Goal: Task Accomplishment & Management: Complete application form

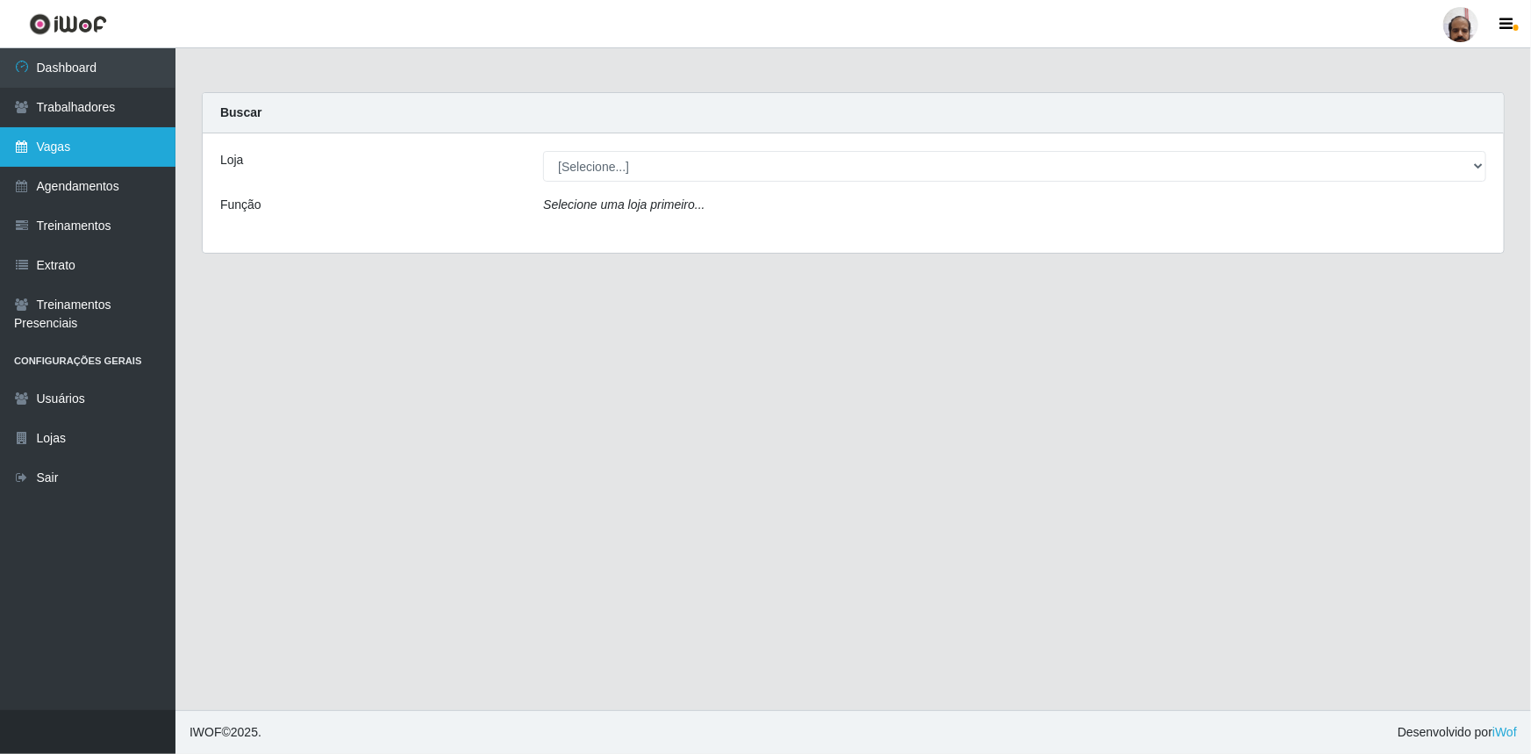
click at [68, 158] on link "Vagas" at bounding box center [87, 146] width 175 height 39
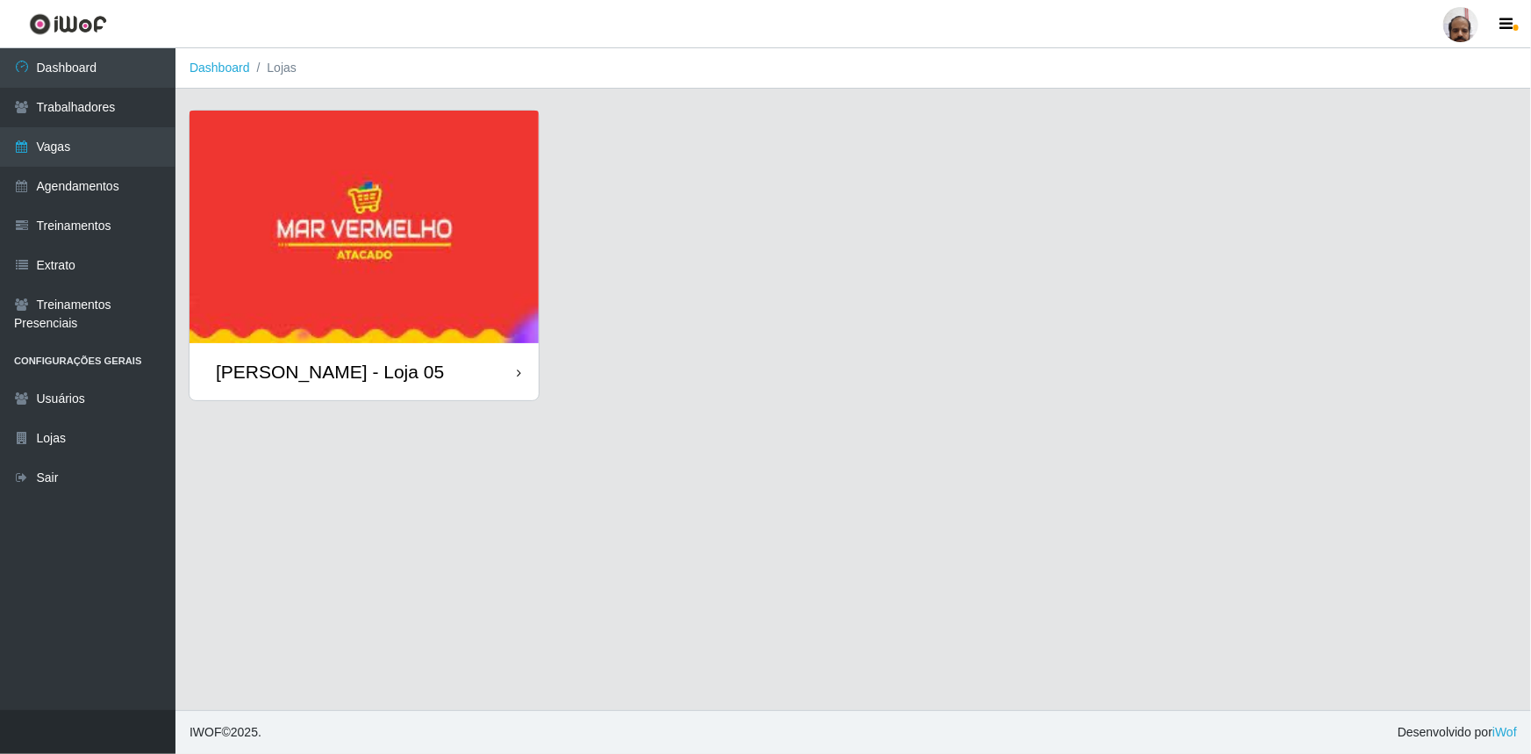
click at [338, 247] on img at bounding box center [363, 227] width 349 height 232
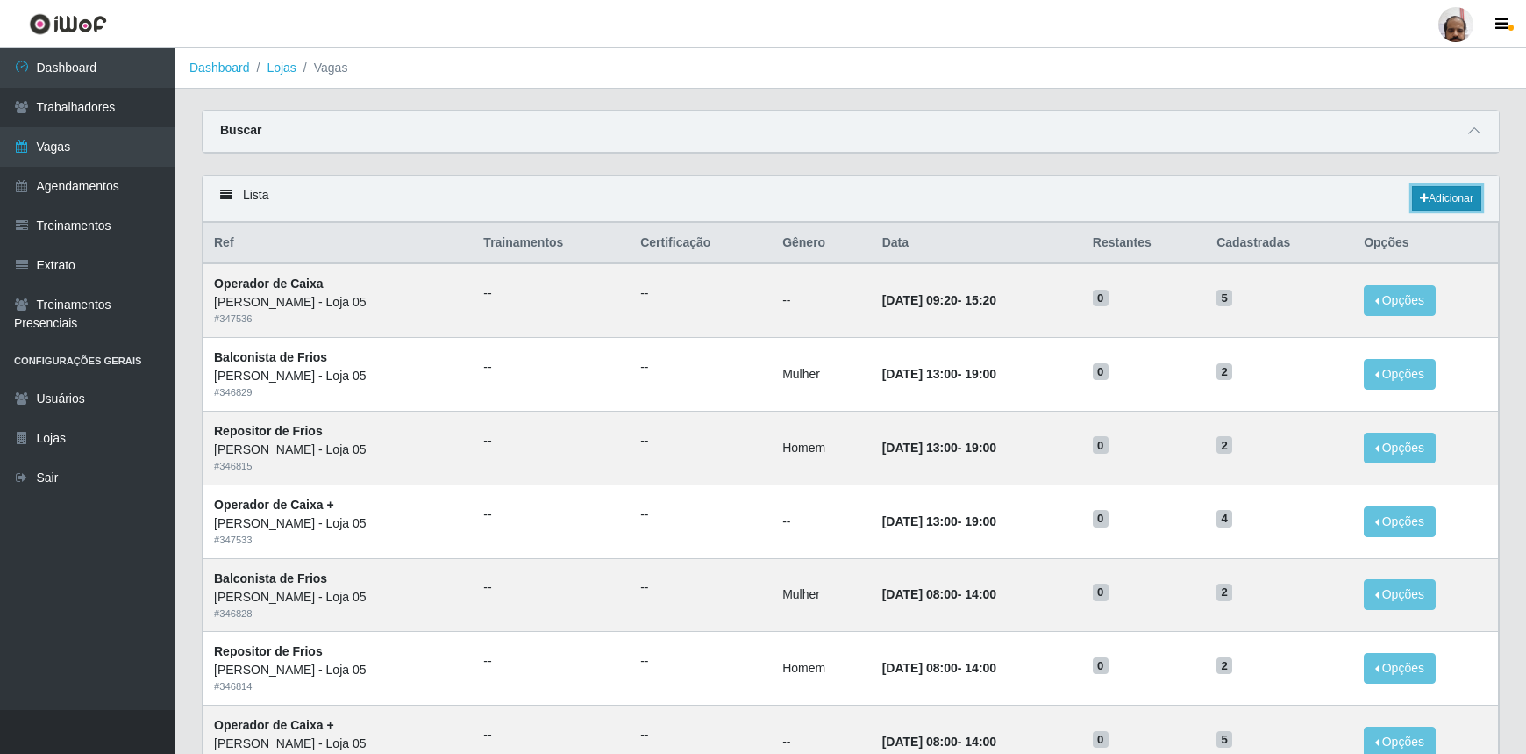
click at [1430, 205] on link "Adicionar" at bounding box center [1446, 198] width 69 height 25
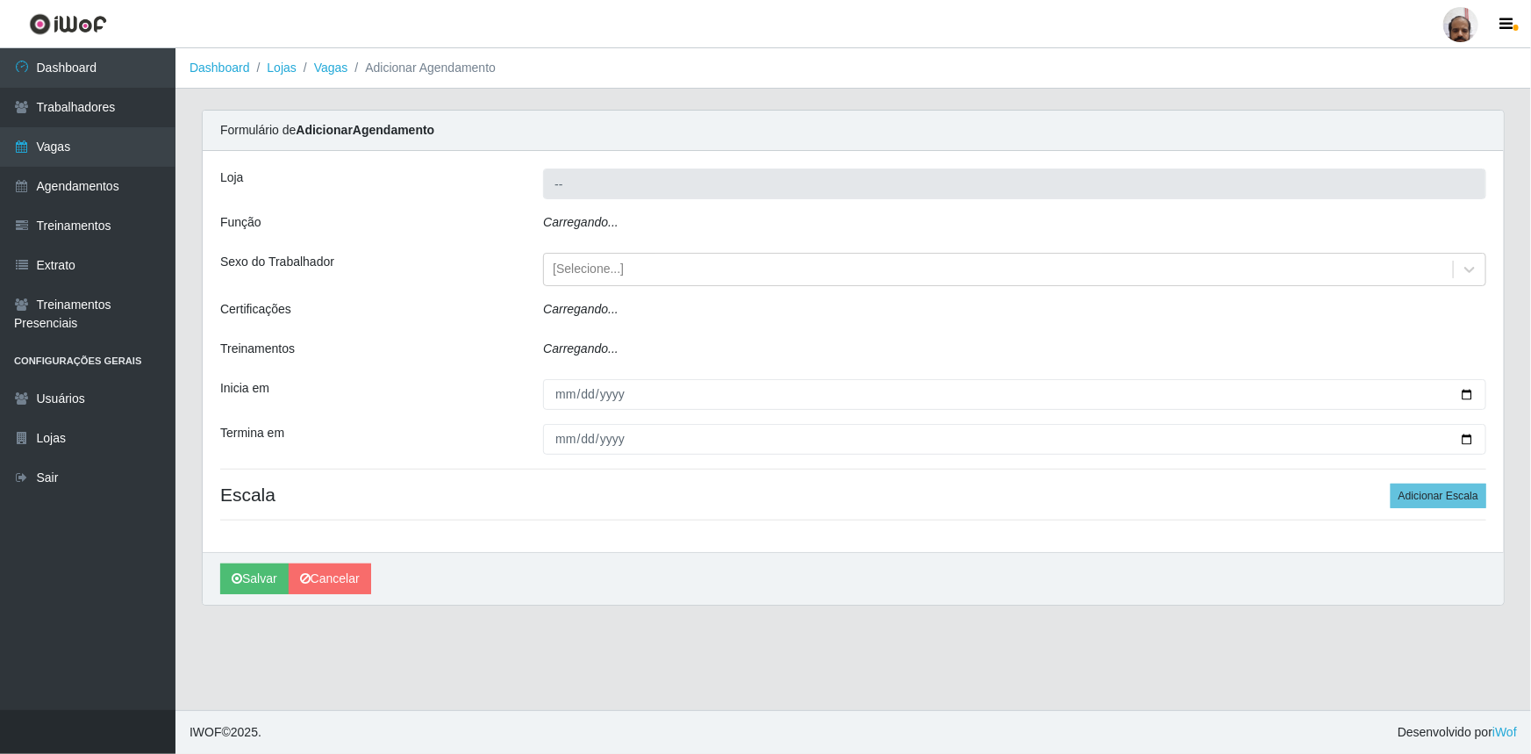
type input "[PERSON_NAME] - Loja 05"
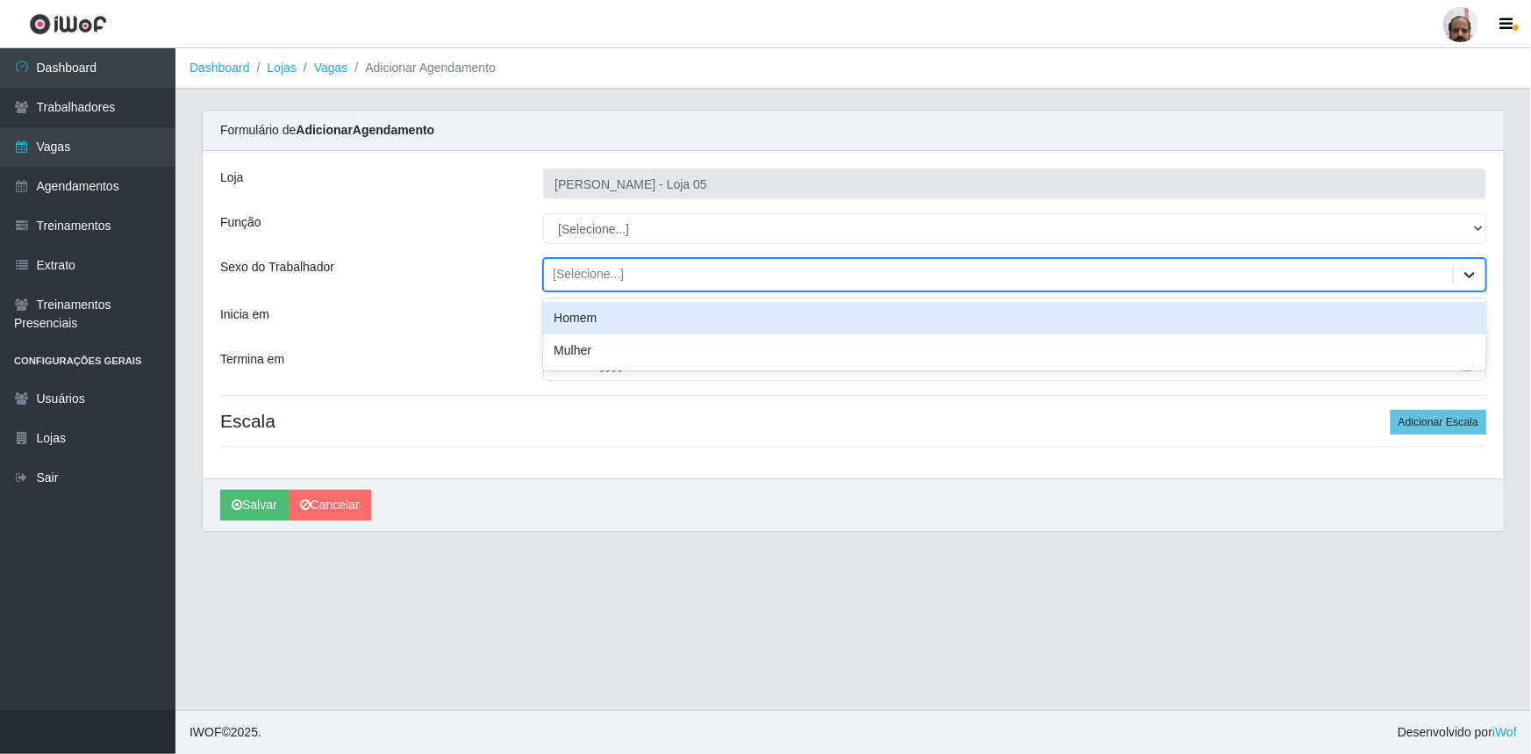
click at [1469, 278] on icon at bounding box center [1470, 275] width 18 height 18
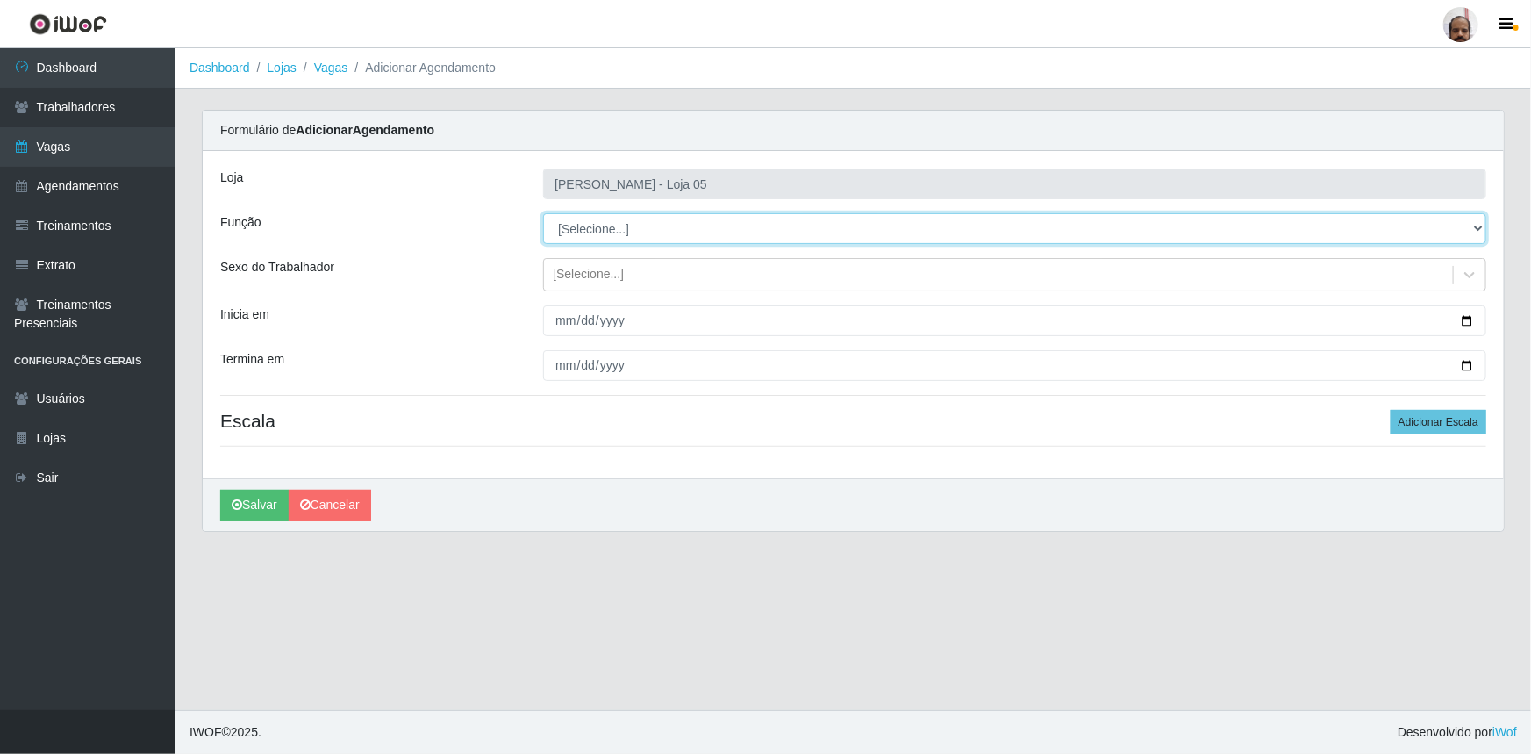
click at [1476, 225] on select "[Selecione...] ASG ASG + ASG ++ Auxiliar de Depósito Auxiliar de Depósito + Aux…" at bounding box center [1014, 228] width 943 height 31
select select "110"
click at [543, 213] on select "[Selecione...] ASG ASG + ASG ++ Auxiliar de Depósito Auxiliar de Depósito + Aux…" at bounding box center [1014, 228] width 943 height 31
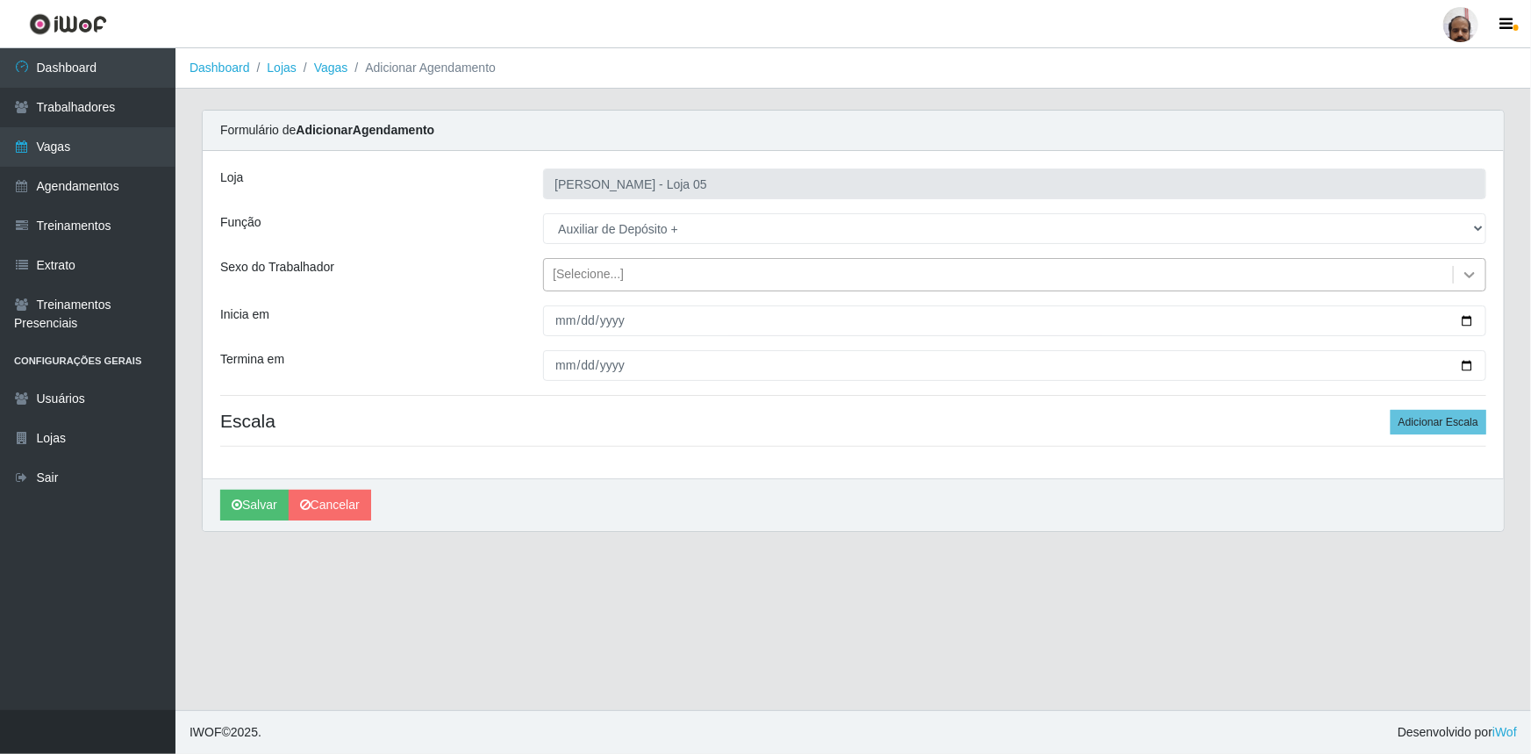
click at [1465, 276] on icon at bounding box center [1470, 275] width 18 height 18
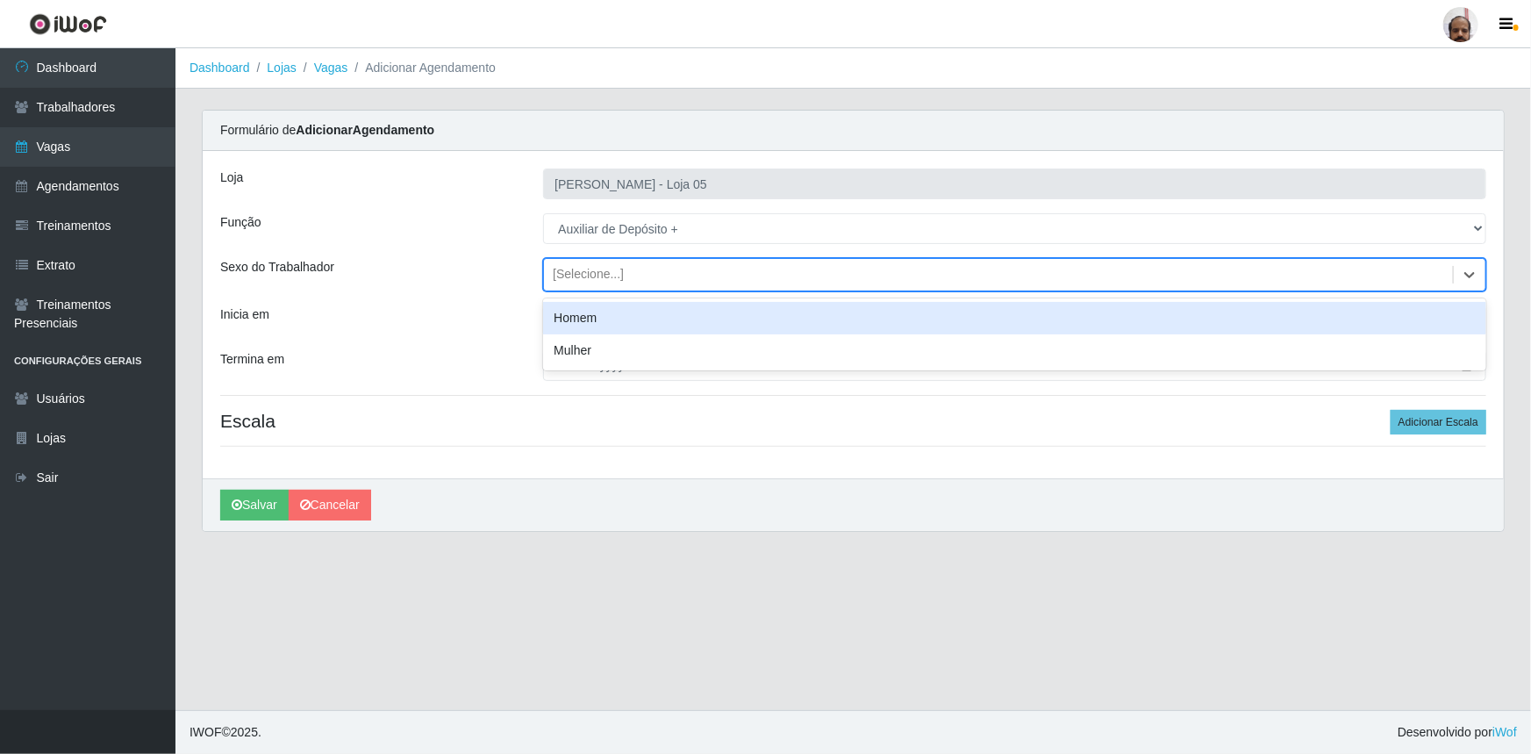
click at [612, 313] on div "Homem" at bounding box center [1014, 318] width 943 height 32
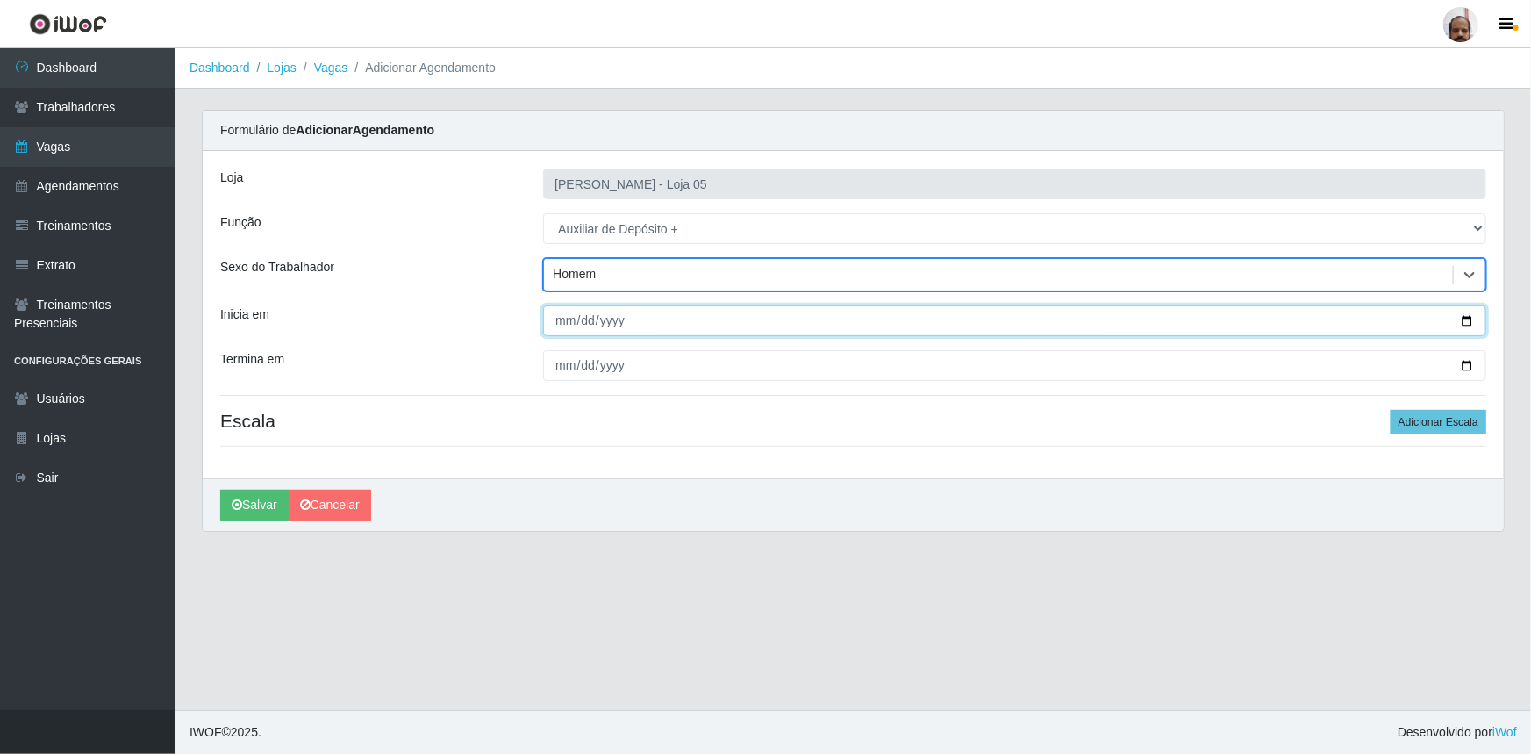
click at [1463, 318] on input "Inicia em" at bounding box center [1014, 320] width 943 height 31
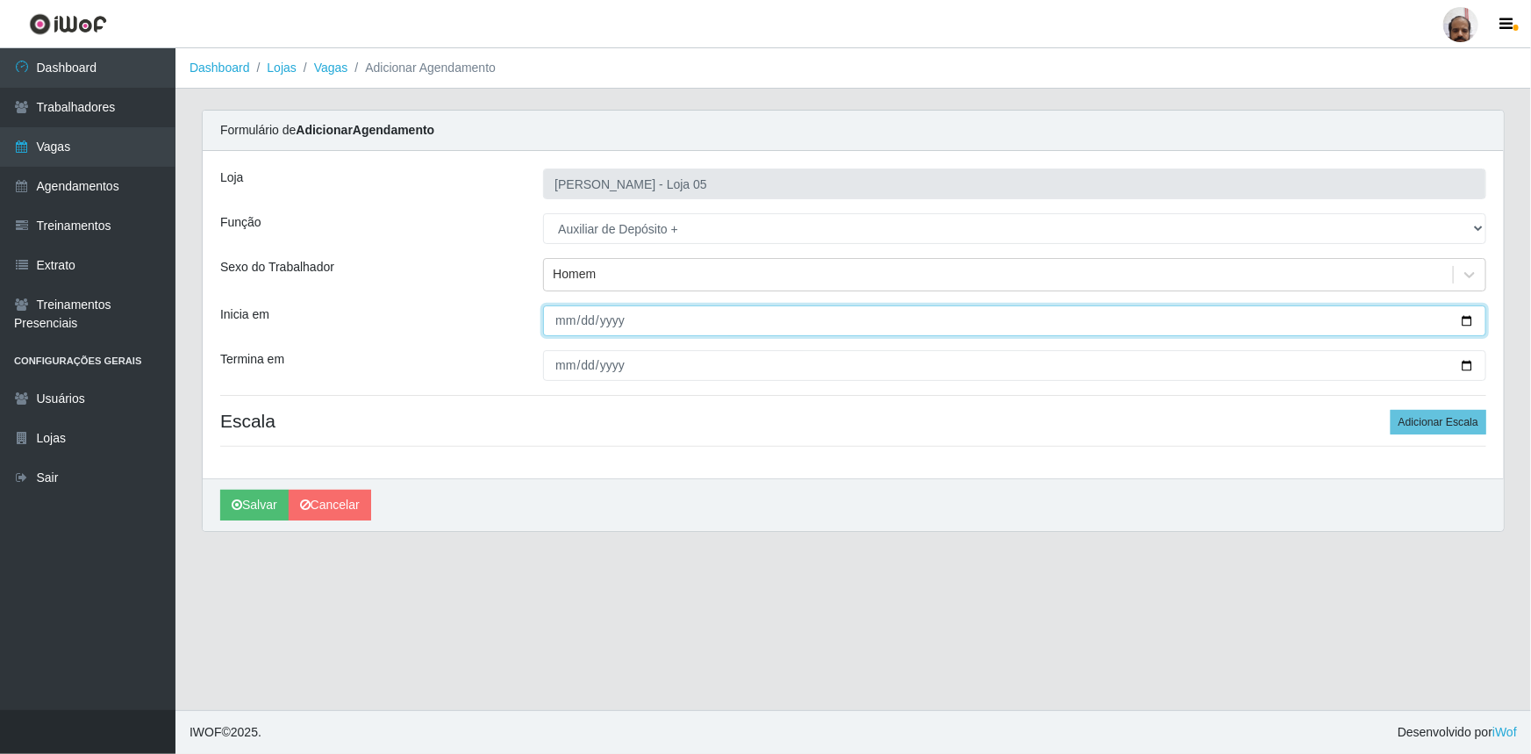
type input "[DATE]"
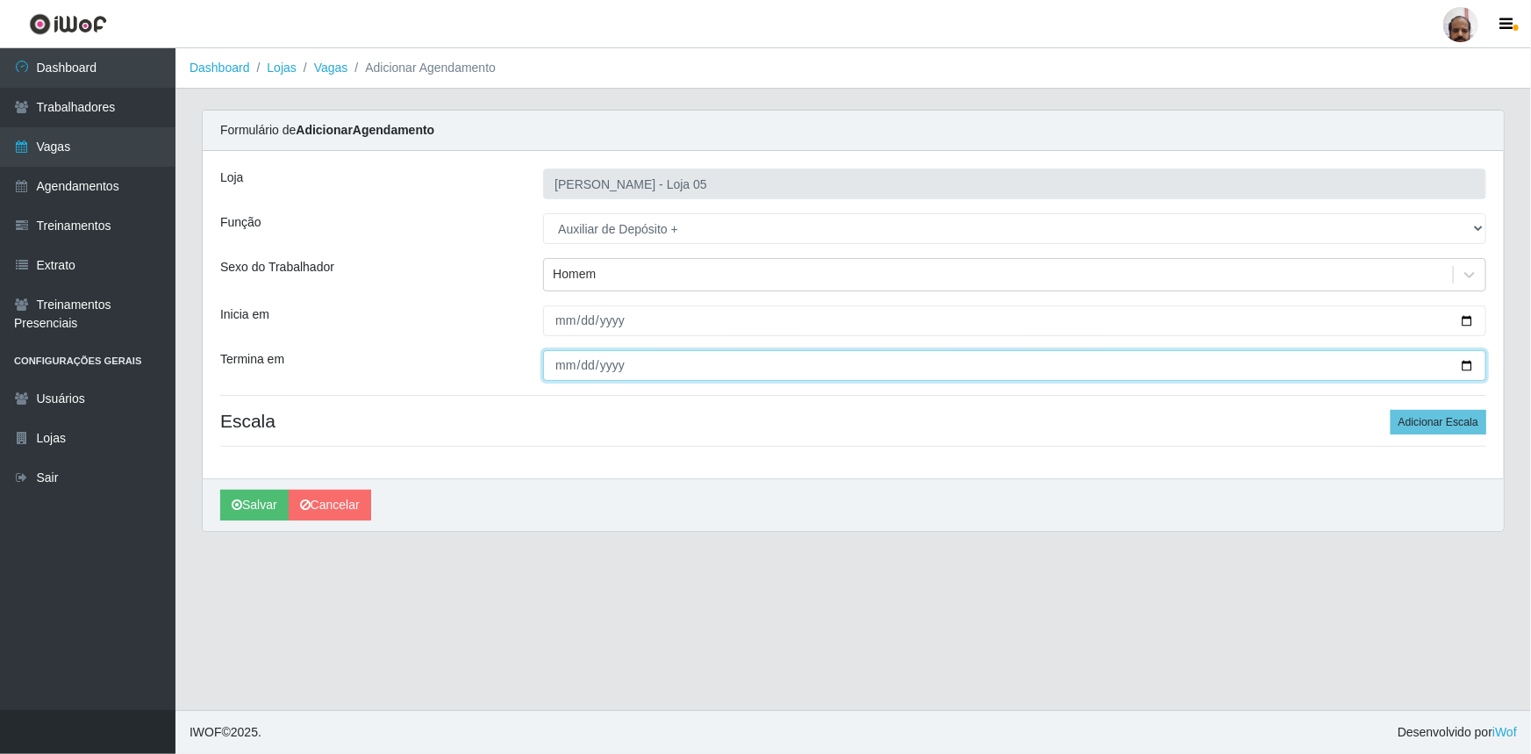
click at [1480, 364] on input "Termina em" at bounding box center [1014, 365] width 943 height 31
click at [1471, 368] on input "Termina em" at bounding box center [1014, 365] width 943 height 31
type input "[DATE]"
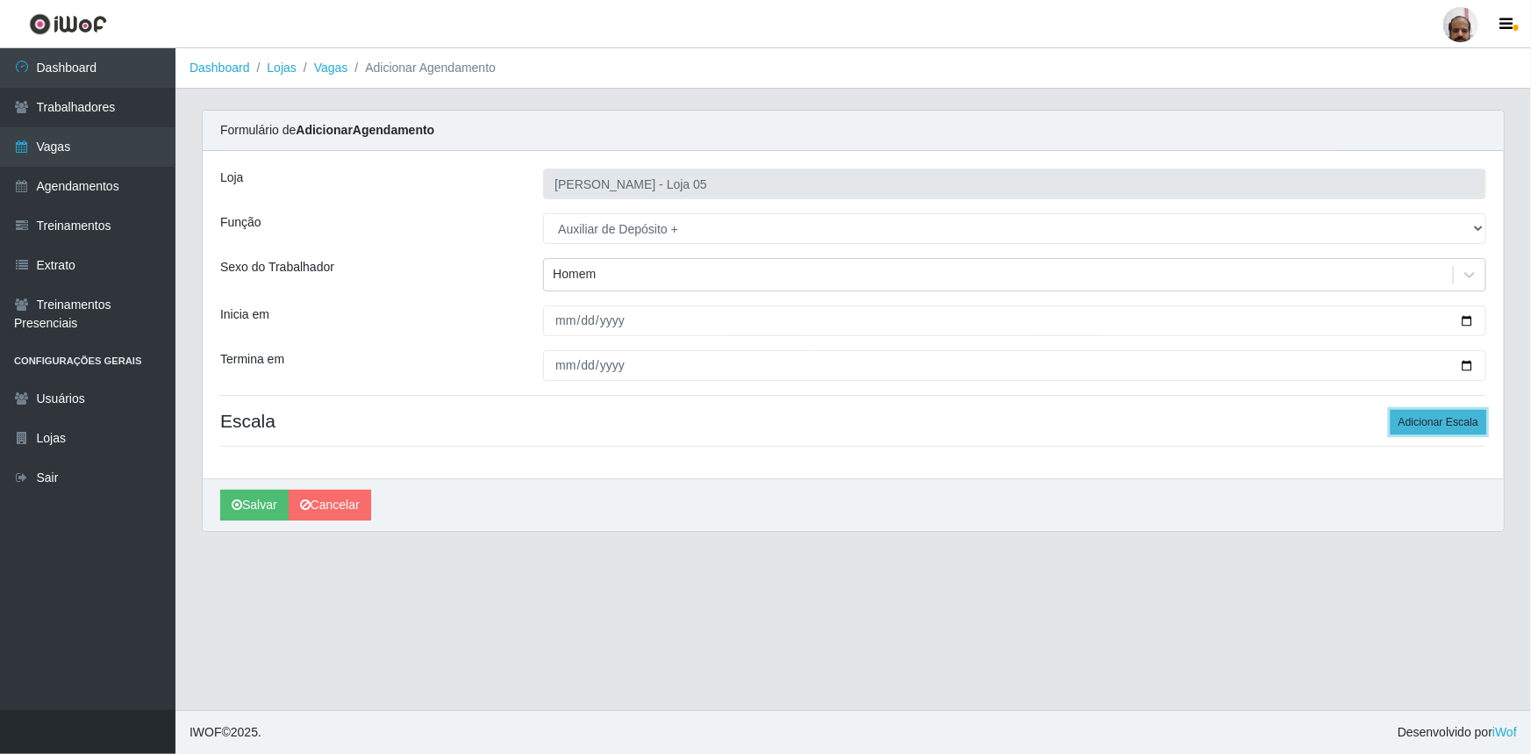
click at [1424, 418] on button "Adicionar Escala" at bounding box center [1438, 422] width 96 height 25
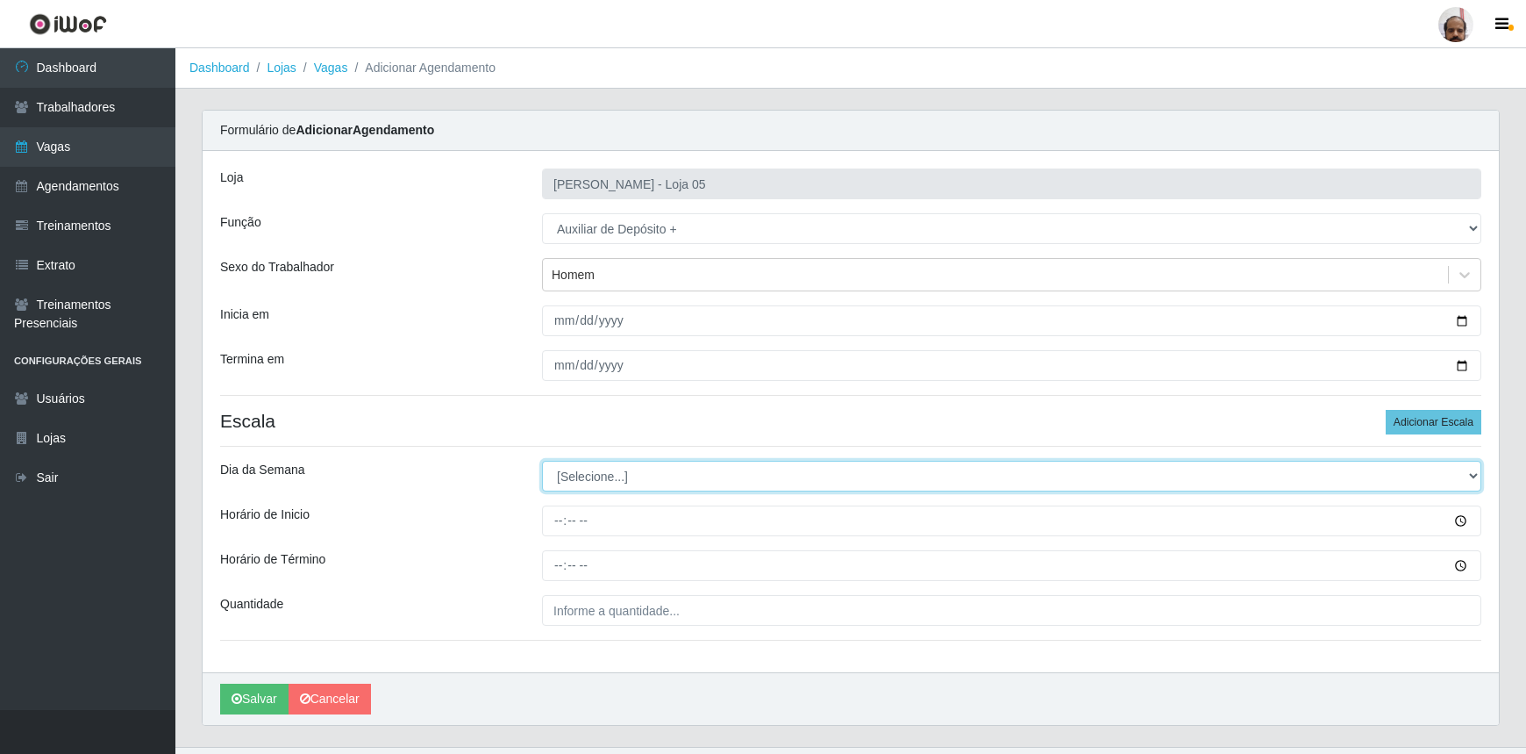
drag, startPoint x: 1476, startPoint y: 482, endPoint x: 1415, endPoint y: 476, distance: 61.7
click at [1476, 482] on select "[Selecione...] Segunda Terça Quarta Quinta Sexta Sábado Domingo" at bounding box center [1011, 476] width 939 height 31
select select "2"
click at [542, 461] on select "[Selecione...] Segunda Terça Quarta Quinta Sexta Sábado Domingo" at bounding box center [1011, 476] width 939 height 31
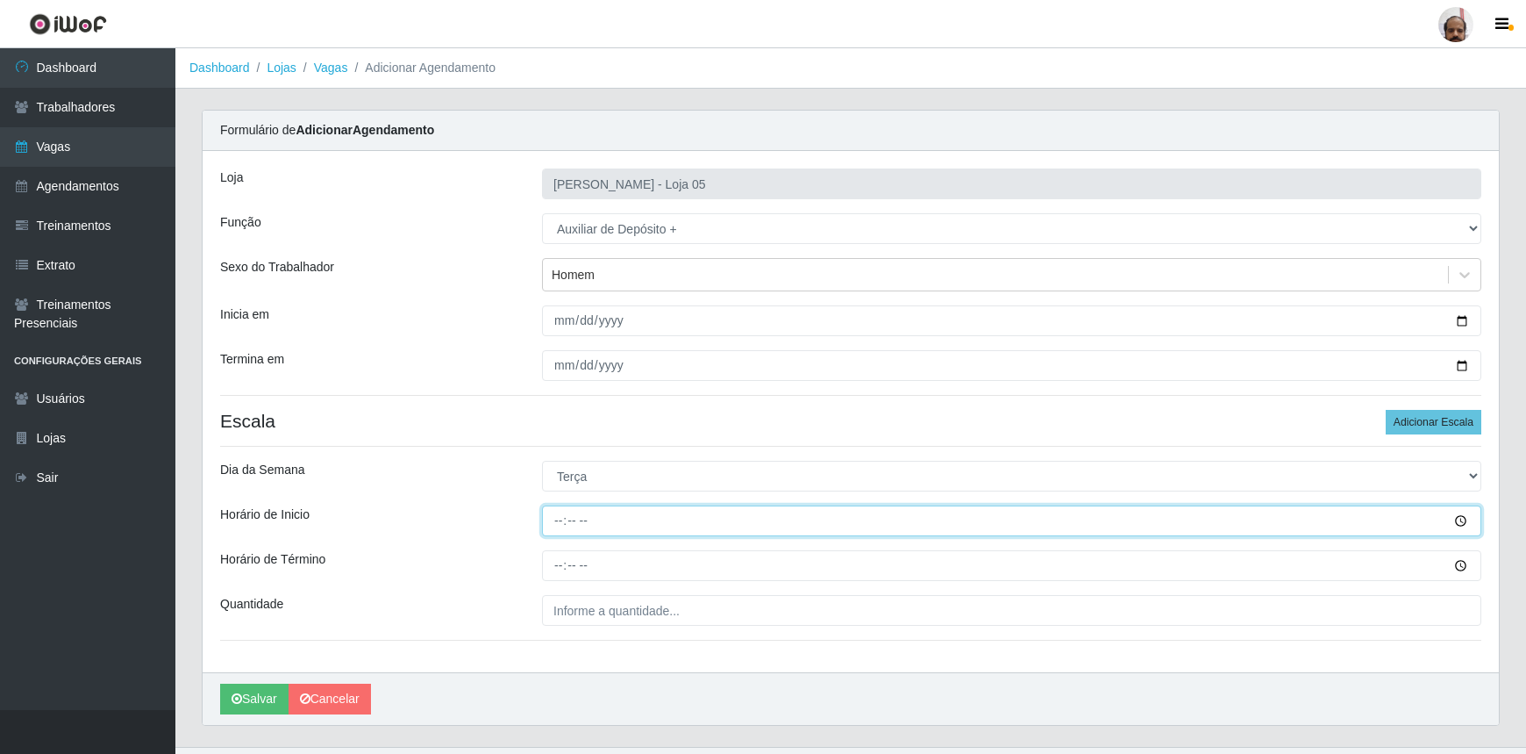
click at [554, 519] on input "Horário de Inicio" at bounding box center [1011, 520] width 939 height 31
type input "23:00"
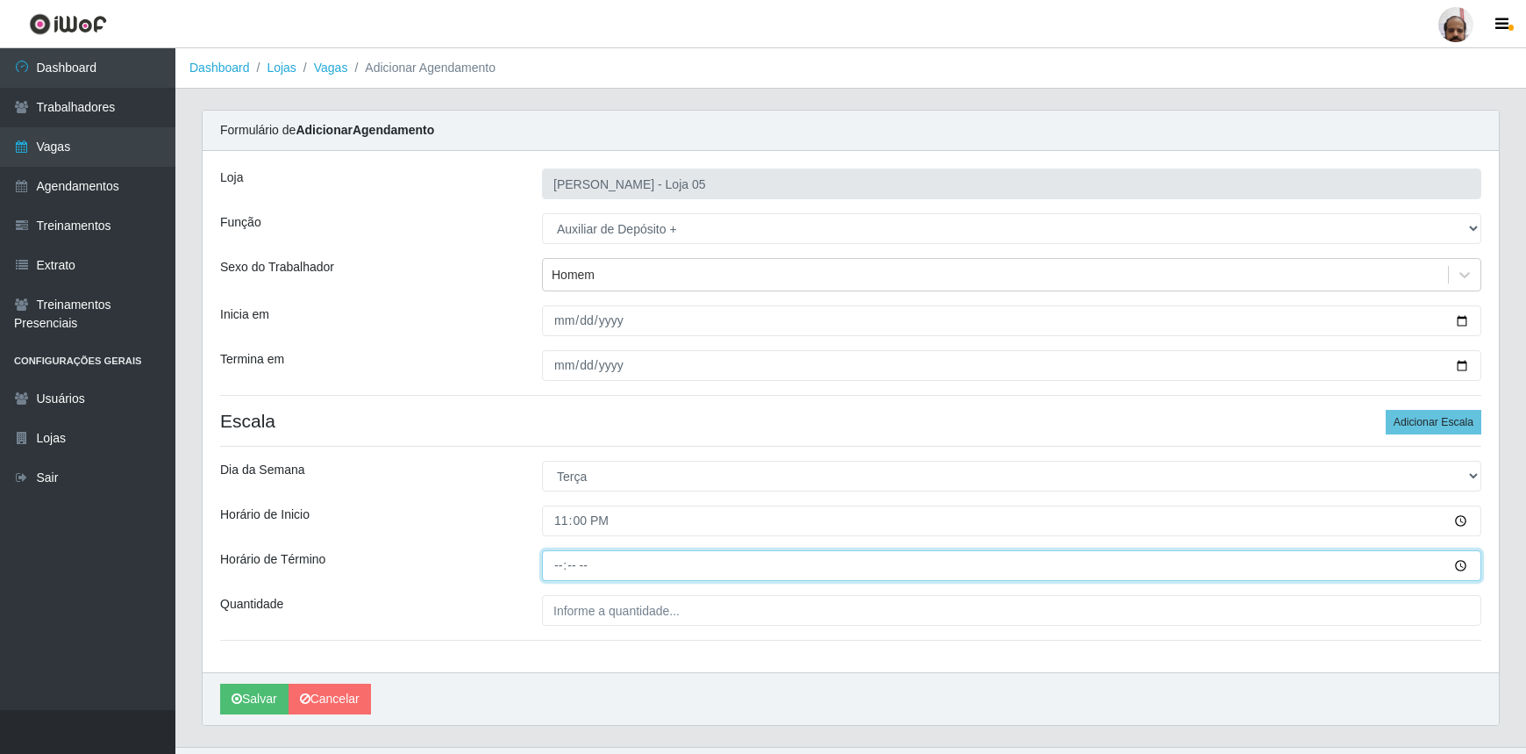
click at [556, 558] on input "Horário de Término" at bounding box center [1011, 565] width 939 height 31
type input "05:00"
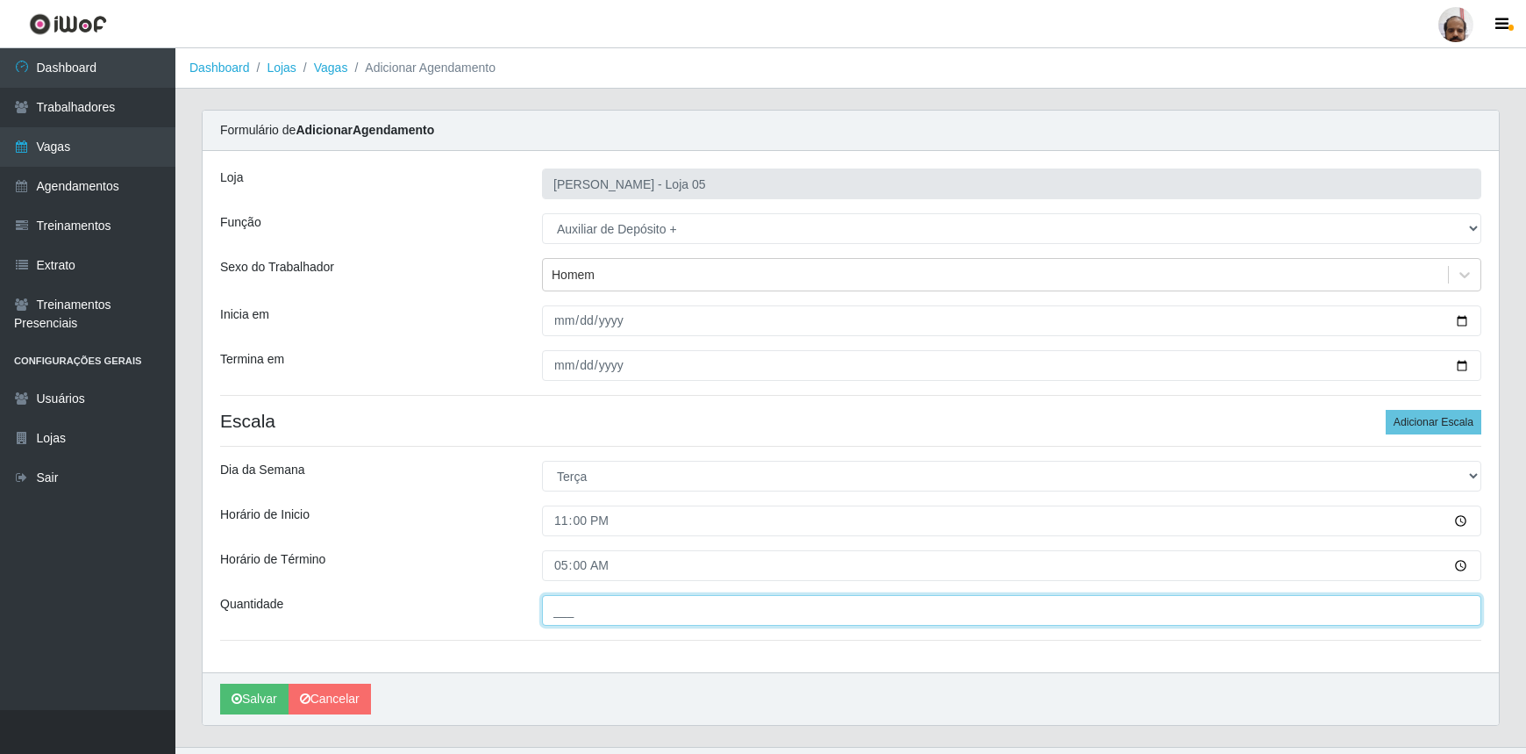
click at [634, 617] on input "___" at bounding box center [1011, 610] width 939 height 31
type input "2__"
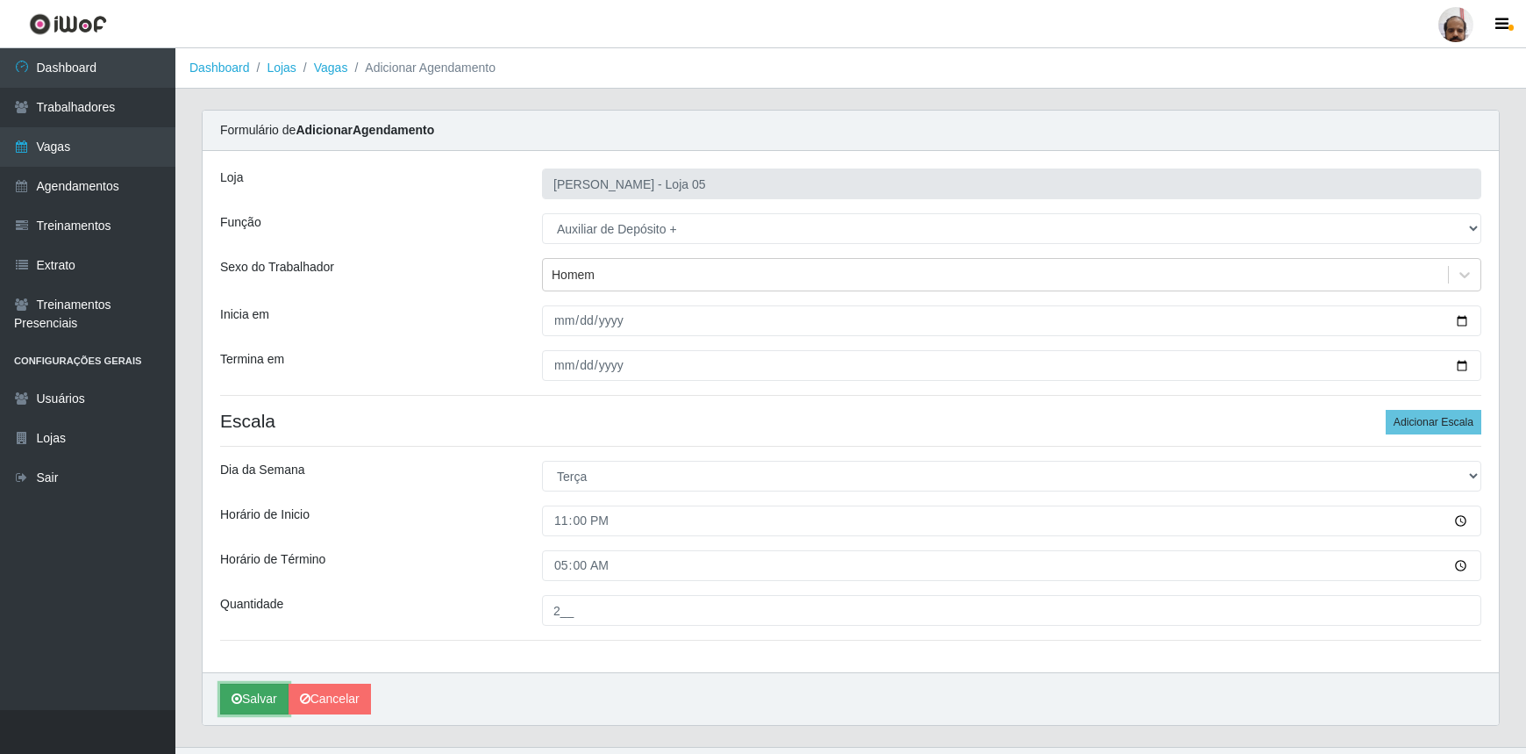
click at [254, 702] on button "Salvar" at bounding box center [254, 698] width 68 height 31
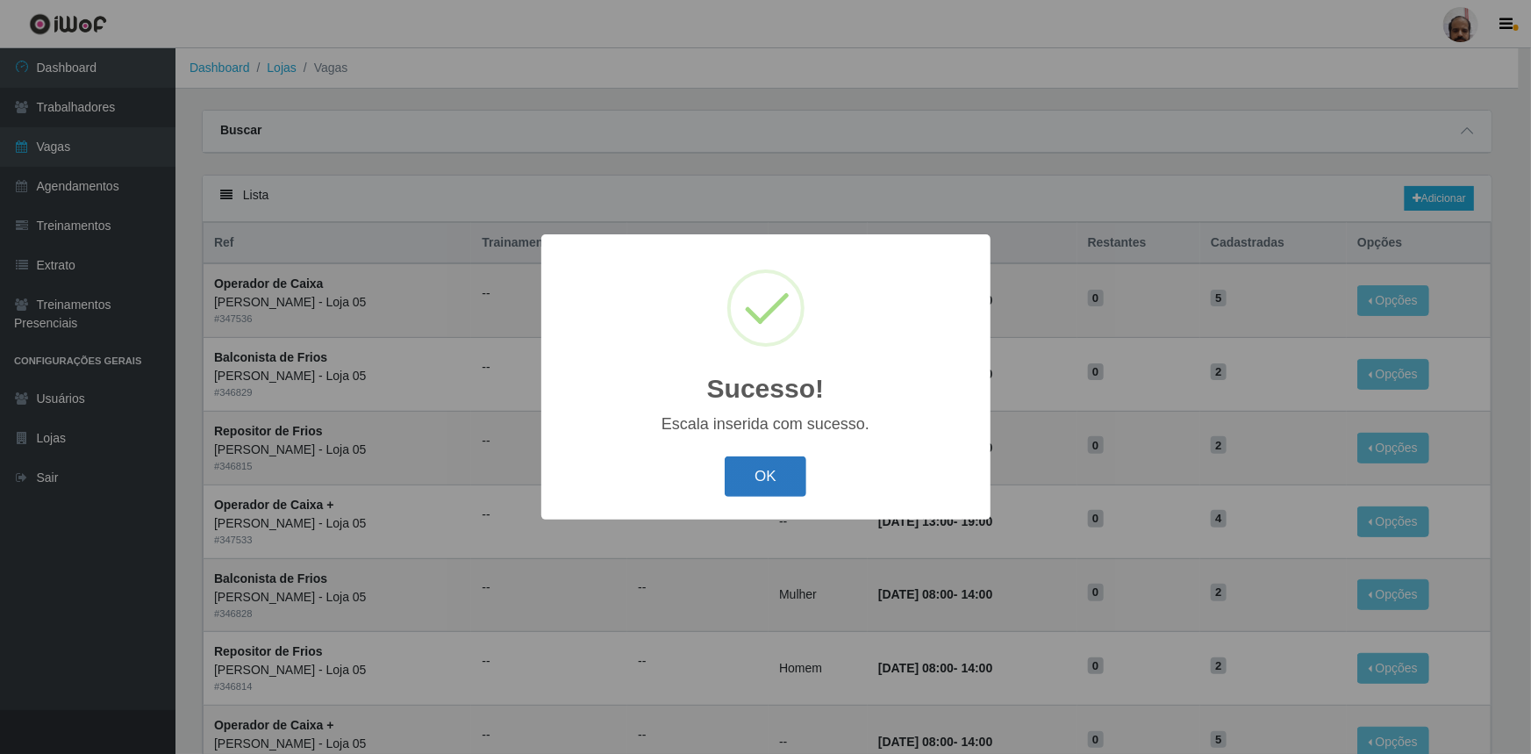
click at [744, 476] on button "OK" at bounding box center [766, 476] width 82 height 41
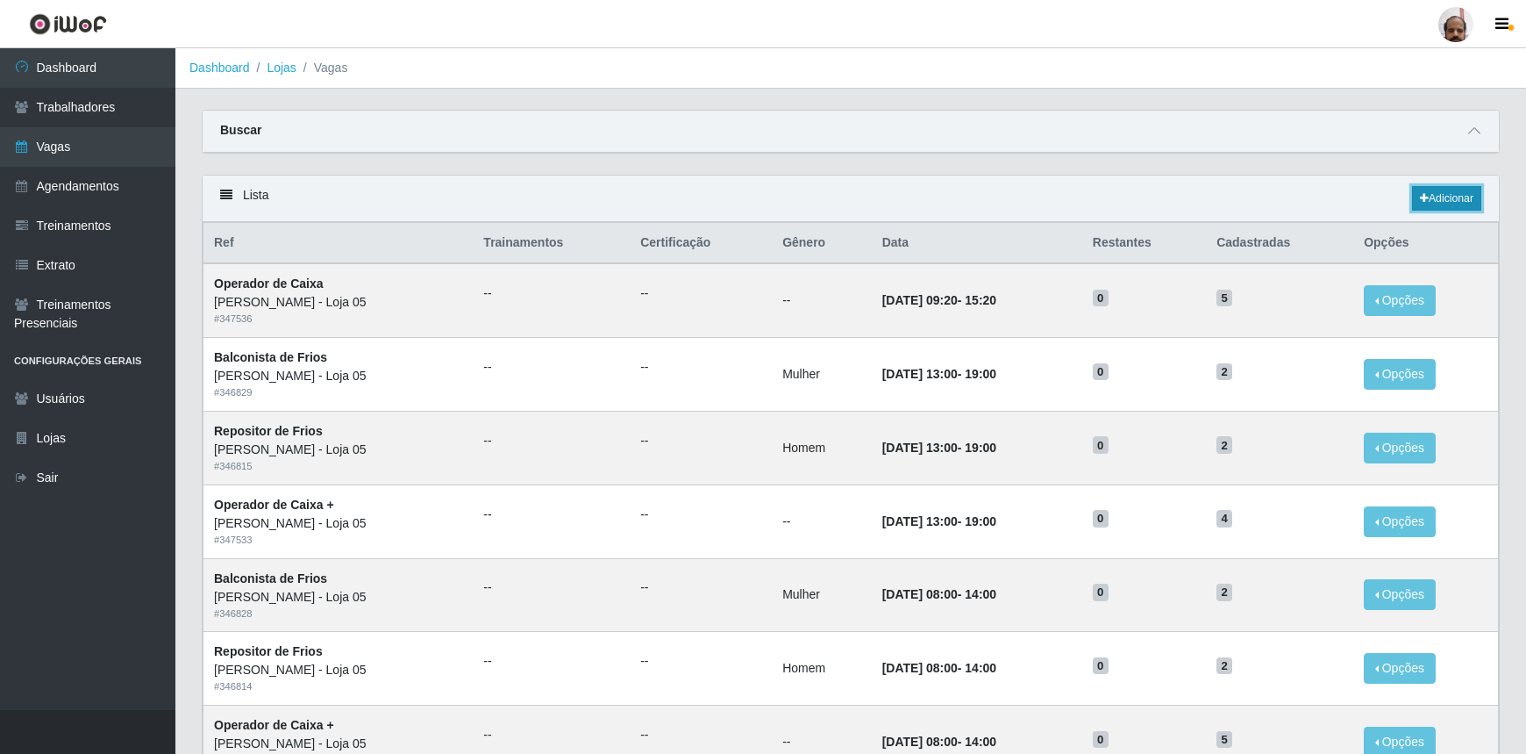
click at [1439, 202] on link "Adicionar" at bounding box center [1446, 198] width 69 height 25
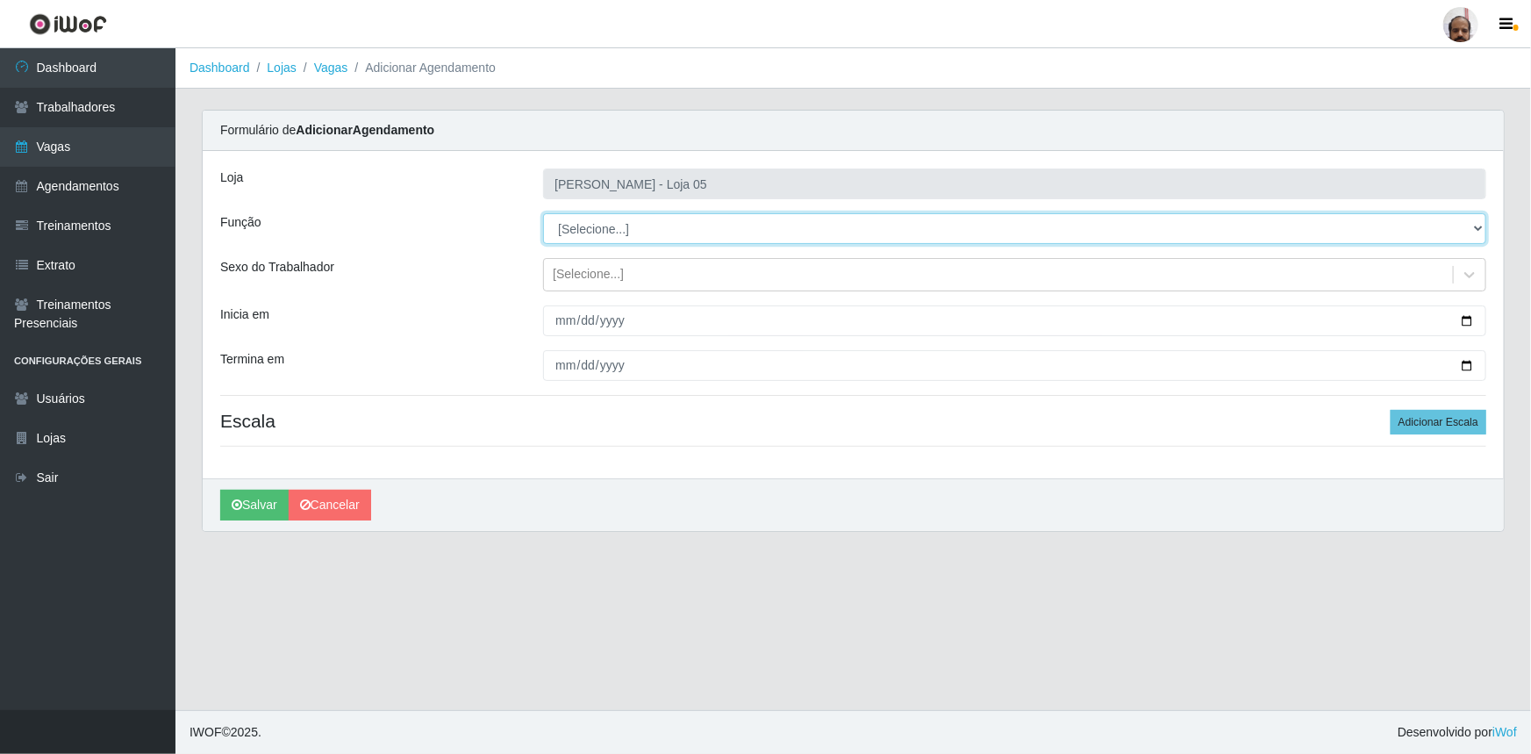
click at [1482, 227] on select "[Selecione...] ASG ASG + ASG ++ Auxiliar de Depósito Auxiliar de Depósito + Aux…" at bounding box center [1014, 228] width 943 height 31
select select "82"
click at [543, 213] on select "[Selecione...] ASG ASG + ASG ++ Auxiliar de Depósito Auxiliar de Depósito + Aux…" at bounding box center [1014, 228] width 943 height 31
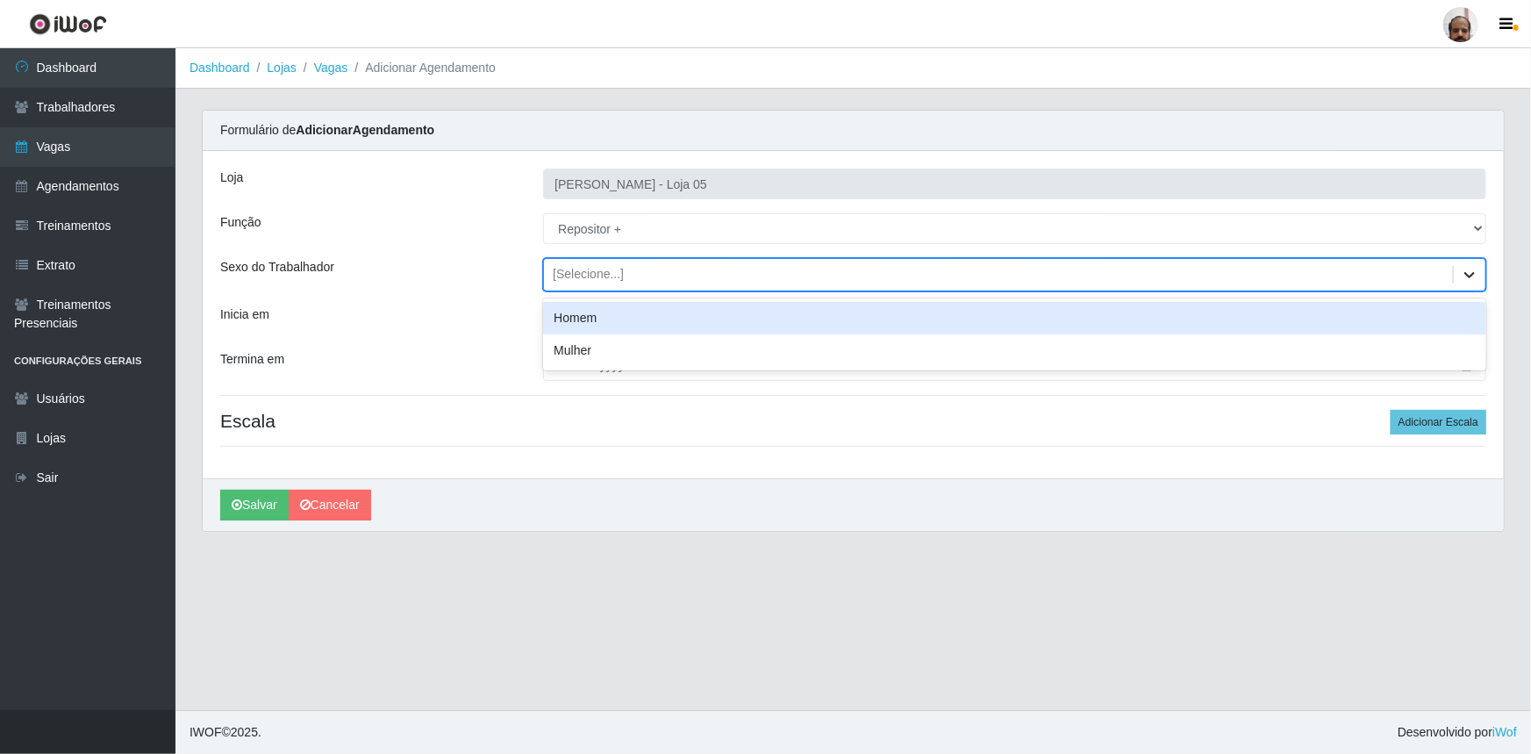
click at [1461, 281] on icon at bounding box center [1470, 275] width 18 height 18
click at [567, 321] on div "Homem" at bounding box center [1014, 318] width 943 height 32
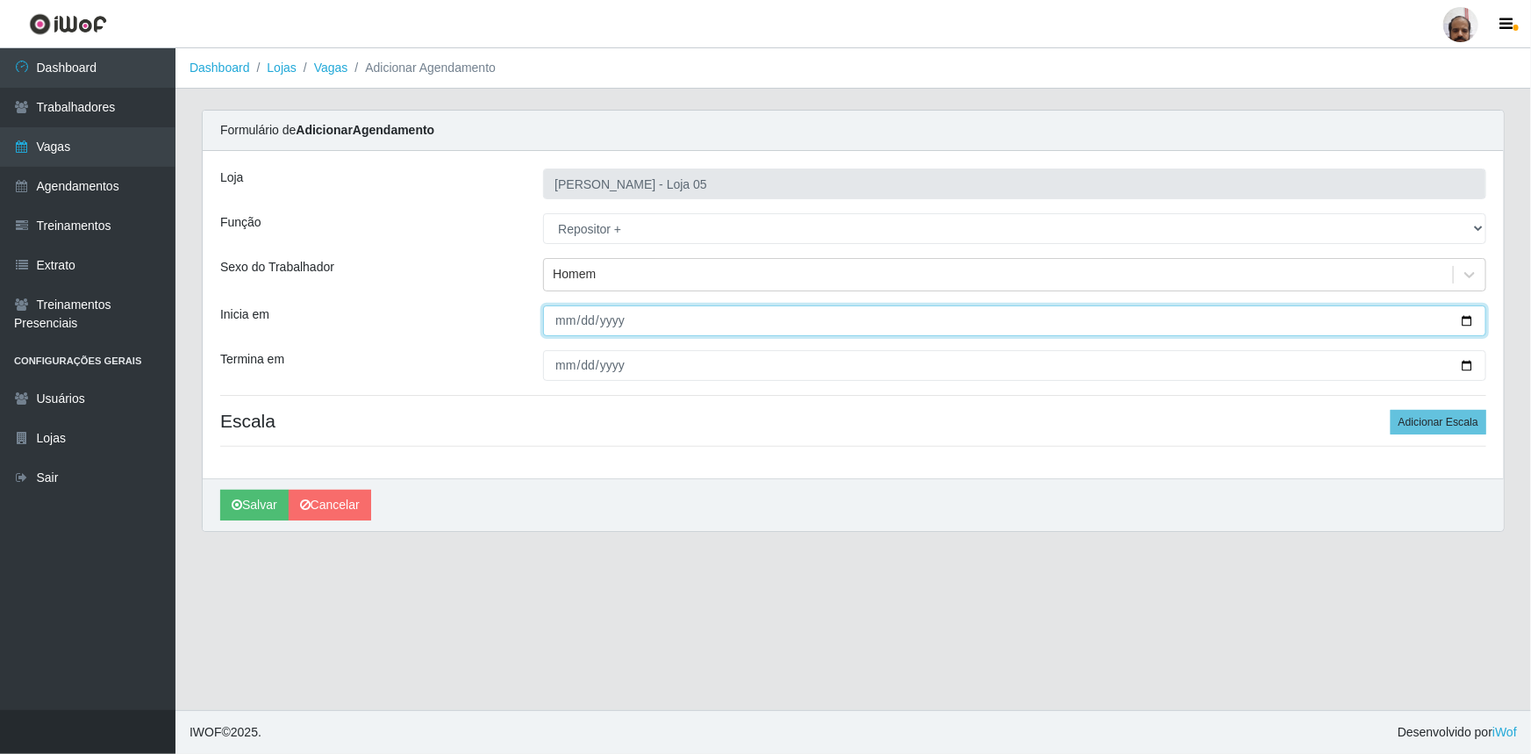
click at [1468, 325] on input "Inicia em" at bounding box center [1014, 320] width 943 height 31
type input "[DATE]"
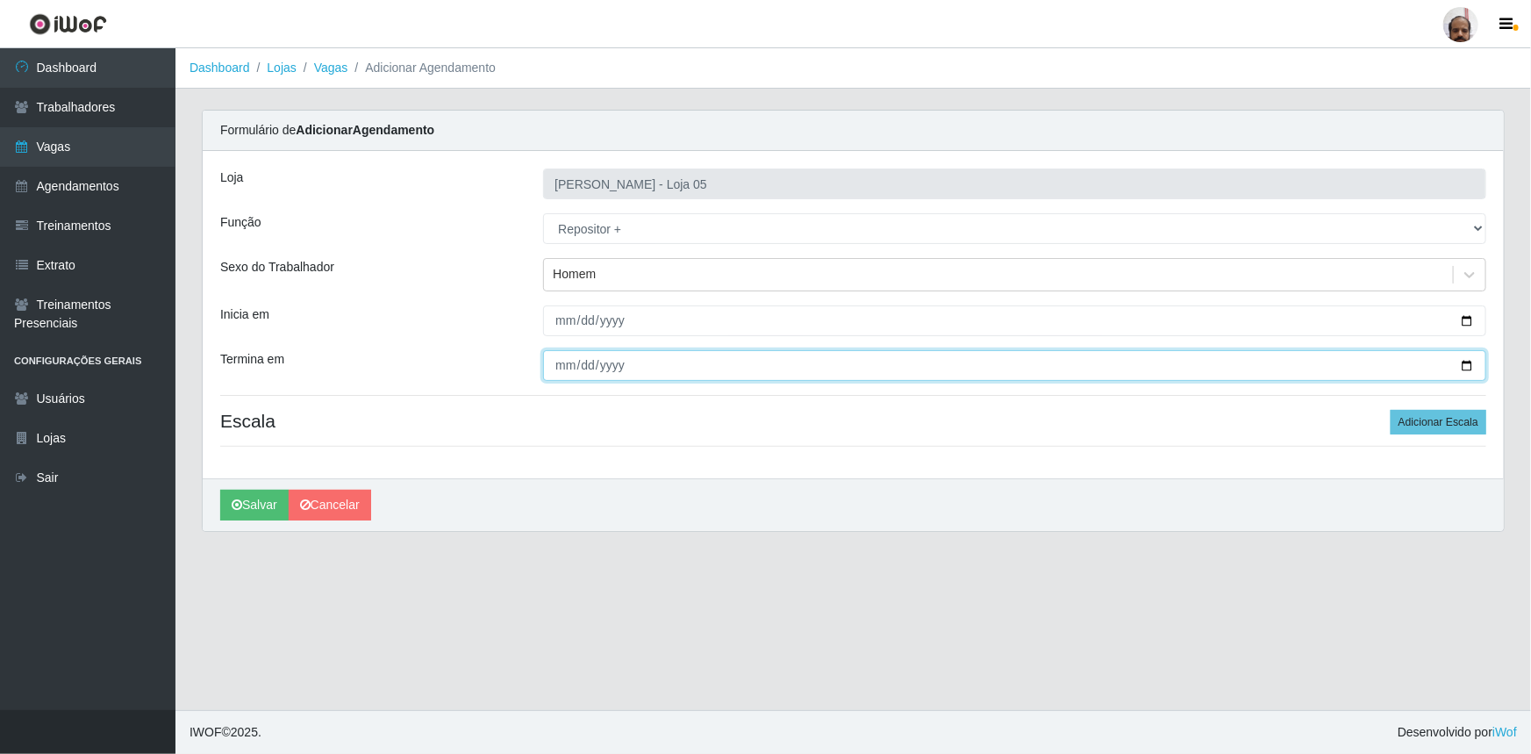
click at [1465, 368] on input "Termina em" at bounding box center [1014, 365] width 943 height 31
type input "[DATE]"
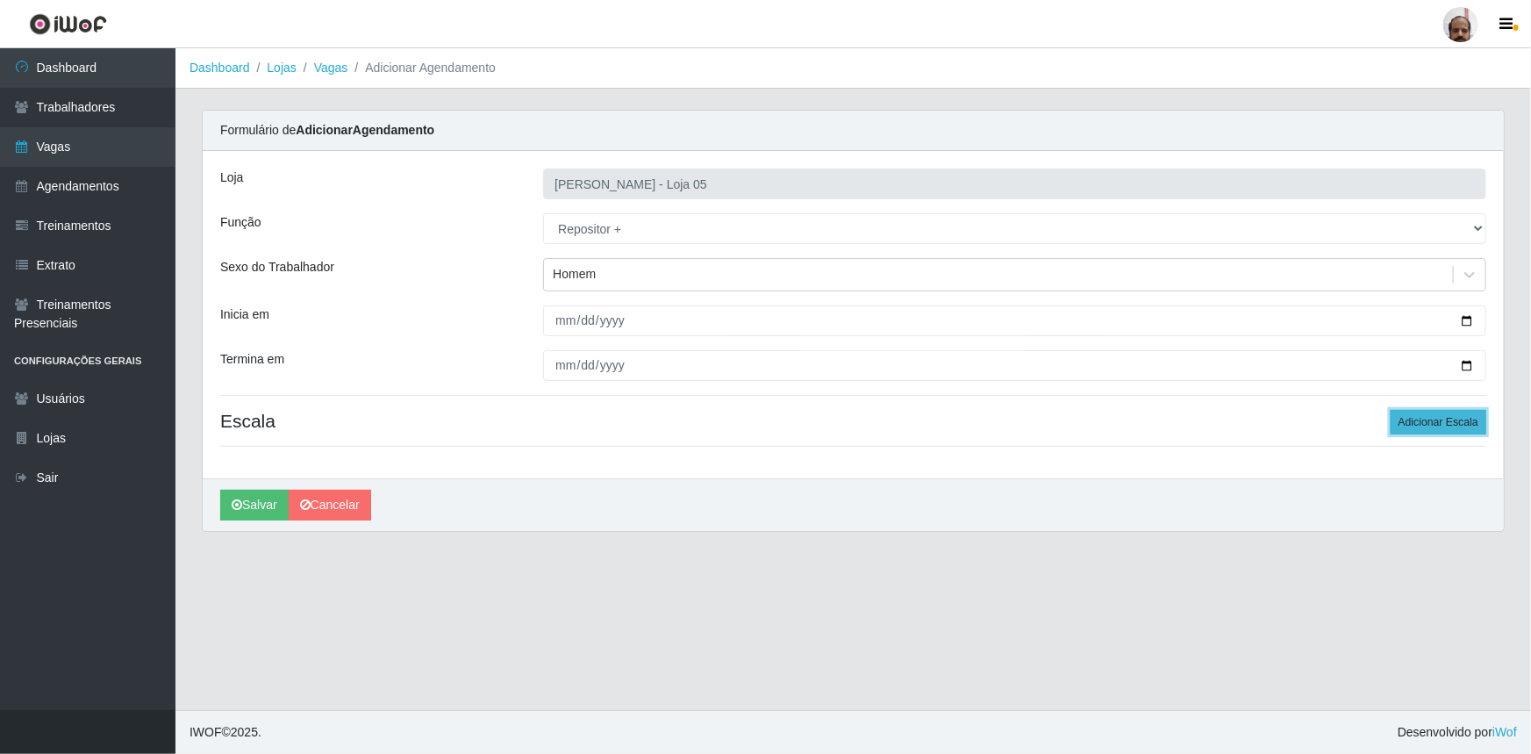
click at [1430, 417] on button "Adicionar Escala" at bounding box center [1438, 422] width 96 height 25
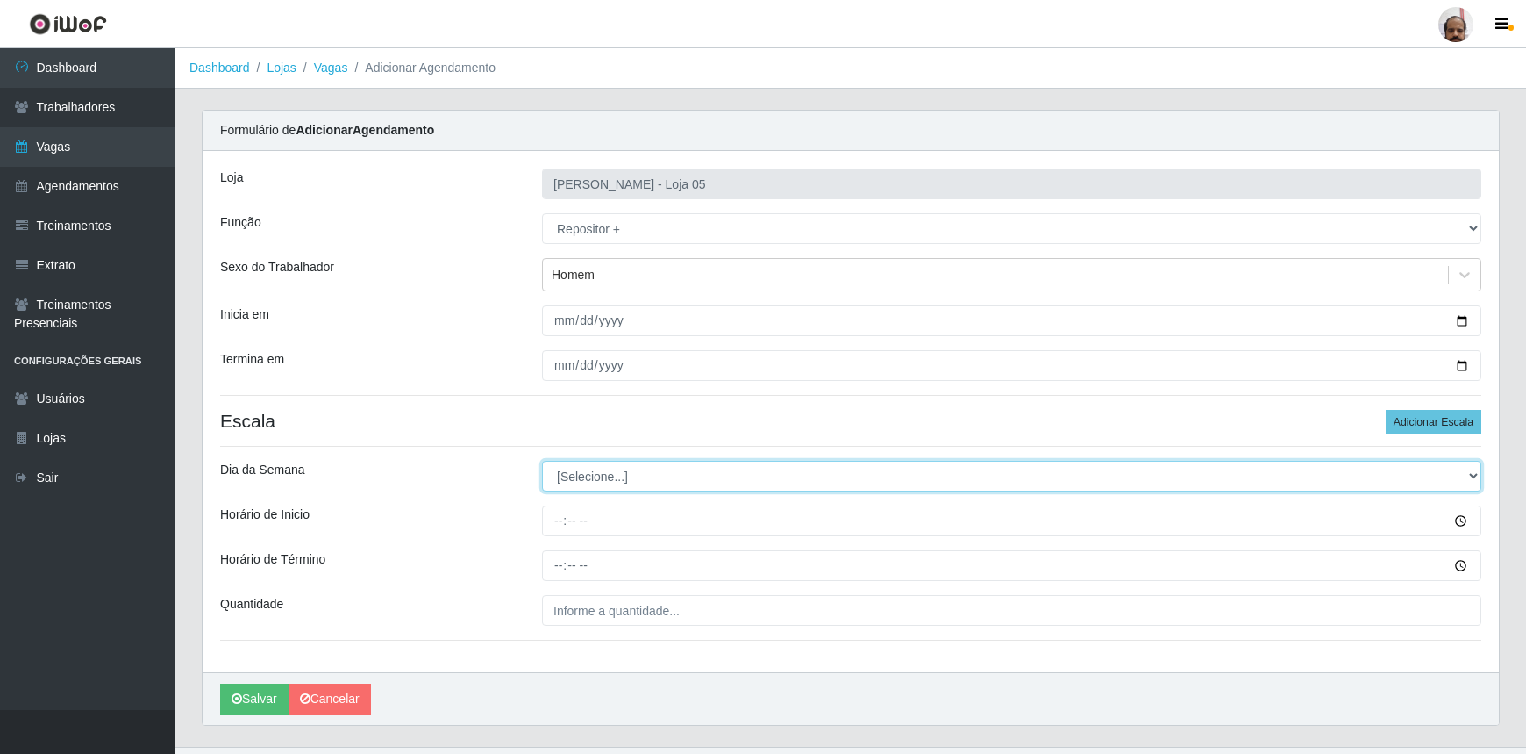
click at [1470, 477] on select "[Selecione...] Segunda Terça Quarta Quinta Sexta Sábado Domingo" at bounding box center [1011, 476] width 939 height 31
select select "2"
click at [542, 461] on select "[Selecione...] Segunda Terça Quarta Quinta Sexta Sábado Domingo" at bounding box center [1011, 476] width 939 height 31
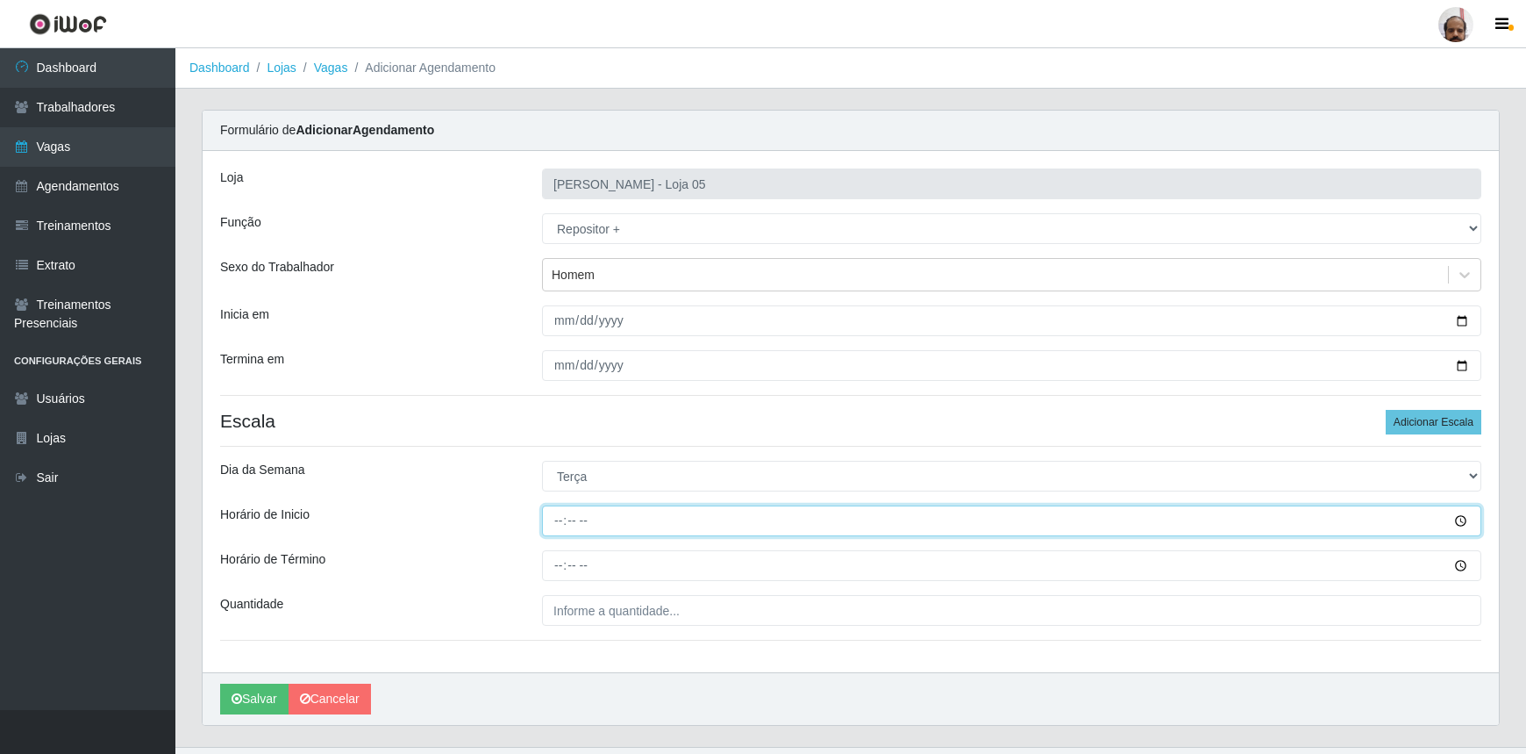
click at [554, 516] on input "Horário de Inicio" at bounding box center [1011, 520] width 939 height 31
type input "23:00"
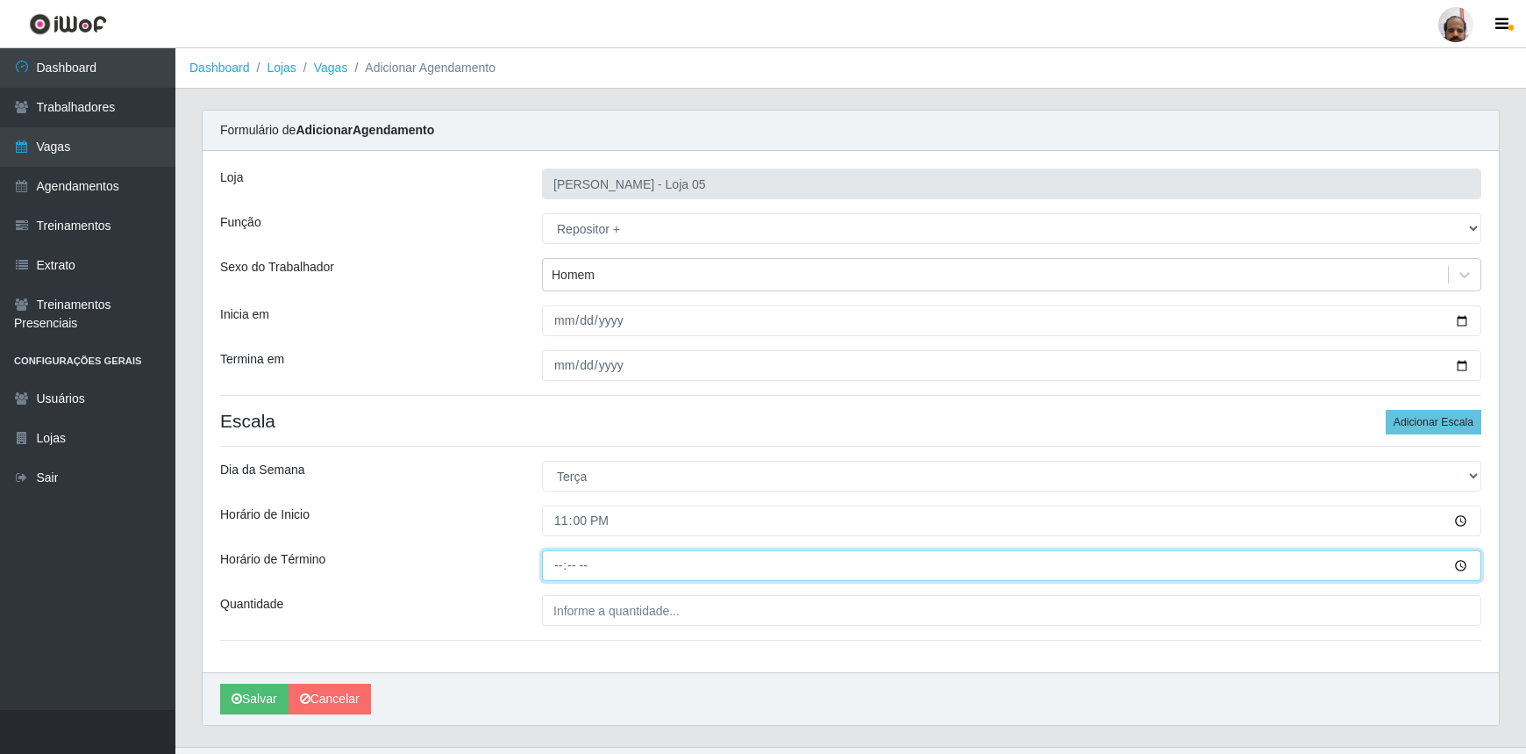
click at [555, 563] on input "Horário de Término" at bounding box center [1011, 565] width 939 height 31
type input "05:00"
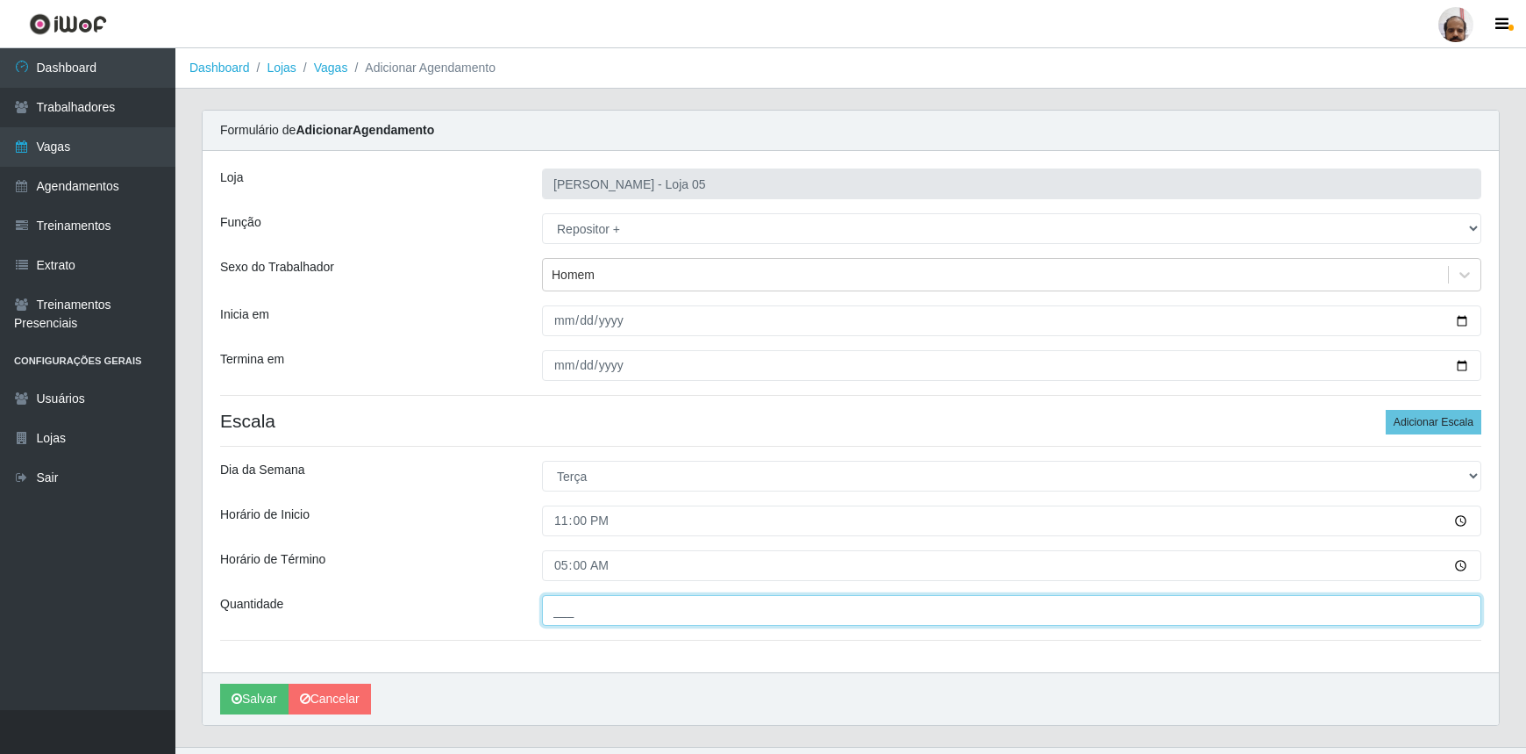
click at [677, 605] on input "___" at bounding box center [1011, 610] width 939 height 31
type input "4__"
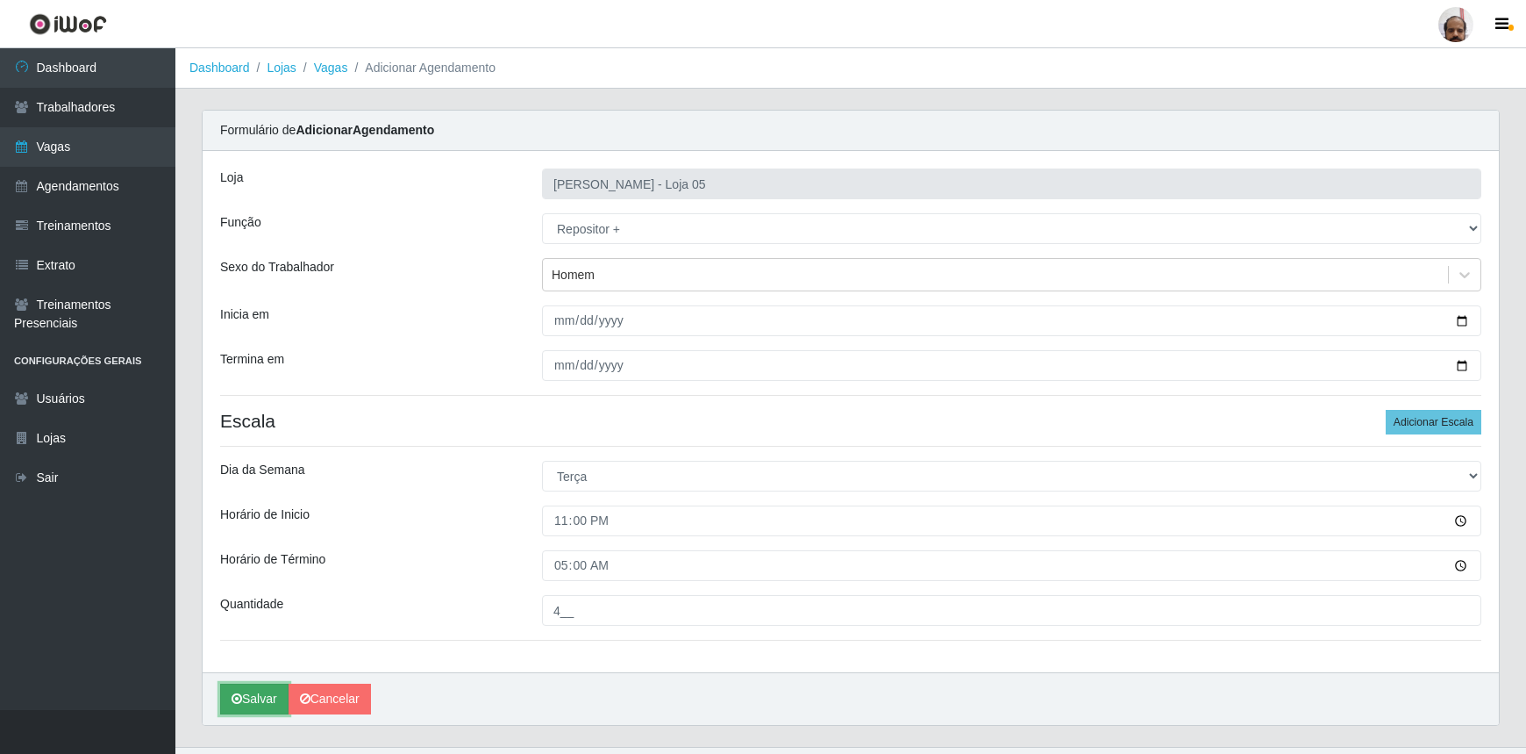
click at [255, 705] on button "Salvar" at bounding box center [254, 698] width 68 height 31
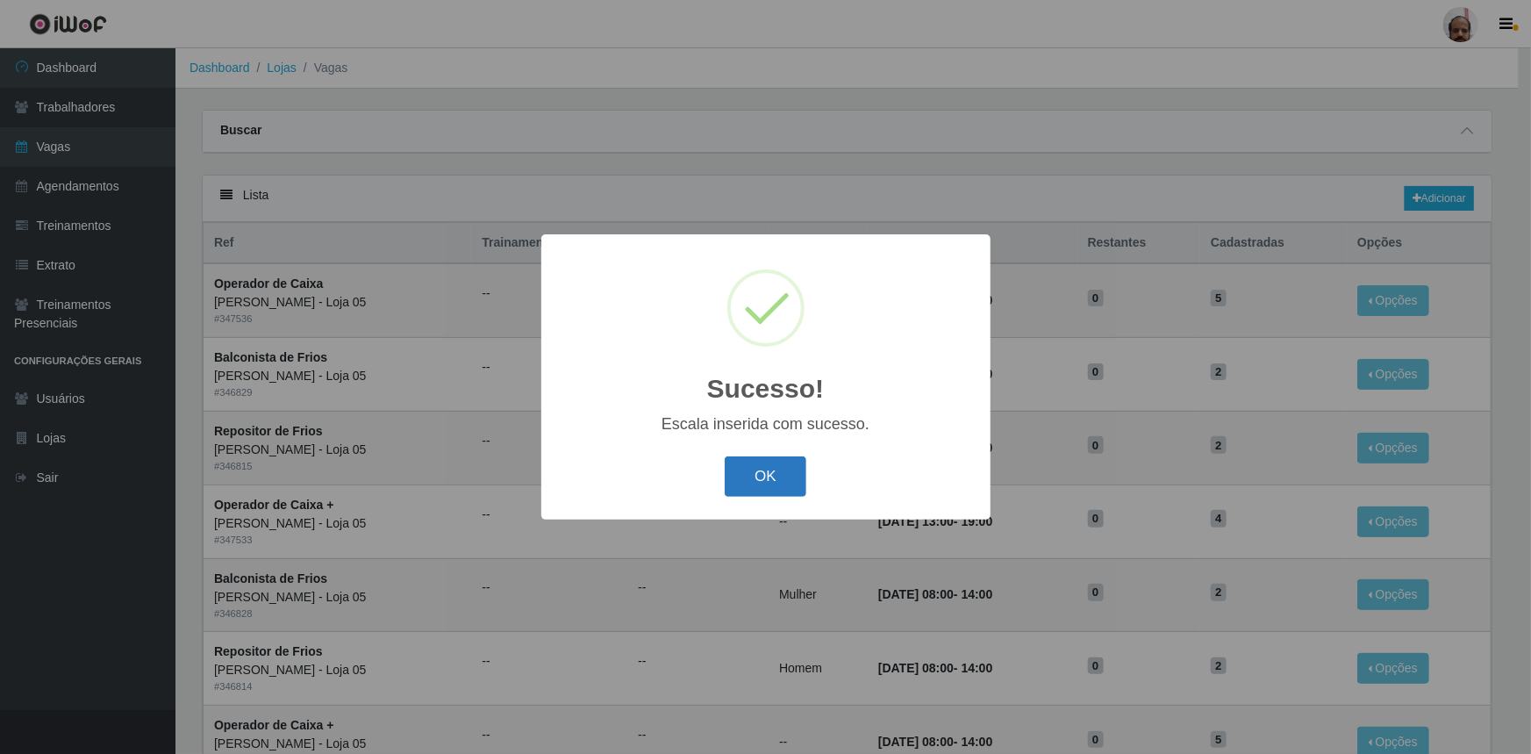
click at [762, 476] on button "OK" at bounding box center [766, 476] width 82 height 41
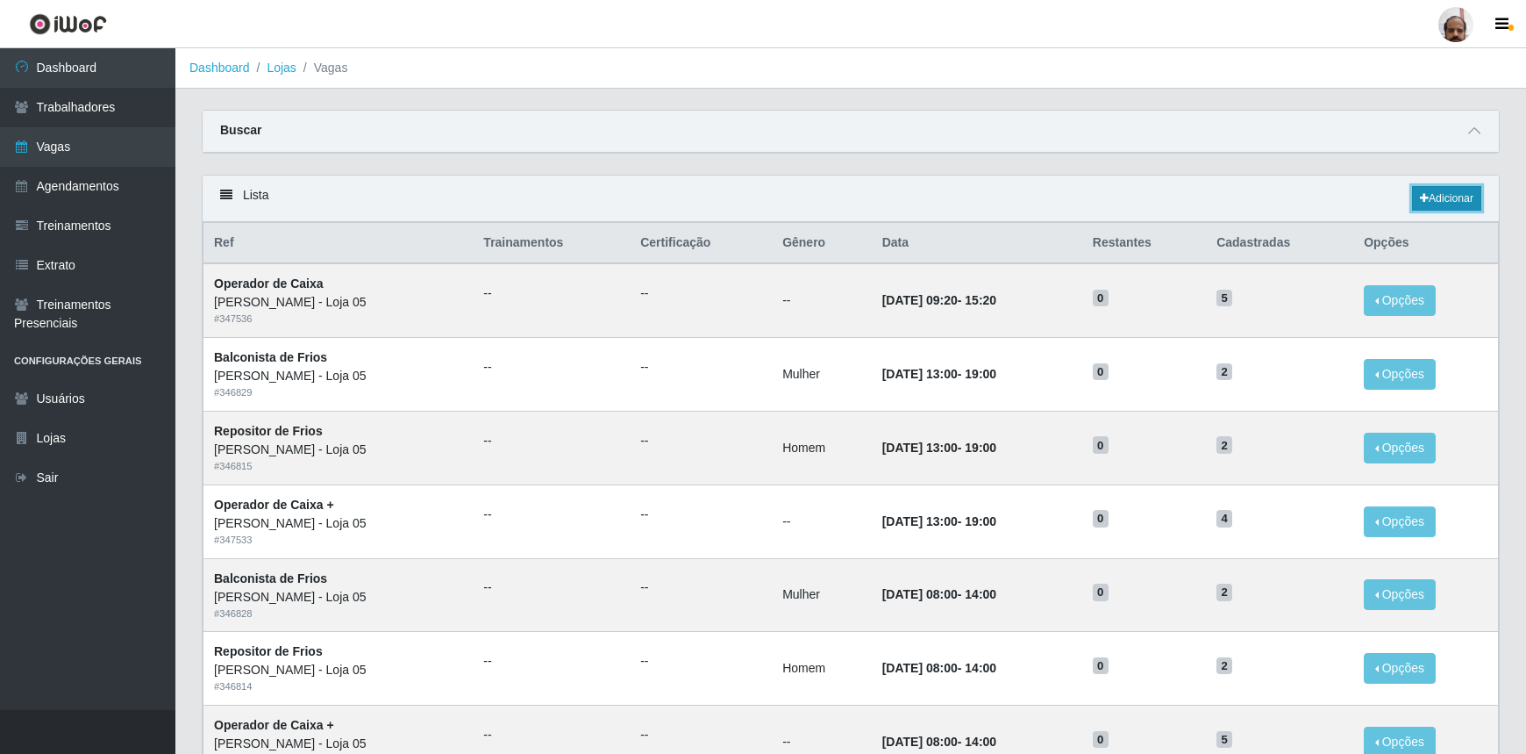
click at [1439, 201] on link "Adicionar" at bounding box center [1446, 198] width 69 height 25
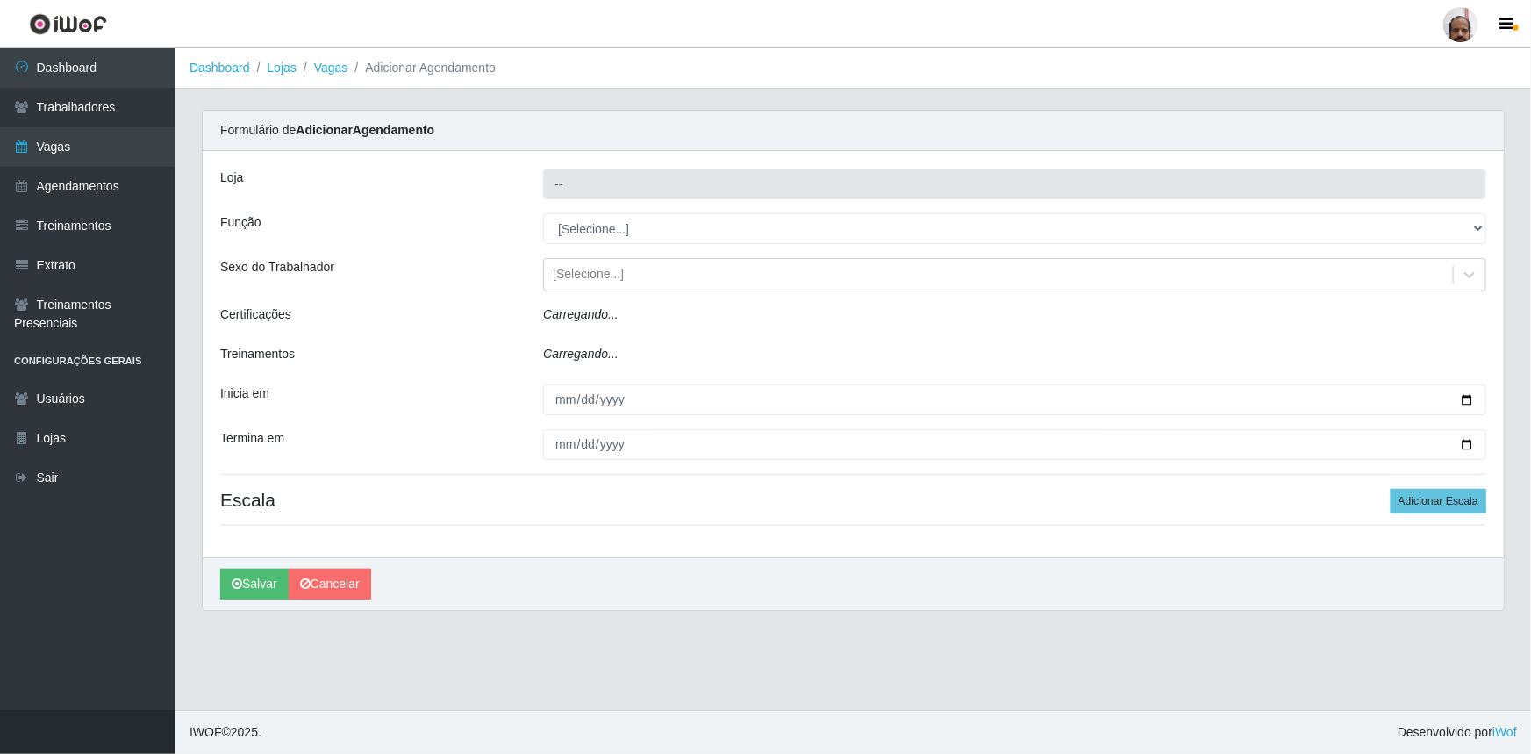
type input "[PERSON_NAME] - Loja 05"
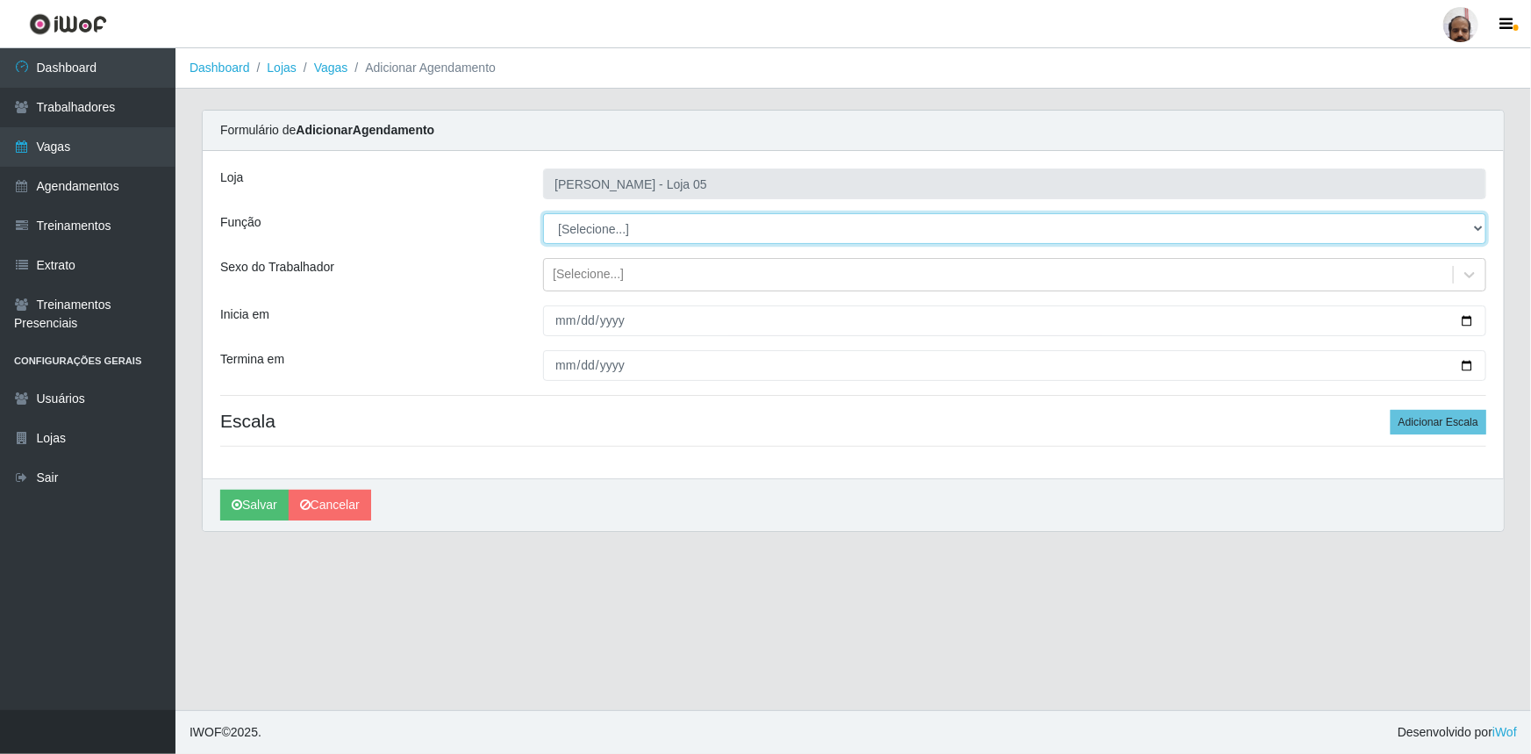
click at [1482, 228] on select "[Selecione...] ASG ASG + ASG ++ Auxiliar de Depósito Auxiliar de Depósito + Aux…" at bounding box center [1014, 228] width 943 height 31
select select "110"
click at [543, 213] on select "[Selecione...] ASG ASG + ASG ++ Auxiliar de Depósito Auxiliar de Depósito + Aux…" at bounding box center [1014, 228] width 943 height 31
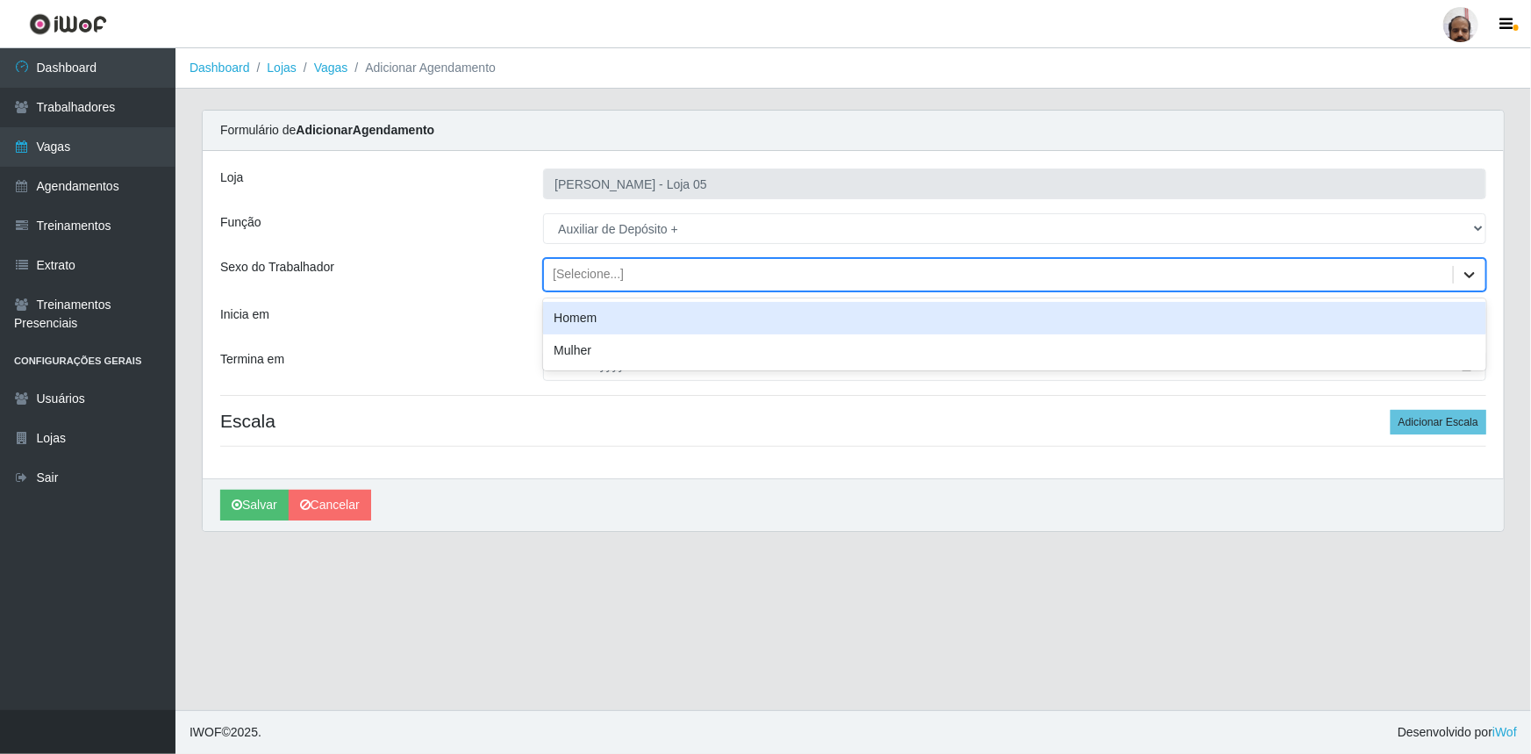
click at [1477, 280] on icon at bounding box center [1470, 275] width 18 height 18
click at [639, 325] on div "Homem" at bounding box center [1014, 318] width 943 height 32
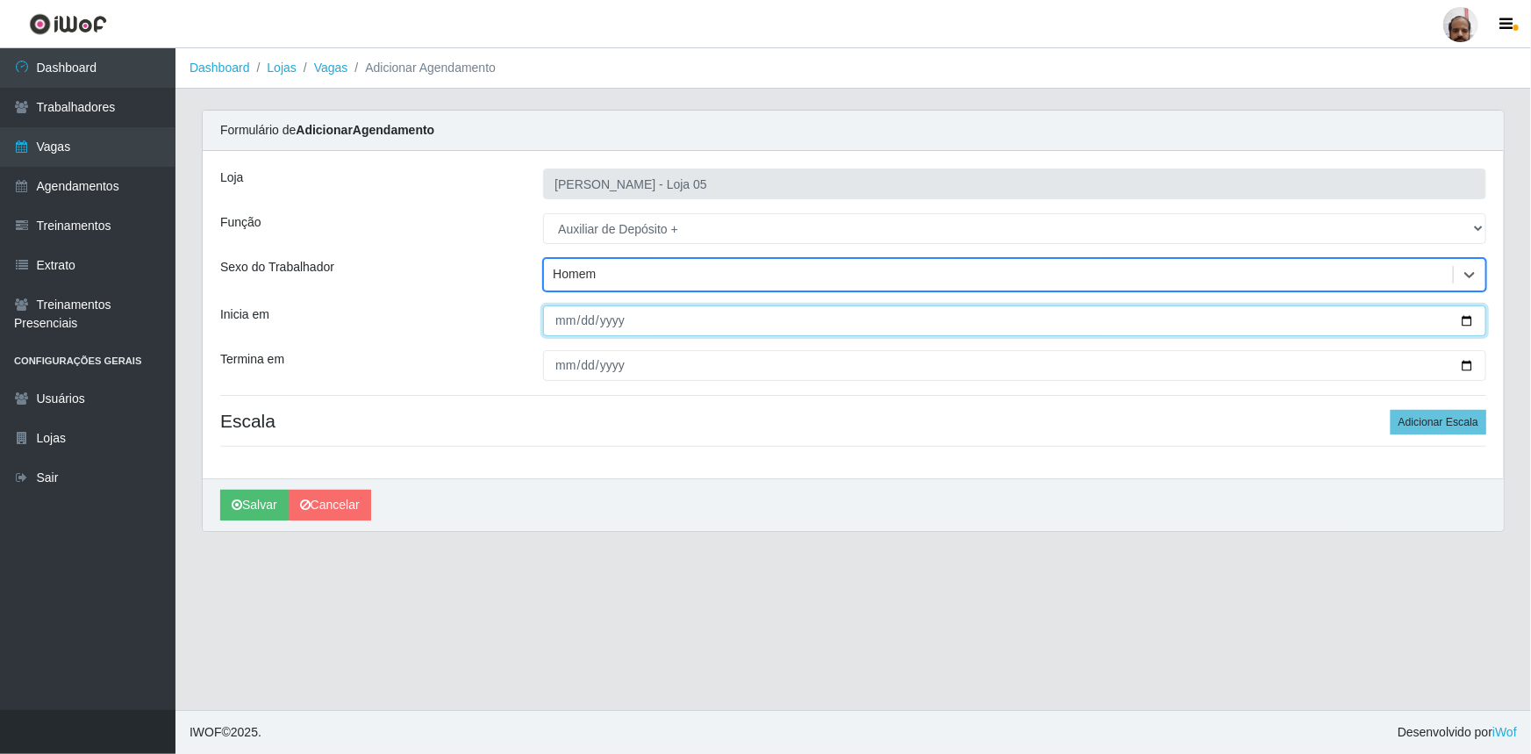
click at [1467, 320] on input "Inicia em" at bounding box center [1014, 320] width 943 height 31
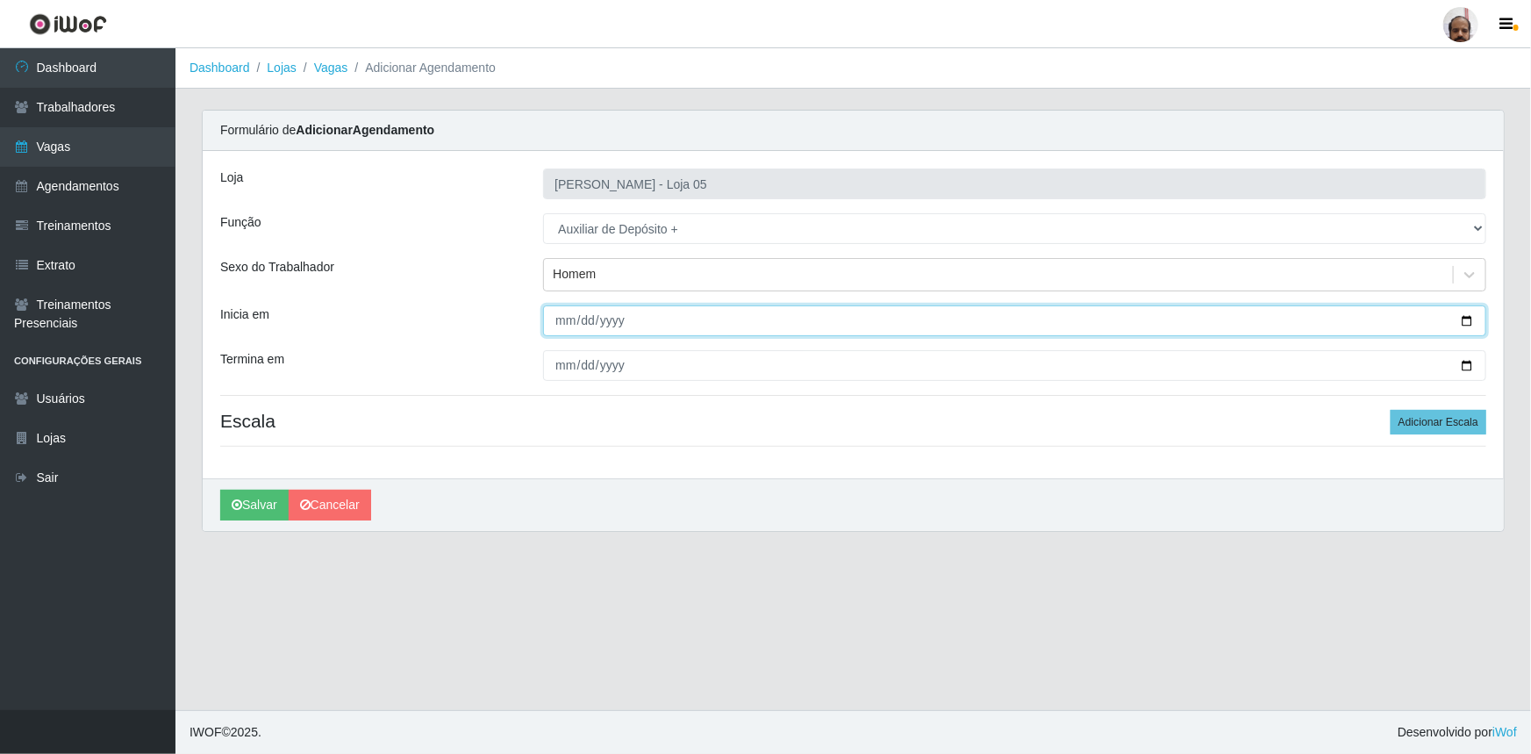
type input "[DATE]"
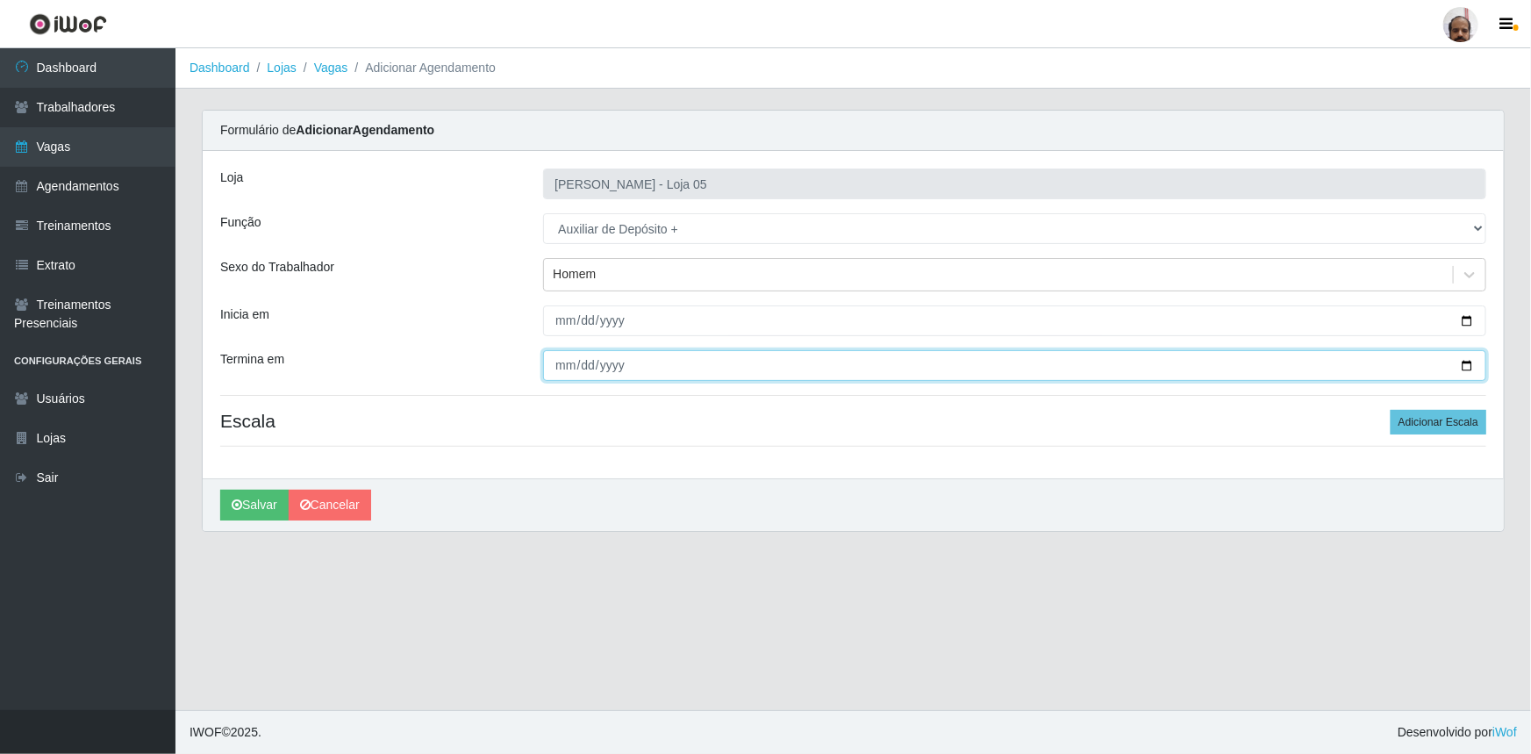
click at [1465, 368] on input "Termina em" at bounding box center [1014, 365] width 943 height 31
type input "[DATE]"
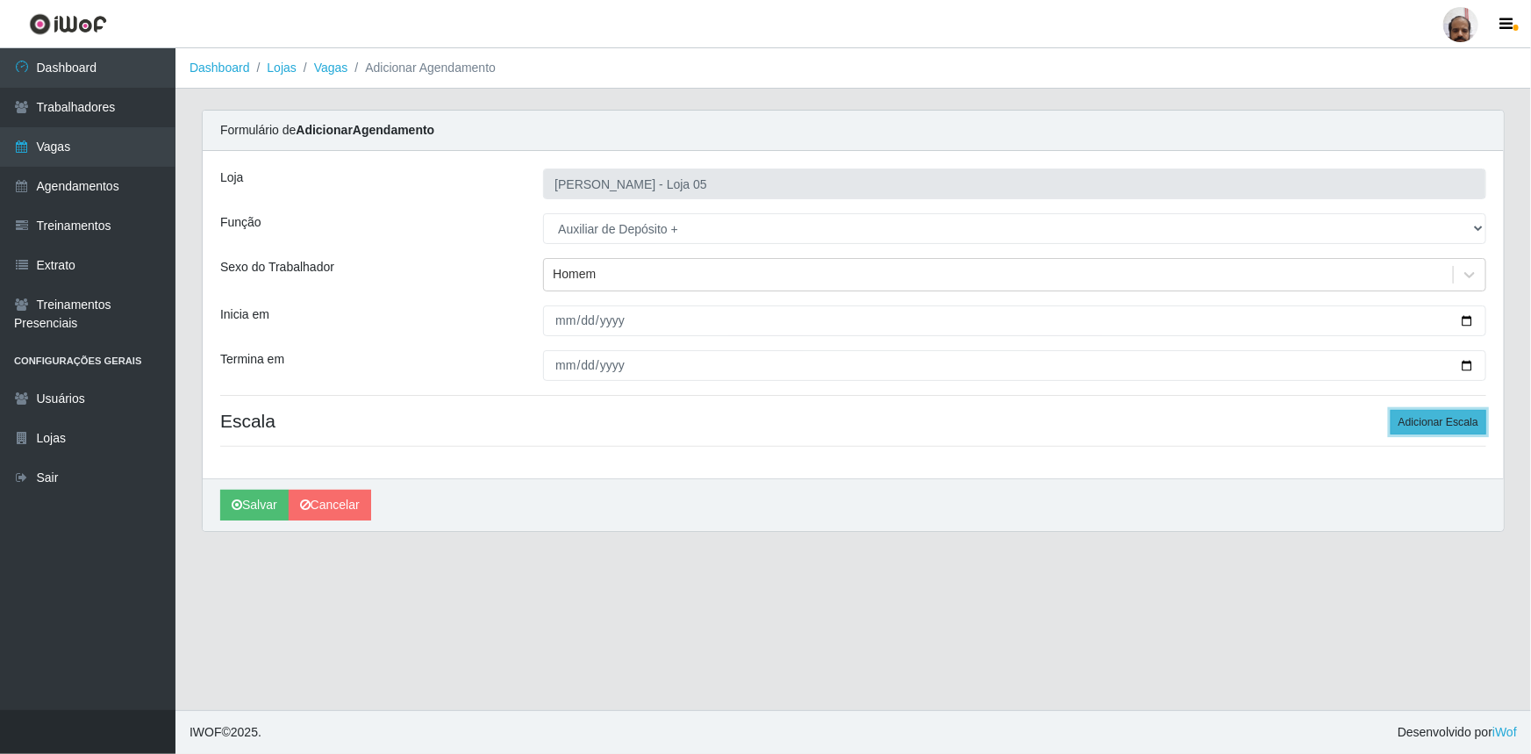
click at [1447, 421] on button "Adicionar Escala" at bounding box center [1438, 422] width 96 height 25
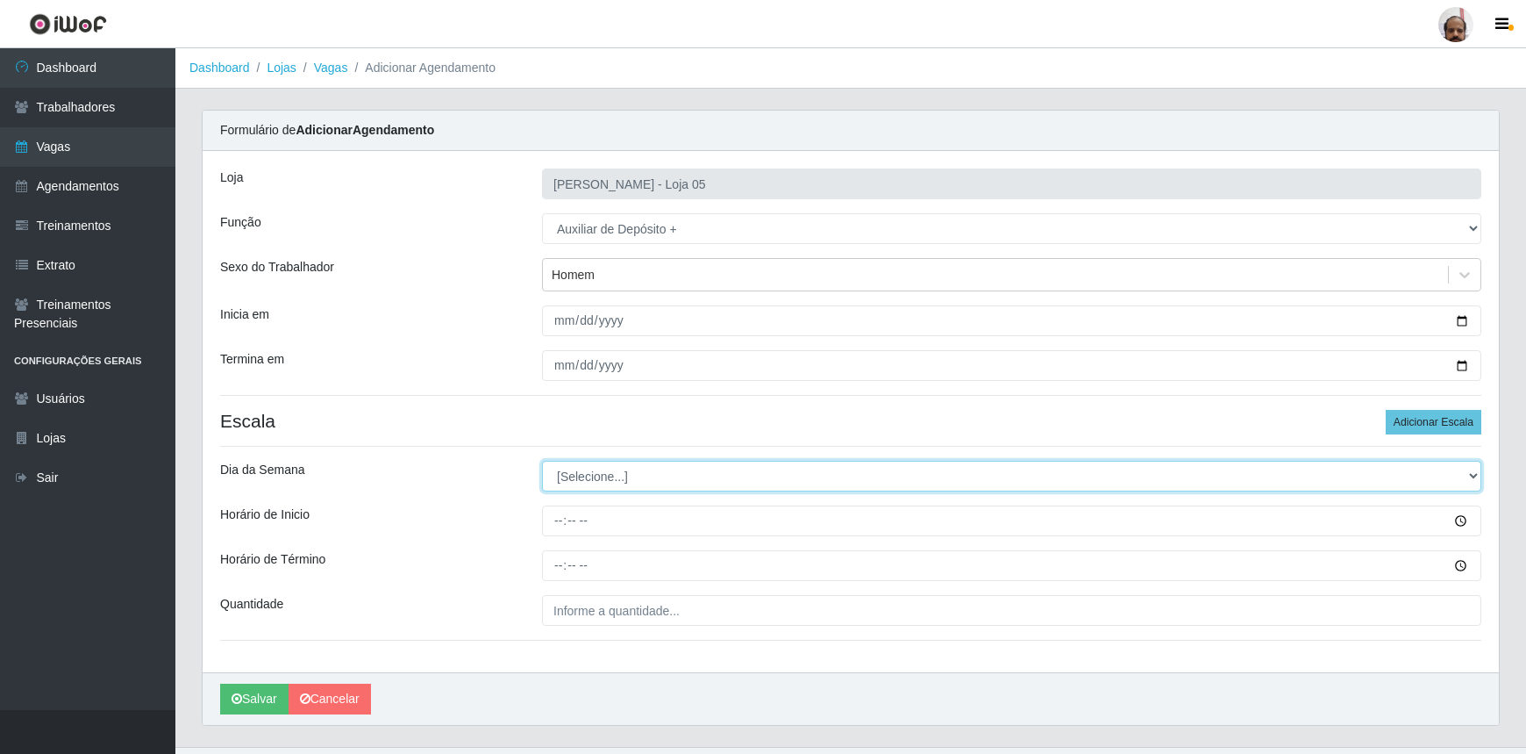
click at [774, 481] on select "[Selecione...] Segunda Terça Quarta Quinta Sexta Sábado Domingo" at bounding box center [1011, 476] width 939 height 31
select select "3"
click at [542, 461] on select "[Selecione...] Segunda Terça Quarta Quinta Sexta Sábado Domingo" at bounding box center [1011, 476] width 939 height 31
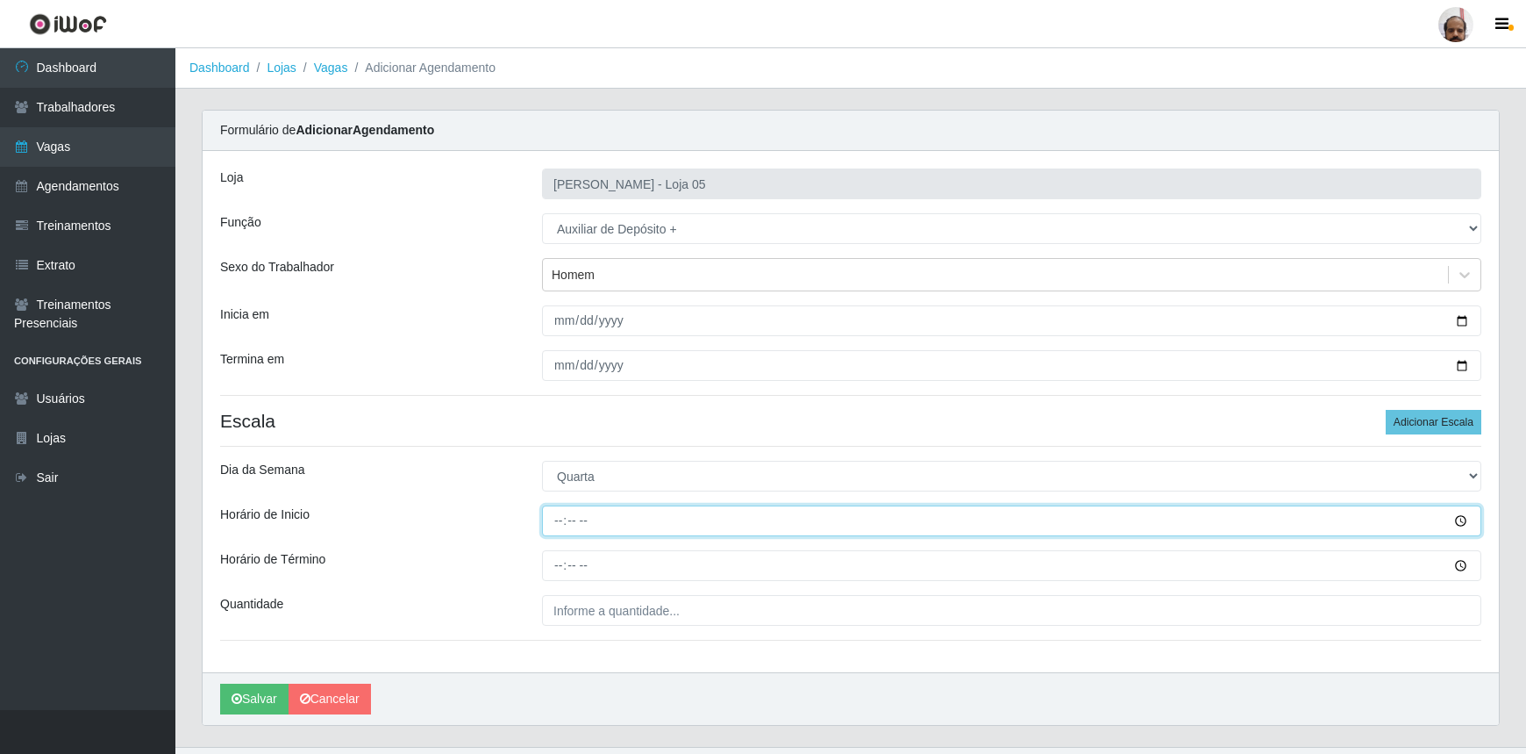
click at [560, 517] on input "Horário de Inicio" at bounding box center [1011, 520] width 939 height 31
type input "23:00"
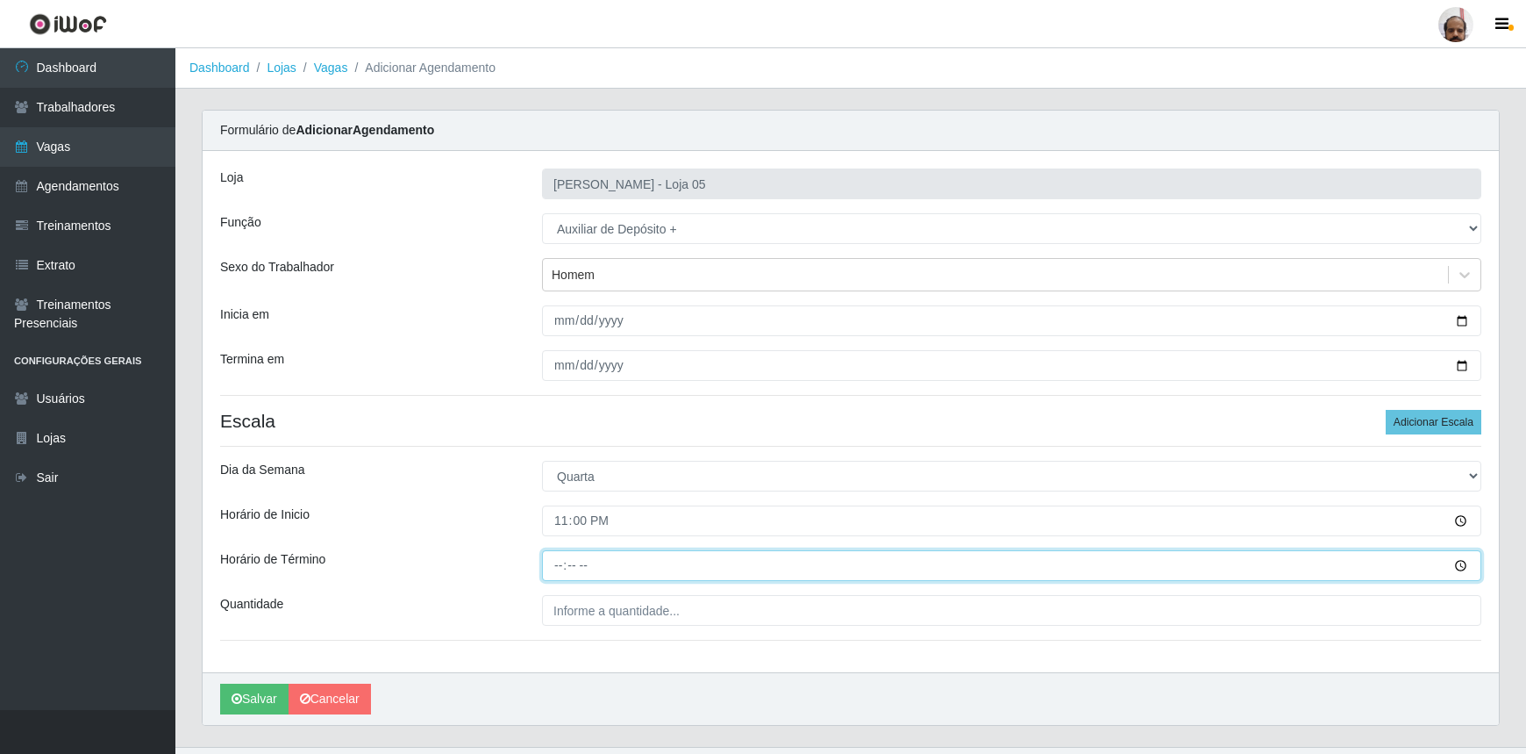
click at [550, 562] on input "Horário de Término" at bounding box center [1011, 565] width 939 height 31
type input "05:00"
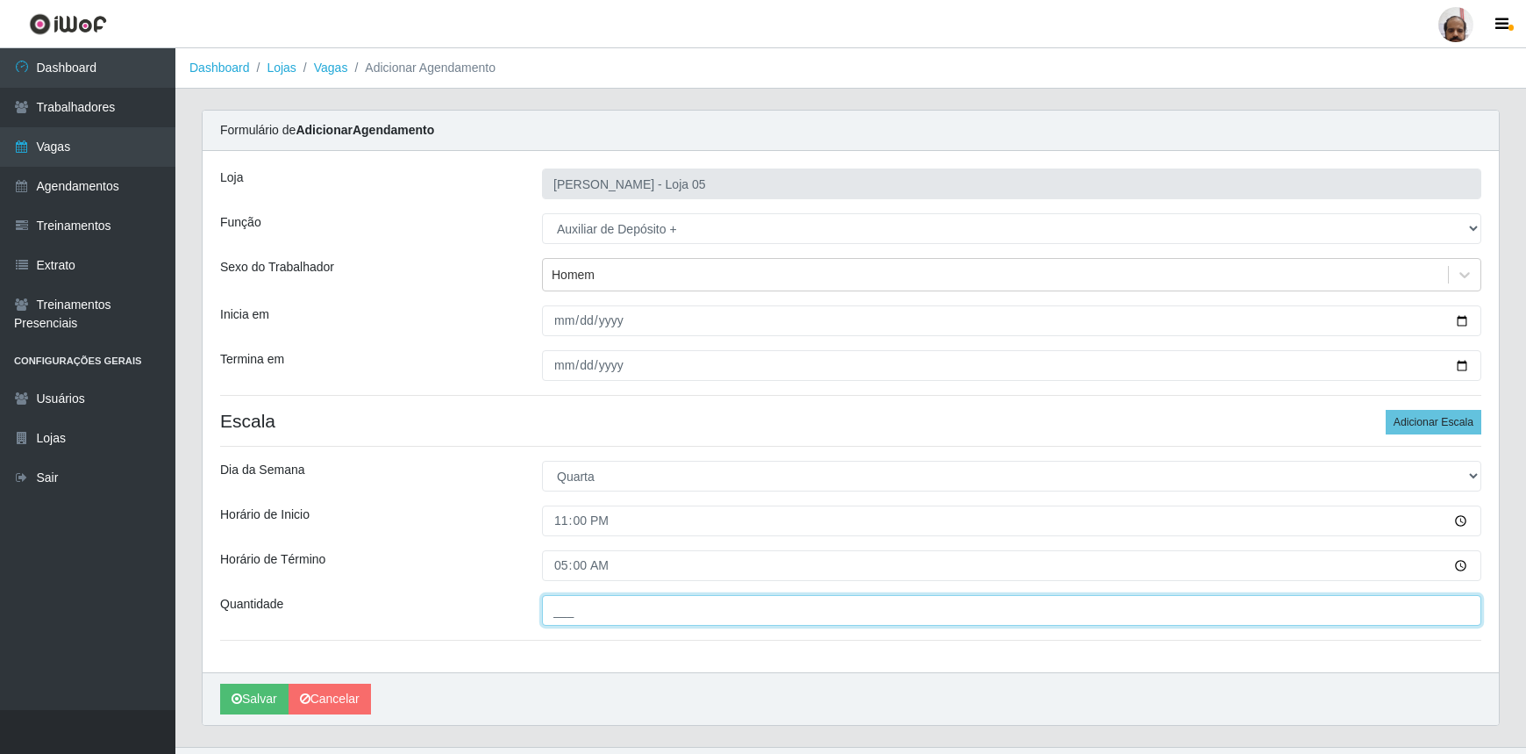
click at [639, 614] on input "___" at bounding box center [1011, 610] width 939 height 31
type input "2__"
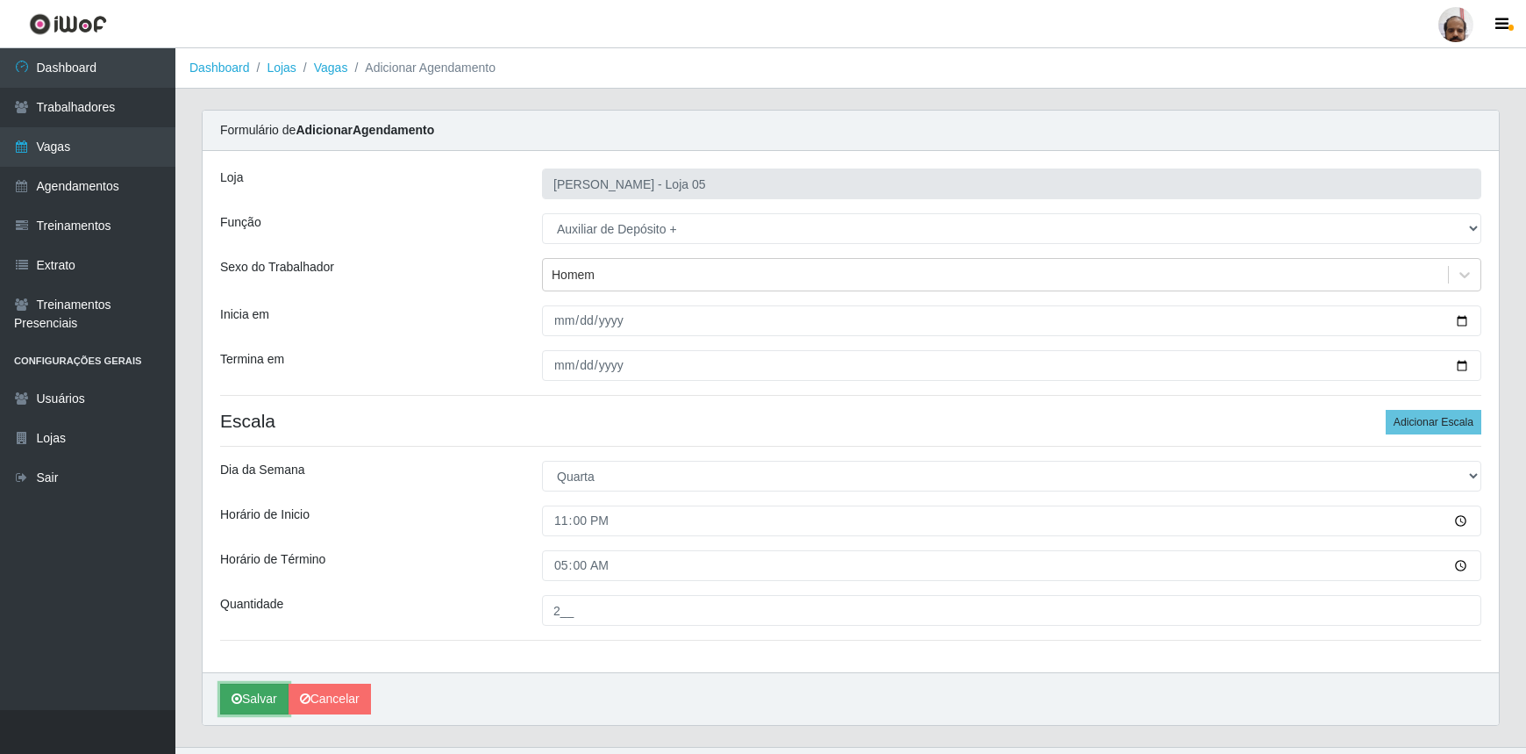
click at [246, 686] on button "Salvar" at bounding box center [254, 698] width 68 height 31
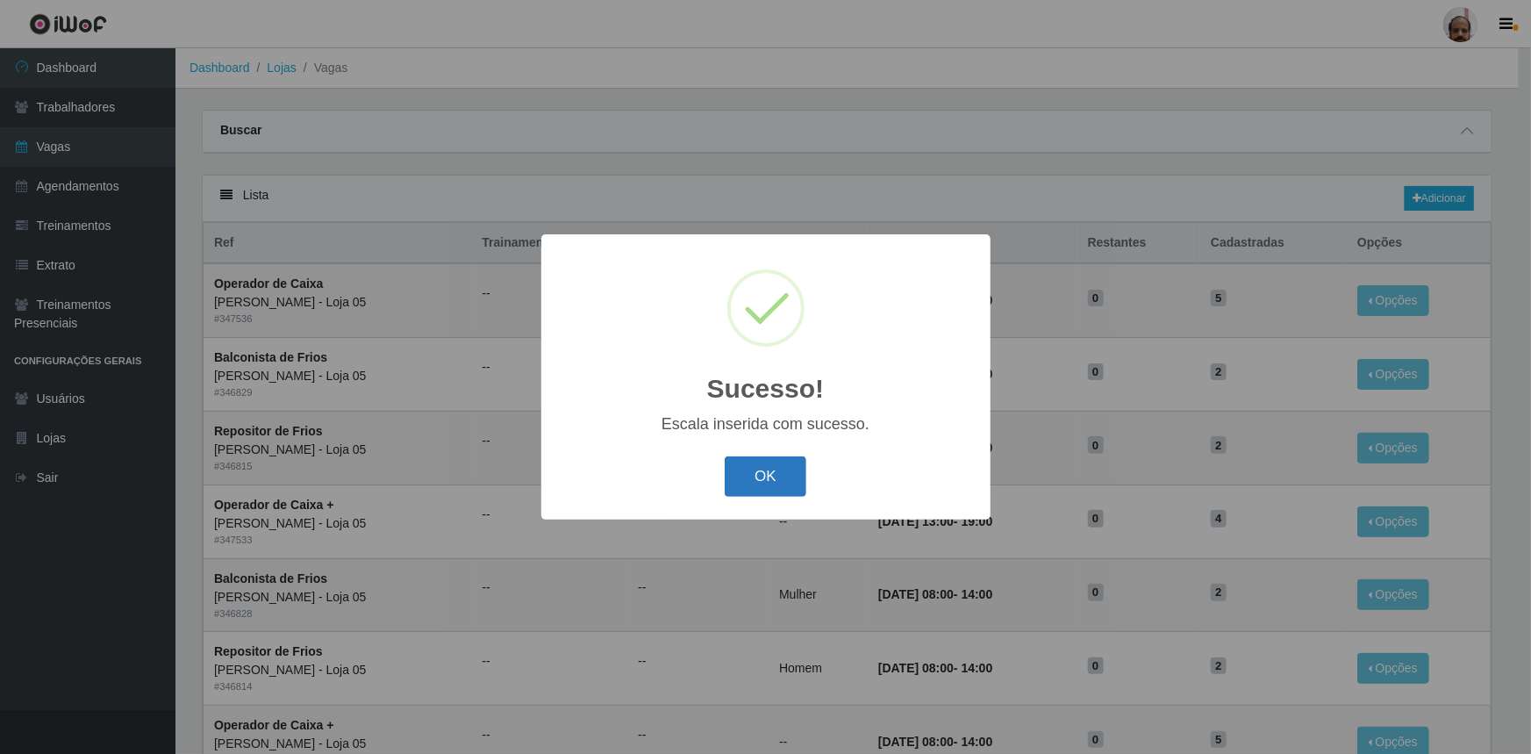
click at [773, 472] on button "OK" at bounding box center [766, 476] width 82 height 41
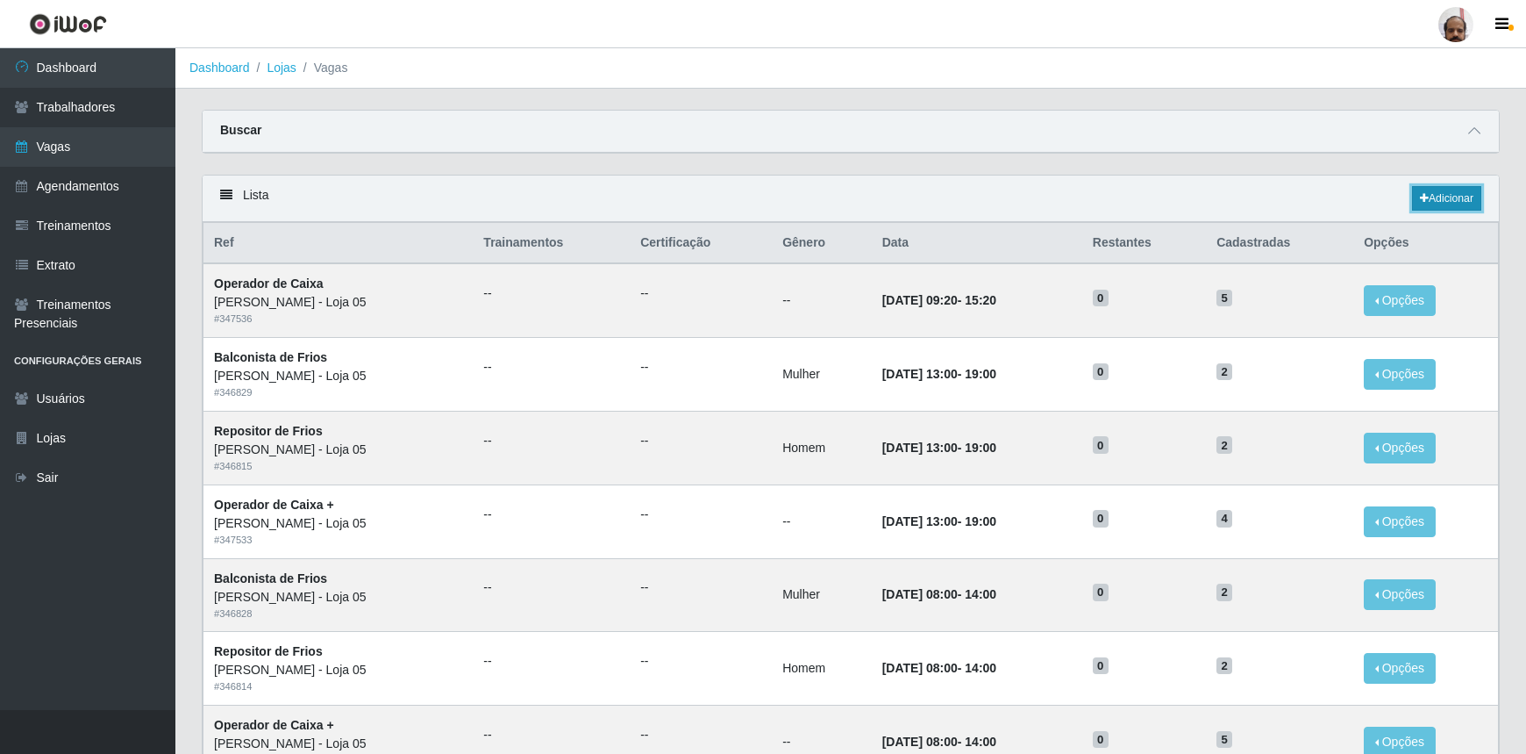
click at [1475, 193] on link "Adicionar" at bounding box center [1446, 198] width 69 height 25
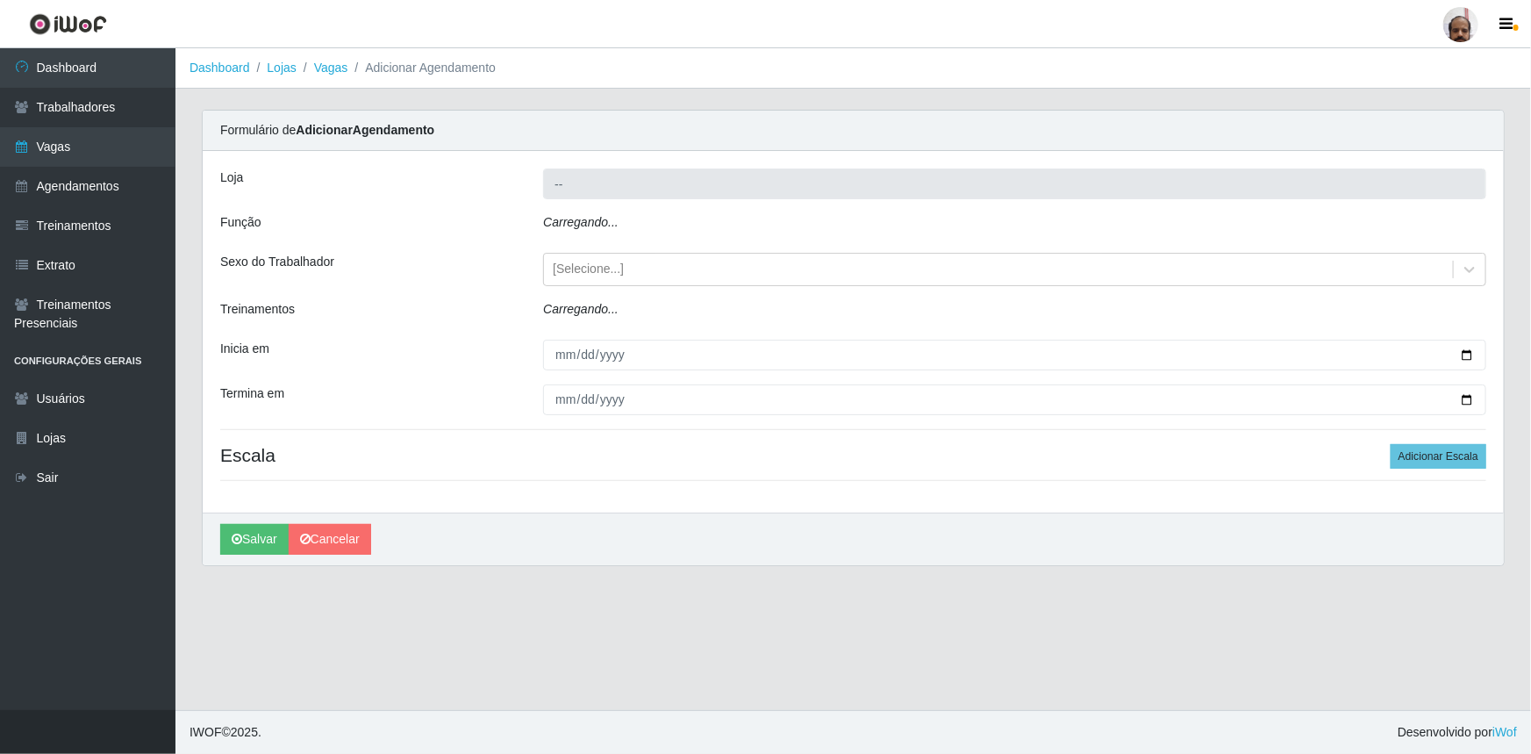
type input "[PERSON_NAME] - Loja 05"
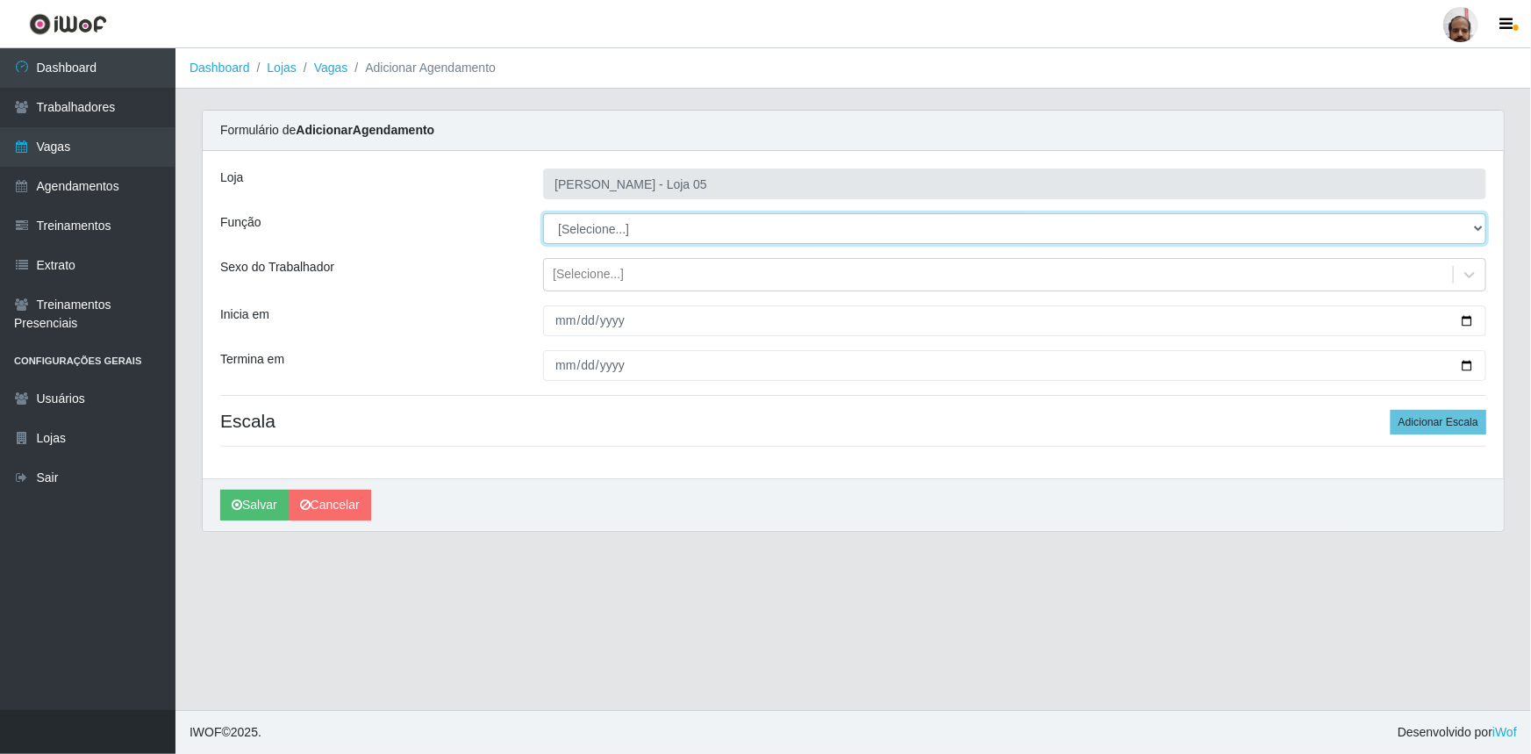
click at [1475, 227] on select "[Selecione...] ASG ASG + ASG ++ Auxiliar de Depósito Auxiliar de Depósito + Aux…" at bounding box center [1014, 228] width 943 height 31
select select "82"
click at [543, 213] on select "[Selecione...] ASG ASG + ASG ++ Auxiliar de Depósito Auxiliar de Depósito + Aux…" at bounding box center [1014, 228] width 943 height 31
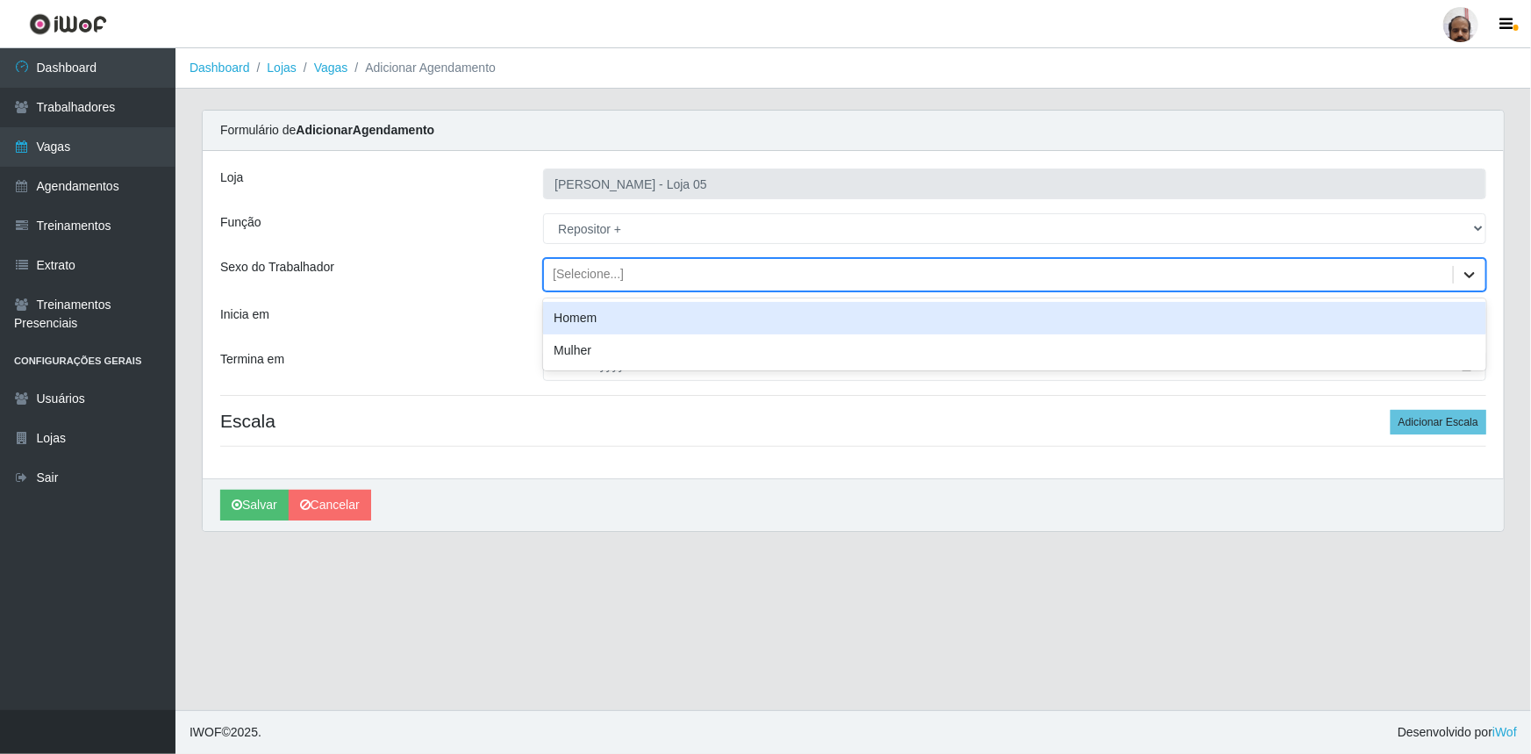
click at [1467, 272] on icon at bounding box center [1470, 275] width 18 height 18
click at [604, 319] on div "Homem" at bounding box center [1014, 318] width 943 height 32
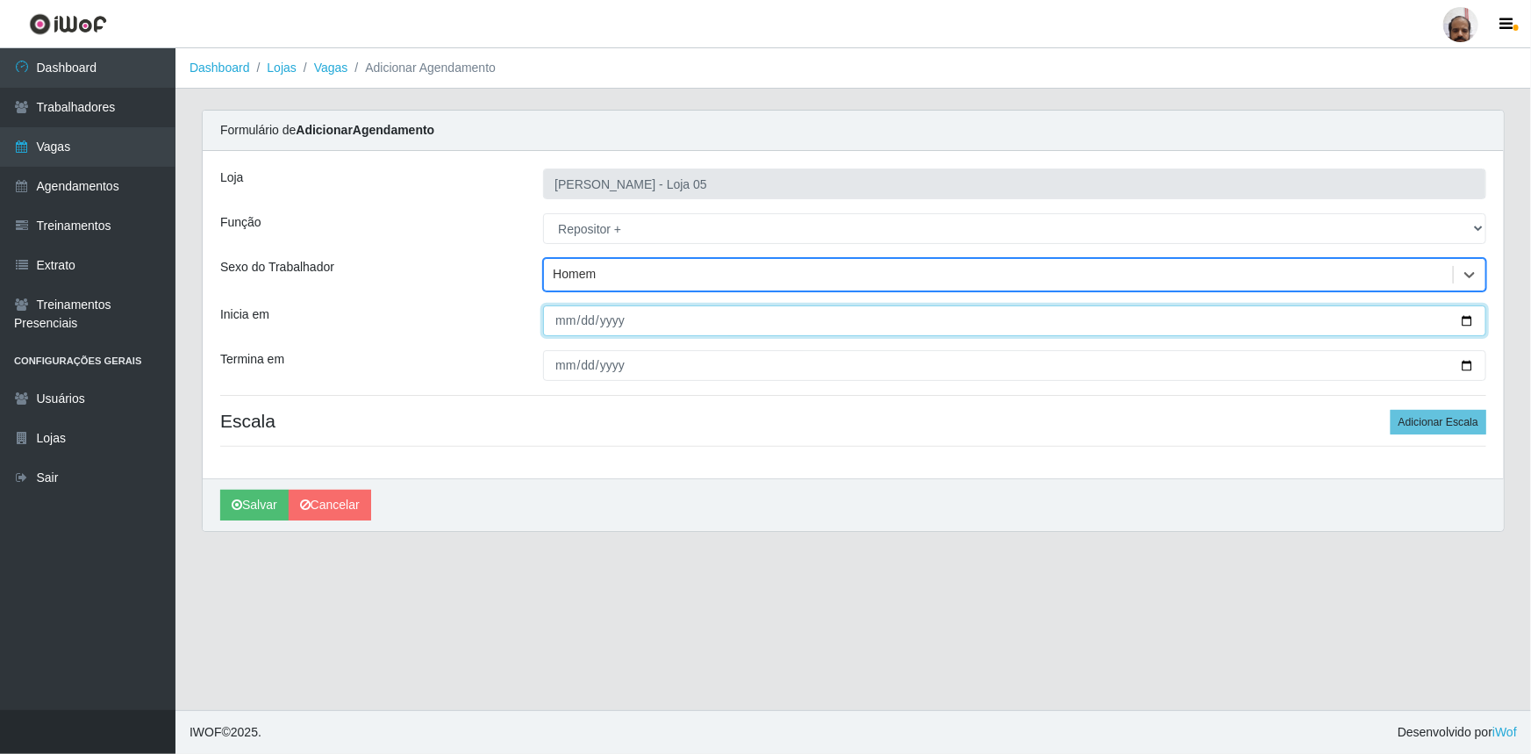
click at [561, 322] on input "Inicia em" at bounding box center [1014, 320] width 943 height 31
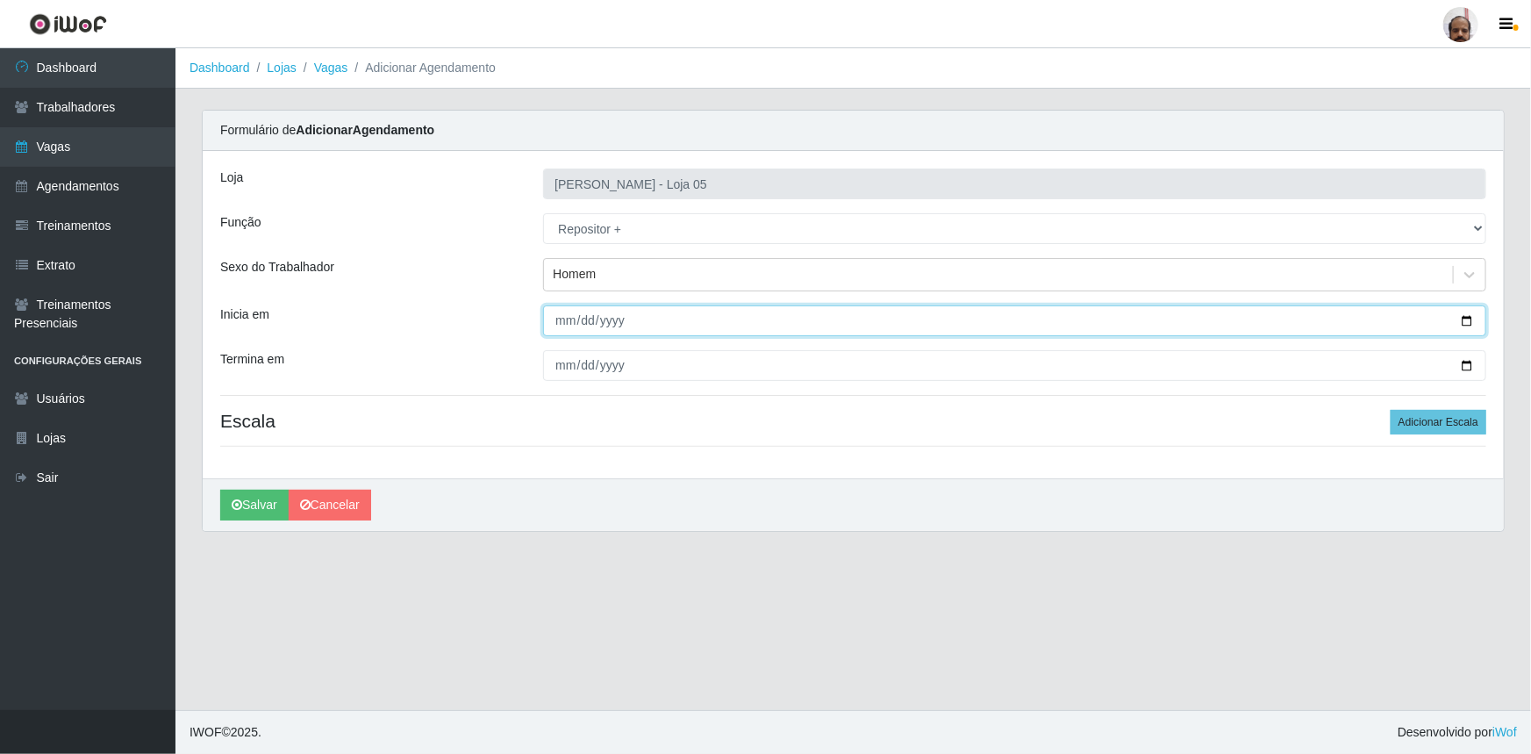
click at [1476, 323] on input "Inicia em" at bounding box center [1014, 320] width 943 height 31
click at [1468, 316] on input "Inicia em" at bounding box center [1014, 320] width 943 height 31
type input "[DATE]"
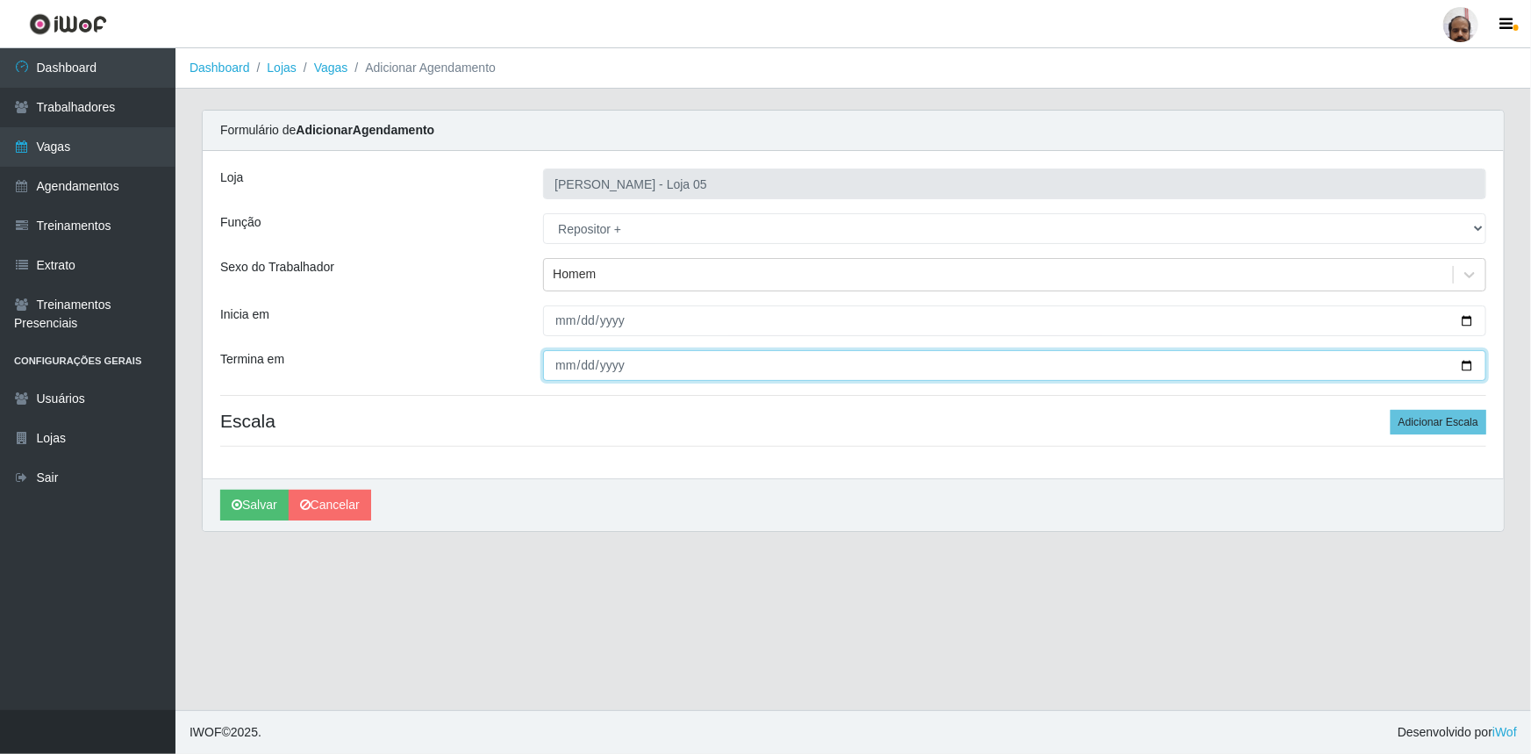
click at [1468, 369] on input "Termina em" at bounding box center [1014, 365] width 943 height 31
type input "[DATE]"
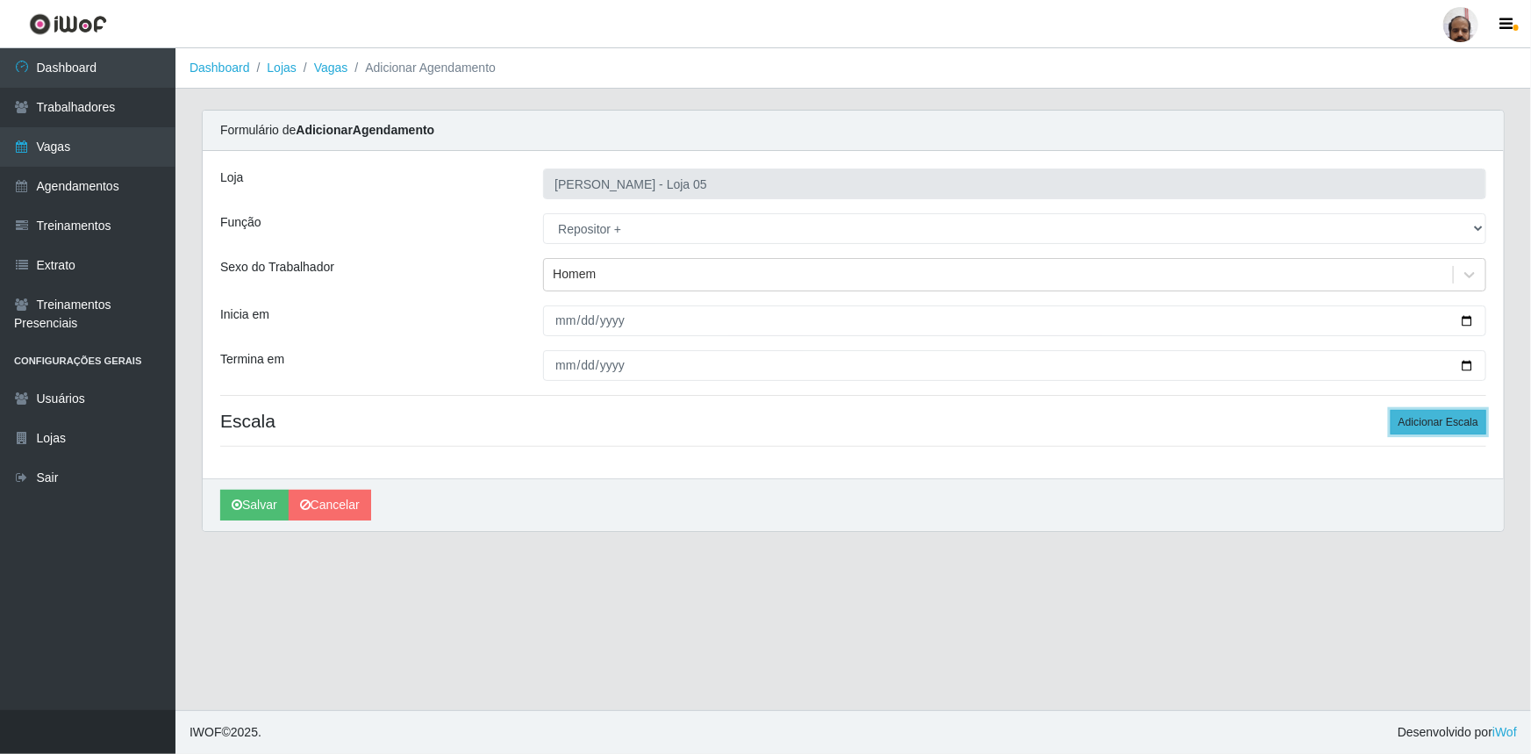
click at [1451, 420] on button "Adicionar Escala" at bounding box center [1438, 422] width 96 height 25
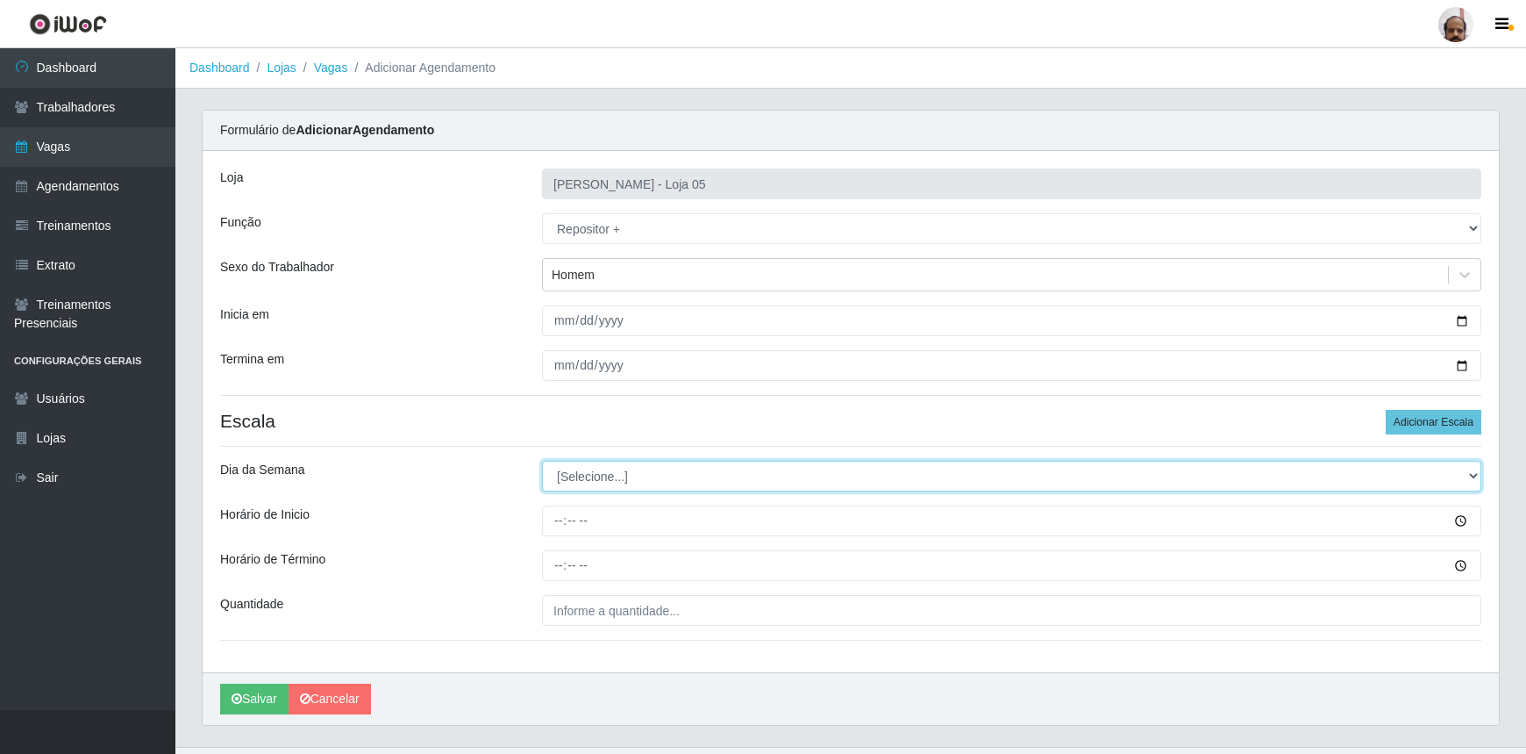
click at [647, 474] on select "[Selecione...] Segunda Terça Quarta Quinta Sexta Sábado Domingo" at bounding box center [1011, 476] width 939 height 31
select select "3"
click at [542, 461] on select "[Selecione...] Segunda Terça Quarta Quinta Sexta Sábado Domingo" at bounding box center [1011, 476] width 939 height 31
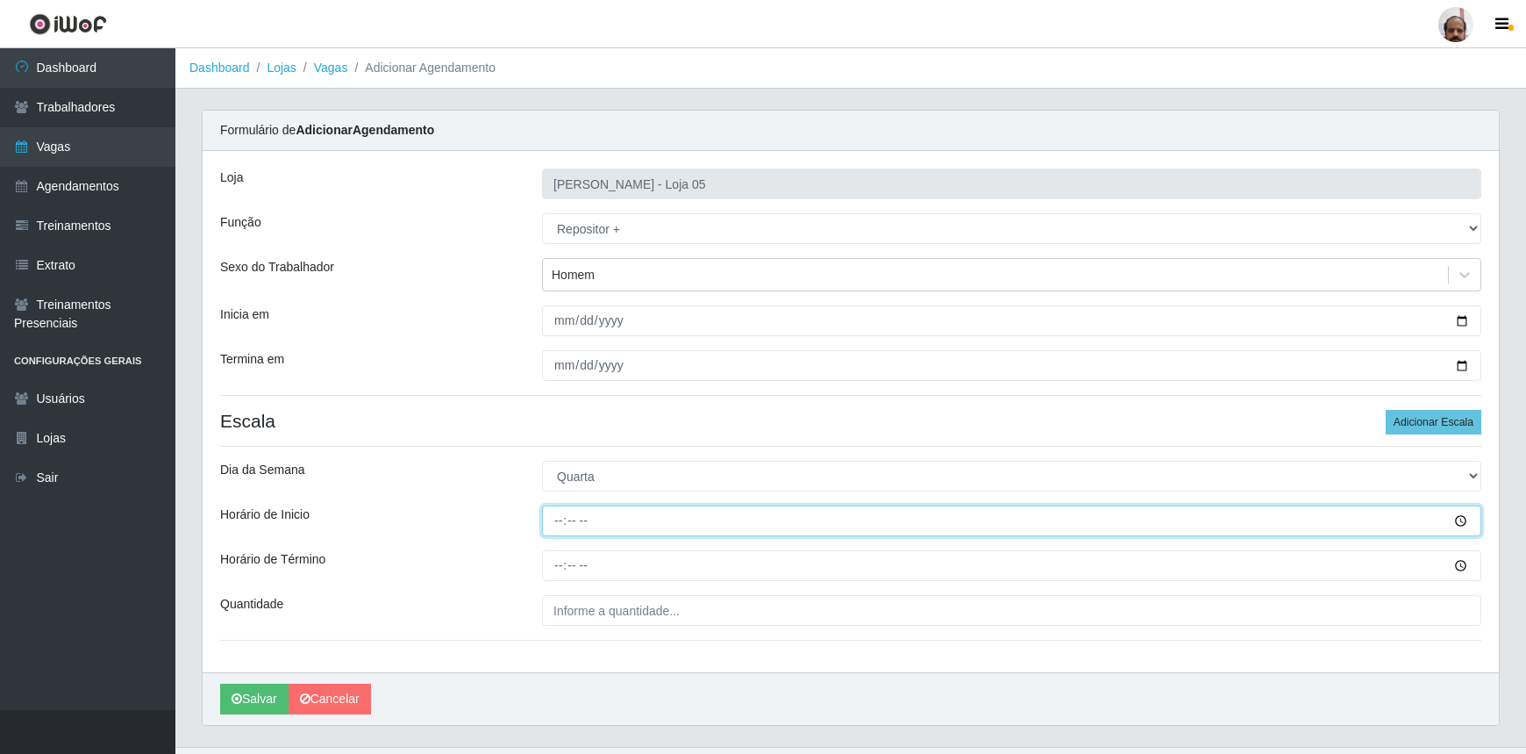
click at [568, 518] on input "Horário de Inicio" at bounding box center [1011, 520] width 939 height 31
click at [555, 521] on input "Horário de Inicio" at bounding box center [1011, 520] width 939 height 31
type input "23:00"
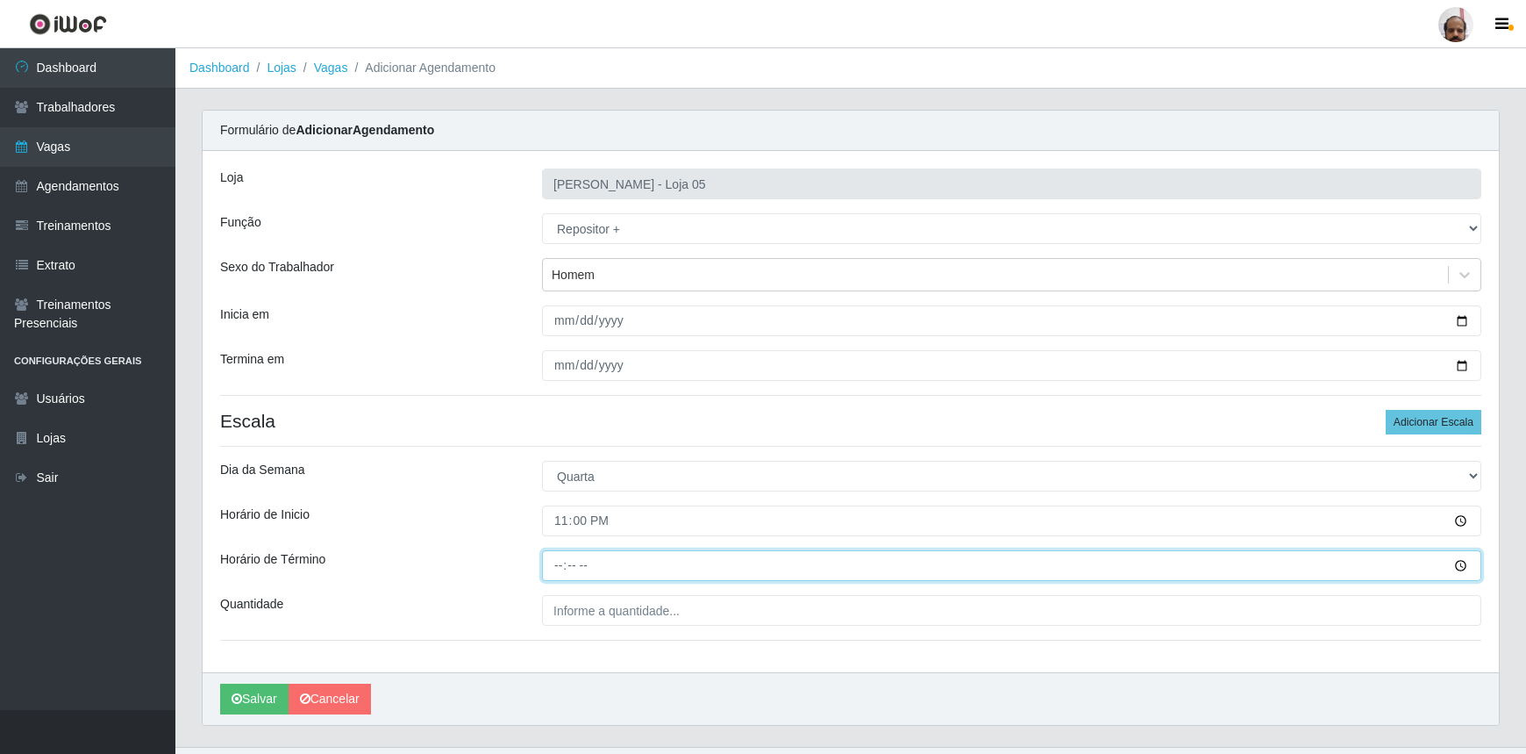
click at [561, 561] on input "Horário de Término" at bounding box center [1011, 565] width 939 height 31
type input "05:00"
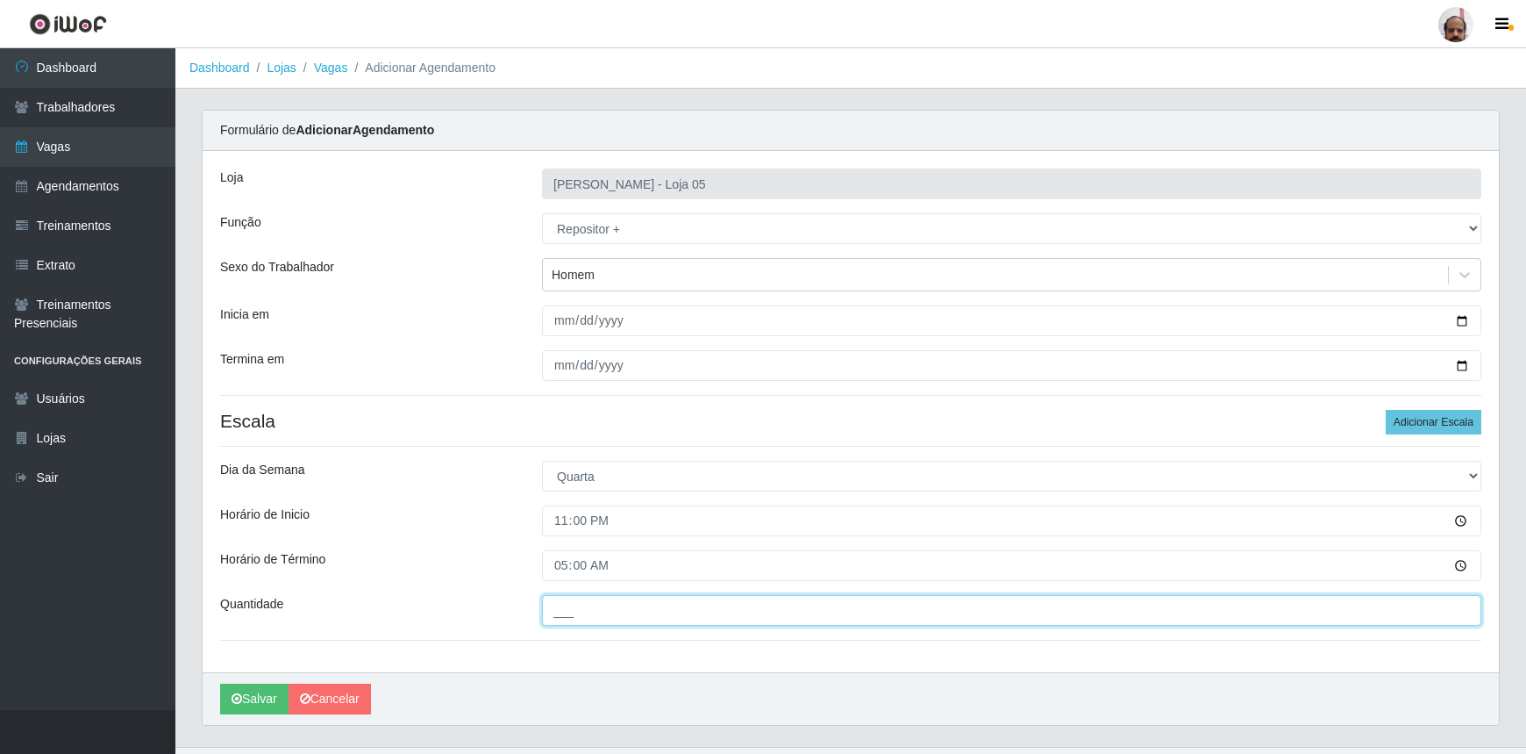
click at [628, 608] on input "___" at bounding box center [1011, 610] width 939 height 31
type input "4__"
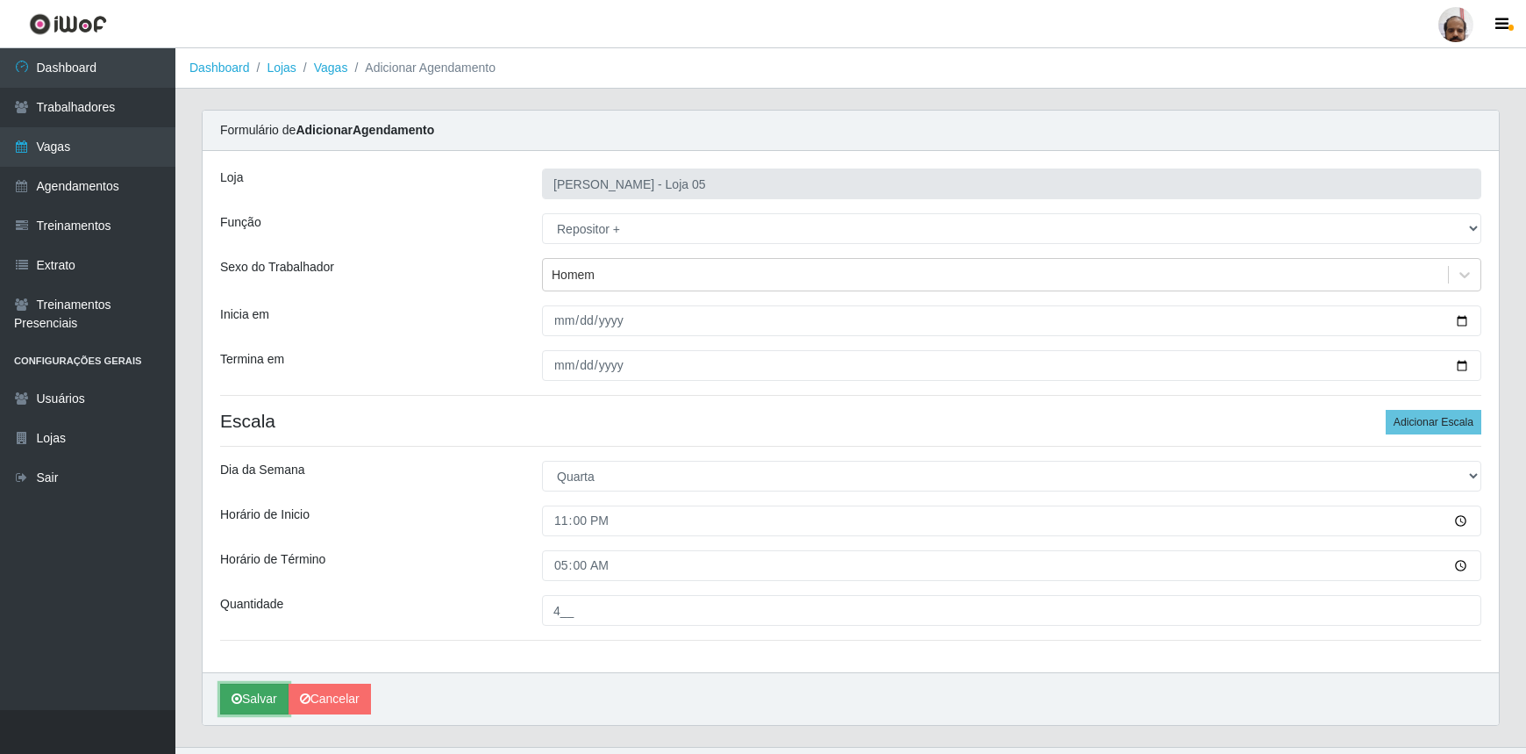
click at [272, 690] on button "Salvar" at bounding box center [254, 698] width 68 height 31
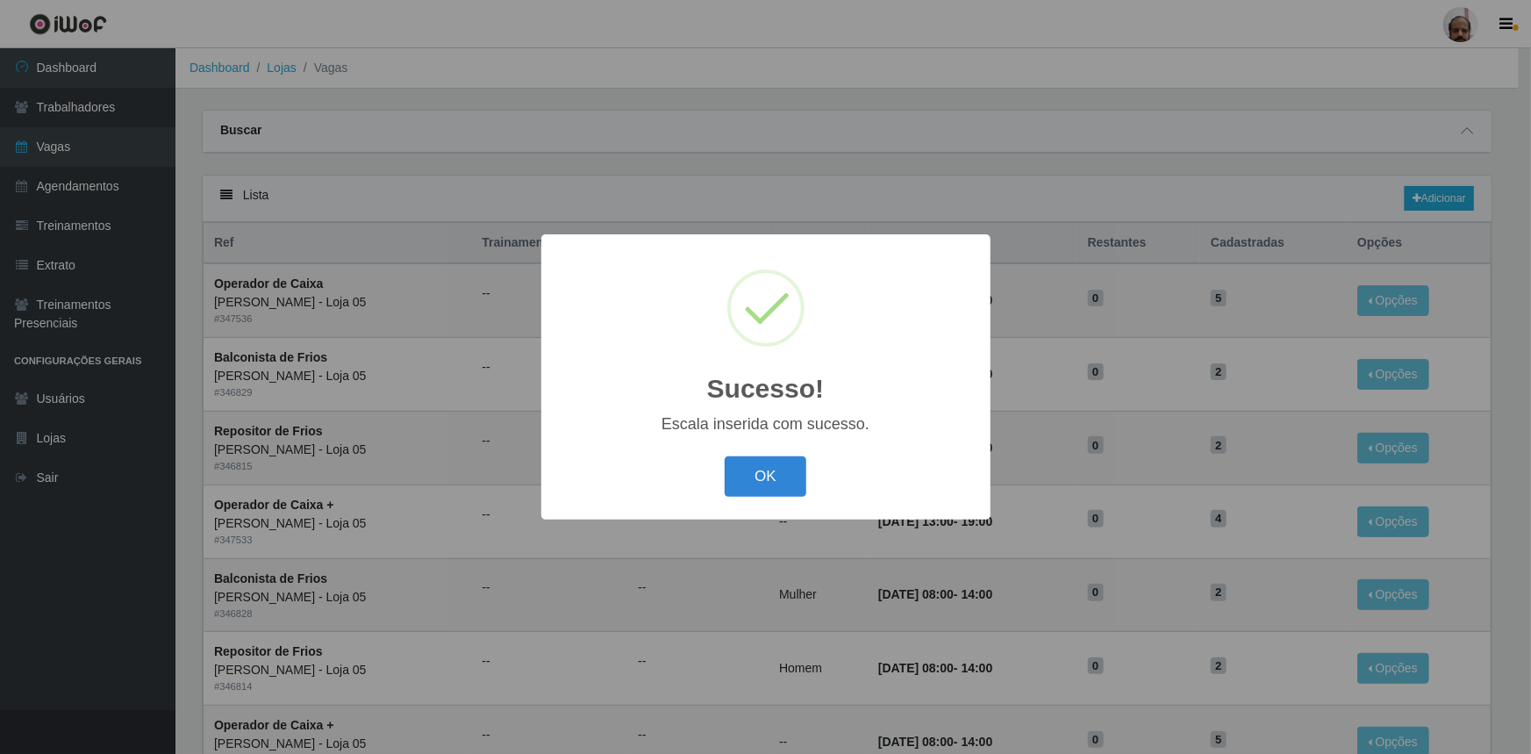
click at [725, 456] on button "OK" at bounding box center [766, 476] width 82 height 41
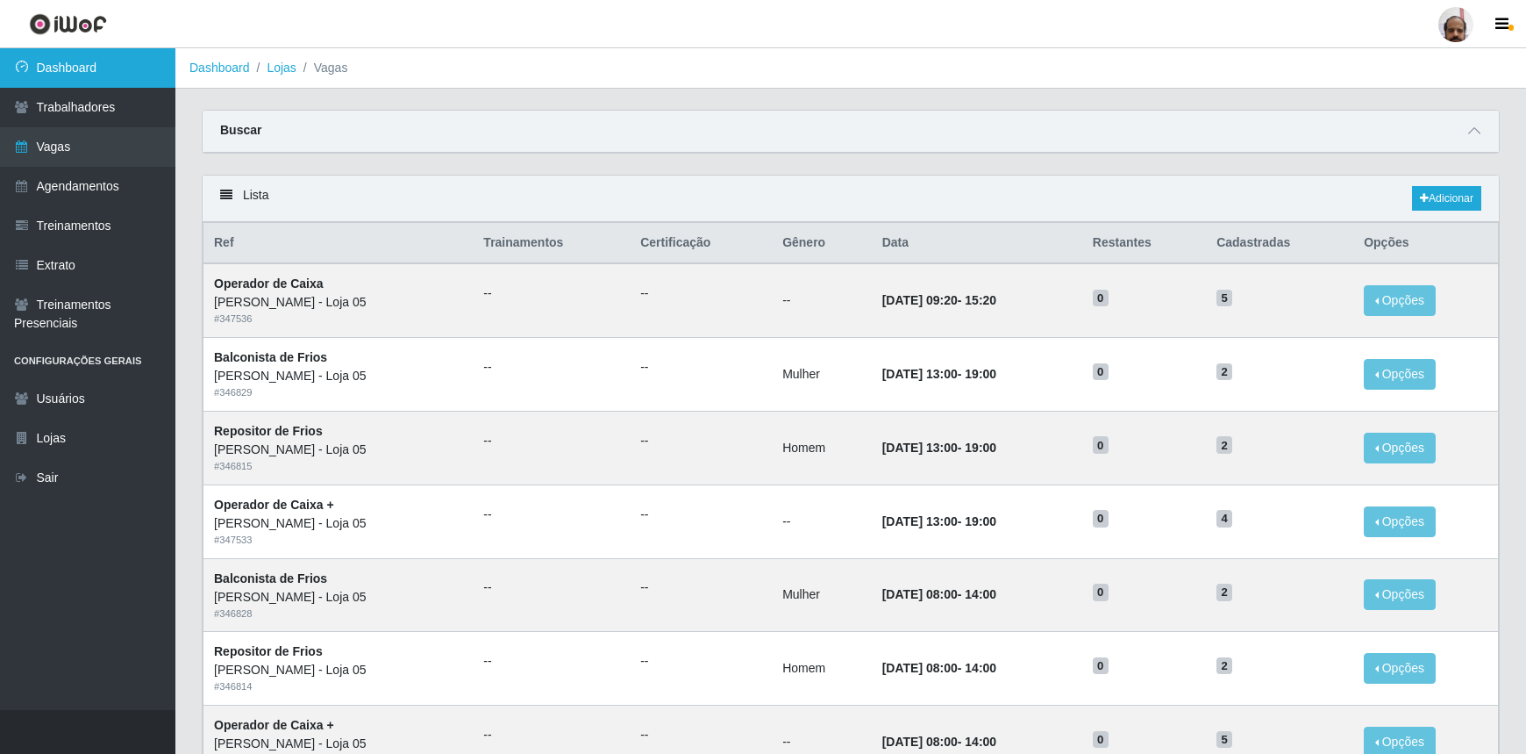
click at [60, 71] on link "Dashboard" at bounding box center [87, 67] width 175 height 39
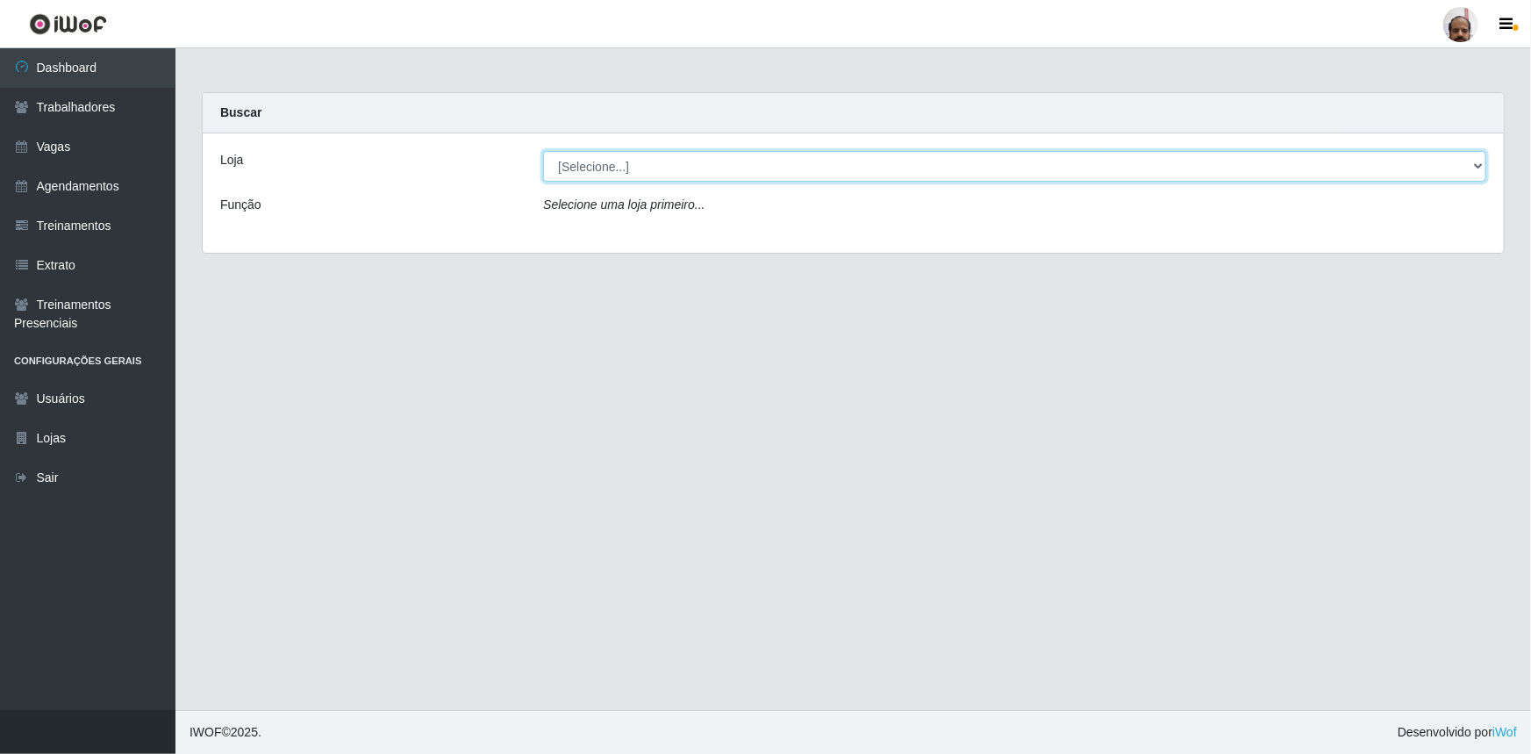
click at [1482, 167] on select "[Selecione...] Mar Vermelho - Loja 05" at bounding box center [1014, 166] width 943 height 31
select select "252"
click at [543, 151] on select "[Selecione...] Mar Vermelho - Loja 05" at bounding box center [1014, 166] width 943 height 31
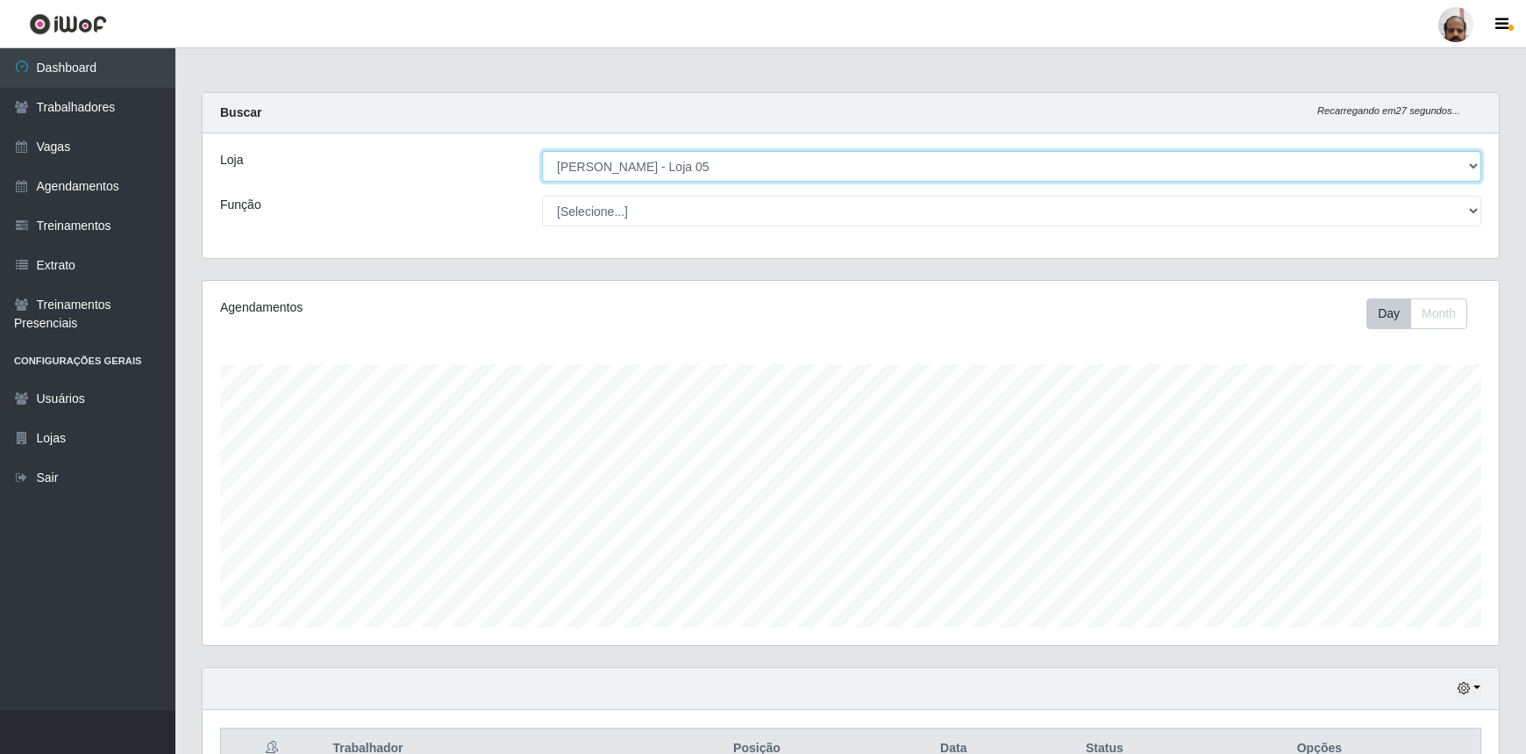
scroll to position [364, 1296]
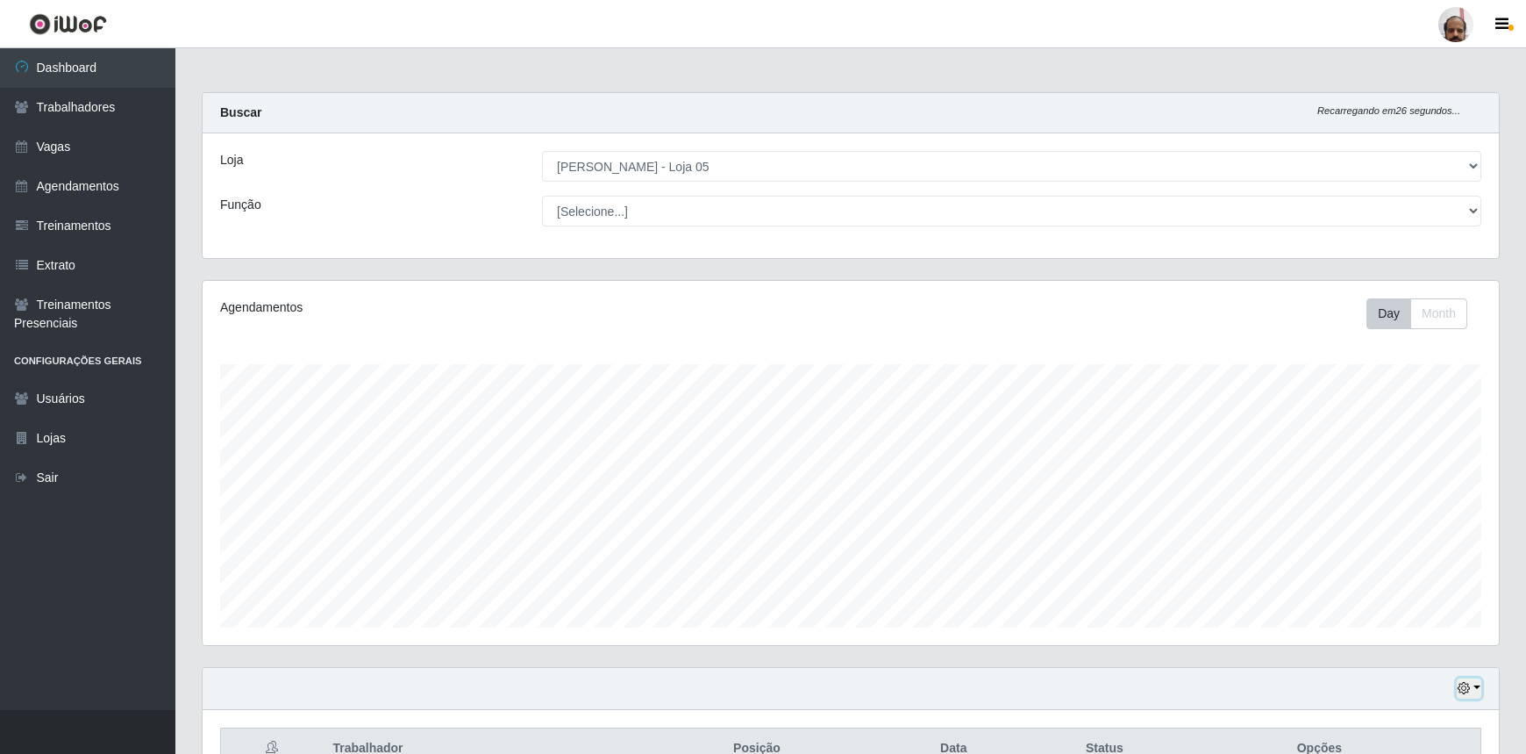
click at [1470, 691] on icon "button" at bounding box center [1464, 688] width 12 height 12
click at [1409, 629] on button "1 Semana" at bounding box center [1409, 623] width 139 height 37
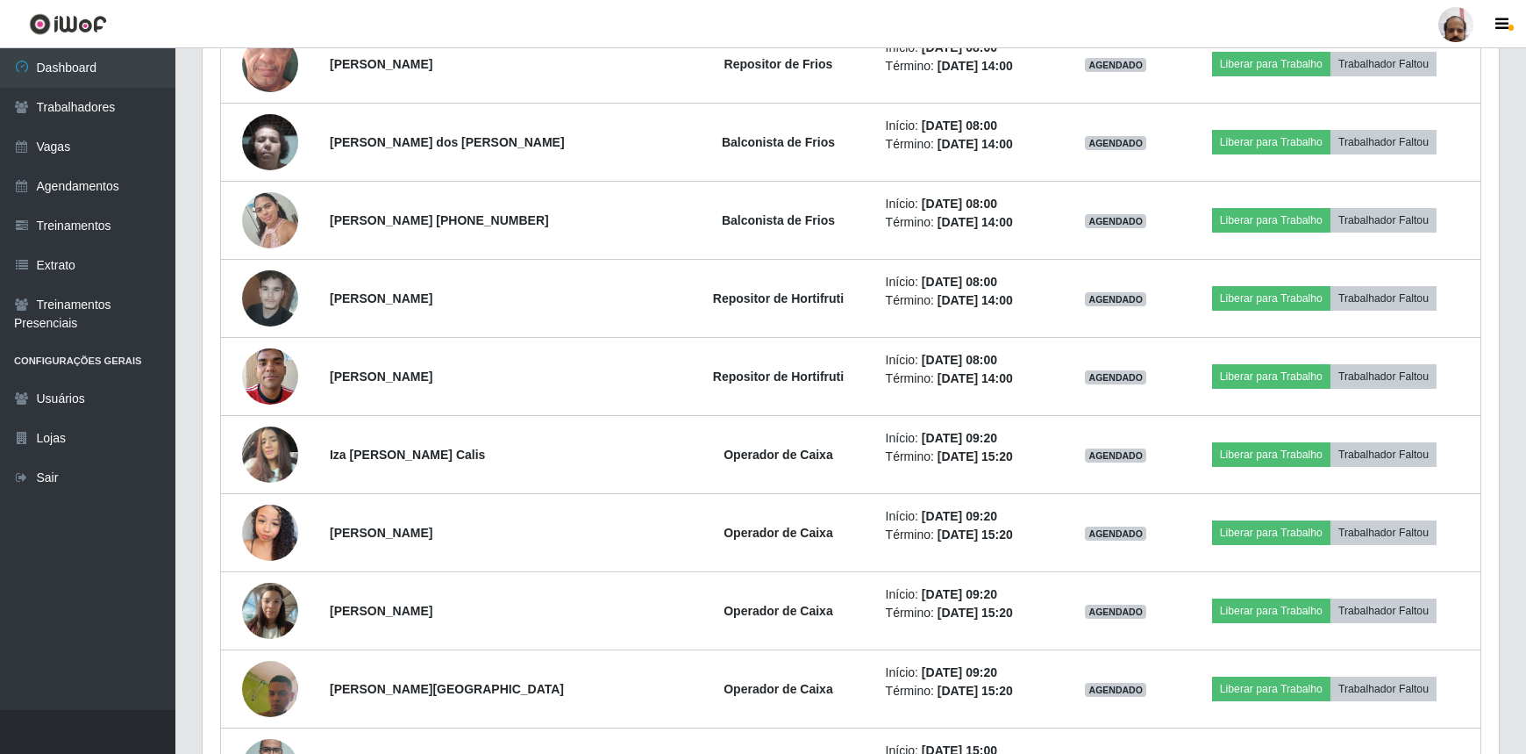
scroll to position [1214, 0]
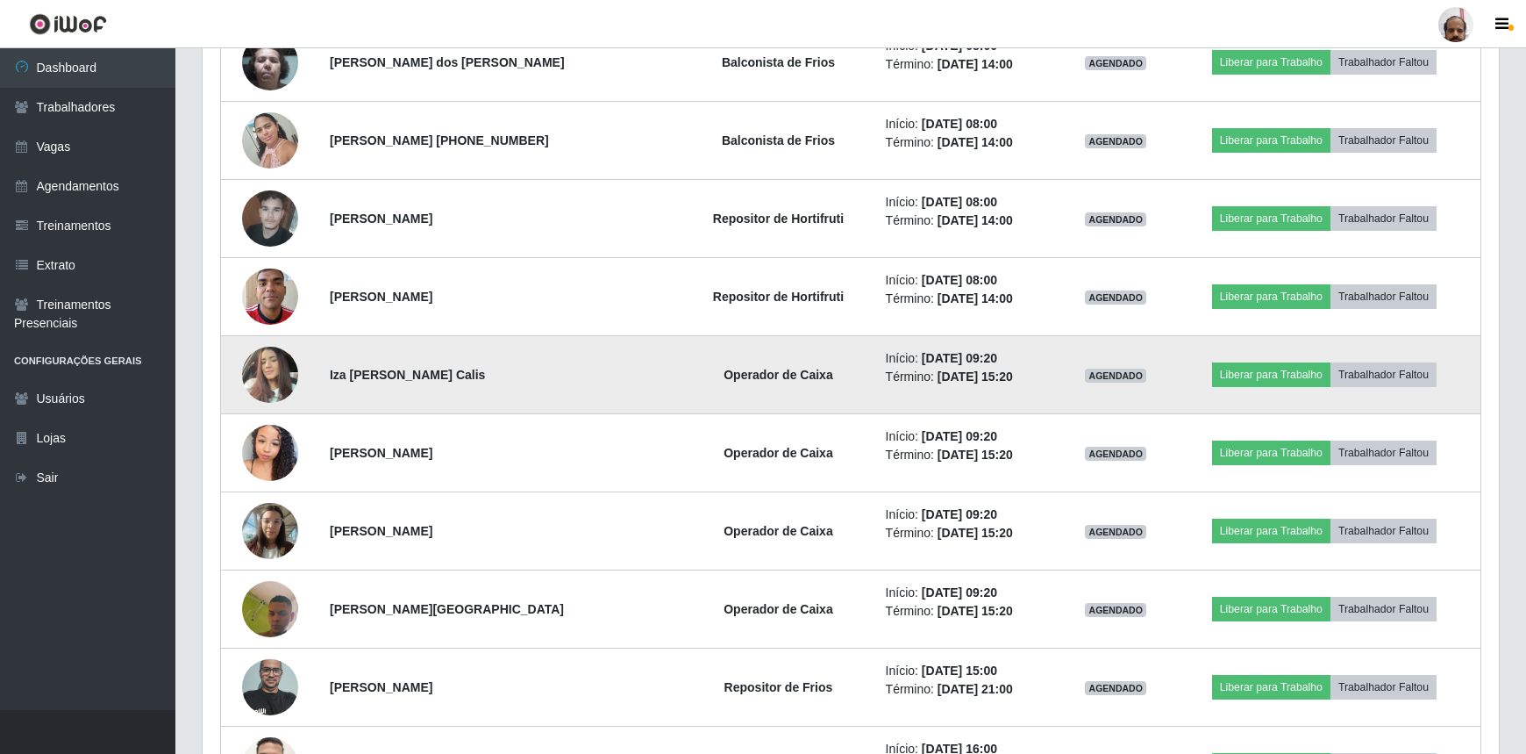
click at [276, 373] on img at bounding box center [270, 374] width 56 height 75
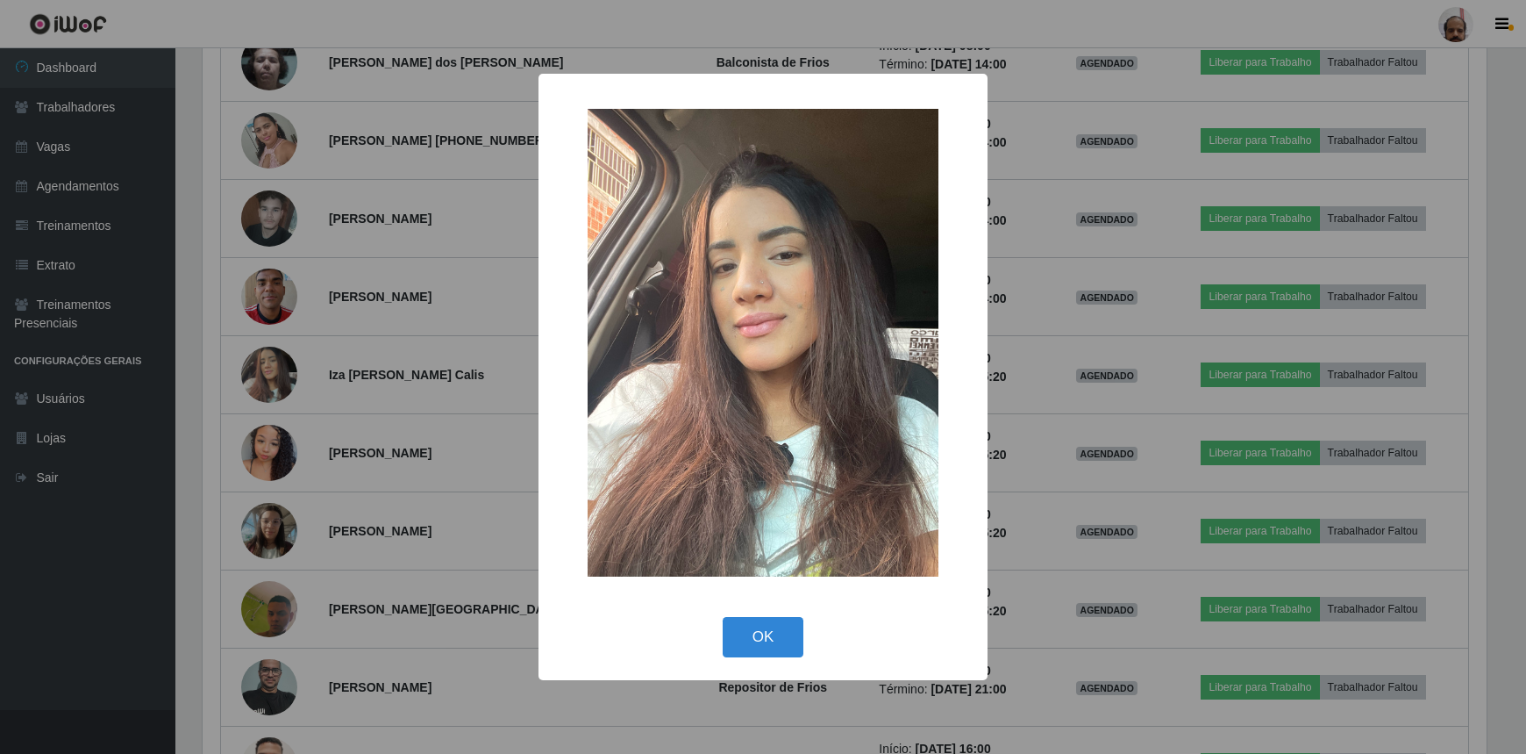
scroll to position [364, 1289]
click at [781, 650] on button "OK" at bounding box center [766, 637] width 82 height 41
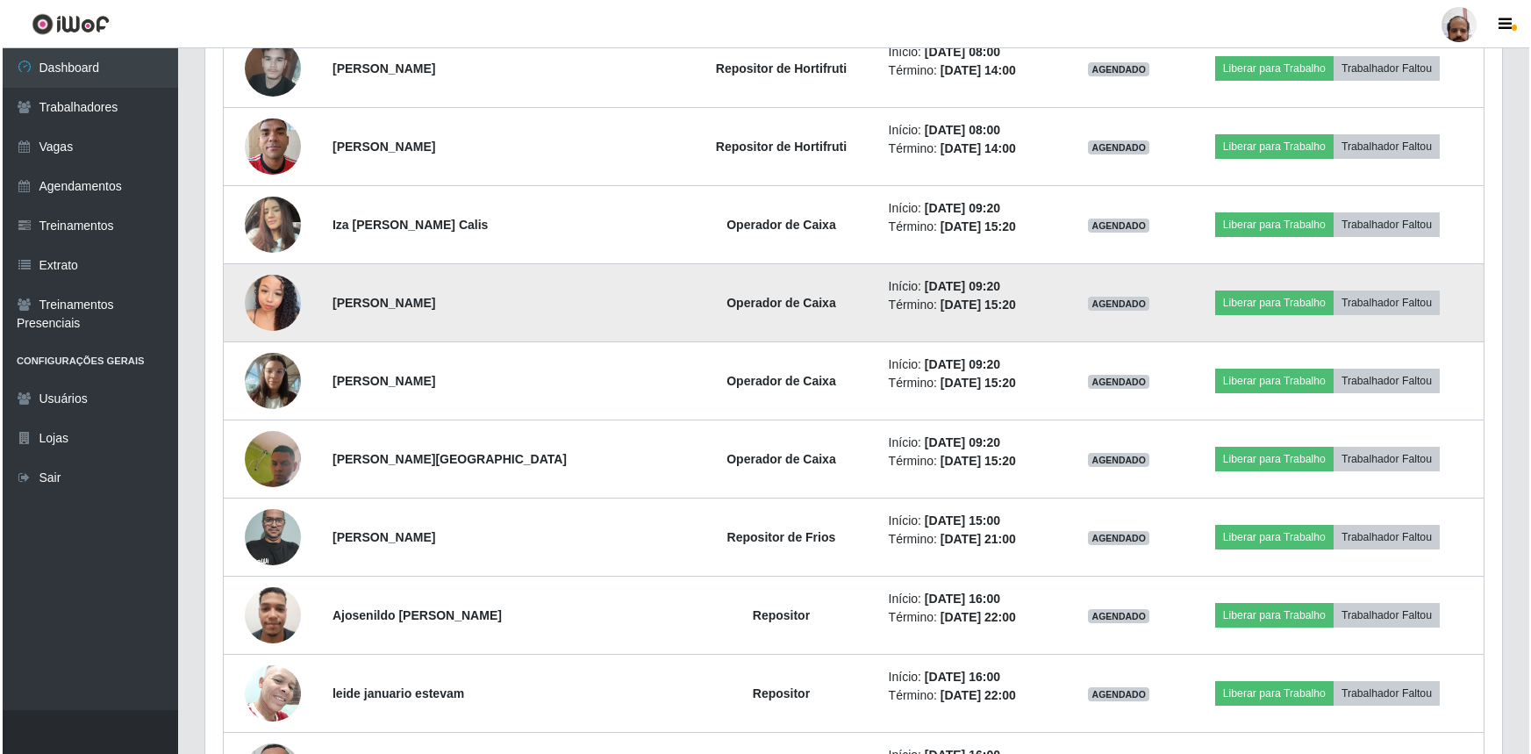
scroll to position [1374, 0]
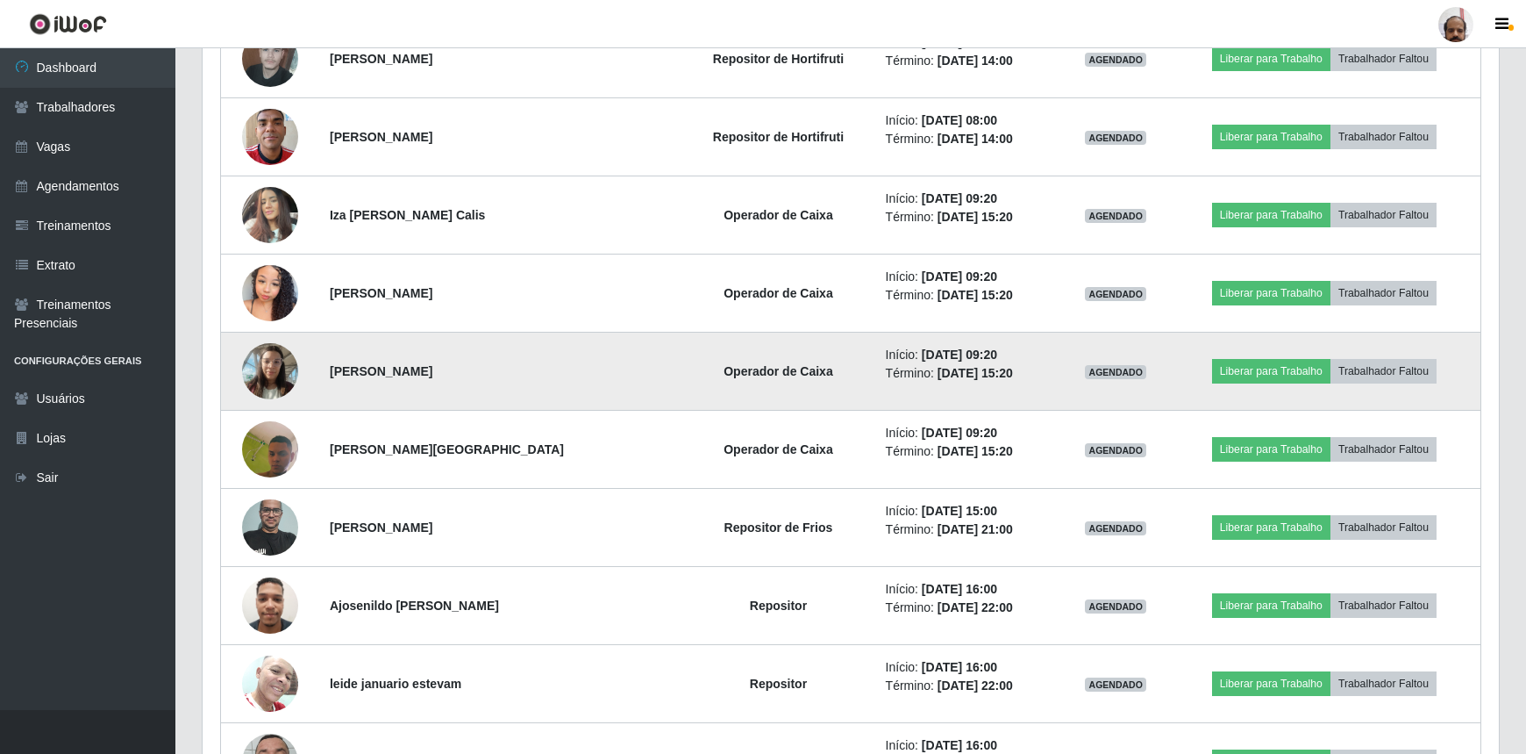
click at [271, 364] on img at bounding box center [270, 370] width 56 height 75
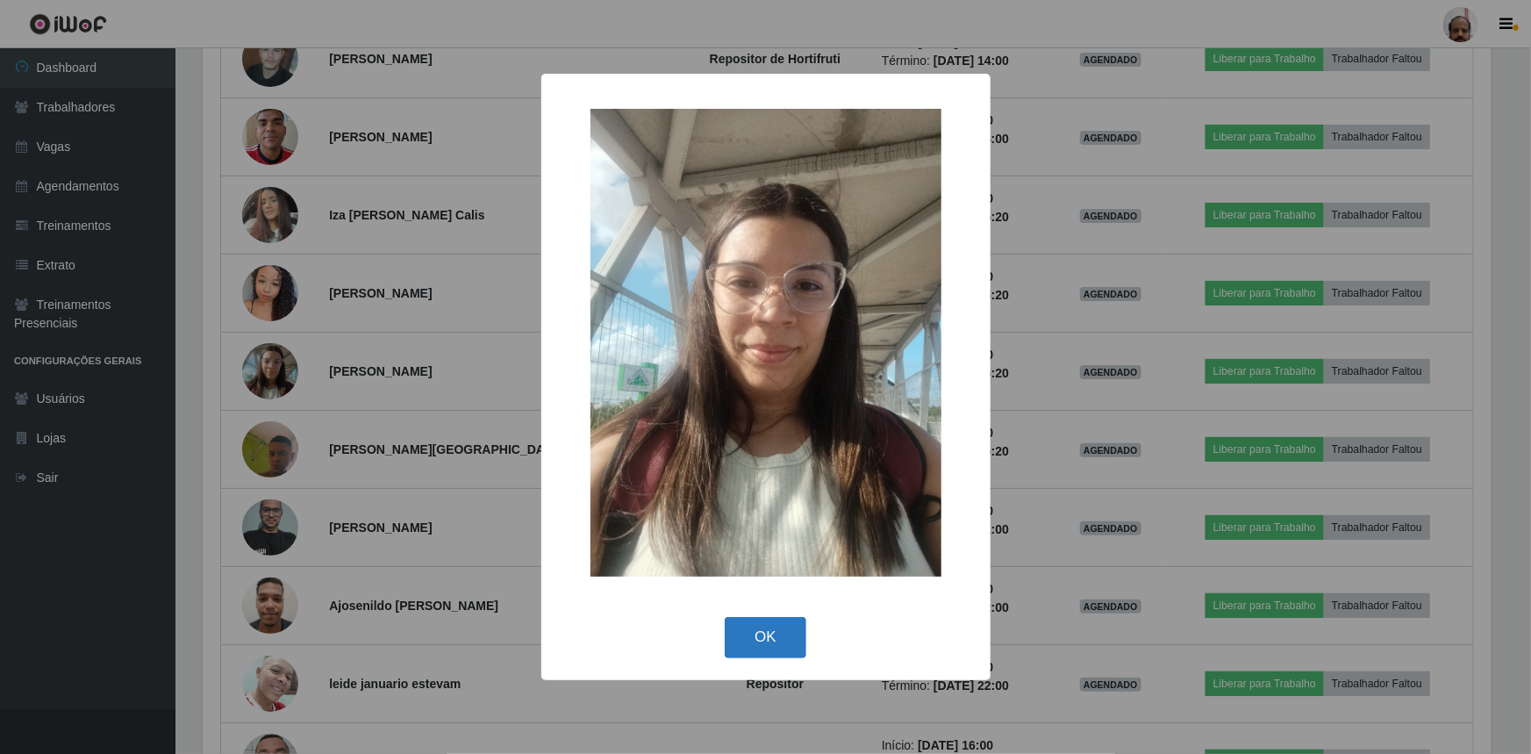
click at [771, 643] on button "OK" at bounding box center [766, 637] width 82 height 41
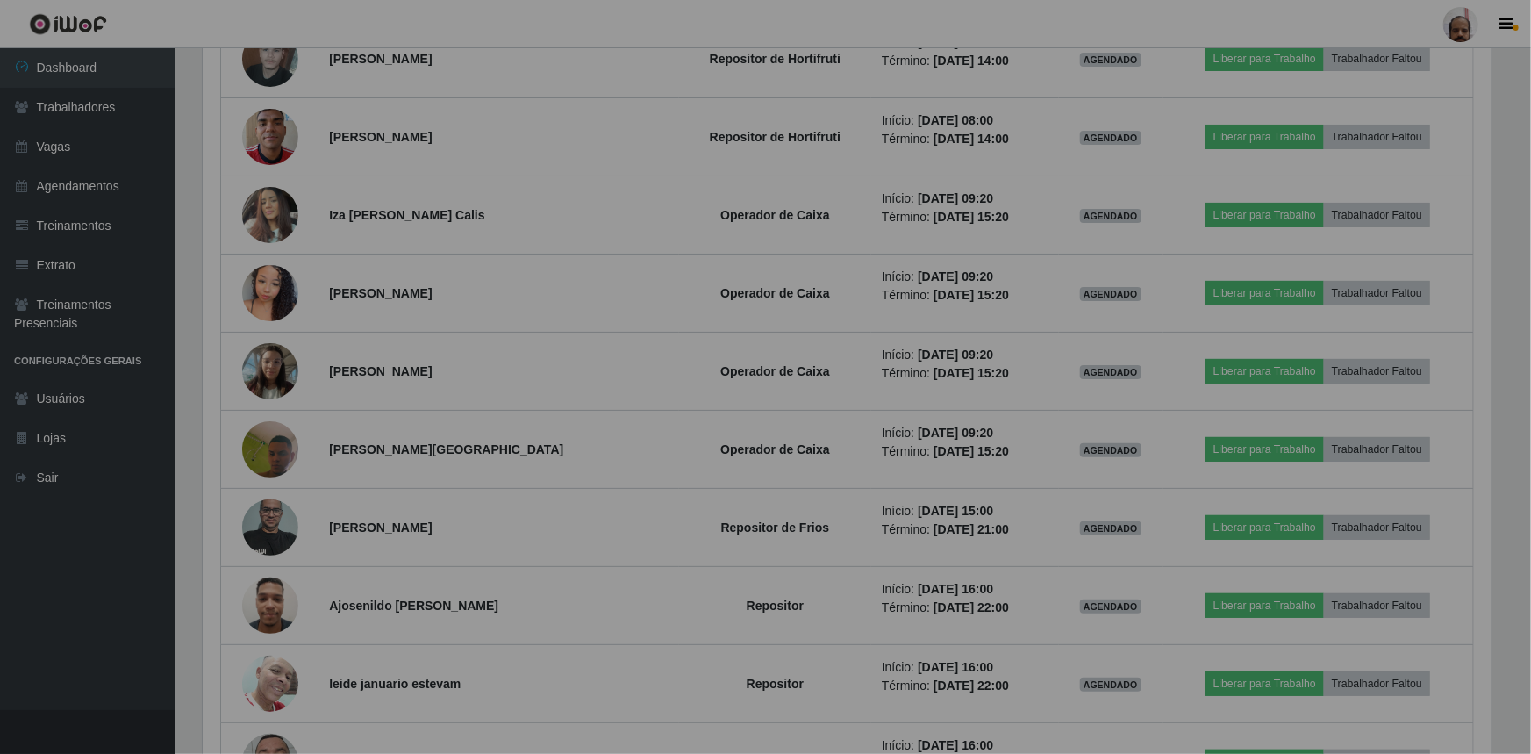
scroll to position [364, 1296]
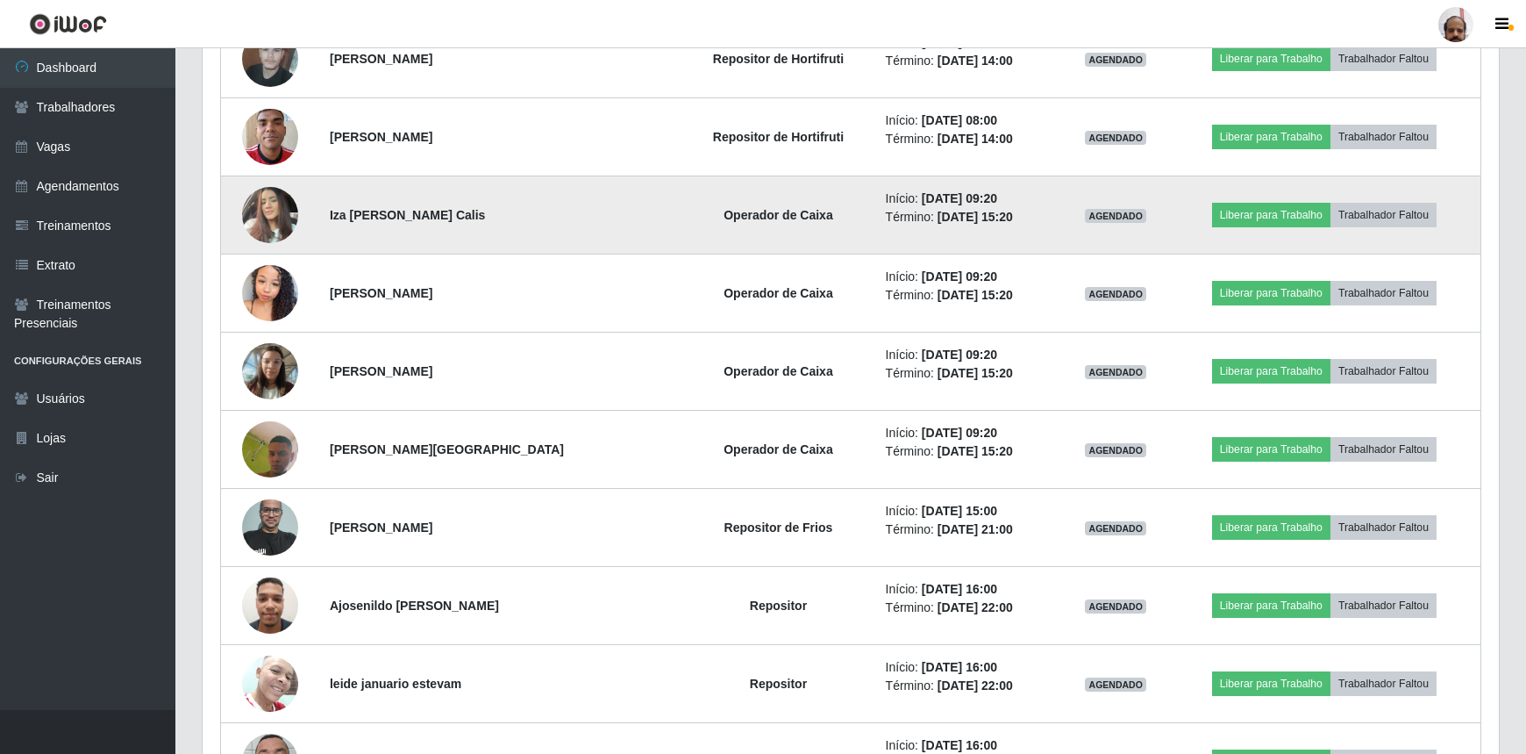
click at [259, 210] on img at bounding box center [270, 214] width 56 height 75
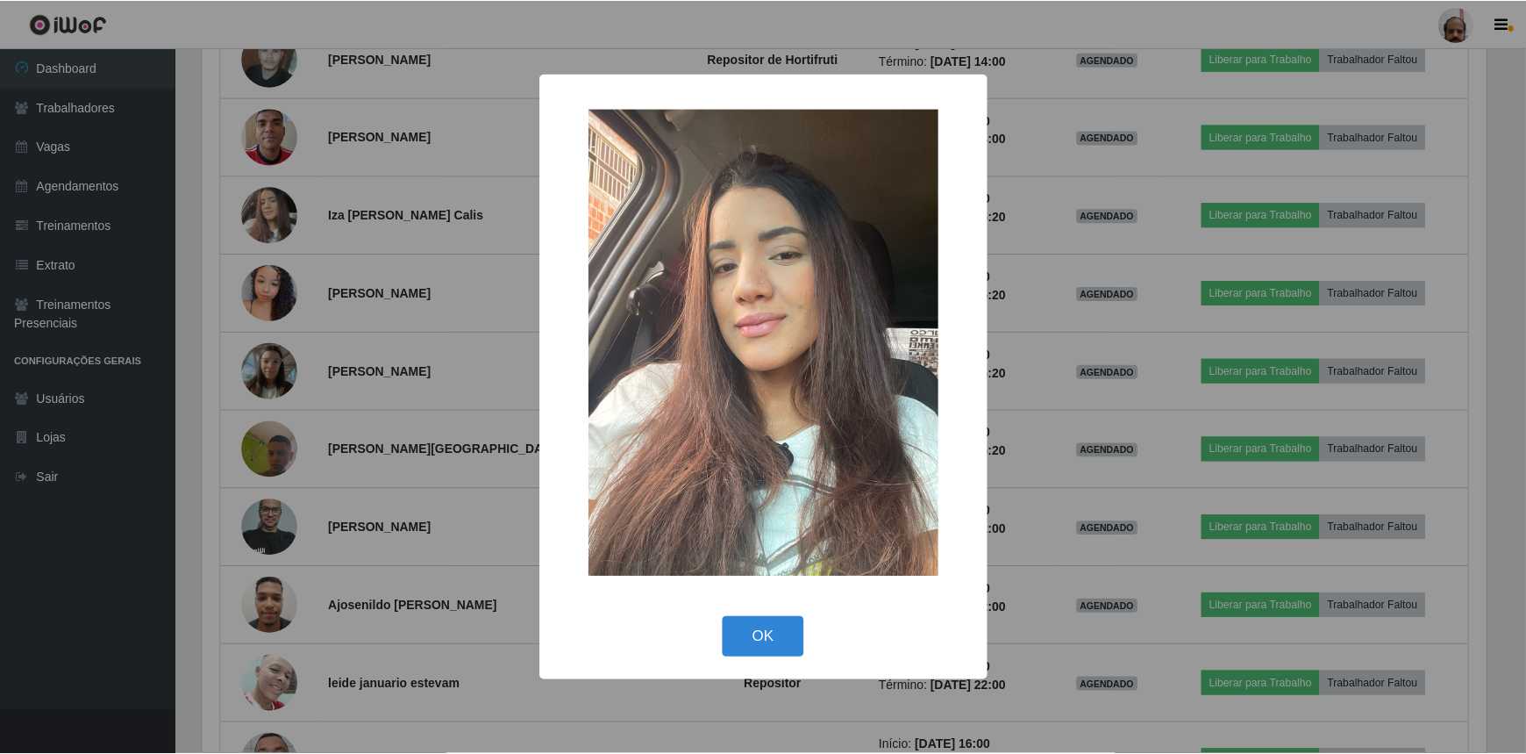
scroll to position [364, 1289]
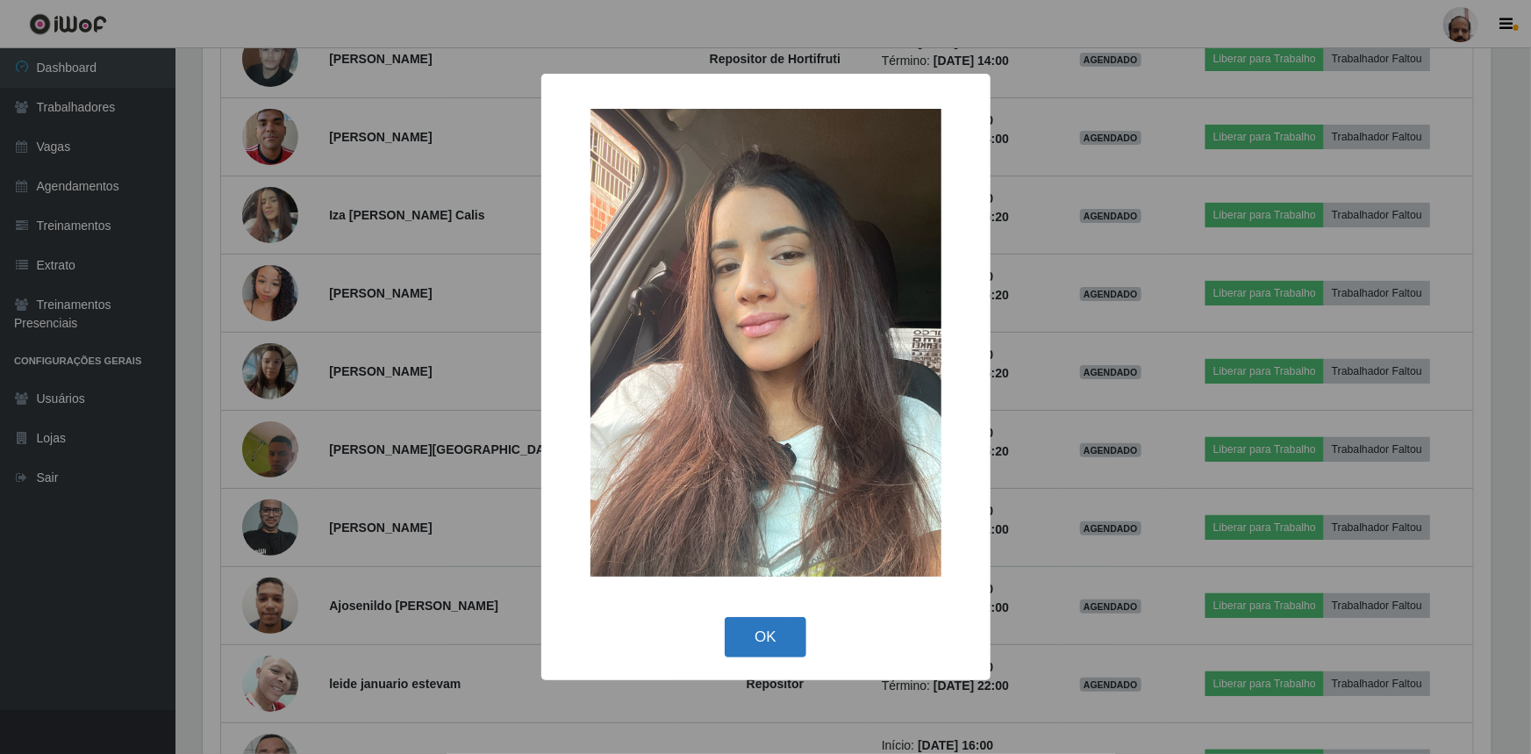
click at [772, 646] on button "OK" at bounding box center [766, 637] width 82 height 41
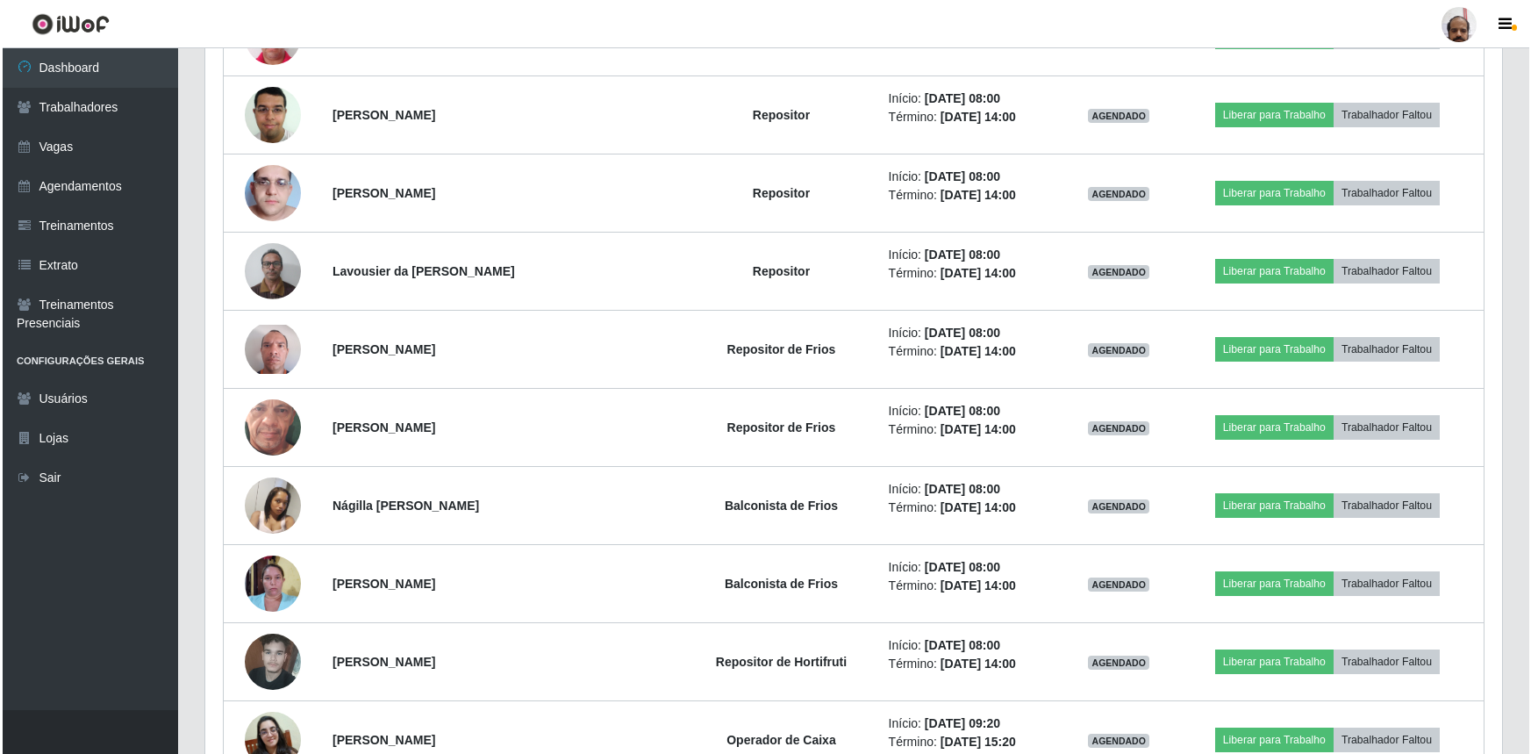
scroll to position [3208, 0]
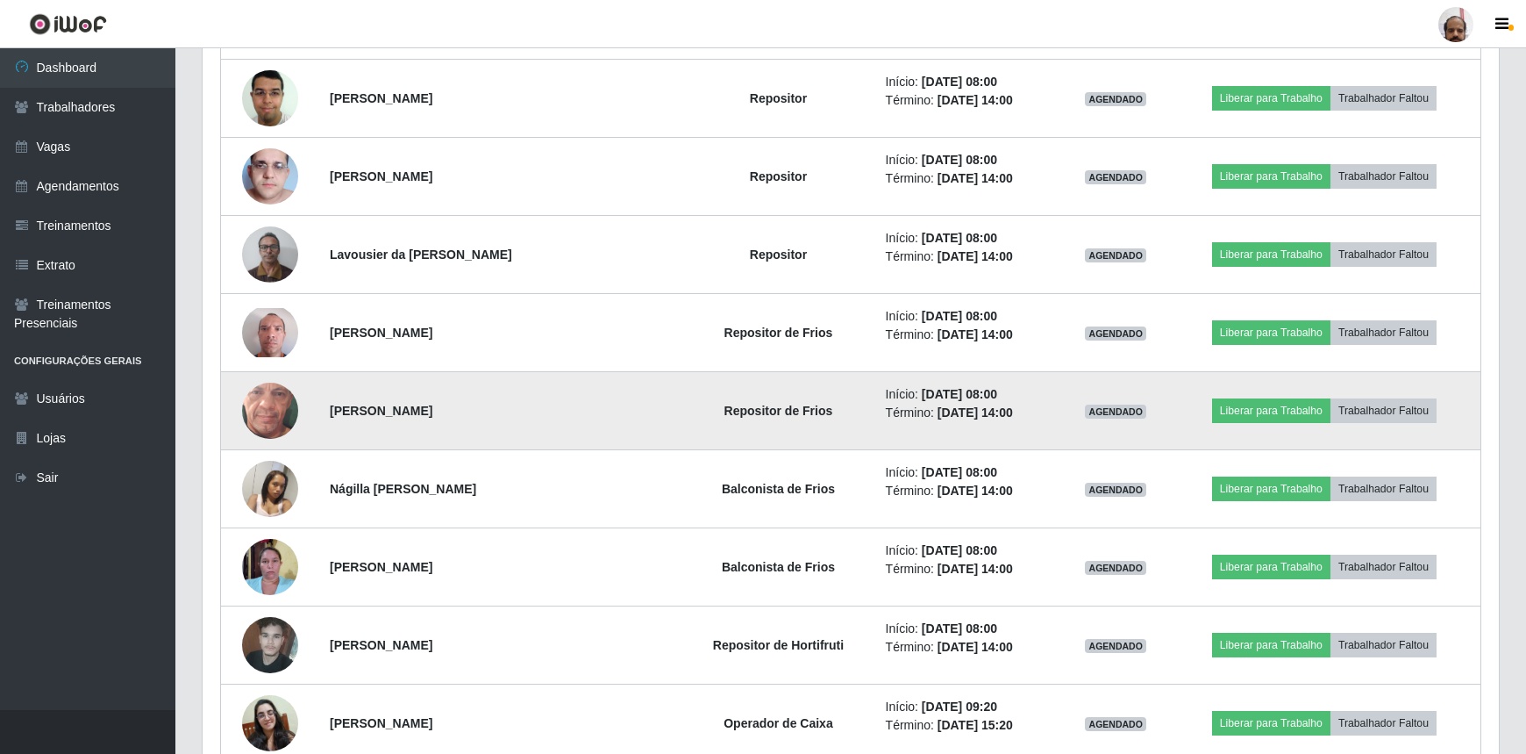
click at [265, 414] on img at bounding box center [270, 410] width 56 height 125
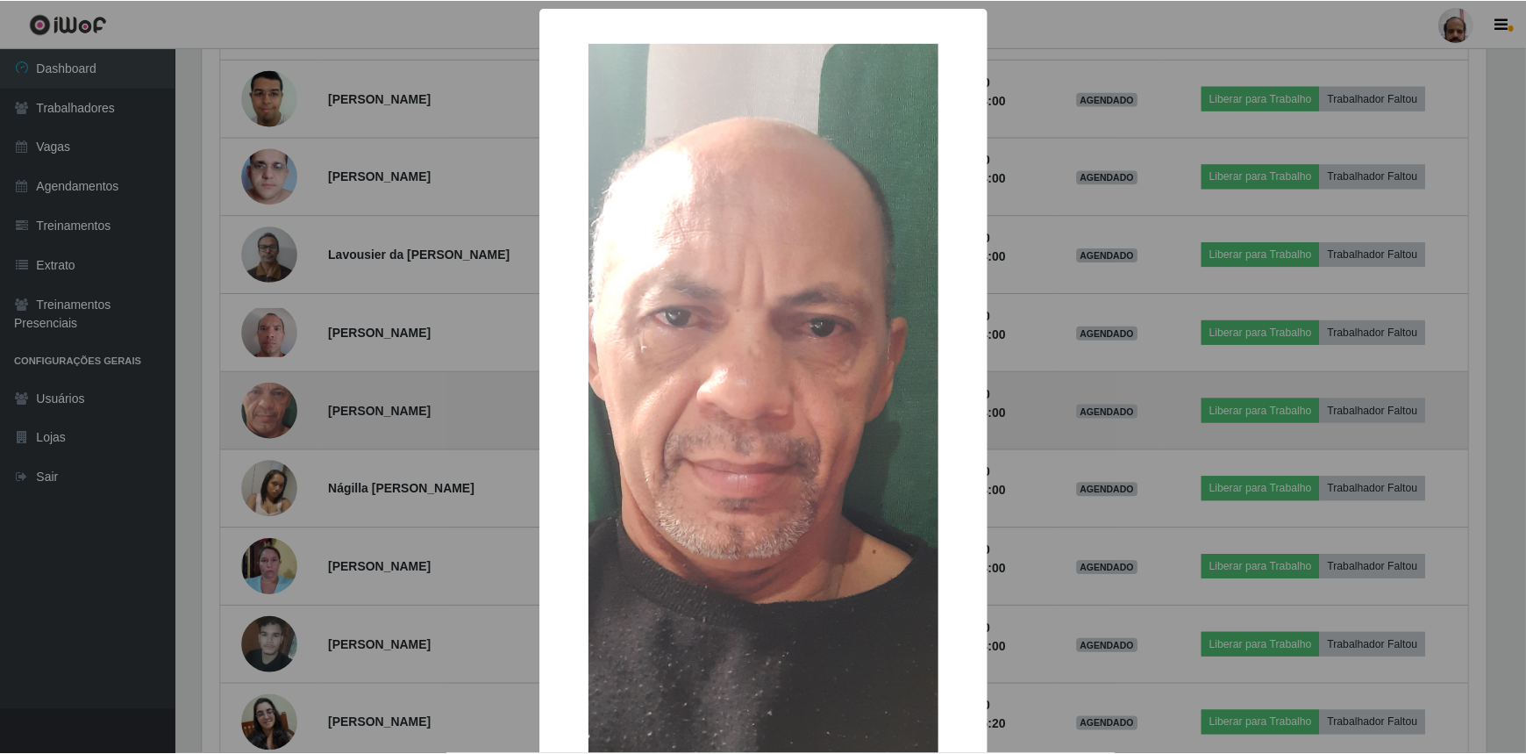
scroll to position [364, 1289]
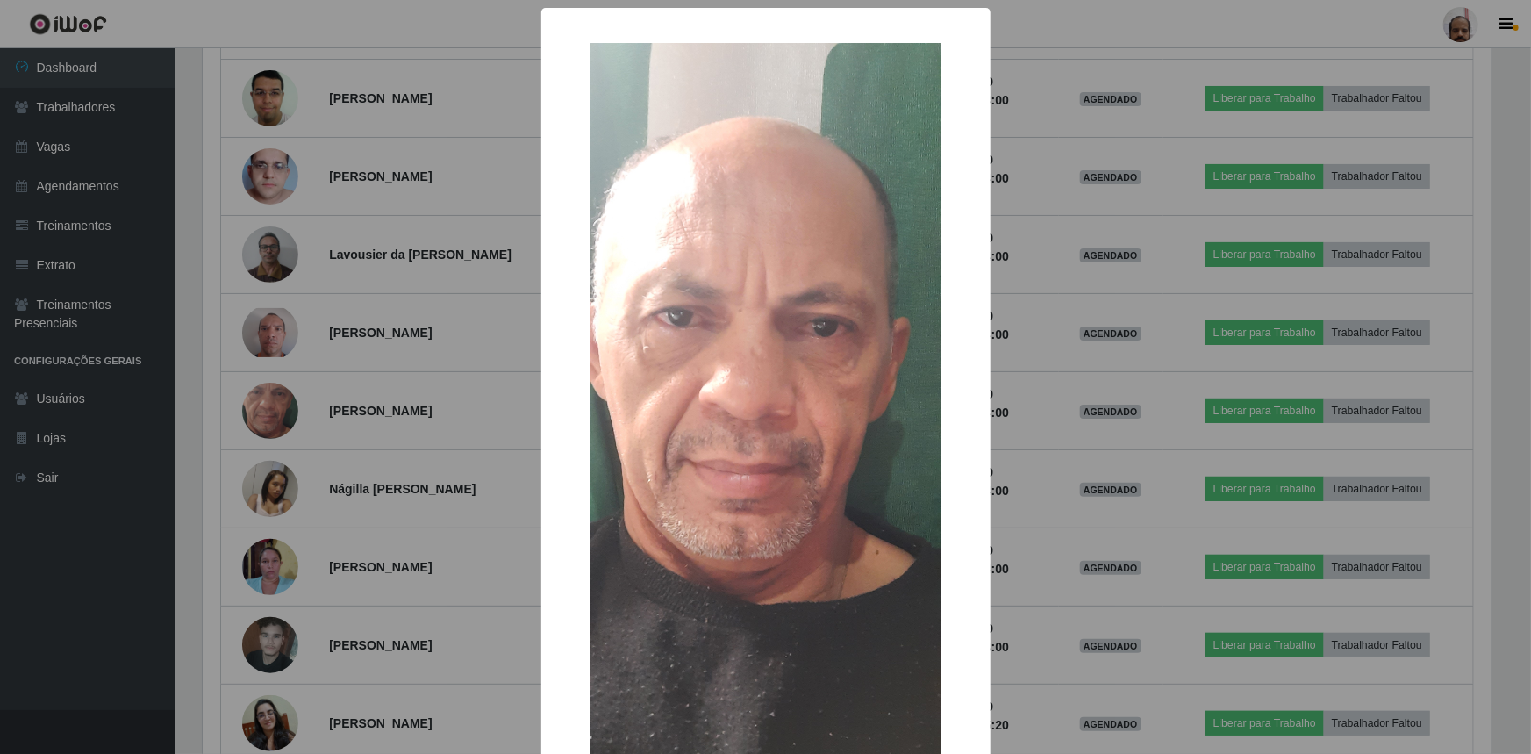
click at [1032, 588] on div "× OK Cancel" at bounding box center [765, 377] width 1531 height 754
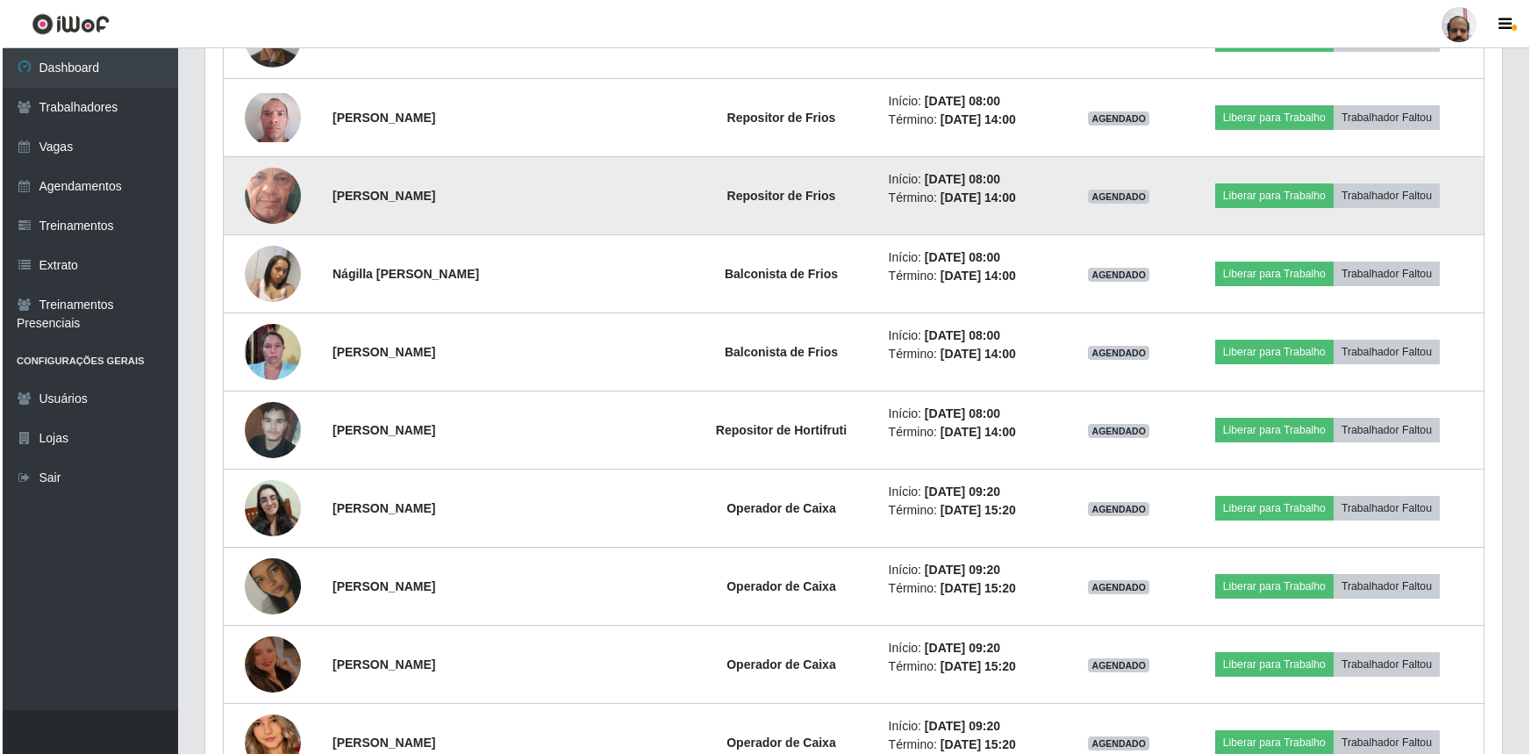
scroll to position [3447, 0]
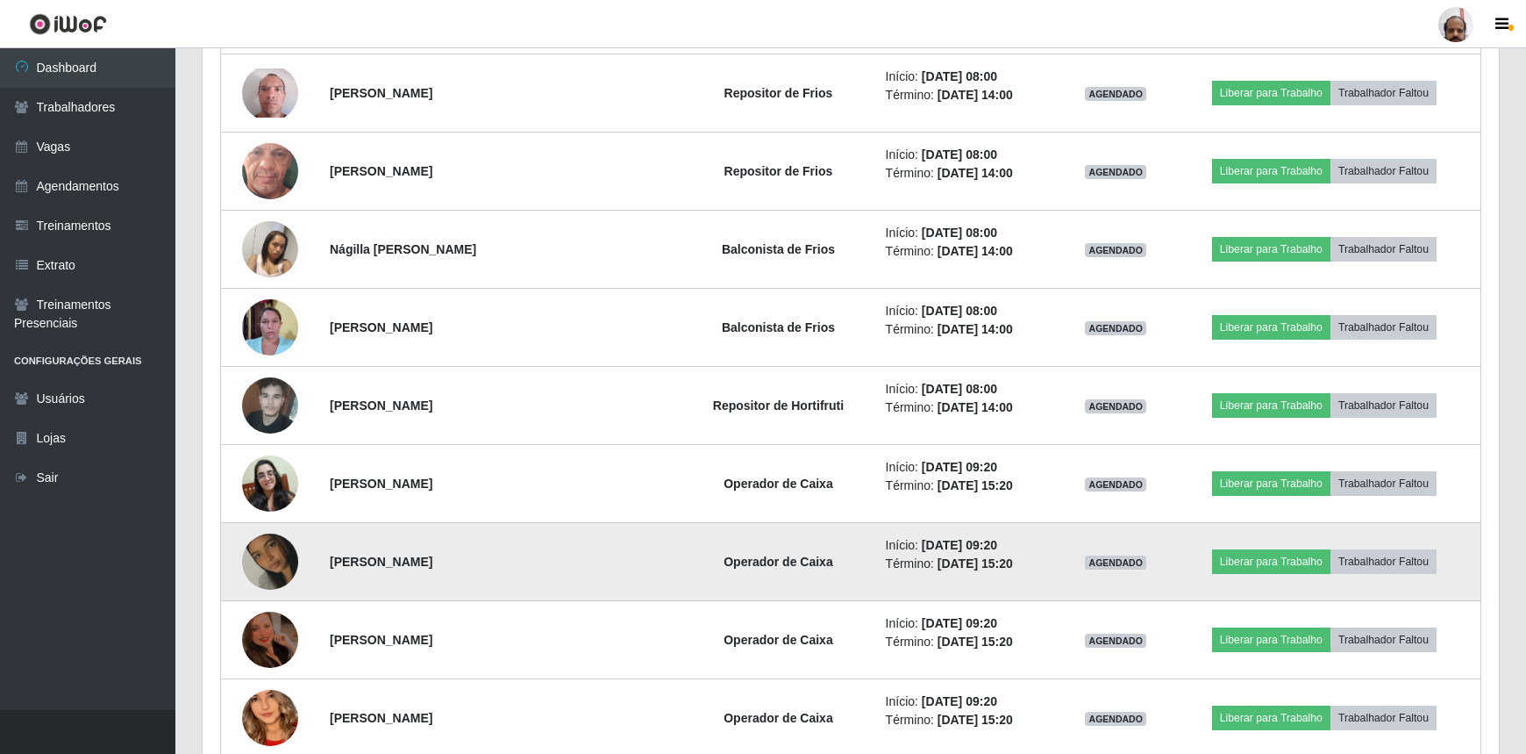
click at [277, 543] on img at bounding box center [270, 561] width 56 height 100
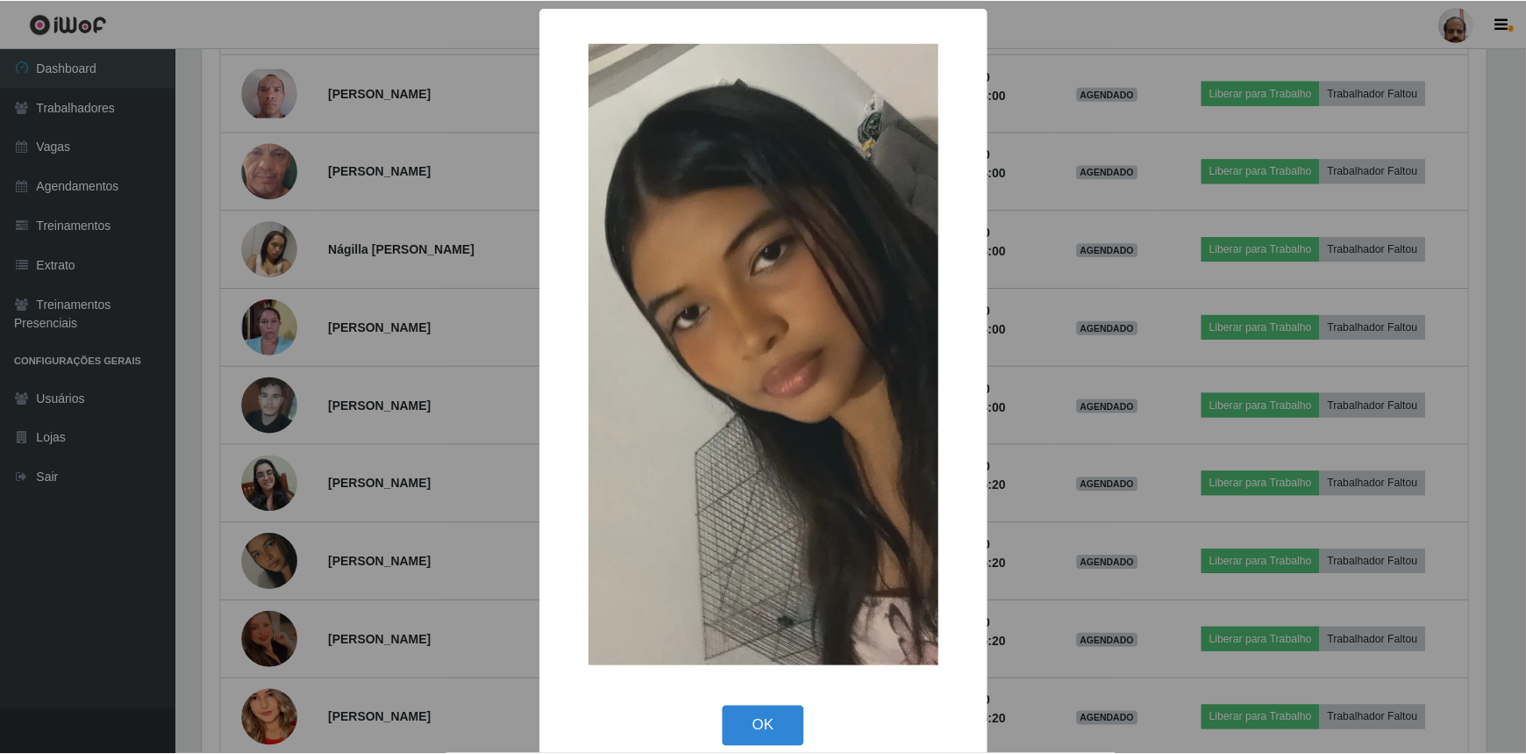
scroll to position [364, 1289]
click at [768, 717] on button "OK" at bounding box center [766, 726] width 82 height 41
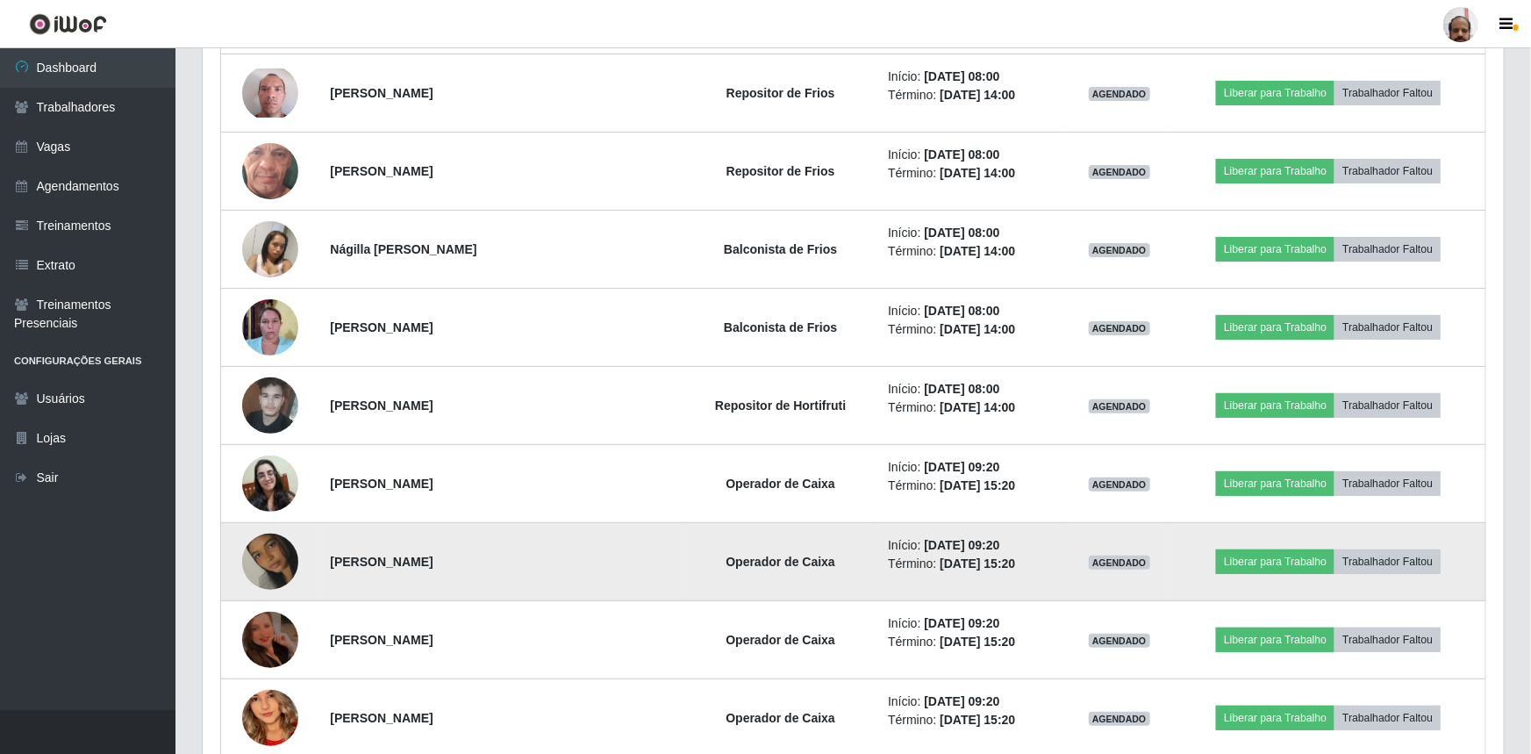
scroll to position [0, 0]
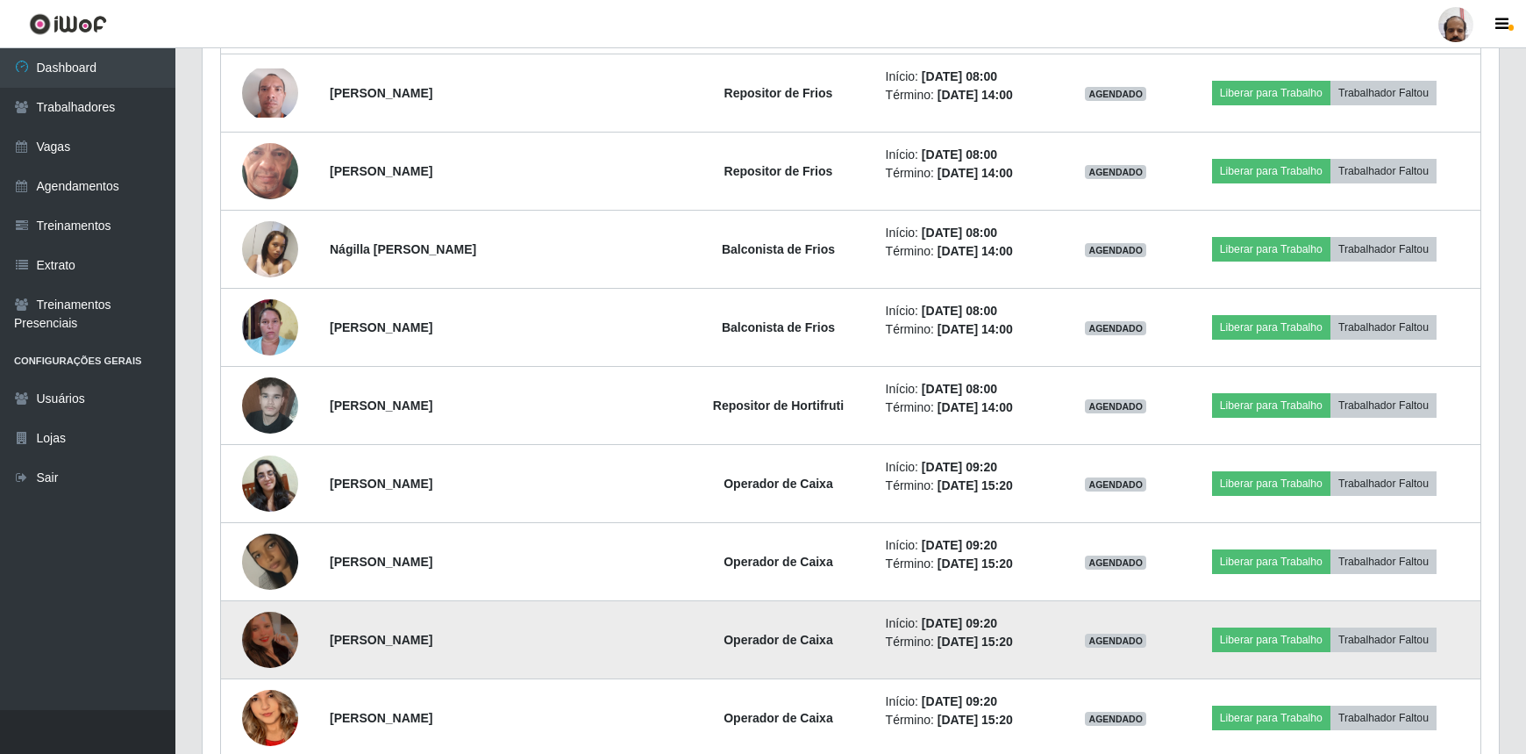
click at [289, 634] on img at bounding box center [270, 639] width 56 height 75
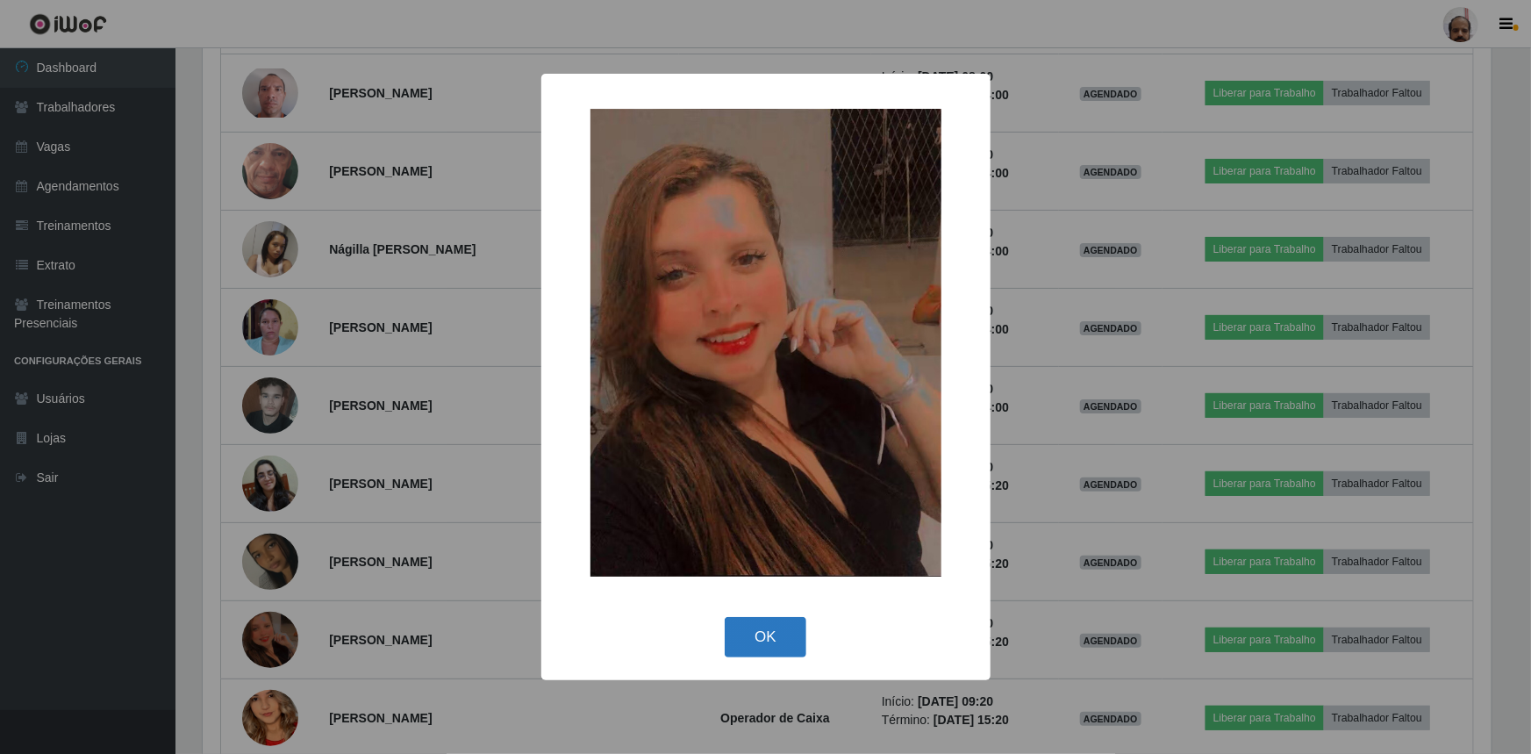
click at [775, 641] on button "OK" at bounding box center [766, 637] width 82 height 41
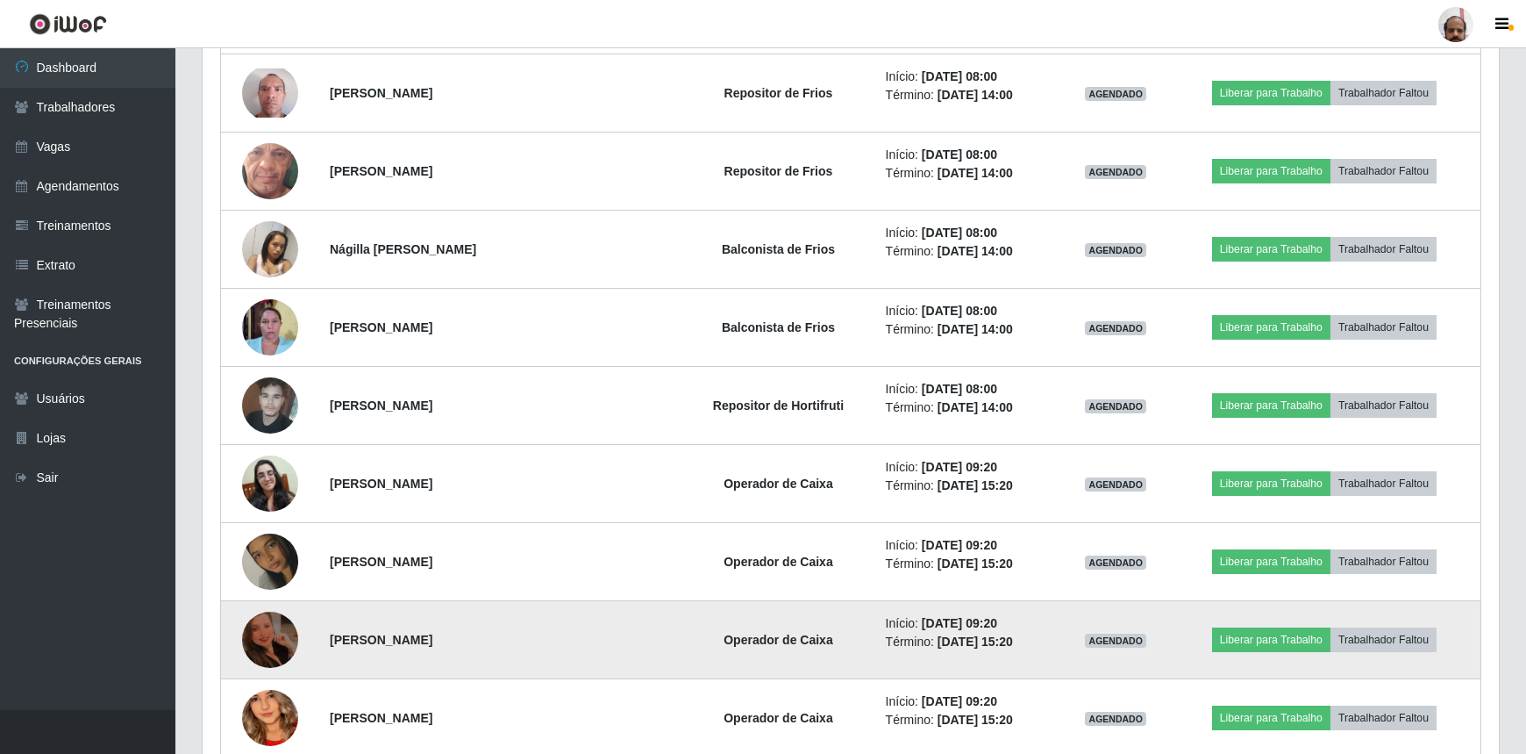
click at [270, 629] on img at bounding box center [270, 639] width 56 height 75
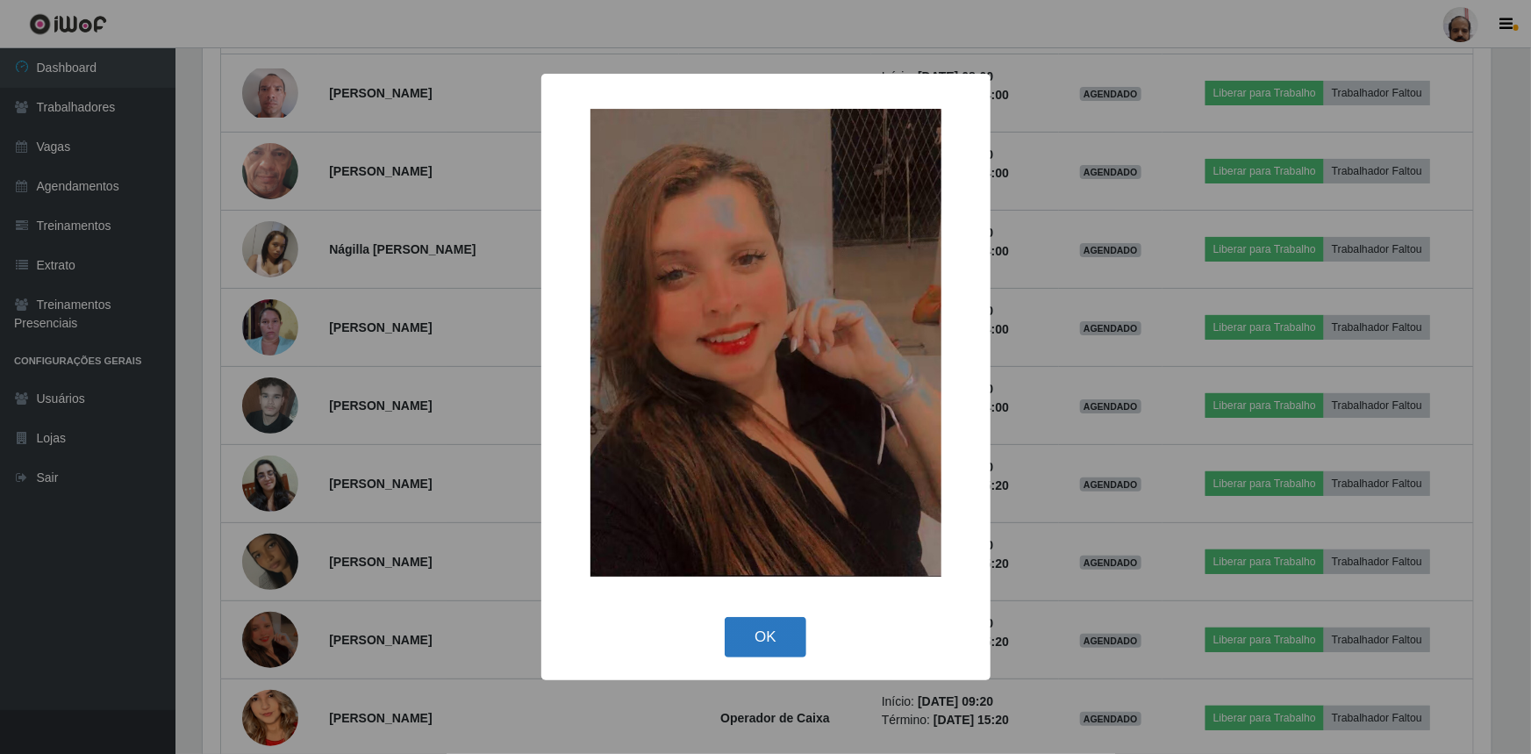
click at [746, 636] on button "OK" at bounding box center [766, 637] width 82 height 41
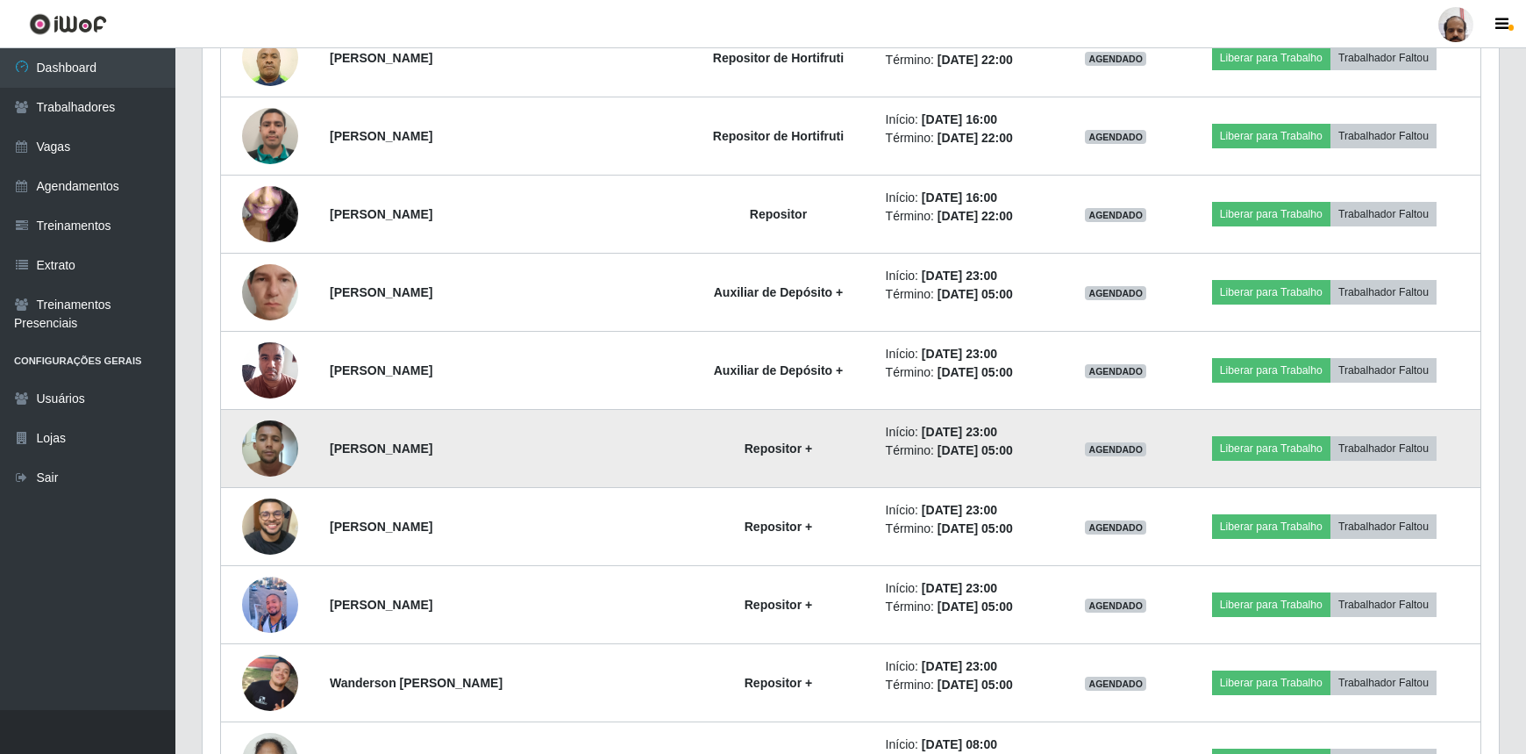
click at [288, 439] on img at bounding box center [270, 448] width 56 height 75
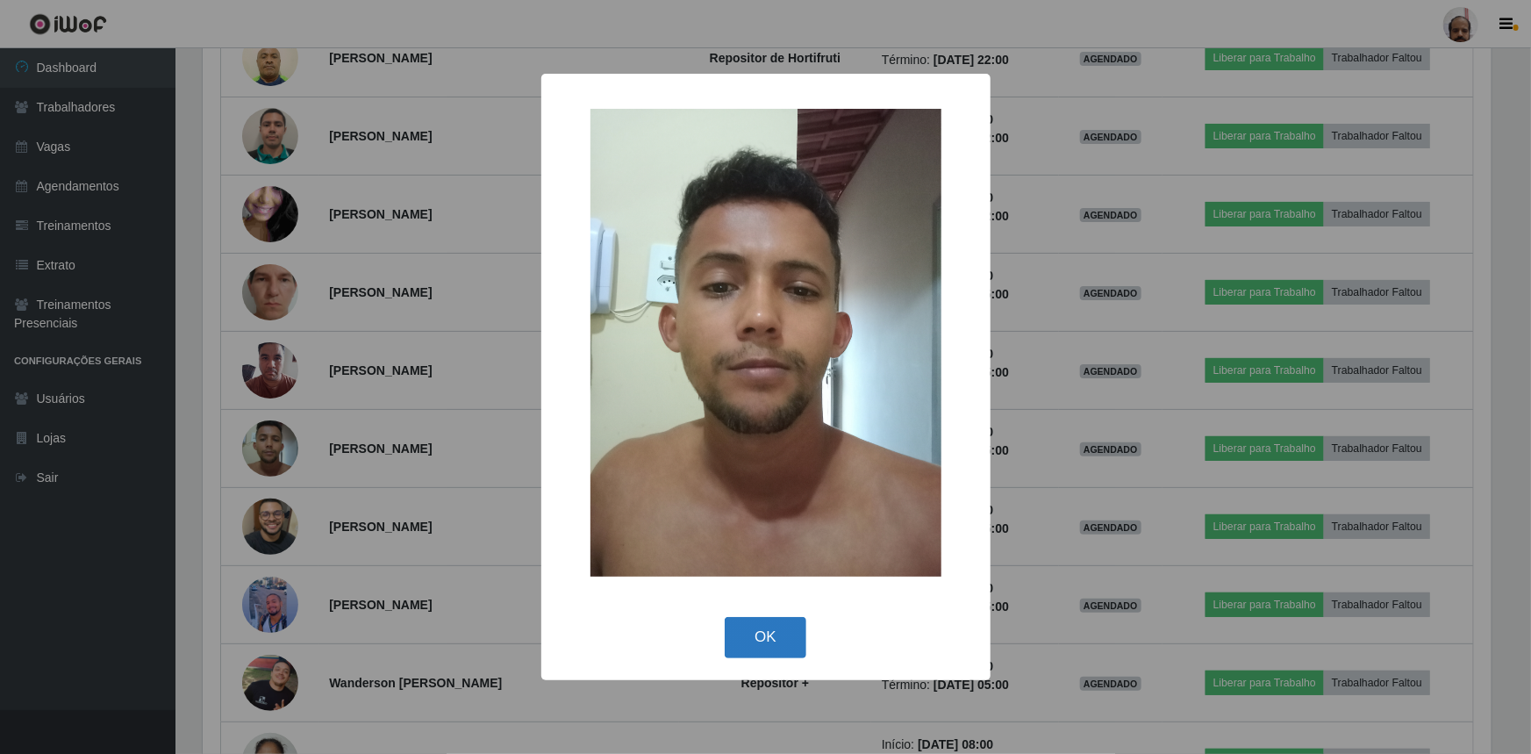
click at [779, 638] on button "OK" at bounding box center [766, 637] width 82 height 41
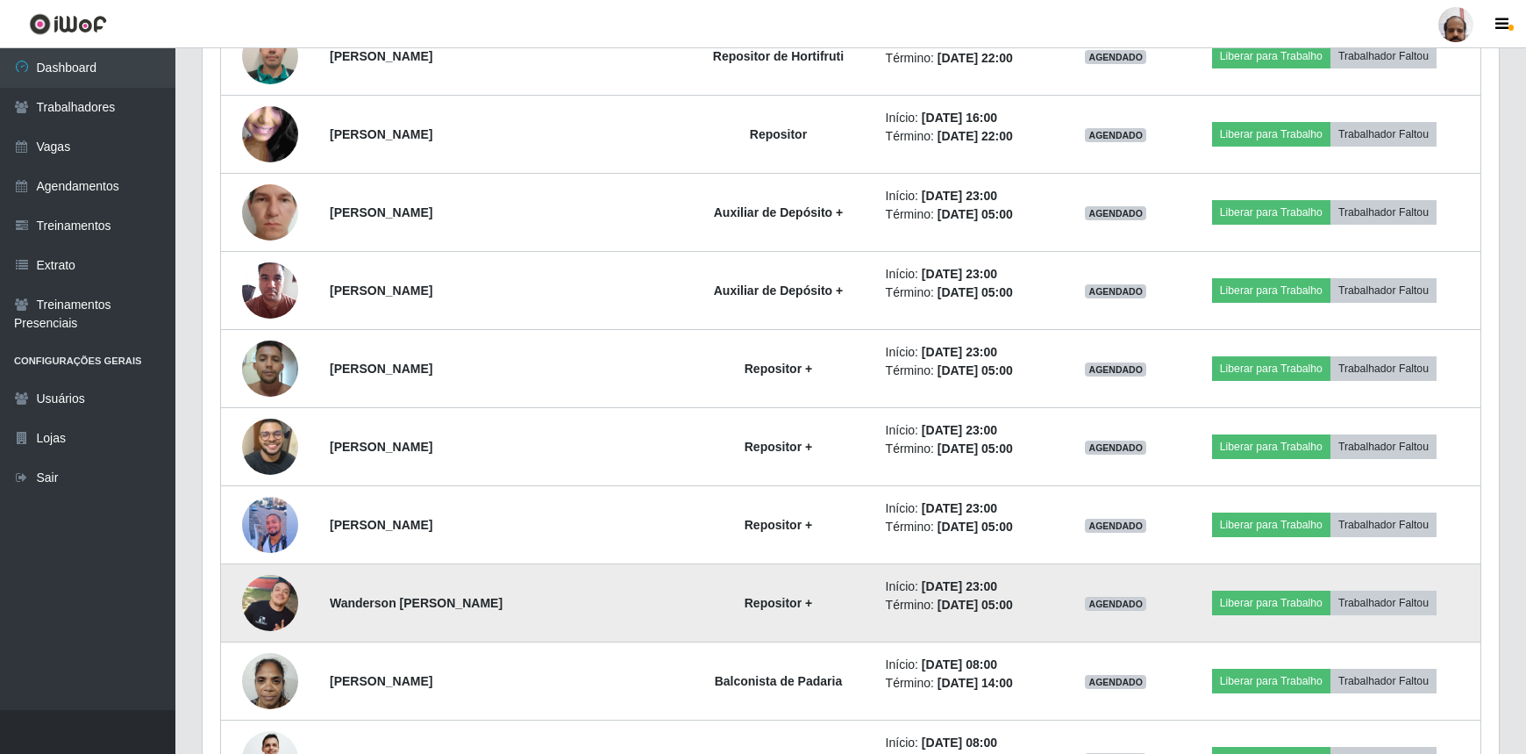
click at [259, 596] on img at bounding box center [270, 603] width 56 height 56
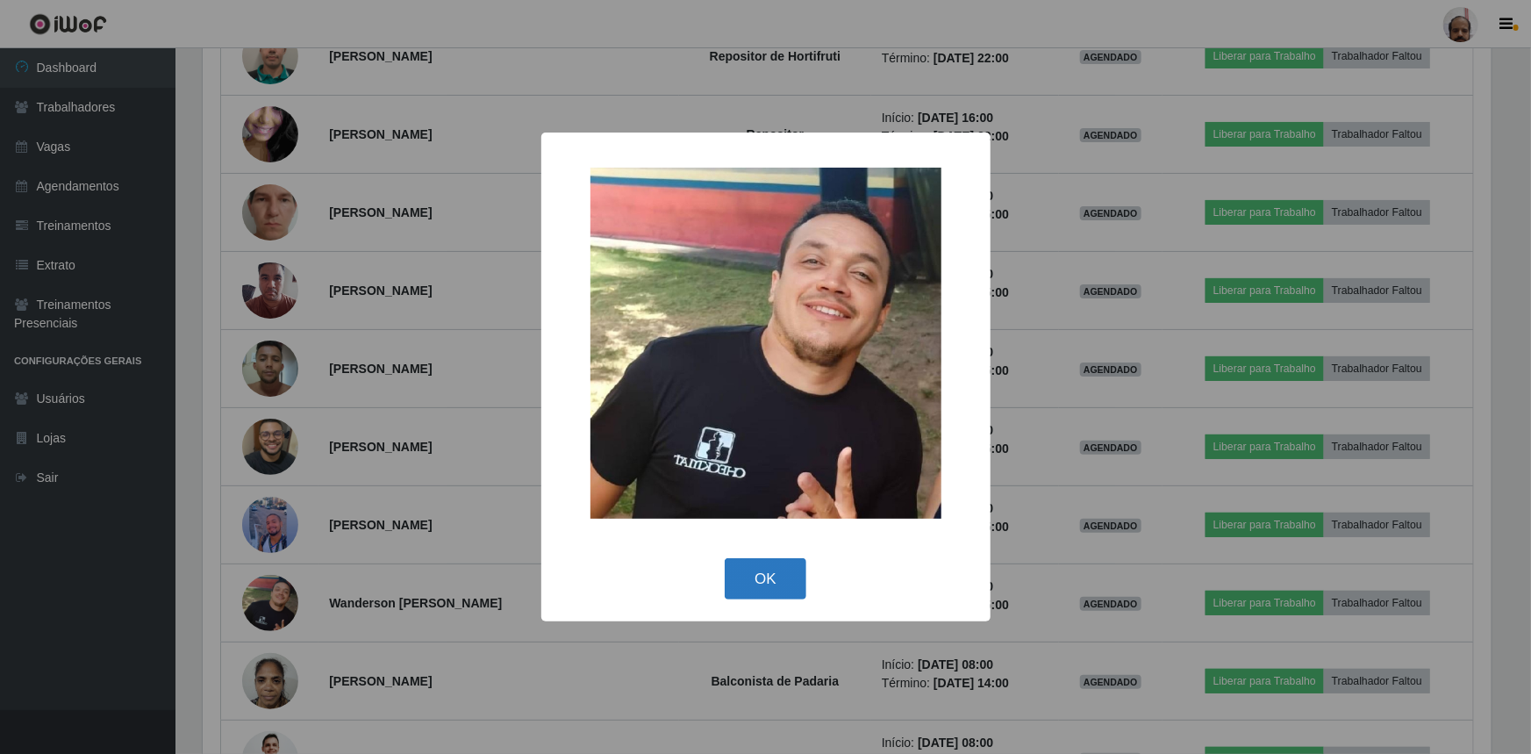
click at [758, 589] on button "OK" at bounding box center [766, 578] width 82 height 41
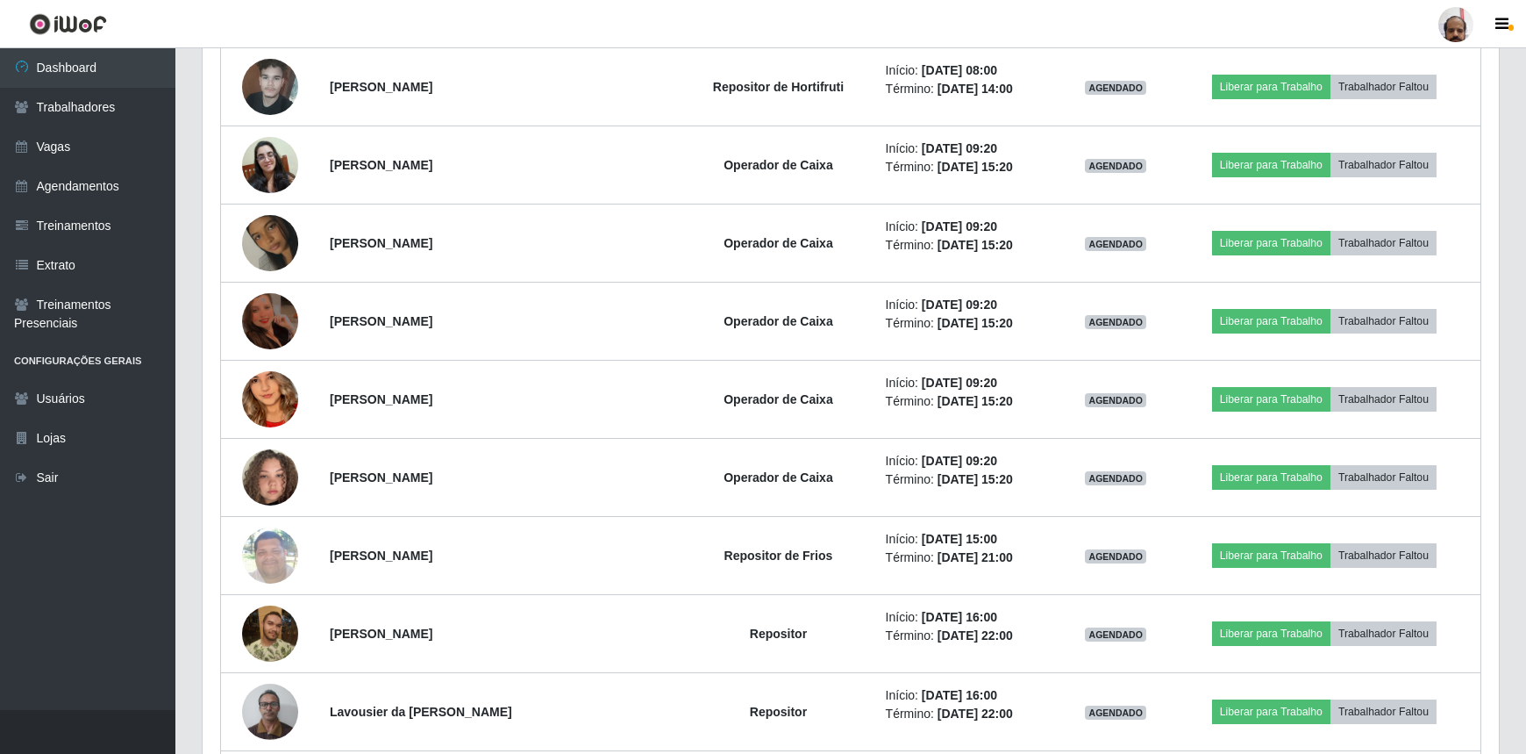
scroll to position [3606, 0]
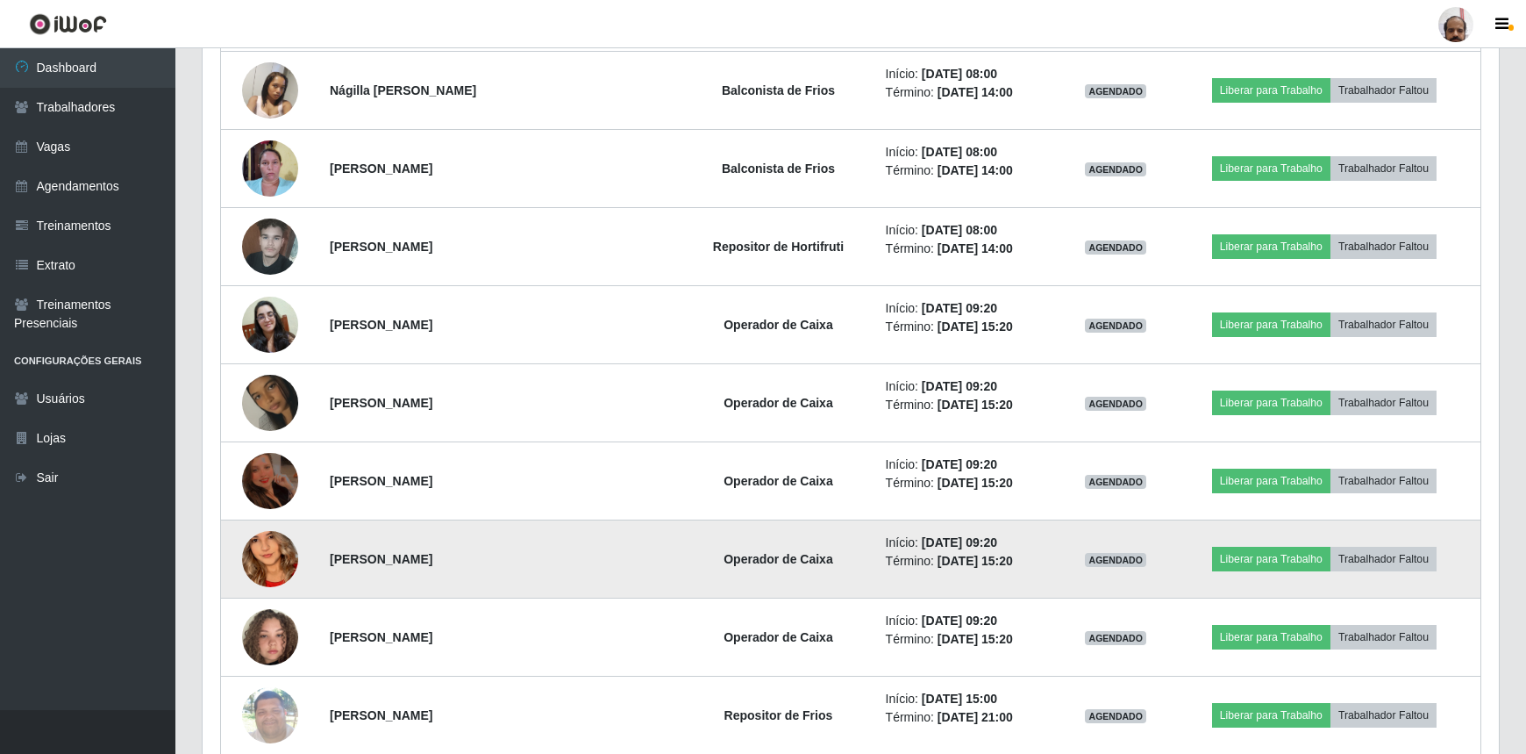
click at [282, 558] on img at bounding box center [270, 559] width 56 height 122
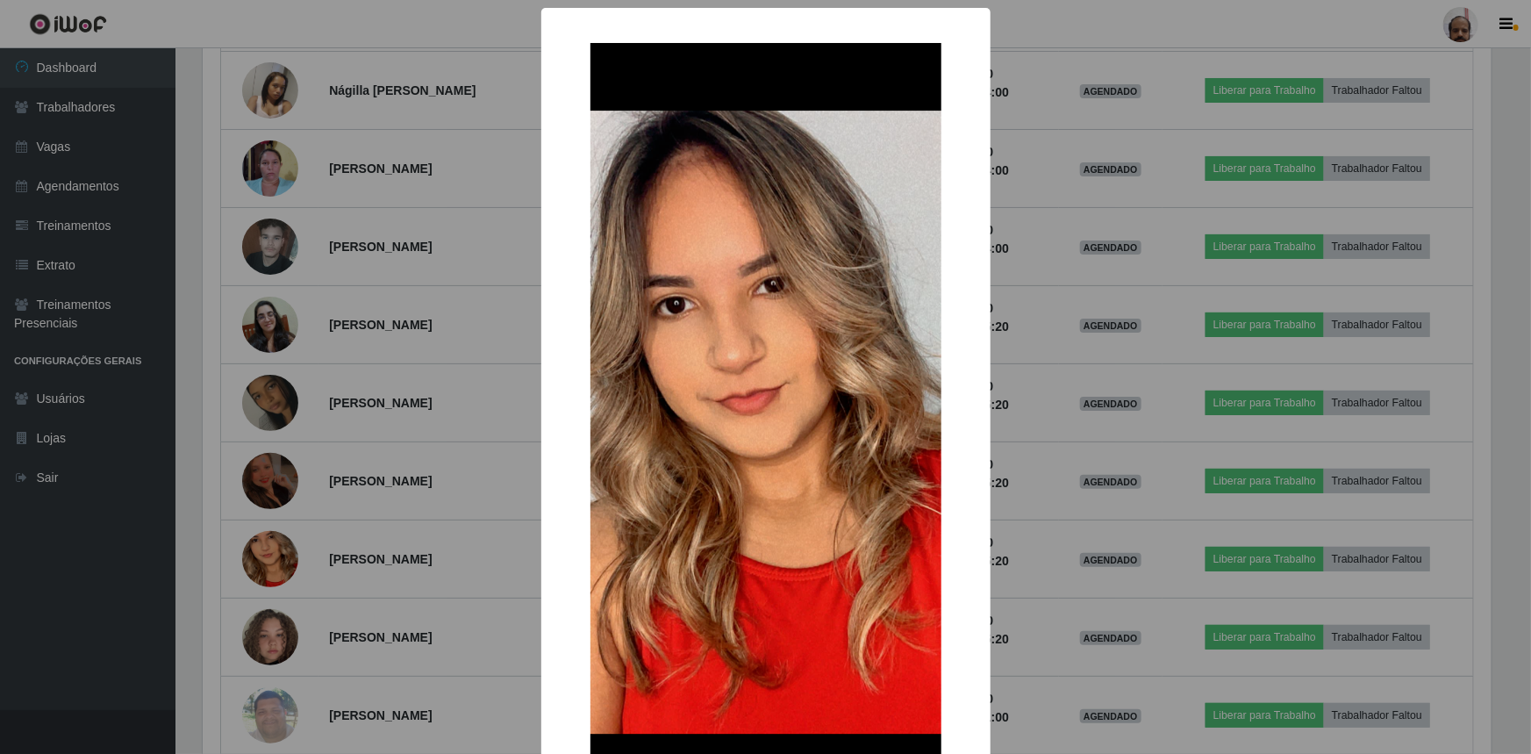
click at [1054, 586] on div "× OK Cancel" at bounding box center [765, 377] width 1531 height 754
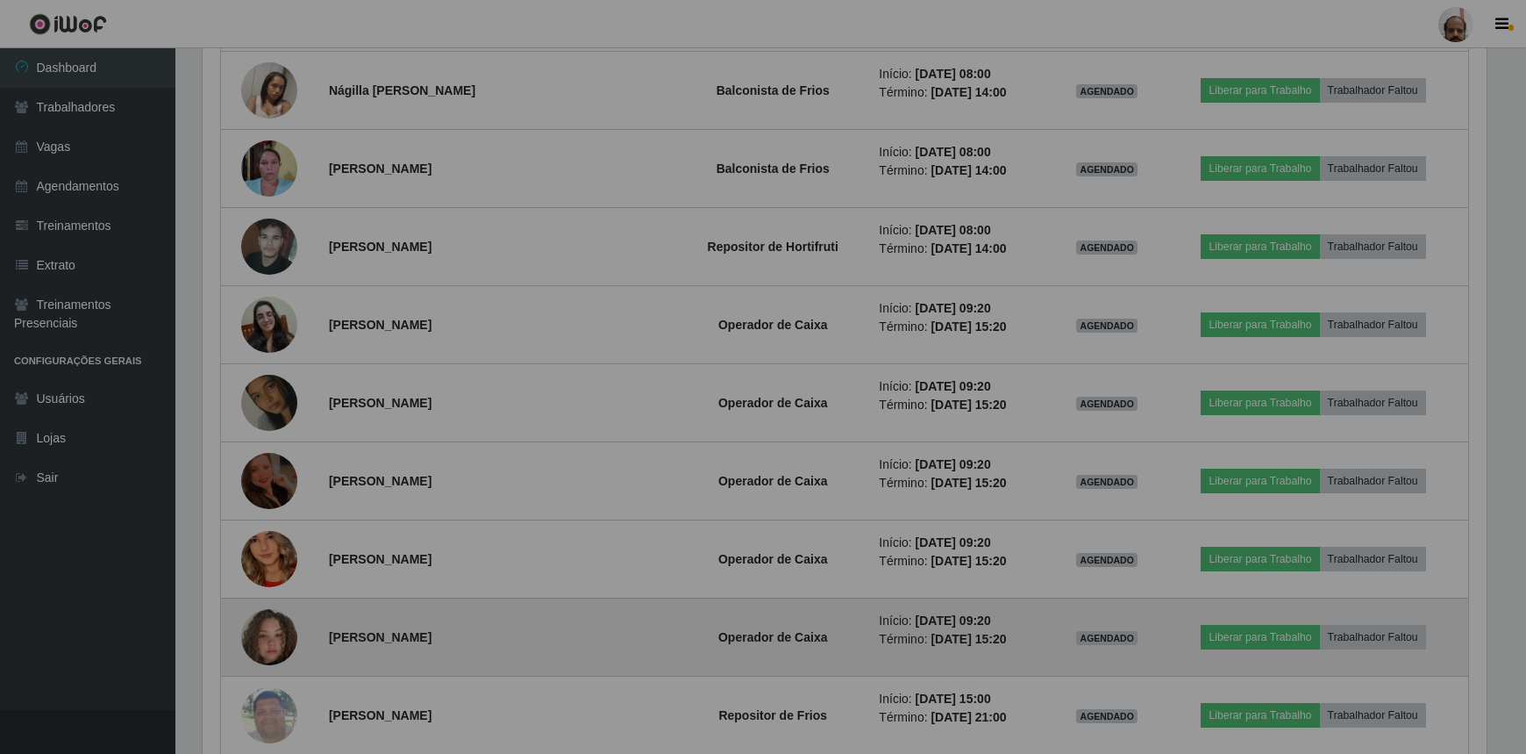
scroll to position [364, 1296]
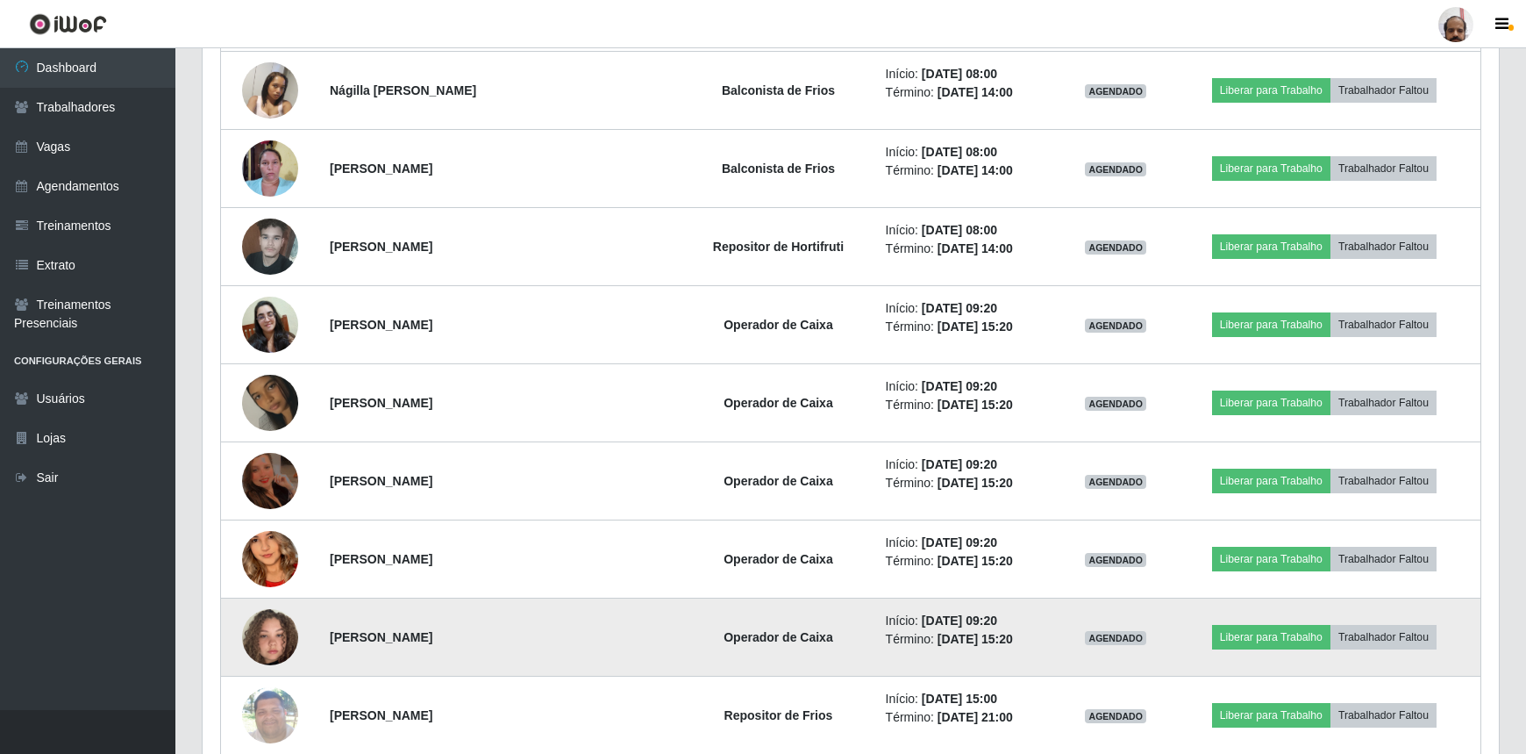
click at [272, 614] on img at bounding box center [270, 637] width 56 height 100
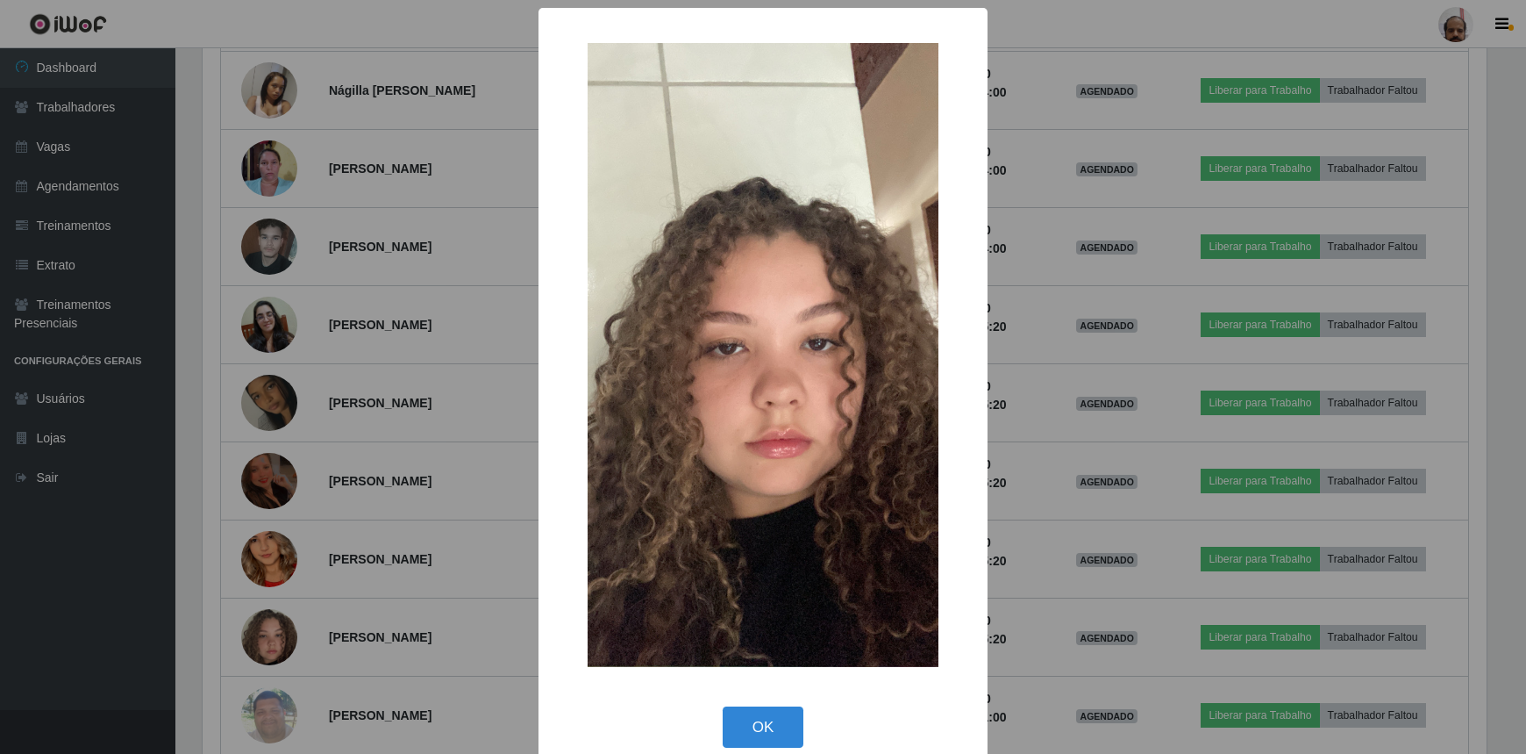
scroll to position [876830, 875905]
click at [1043, 570] on div "× OK Cancel" at bounding box center [765, 377] width 1531 height 754
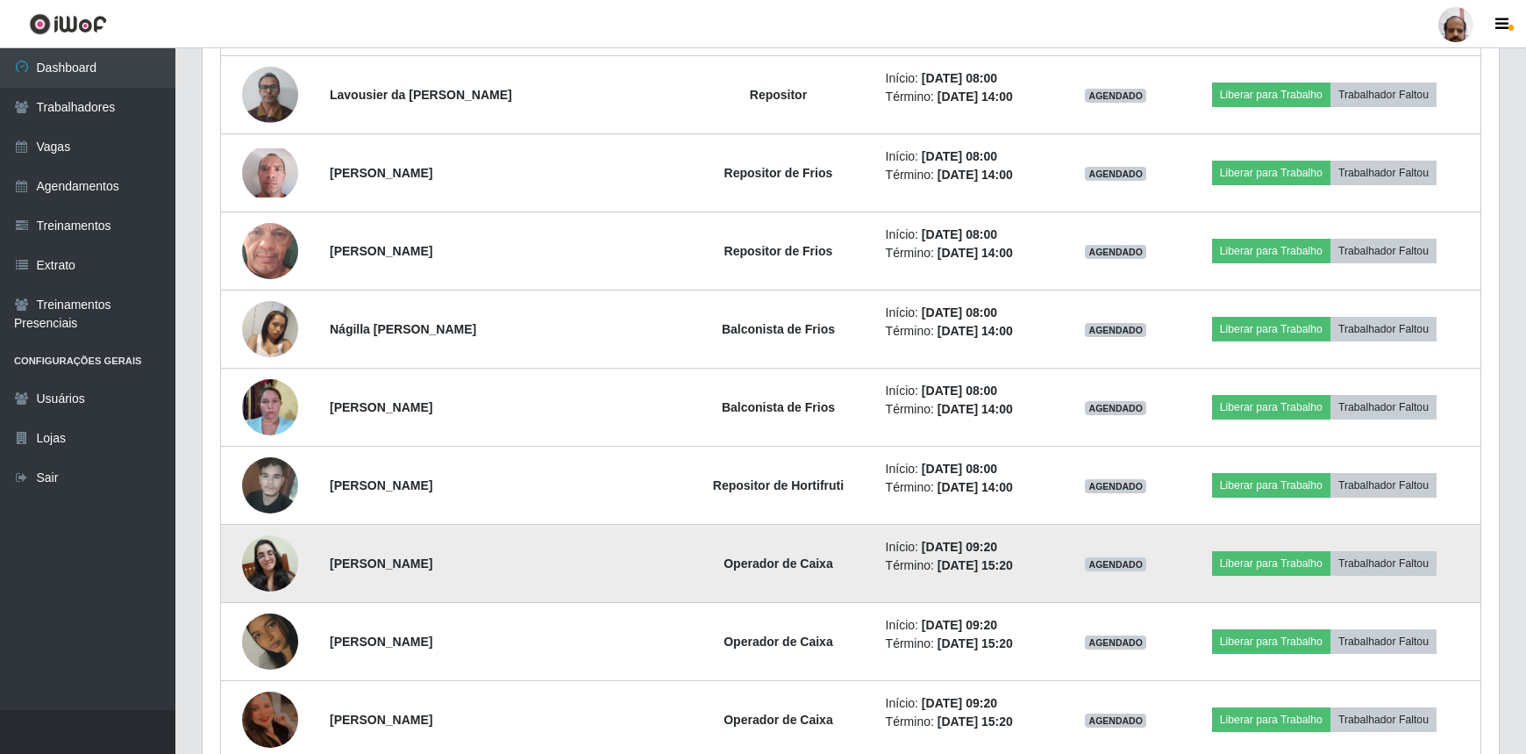
click at [272, 566] on img at bounding box center [270, 563] width 56 height 56
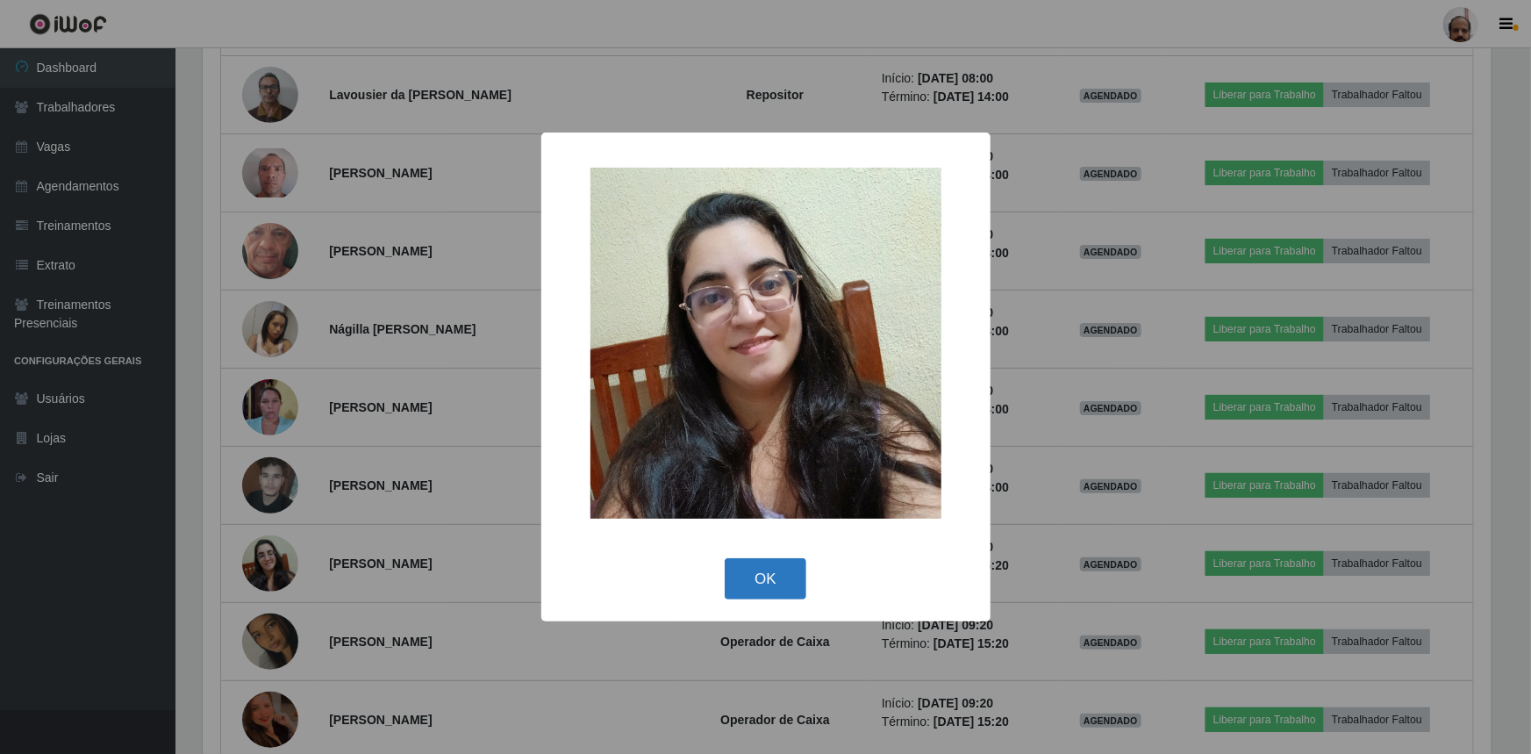
click at [764, 591] on button "OK" at bounding box center [766, 578] width 82 height 41
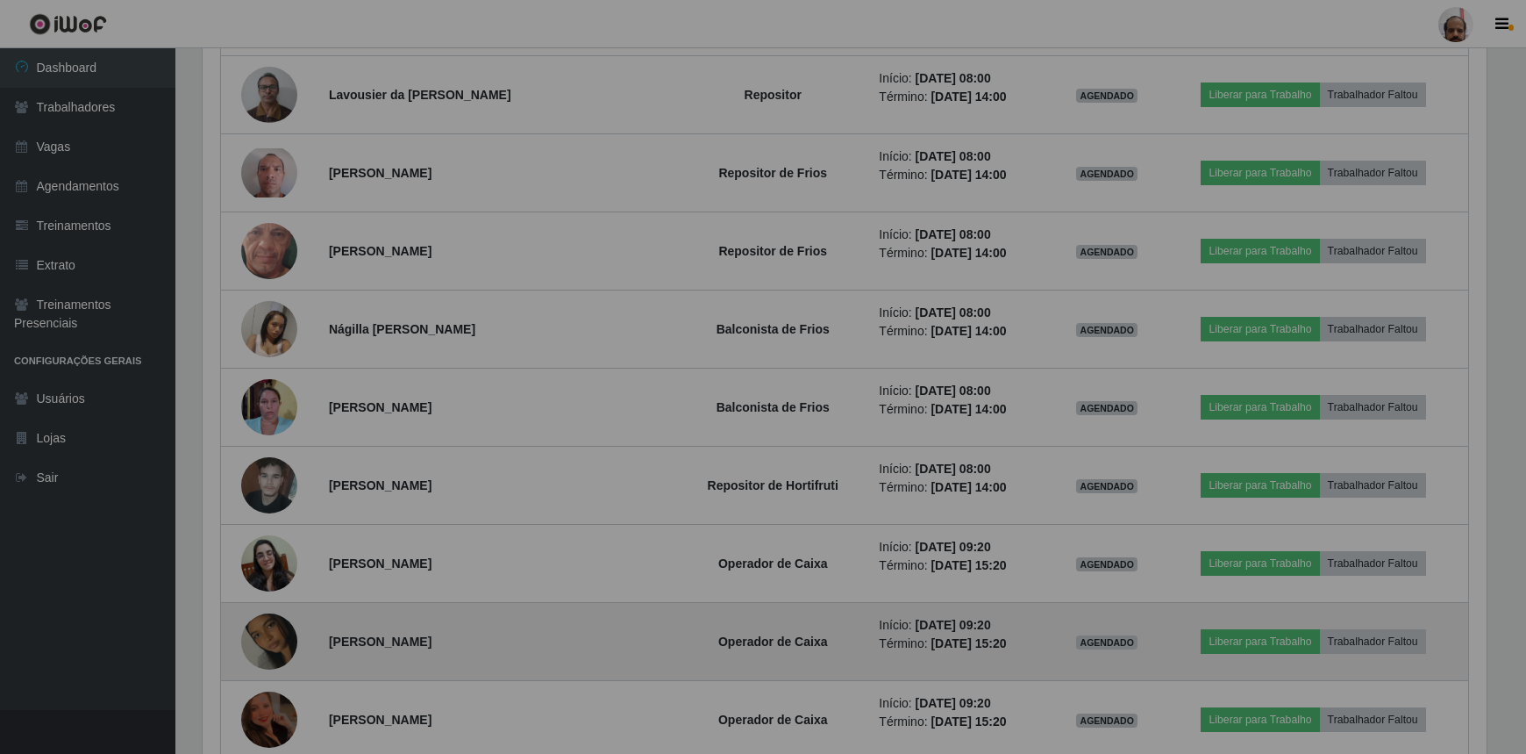
scroll to position [876830, 875897]
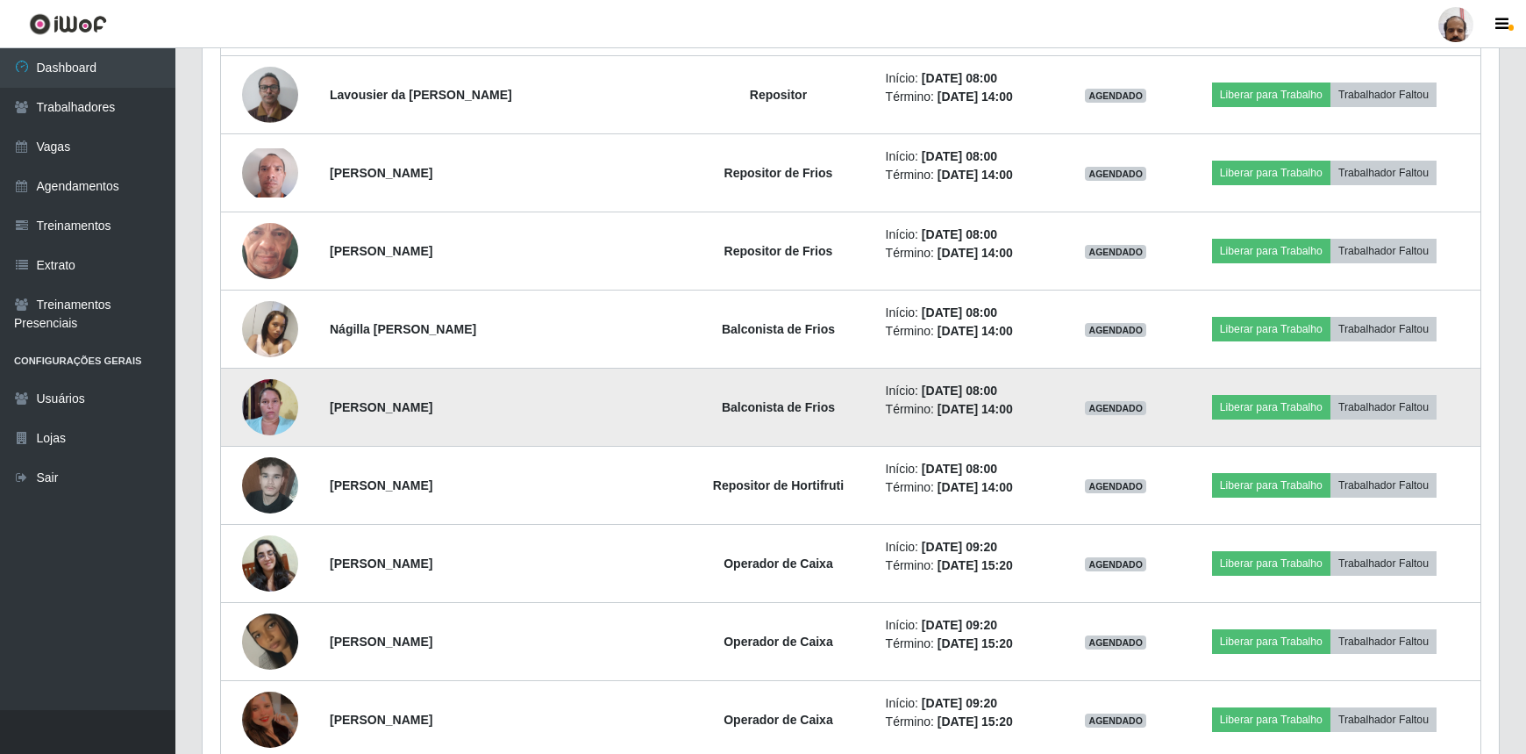
click at [268, 392] on img at bounding box center [270, 406] width 56 height 75
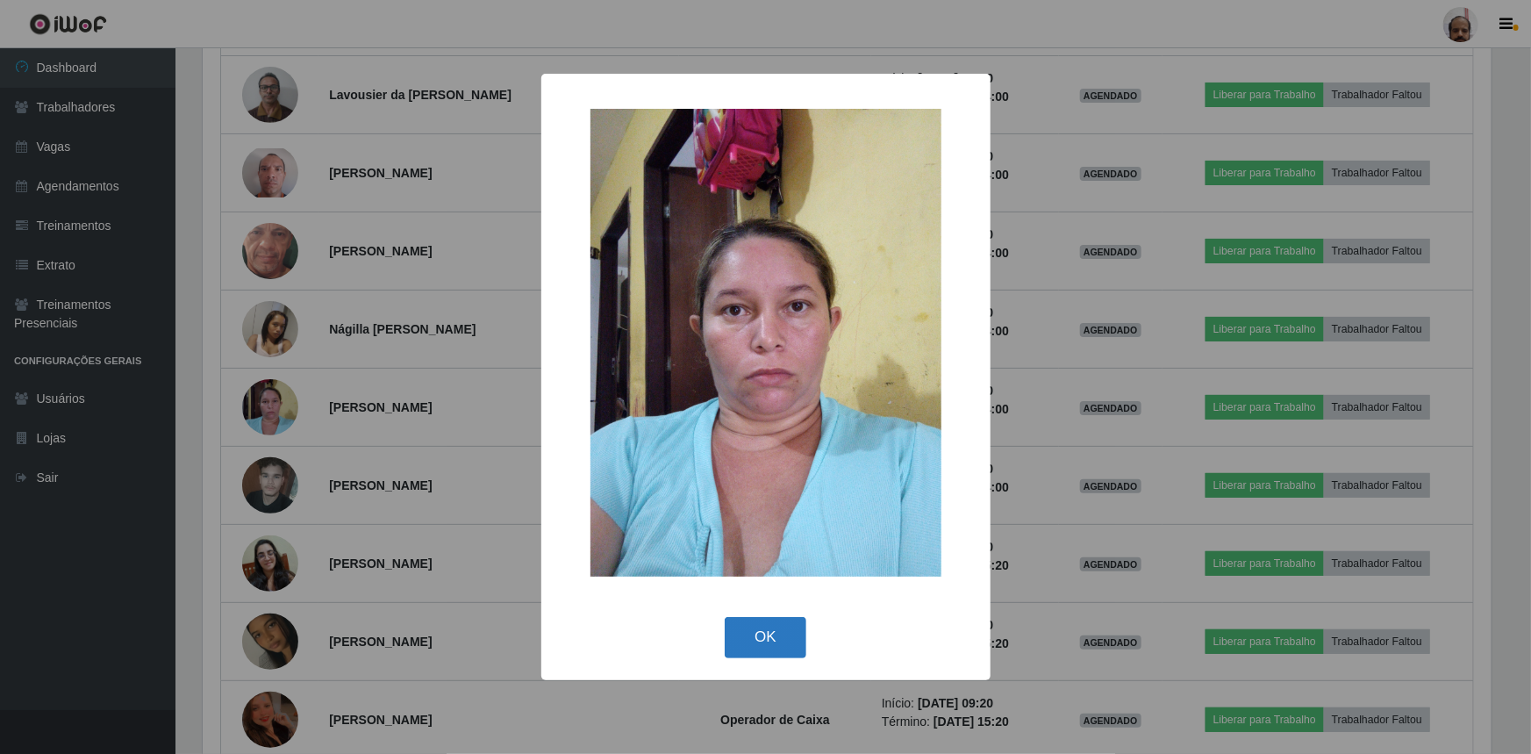
click at [774, 634] on button "OK" at bounding box center [766, 637] width 82 height 41
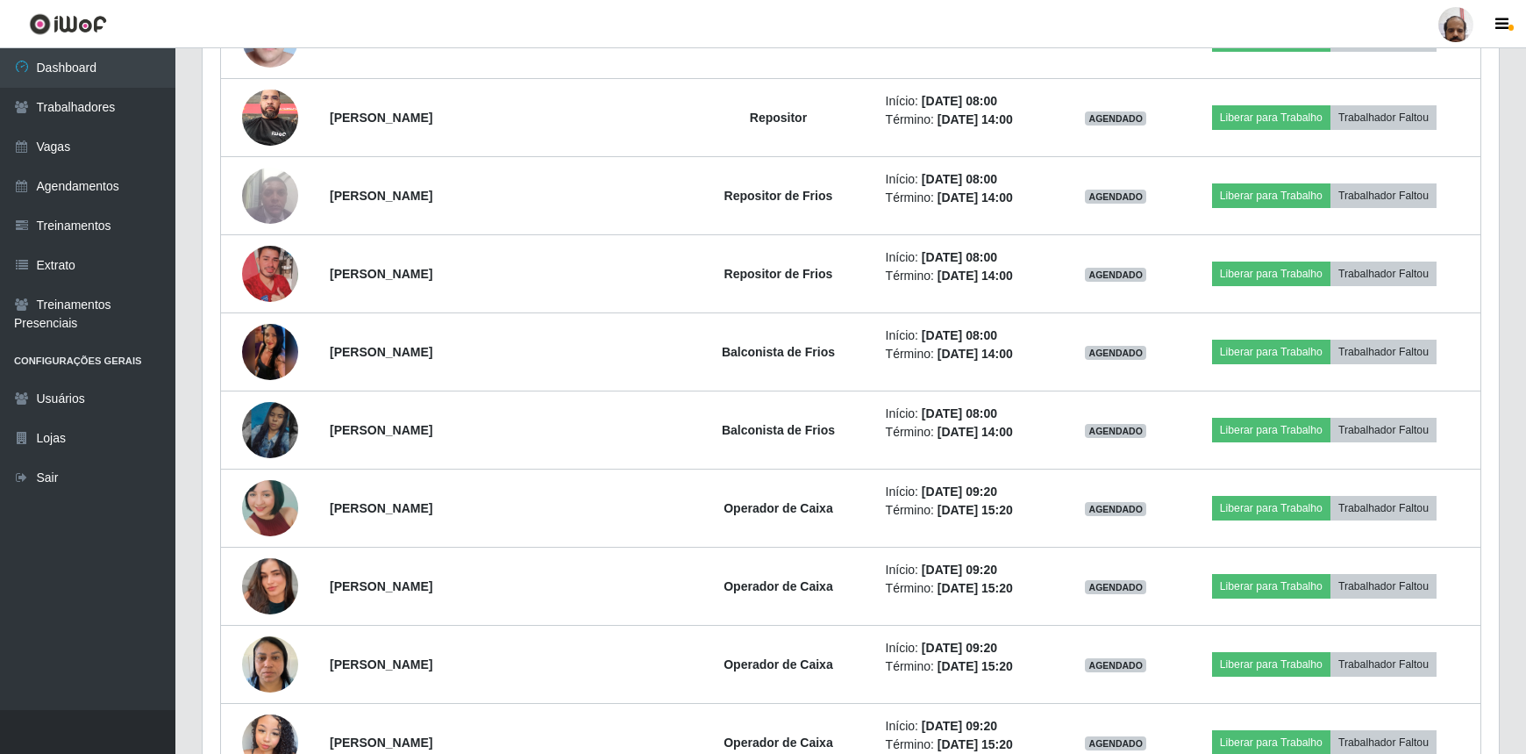
scroll to position [6079, 0]
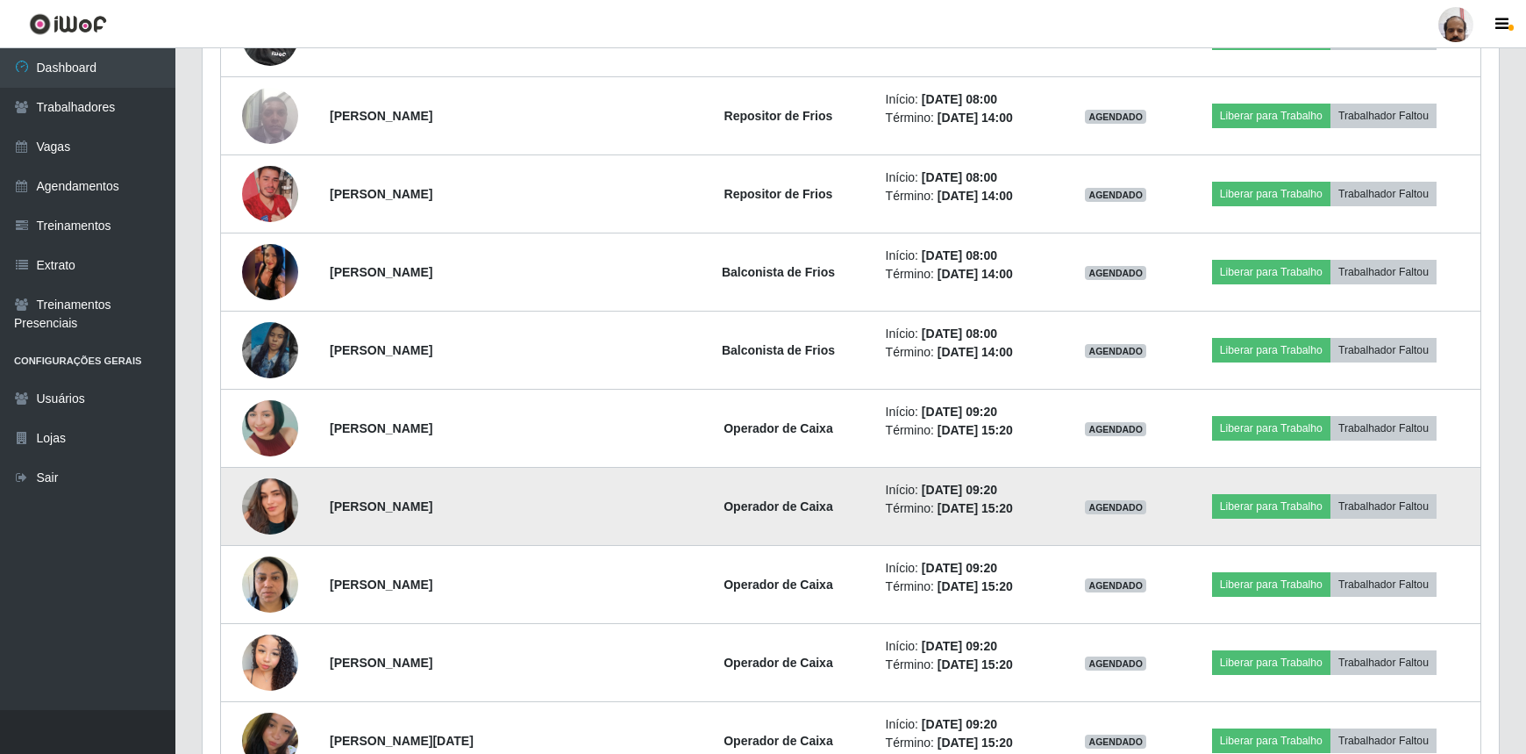
click at [260, 505] on img at bounding box center [270, 506] width 56 height 100
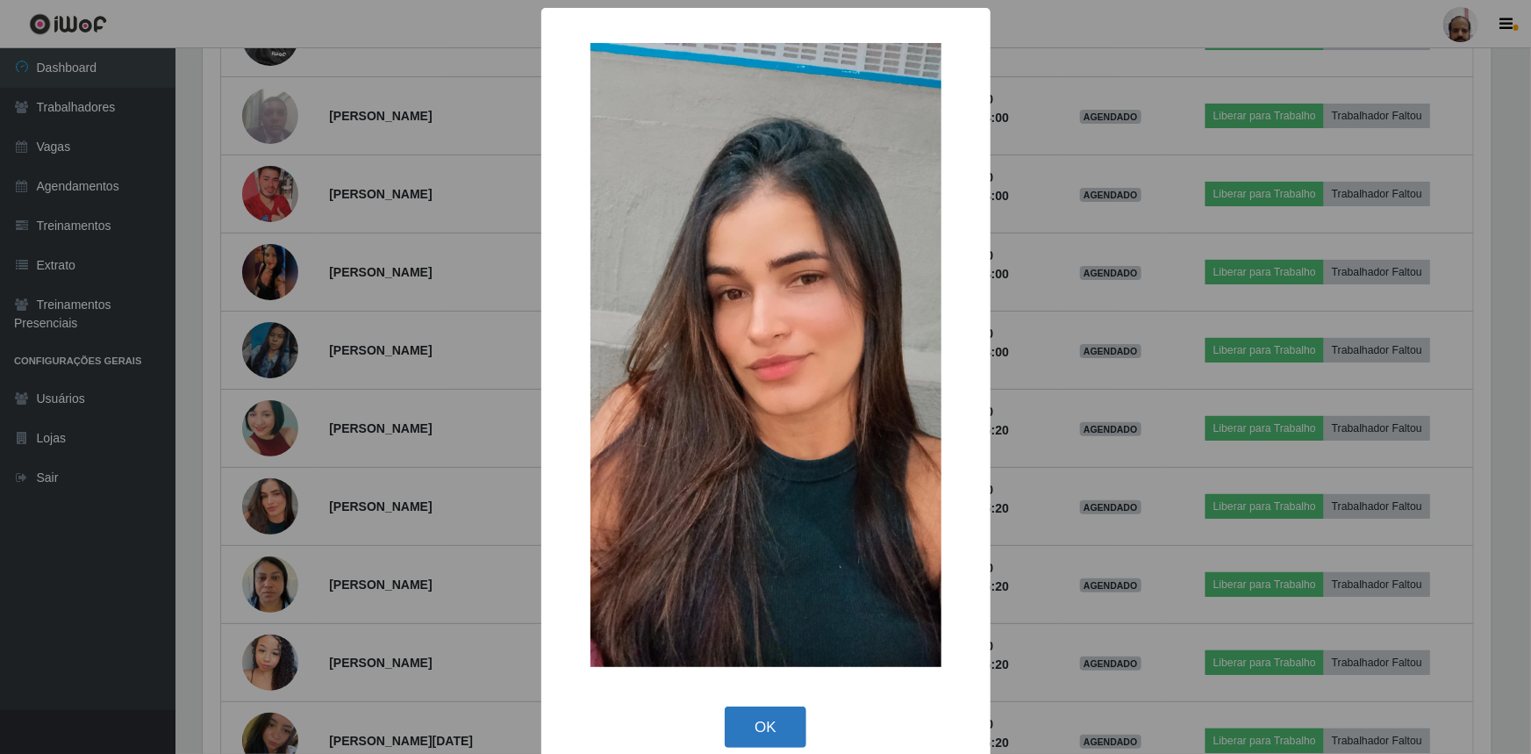
click at [773, 718] on button "OK" at bounding box center [766, 726] width 82 height 41
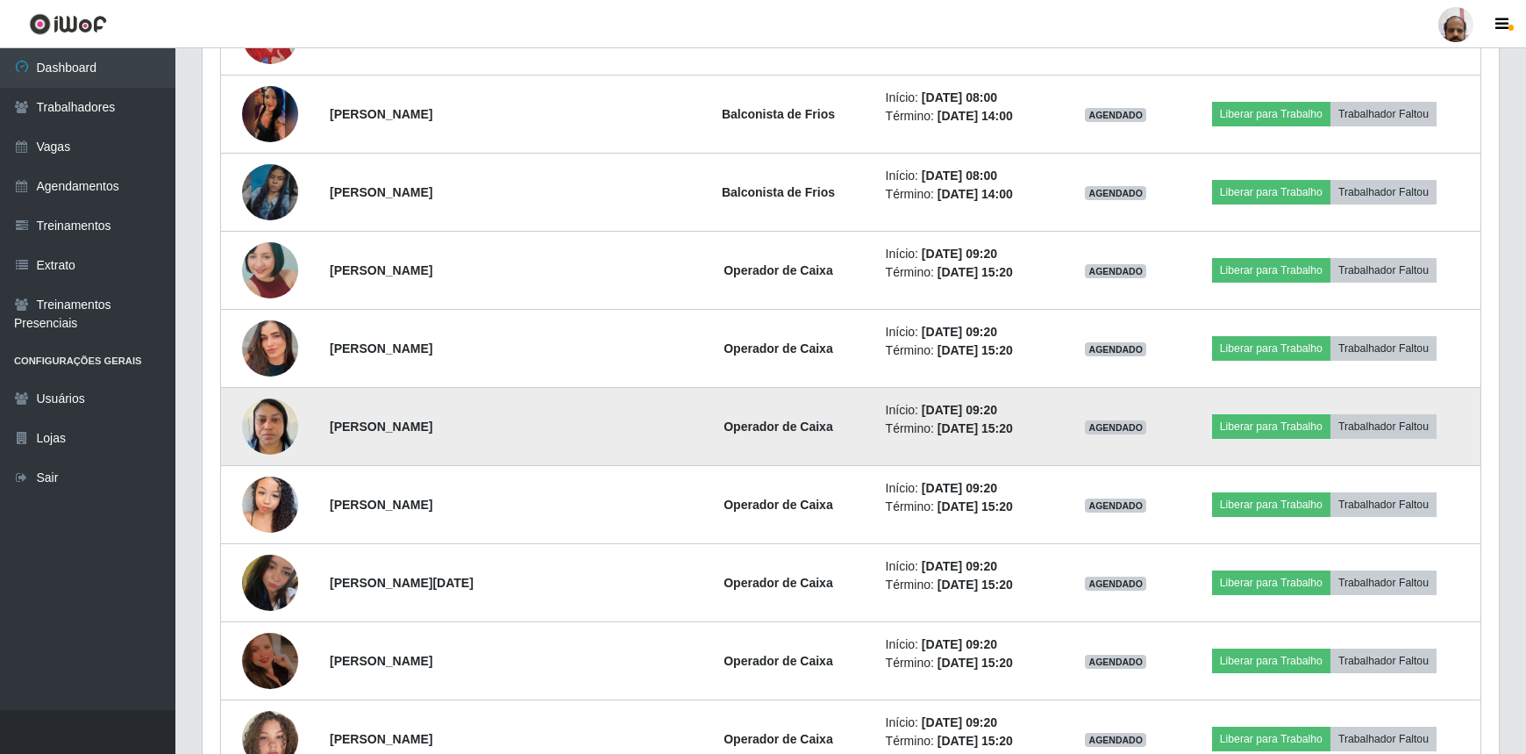
scroll to position [6238, 0]
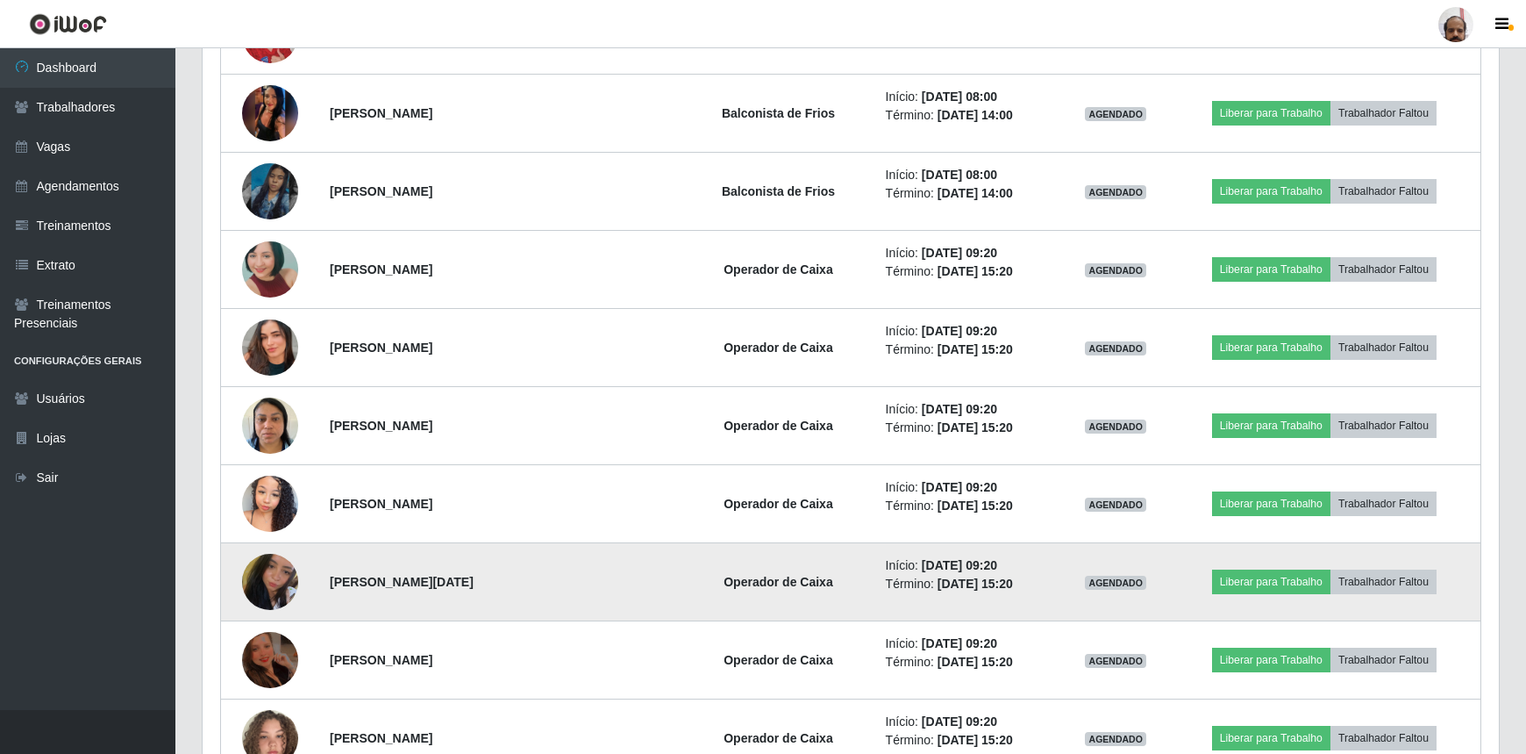
click at [278, 568] on img at bounding box center [270, 582] width 56 height 74
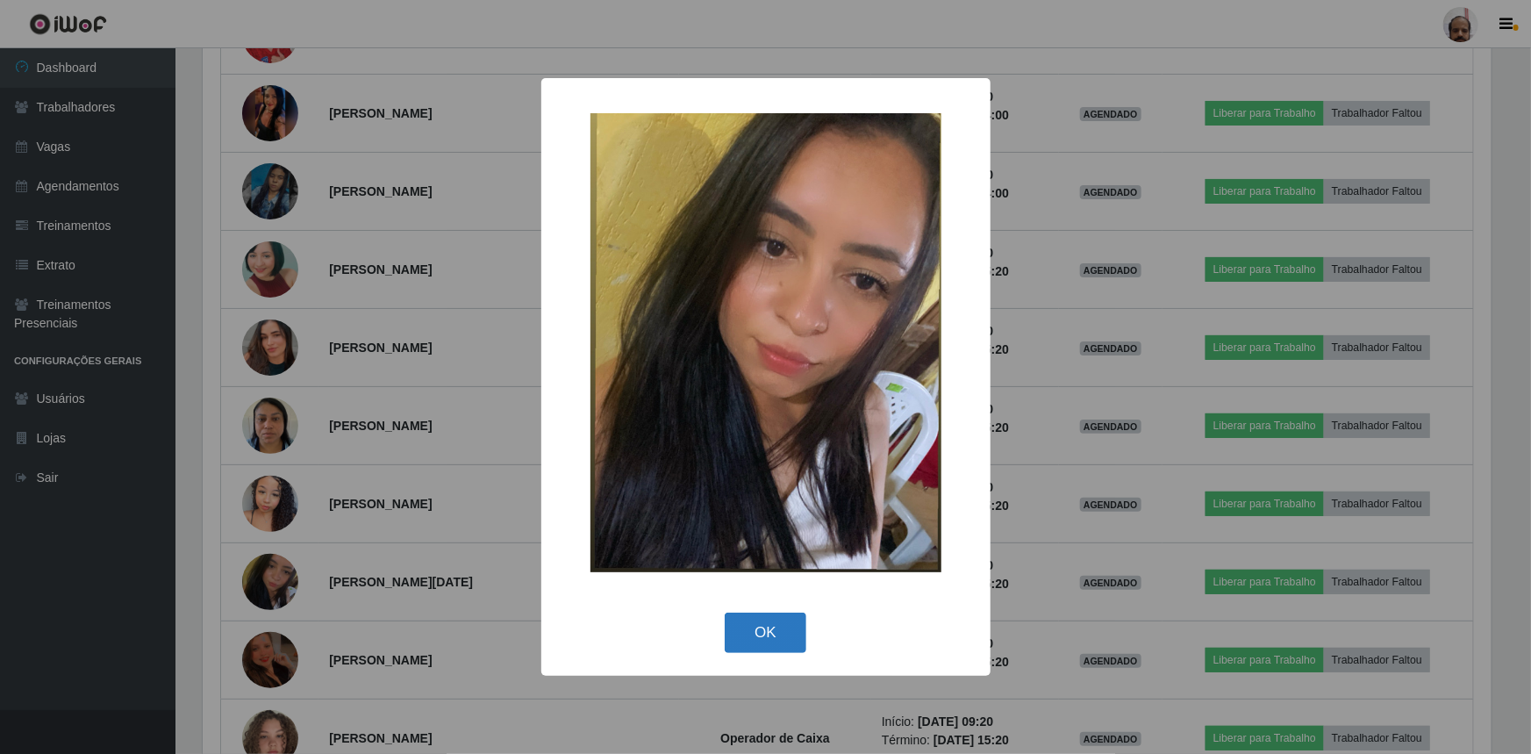
click at [771, 636] on button "OK" at bounding box center [766, 632] width 82 height 41
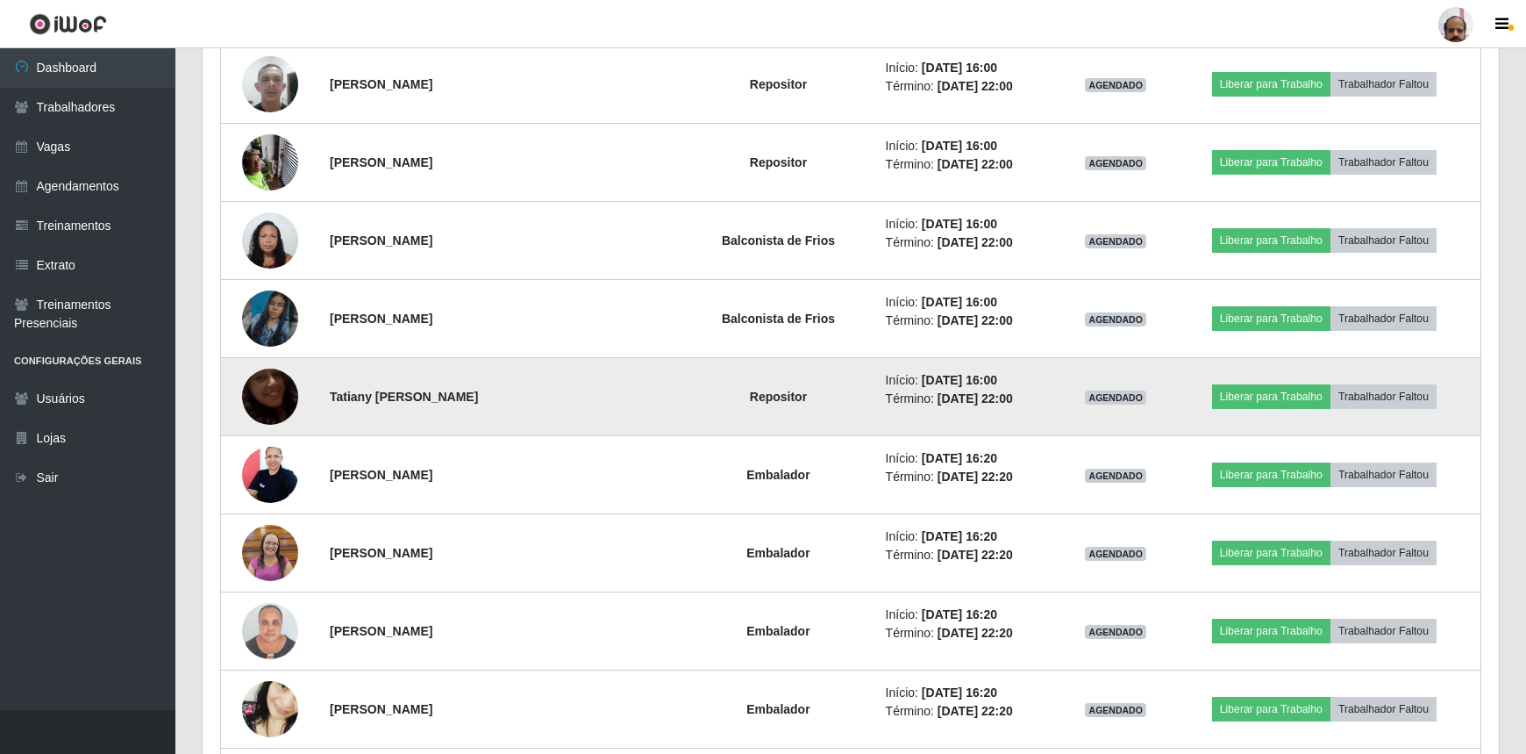
click at [274, 378] on img at bounding box center [270, 396] width 56 height 100
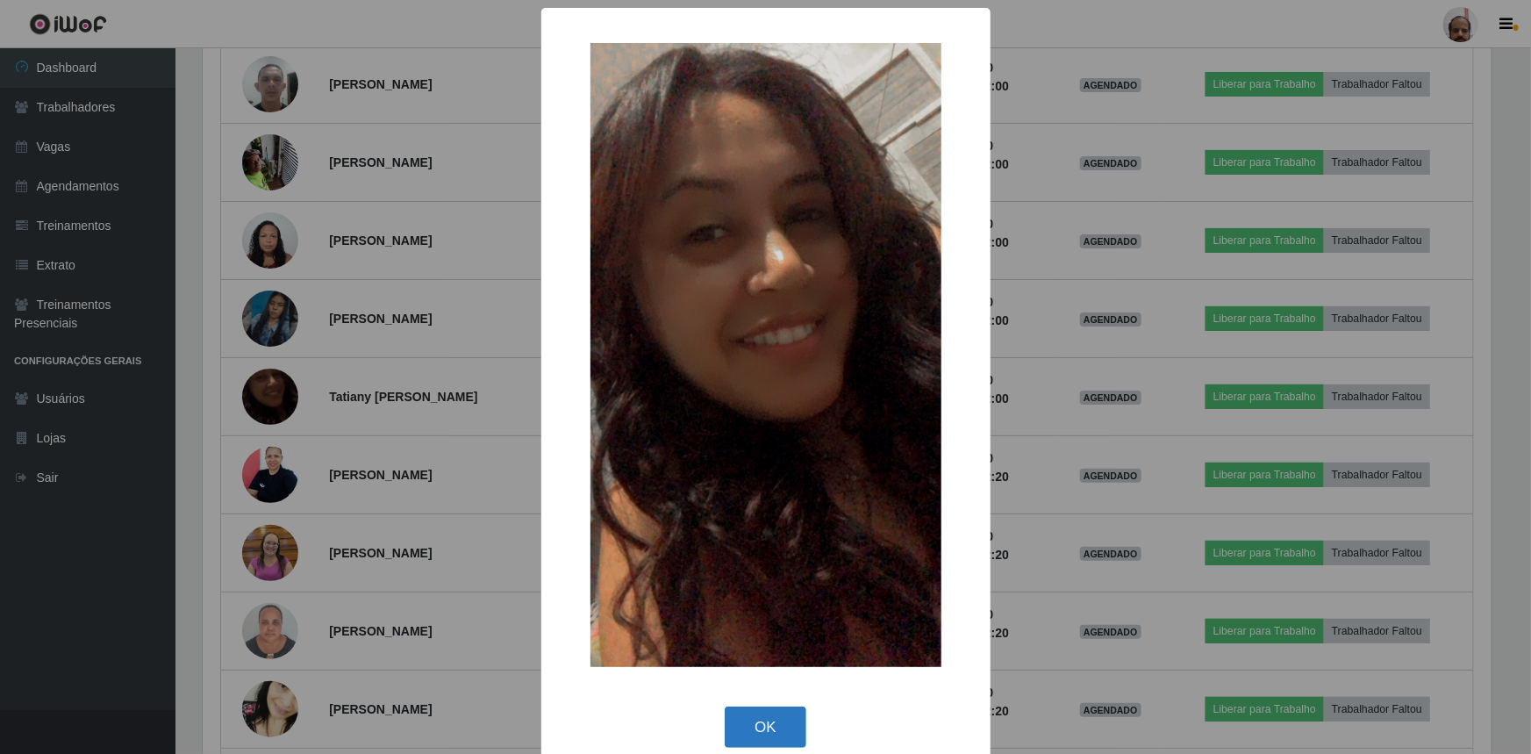
click at [749, 717] on button "OK" at bounding box center [766, 726] width 82 height 41
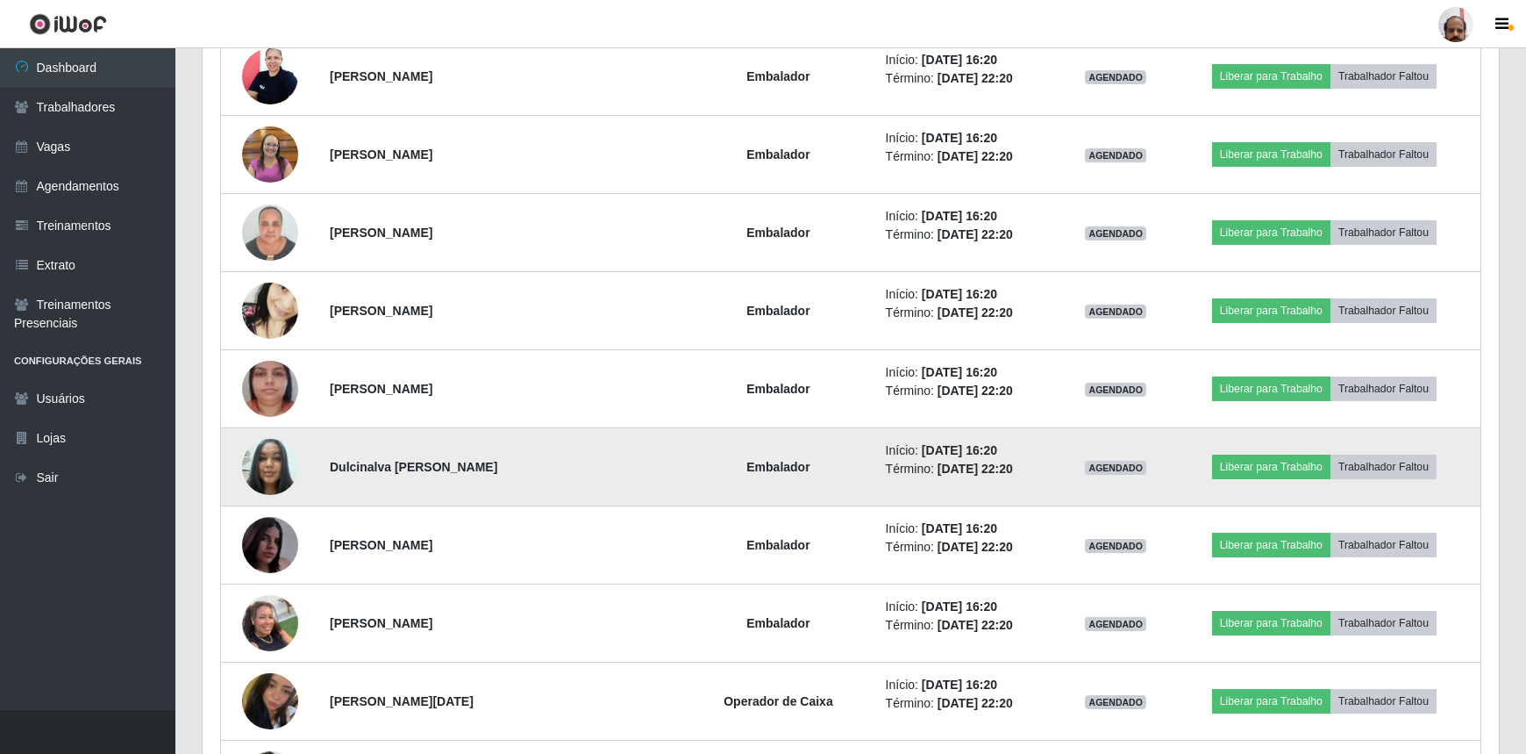
click at [255, 456] on img at bounding box center [270, 466] width 56 height 75
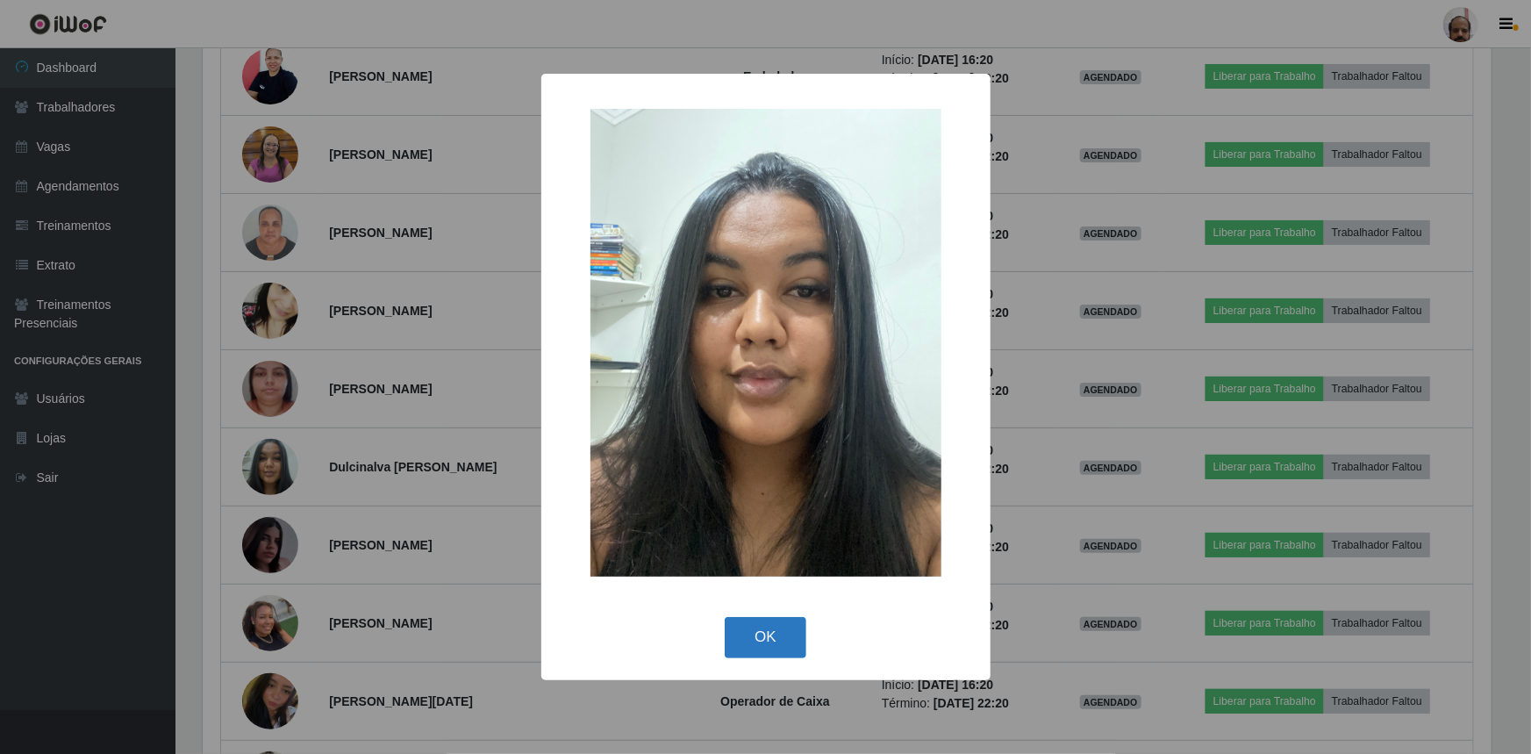
click at [771, 649] on button "OK" at bounding box center [766, 637] width 82 height 41
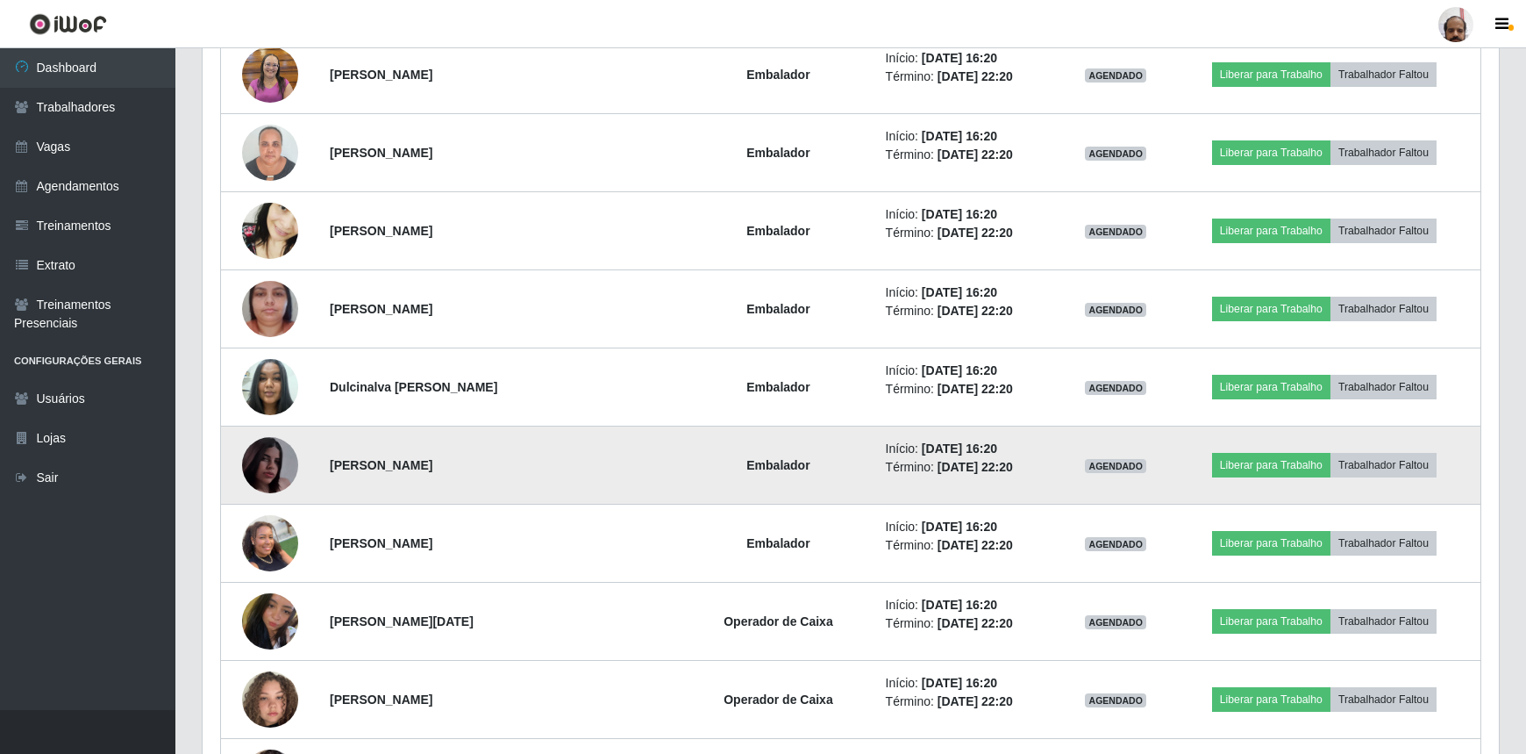
click at [253, 453] on img at bounding box center [270, 465] width 56 height 100
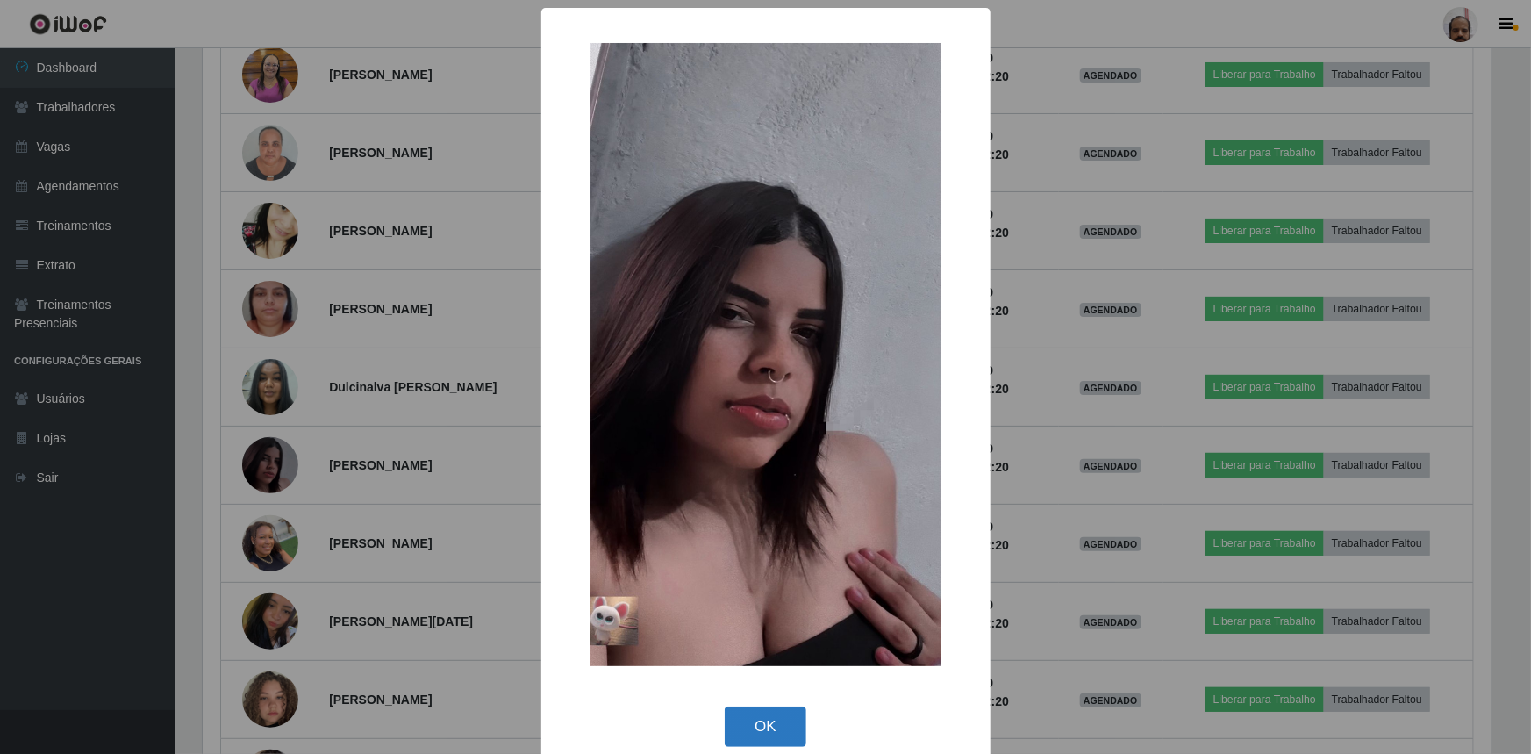
click at [762, 725] on button "OK" at bounding box center [766, 726] width 82 height 41
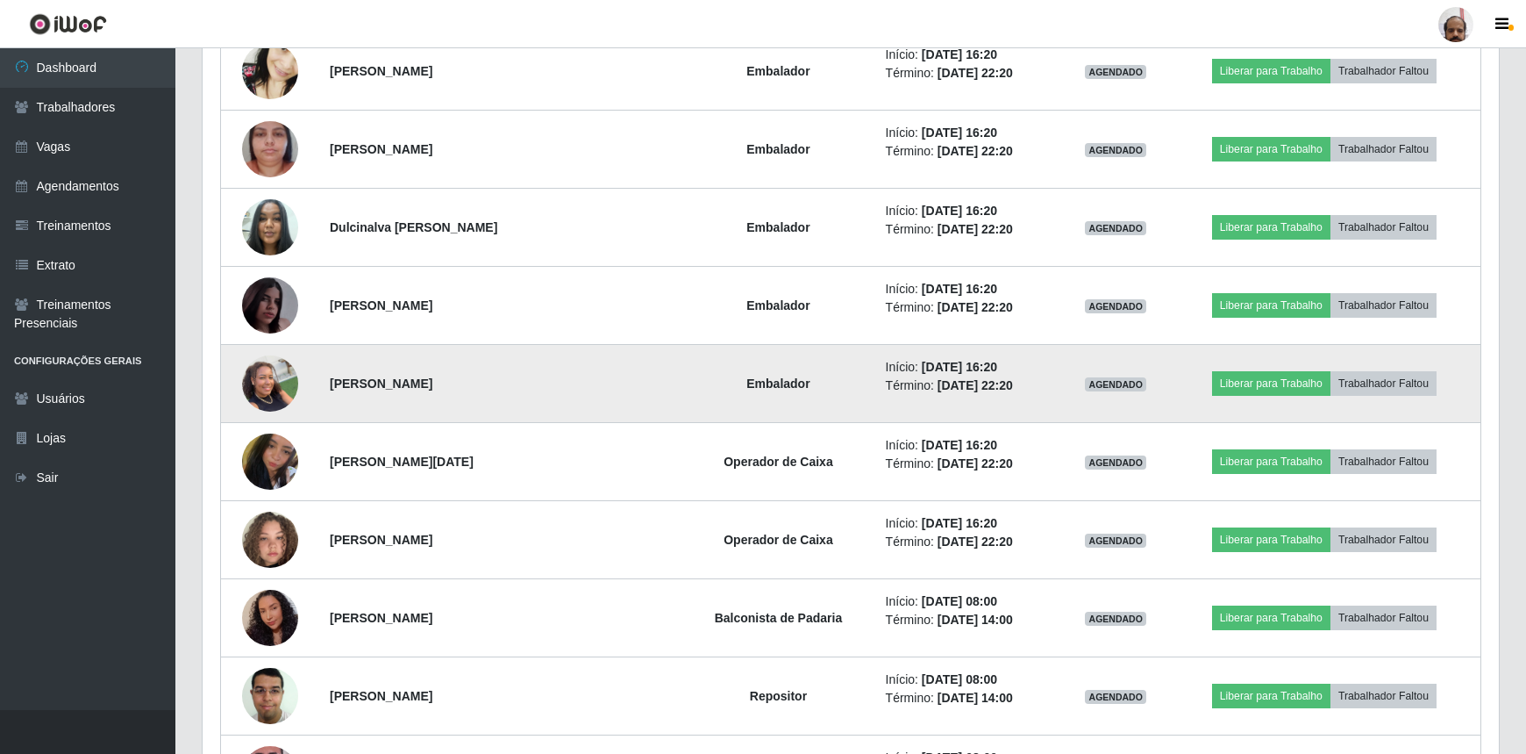
click at [260, 368] on img at bounding box center [270, 383] width 56 height 75
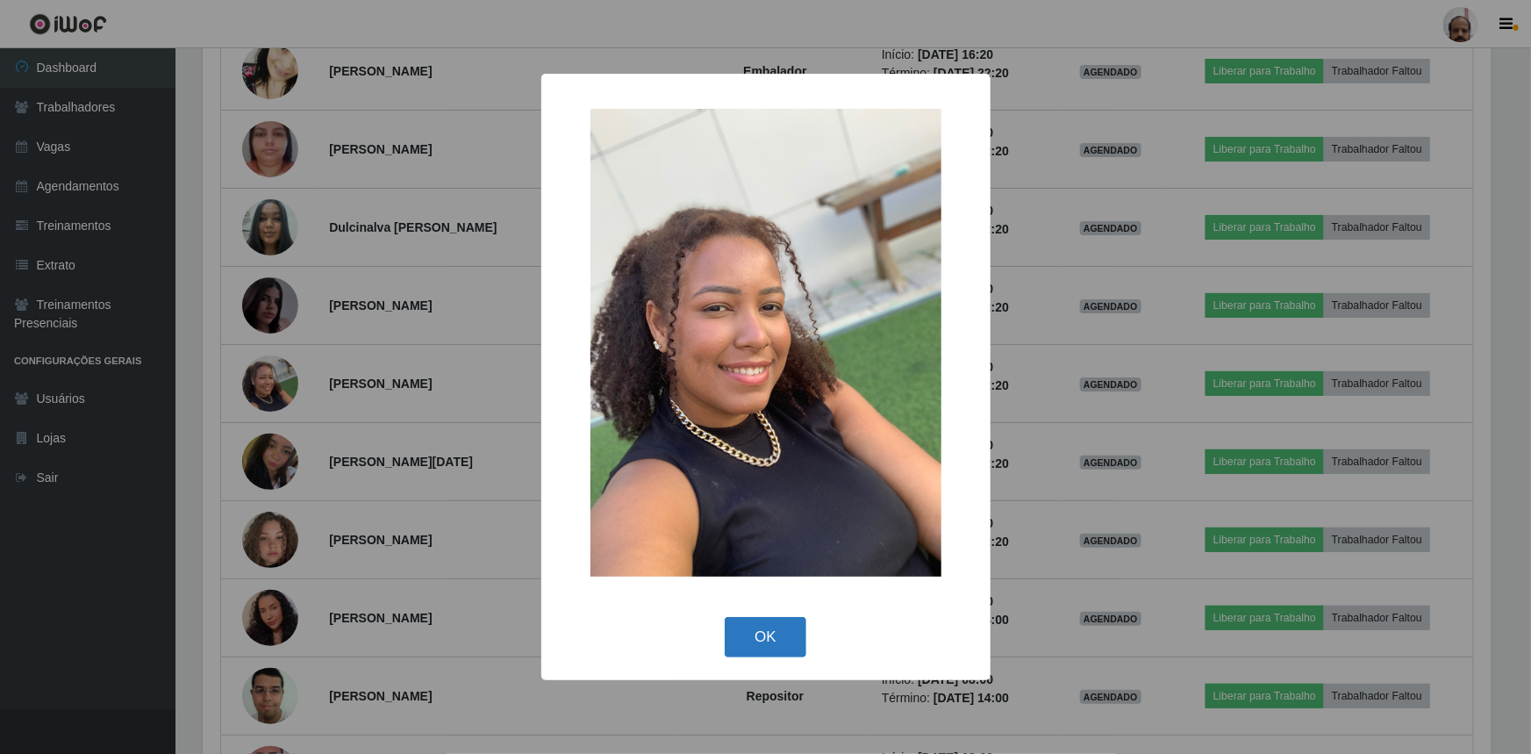
click at [780, 629] on button "OK" at bounding box center [766, 637] width 82 height 41
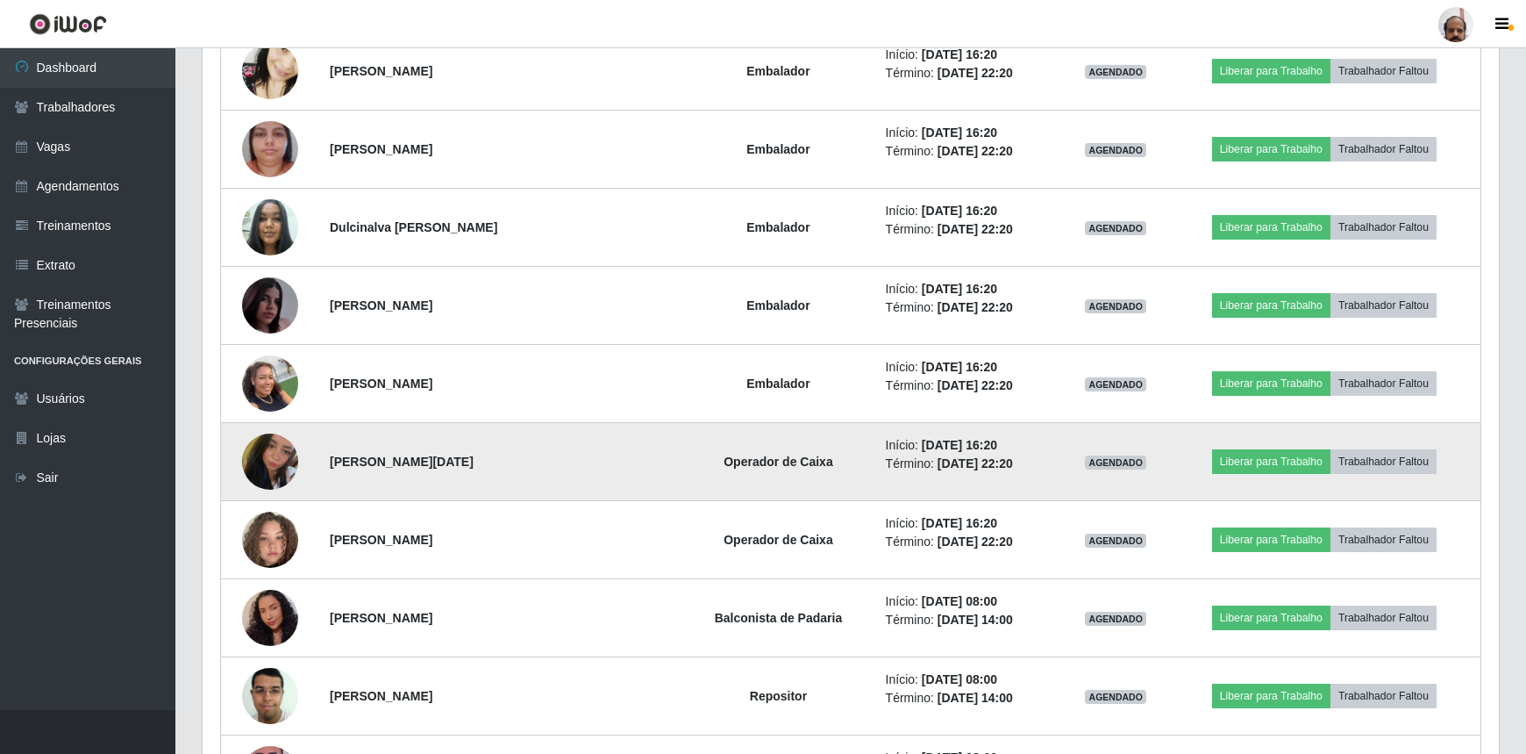
click at [263, 447] on img at bounding box center [270, 462] width 56 height 74
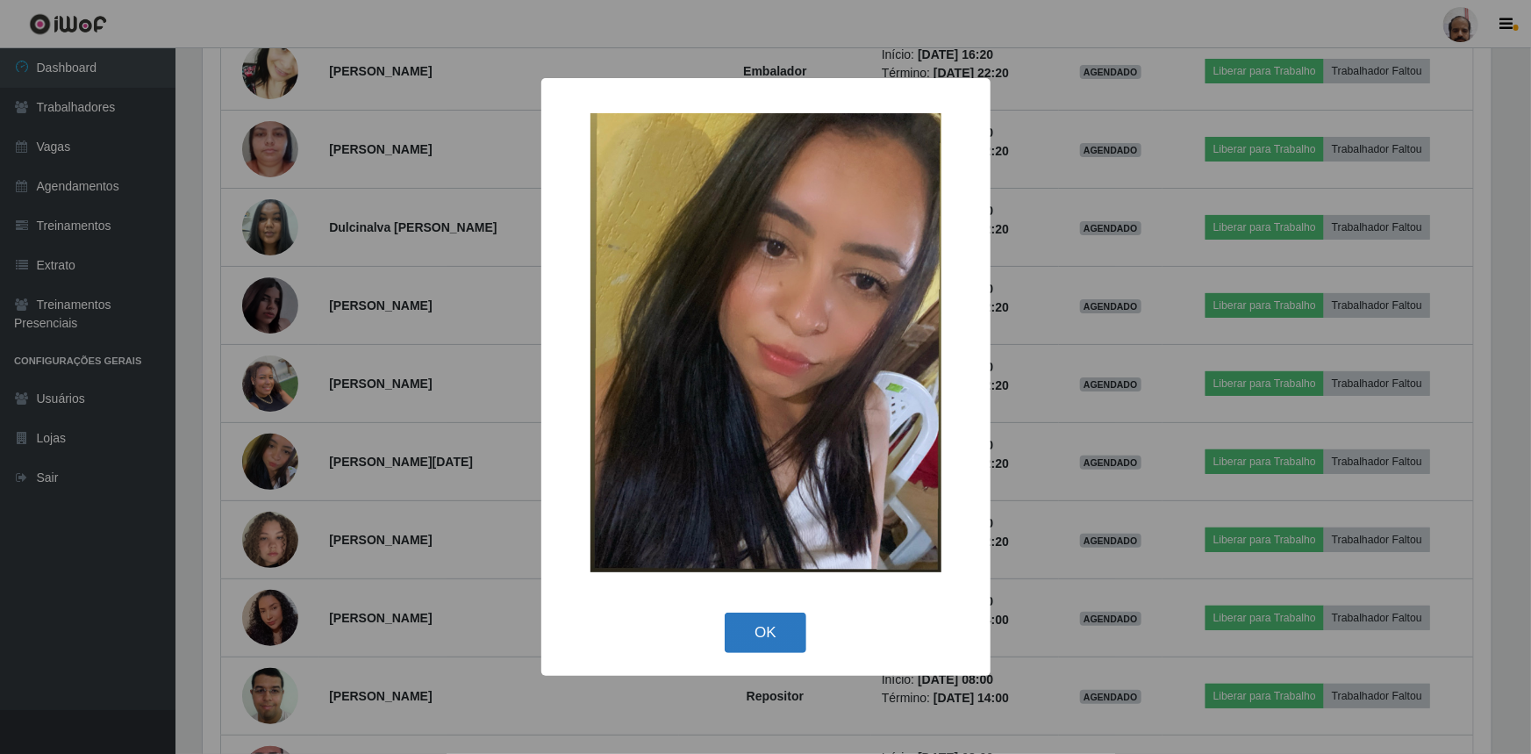
click at [770, 630] on button "OK" at bounding box center [766, 632] width 82 height 41
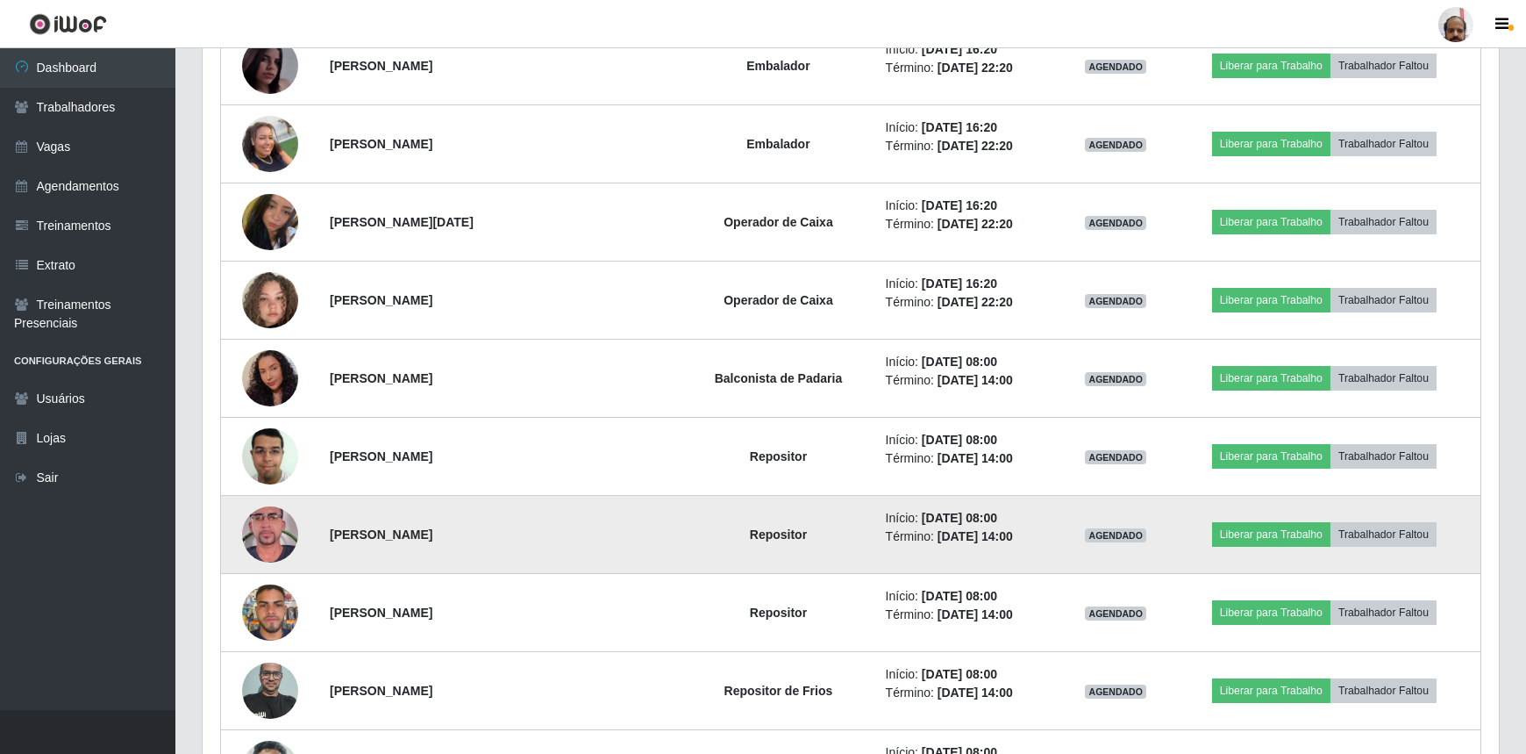
click at [282, 530] on img at bounding box center [270, 534] width 56 height 100
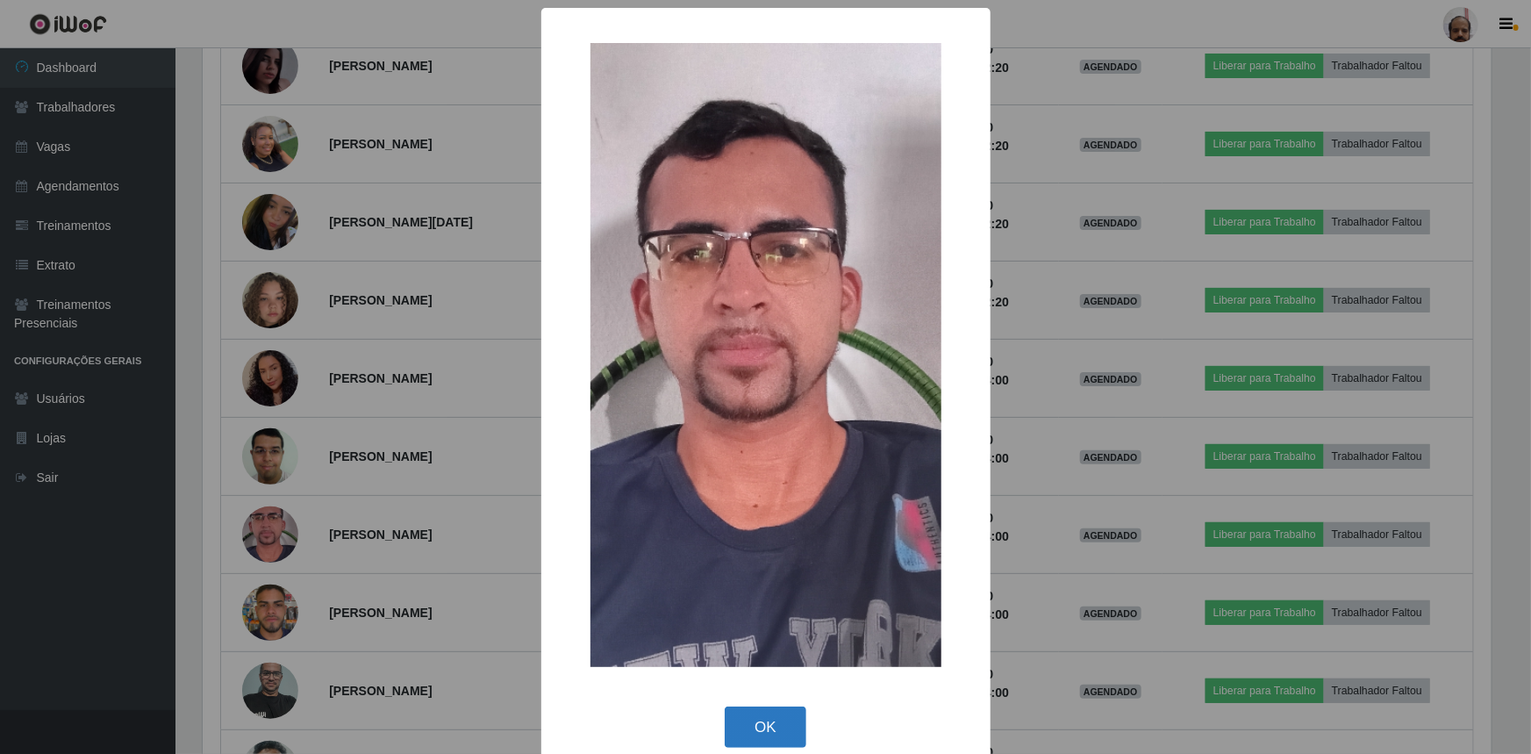
click at [739, 723] on button "OK" at bounding box center [766, 726] width 82 height 41
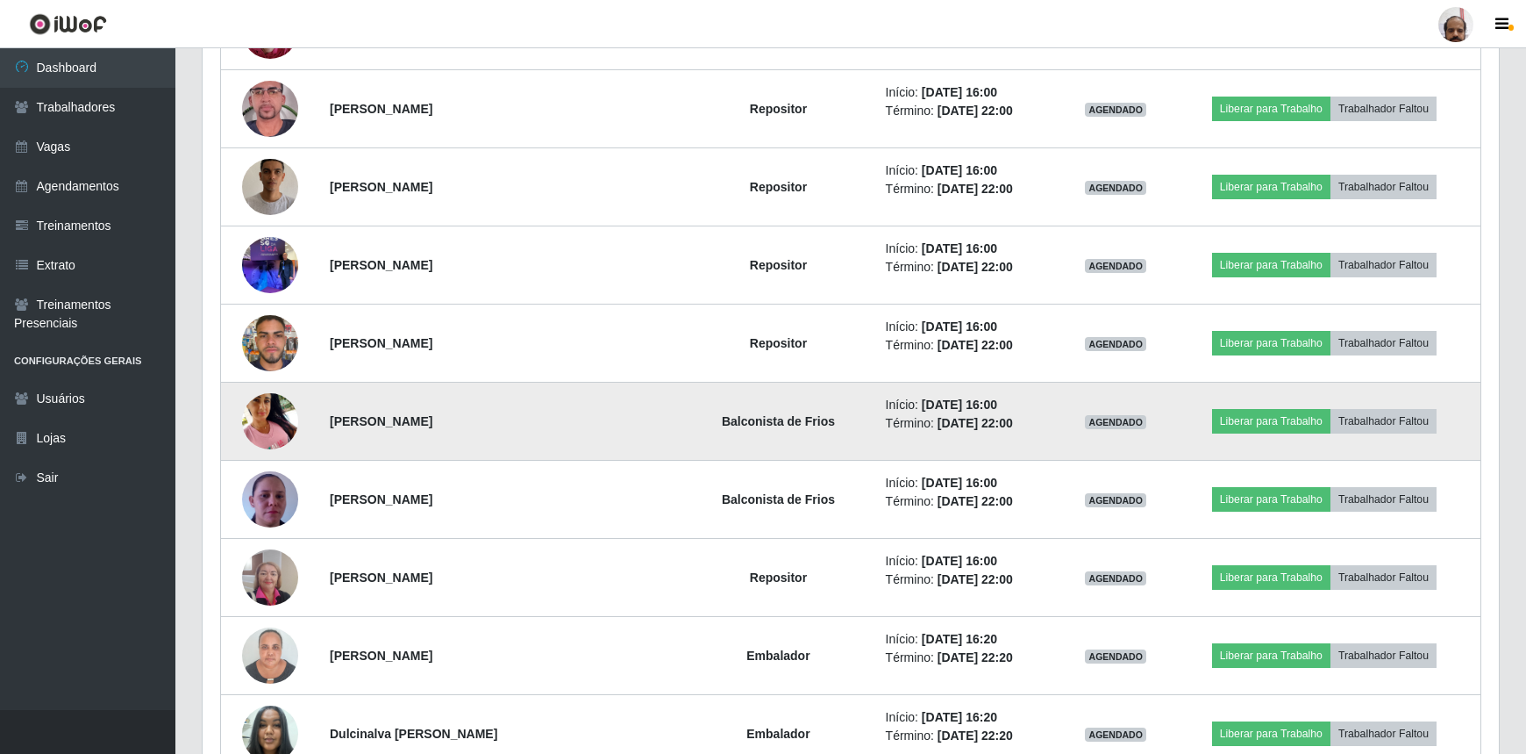
click at [270, 418] on img at bounding box center [270, 420] width 56 height 75
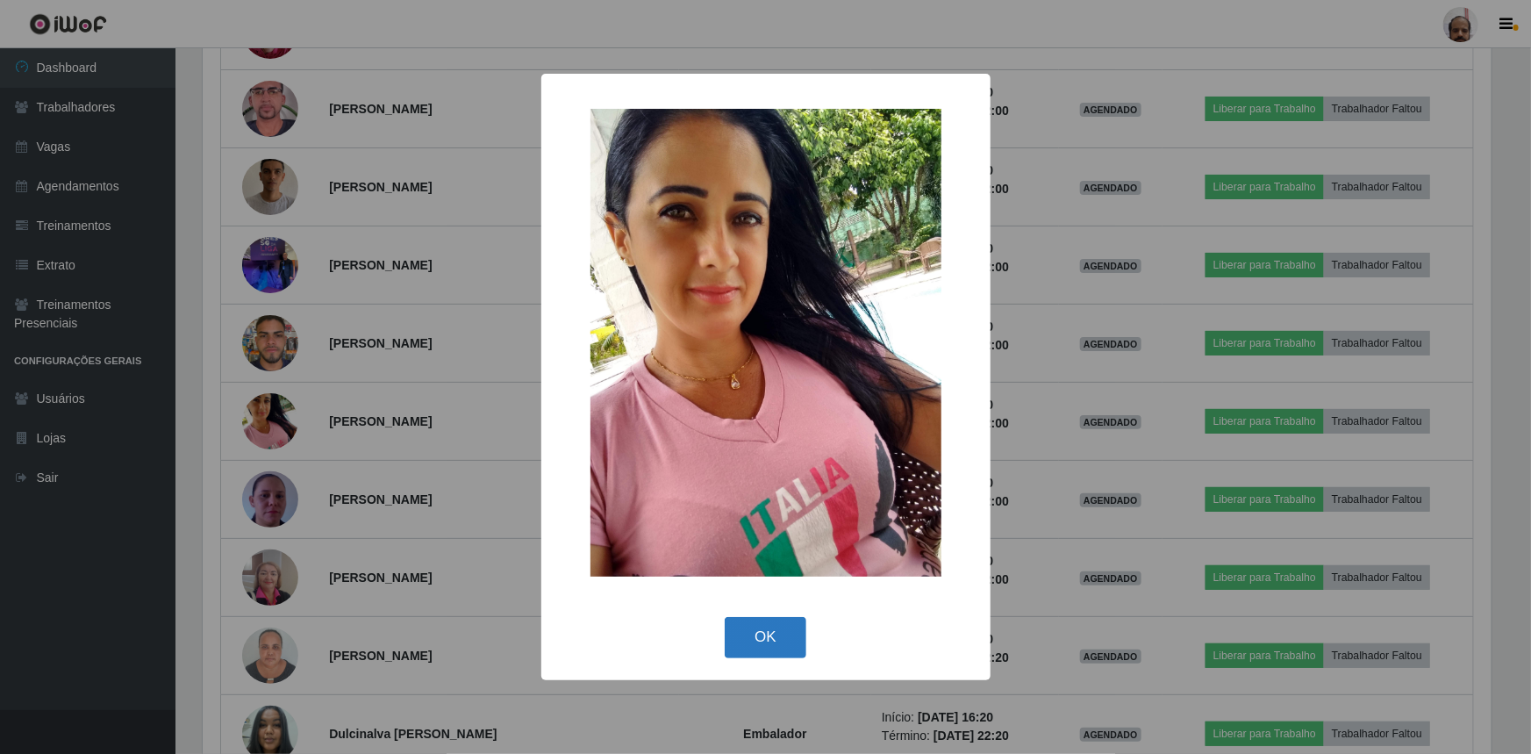
click at [753, 635] on button "OK" at bounding box center [766, 637] width 82 height 41
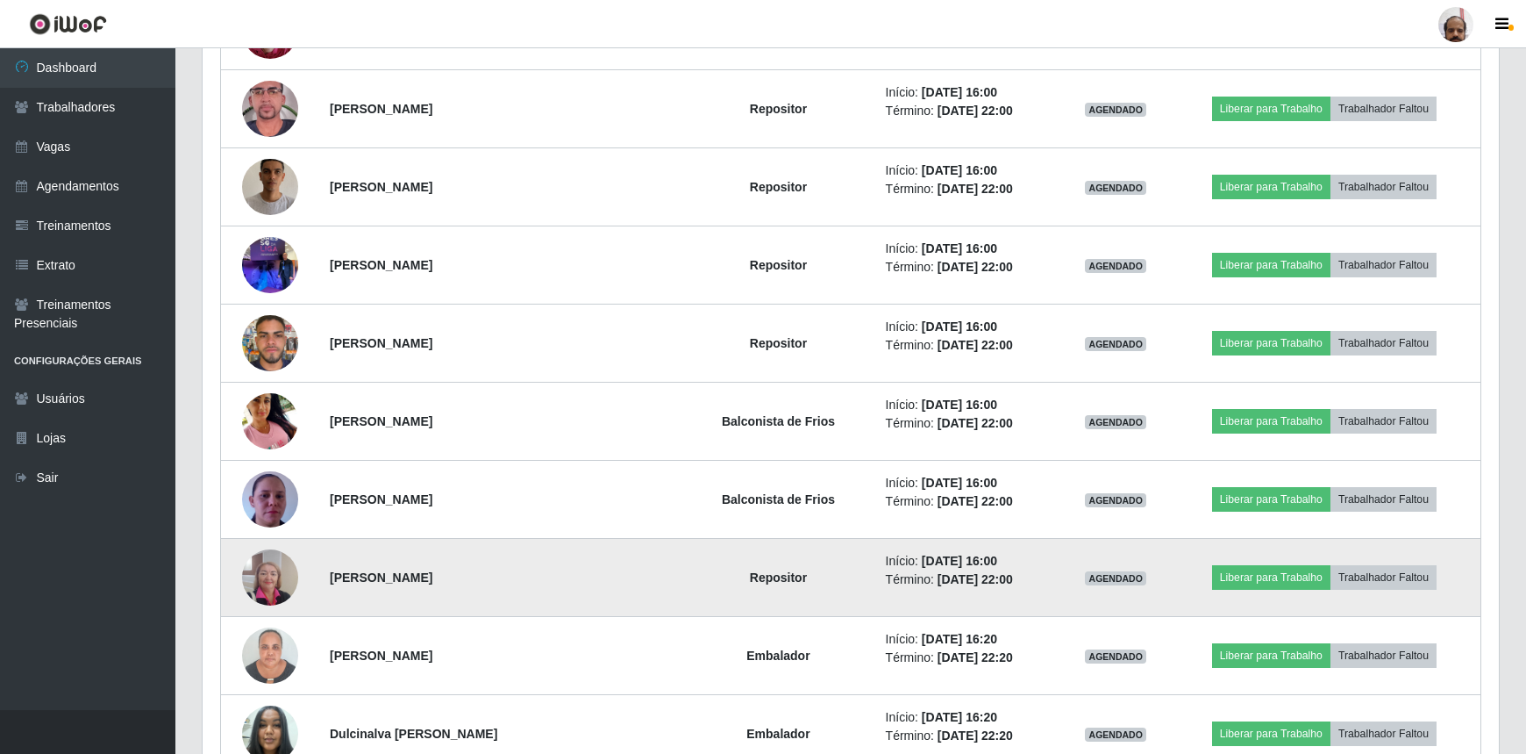
click at [278, 561] on img at bounding box center [270, 576] width 56 height 75
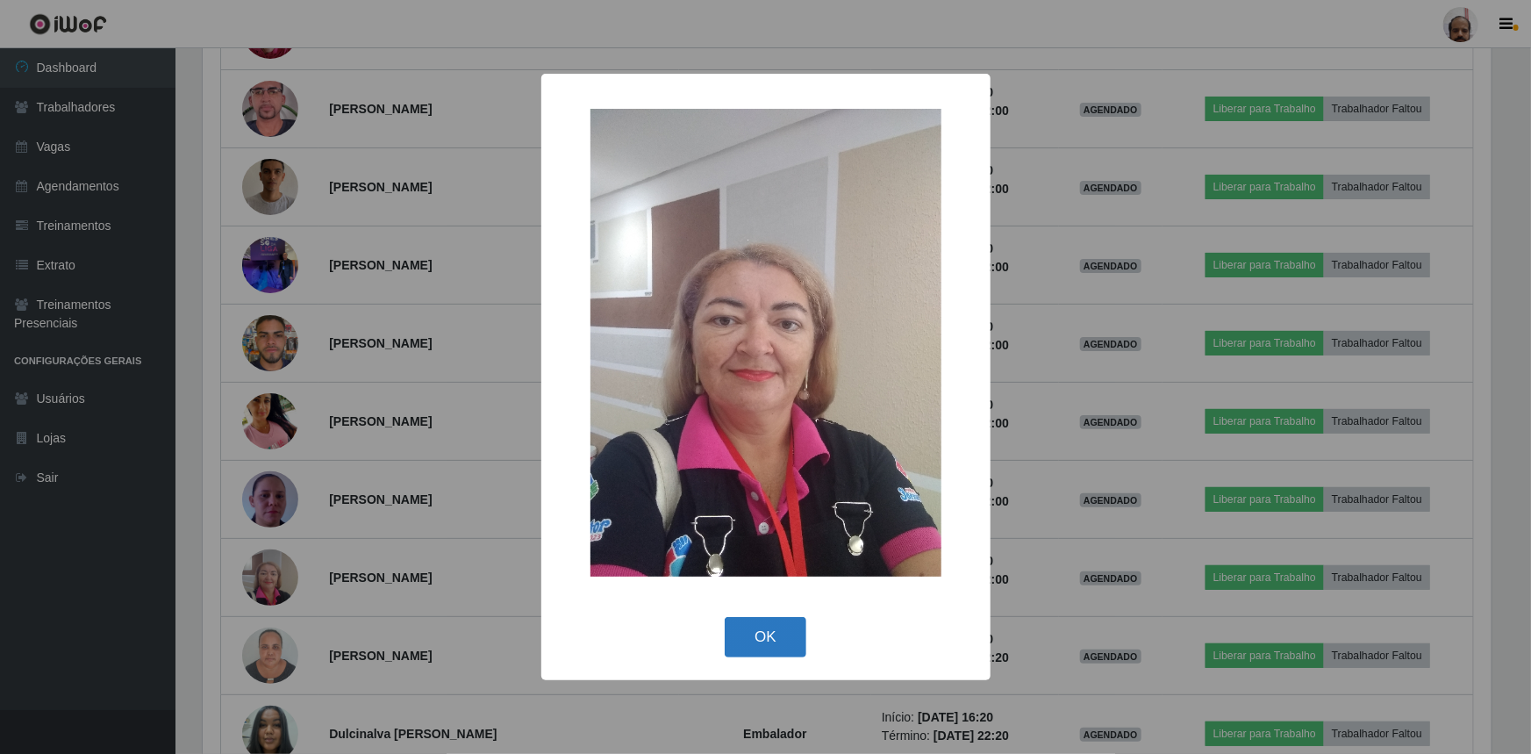
click at [775, 639] on button "OK" at bounding box center [766, 637] width 82 height 41
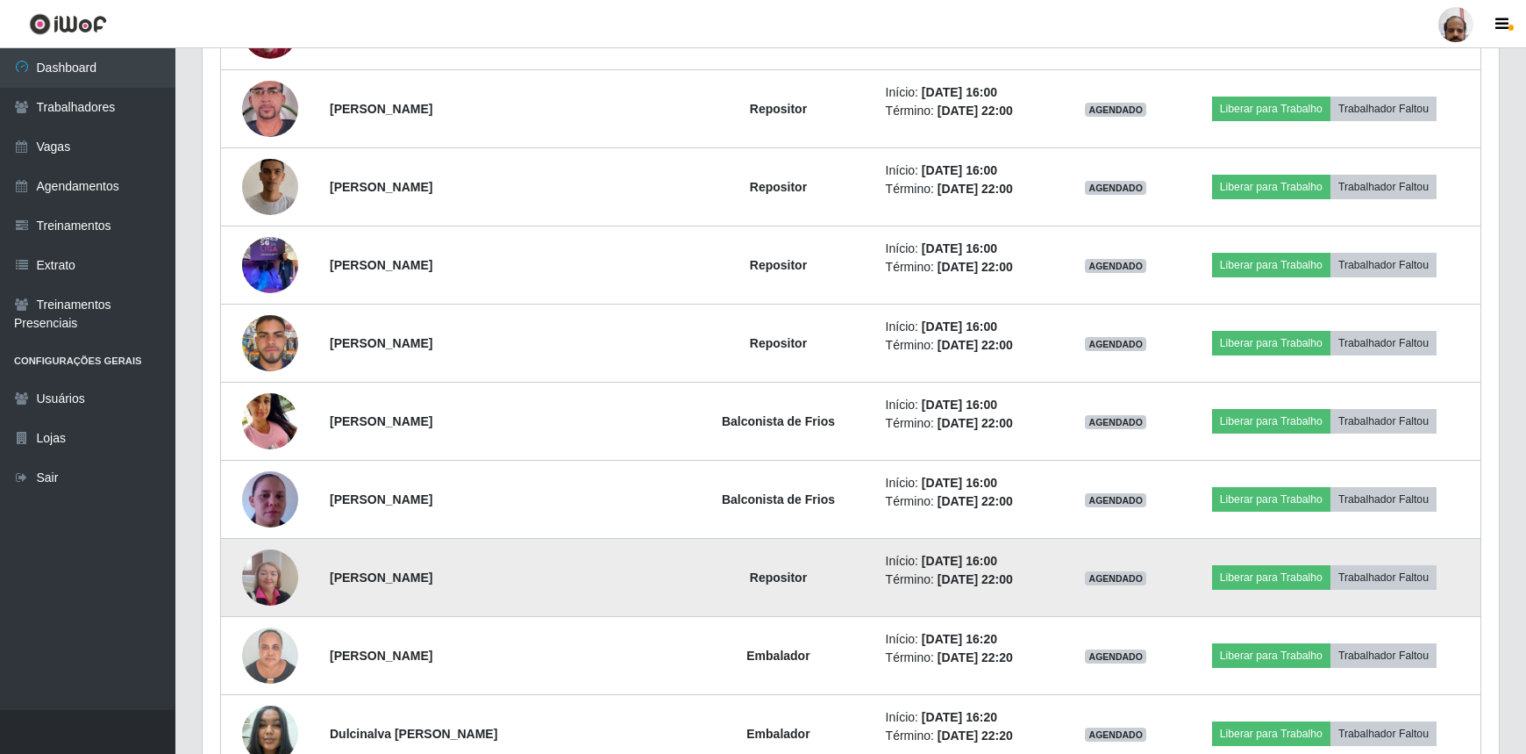
click at [282, 557] on img at bounding box center [270, 576] width 56 height 75
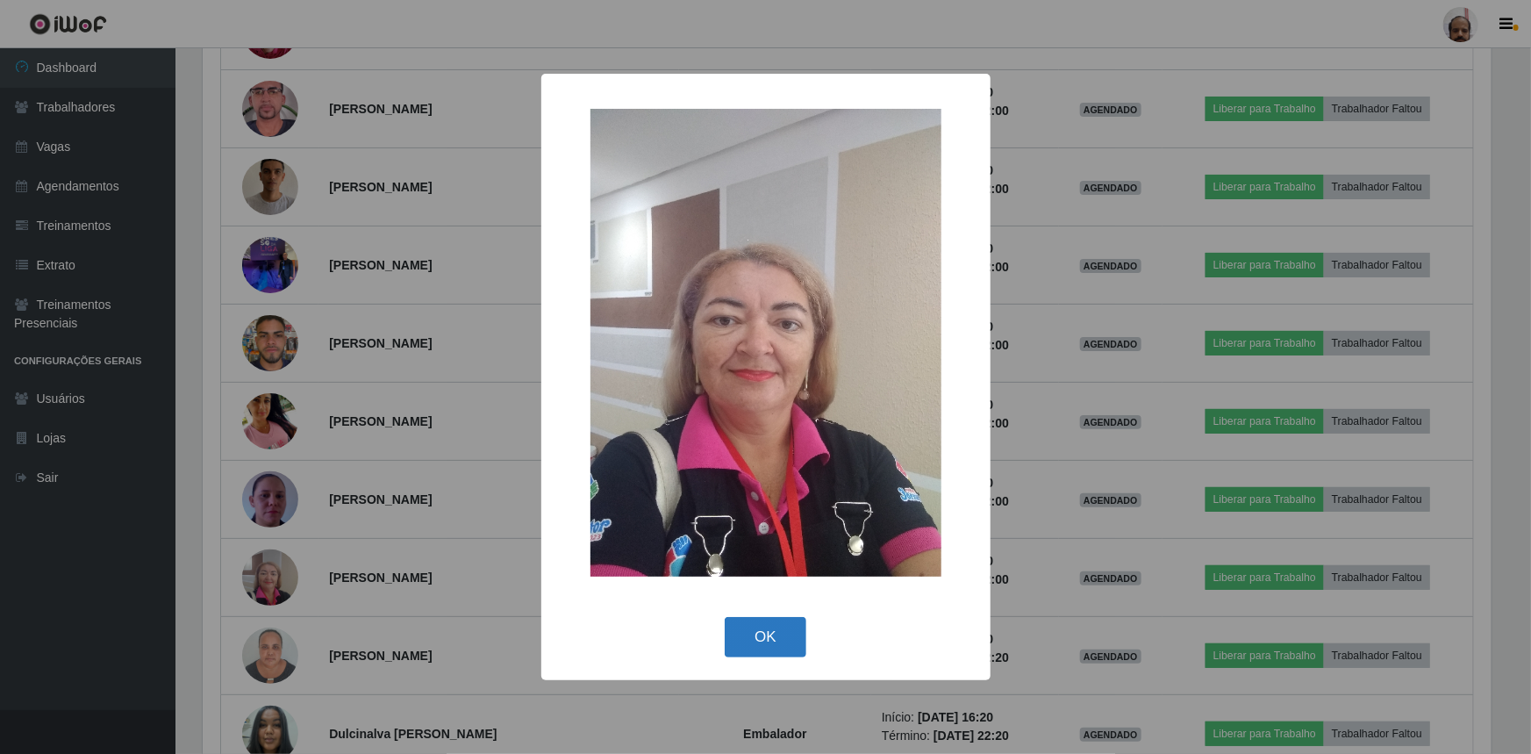
click at [771, 629] on button "OK" at bounding box center [766, 637] width 82 height 41
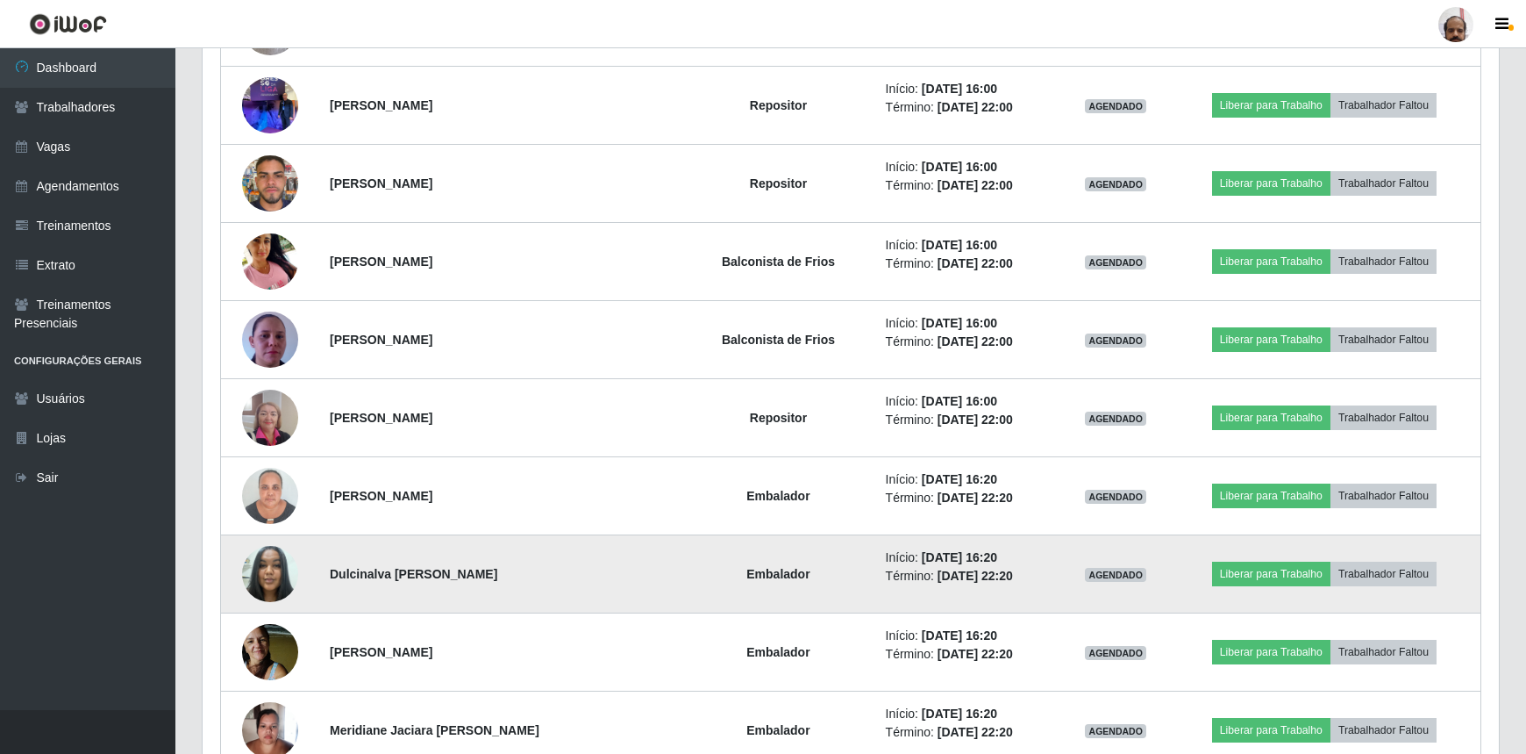
click at [263, 557] on img at bounding box center [270, 573] width 56 height 75
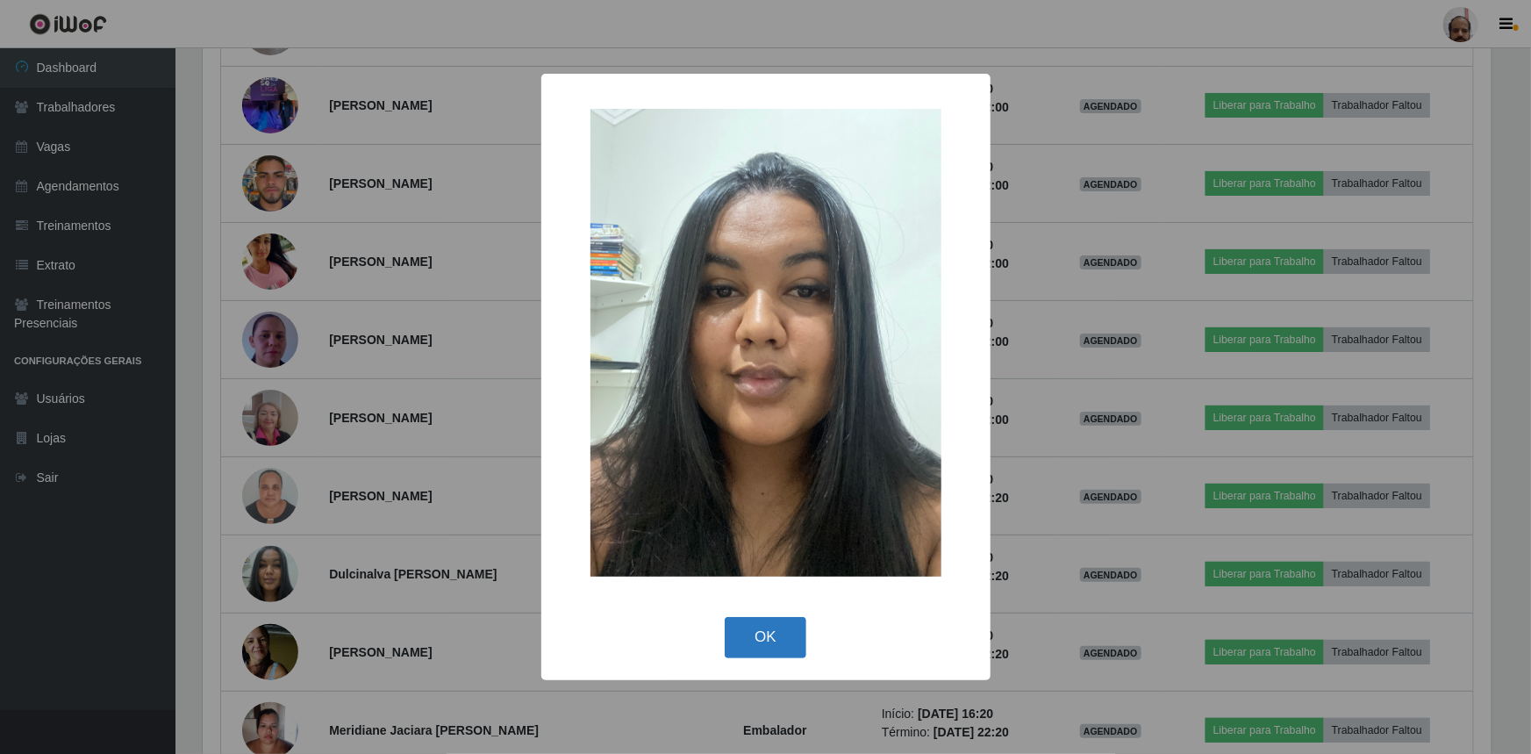
click at [761, 640] on button "OK" at bounding box center [766, 637] width 82 height 41
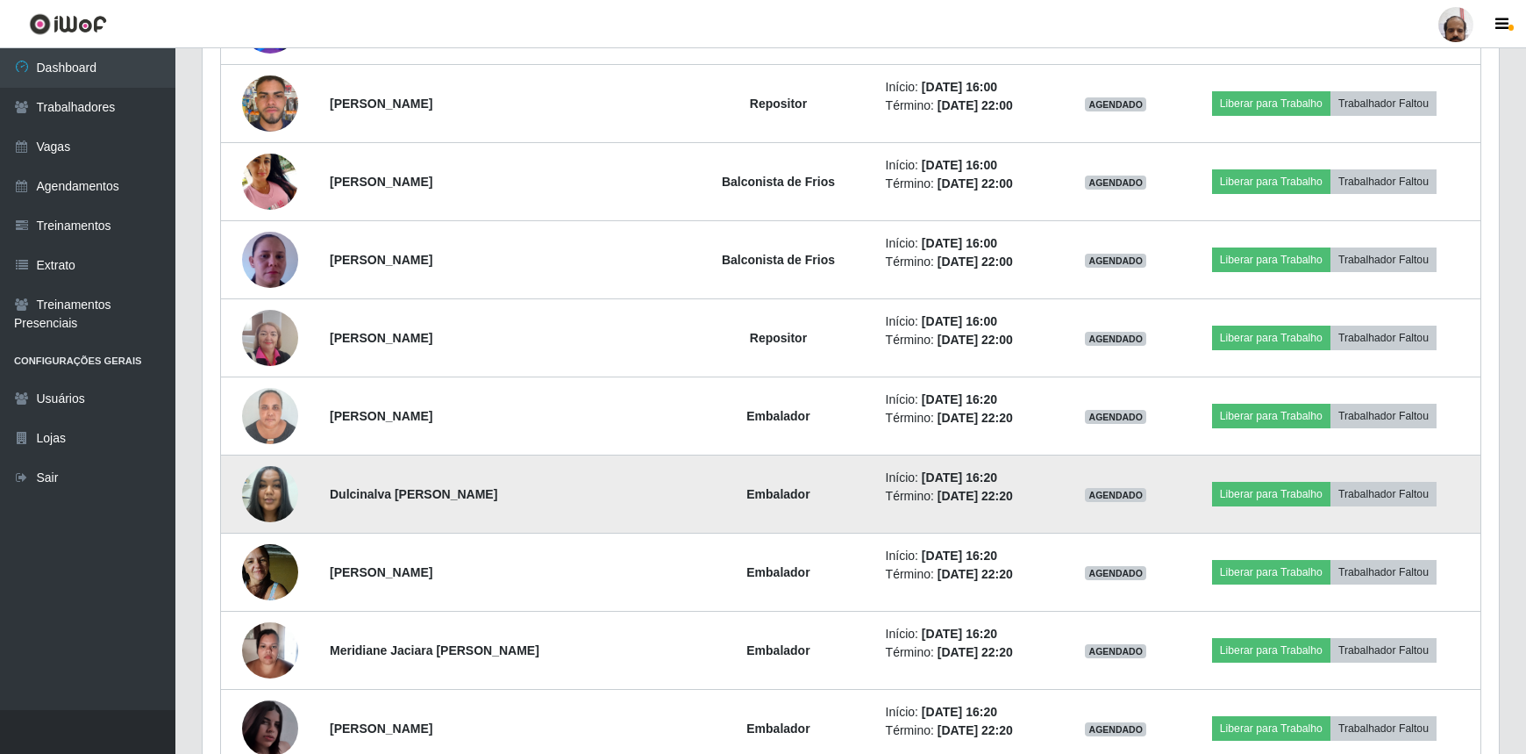
click at [268, 483] on img at bounding box center [270, 493] width 56 height 75
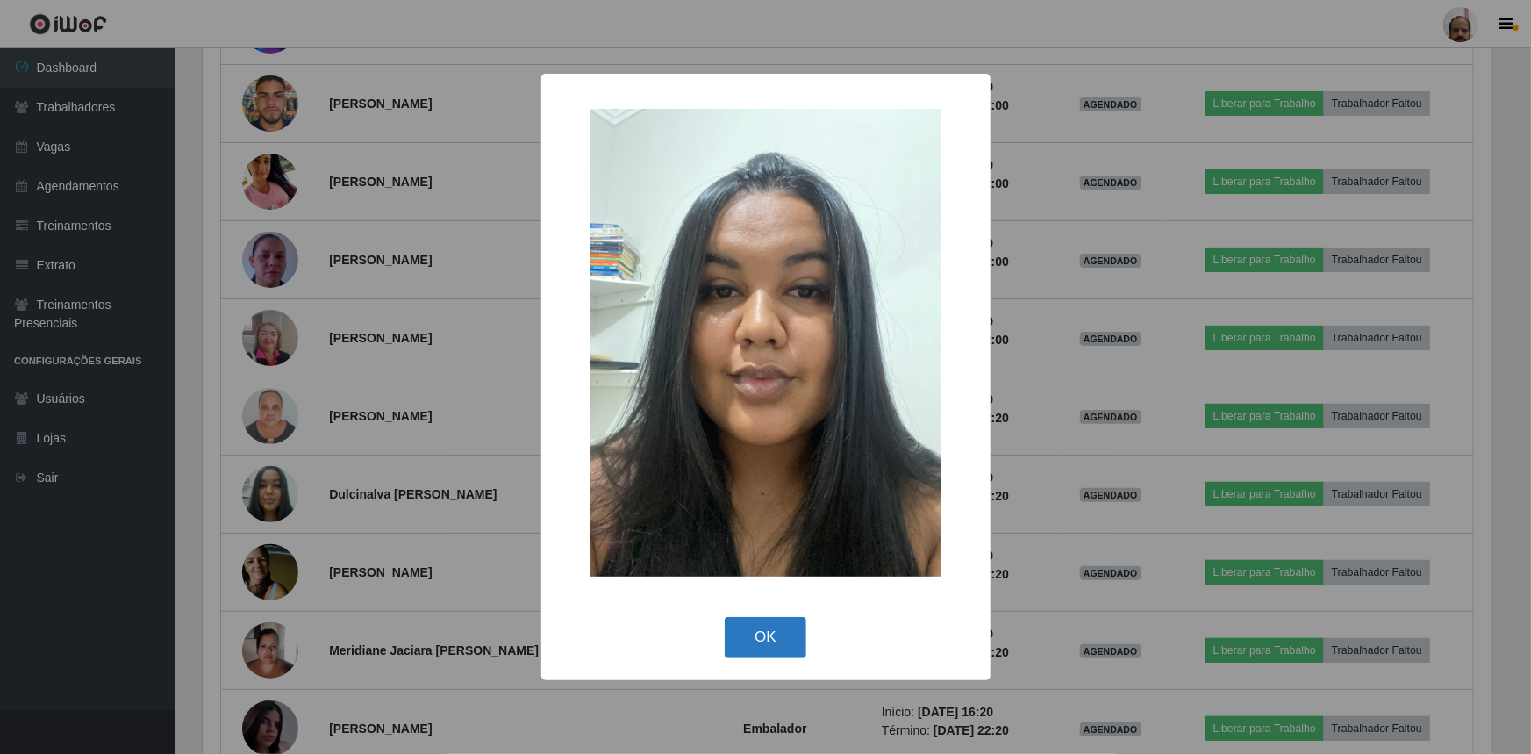
click at [752, 624] on button "OK" at bounding box center [766, 637] width 82 height 41
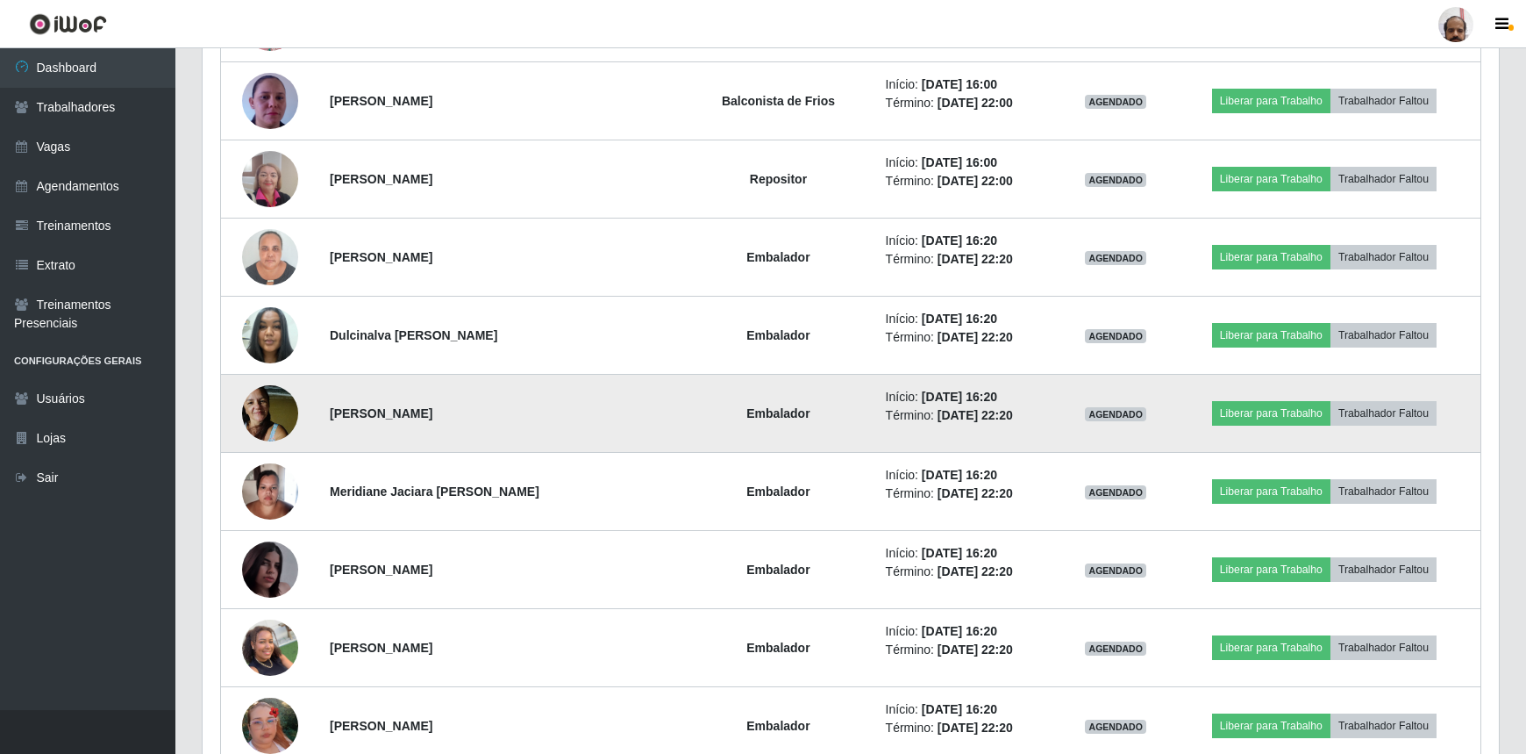
click at [264, 407] on img at bounding box center [270, 412] width 56 height 75
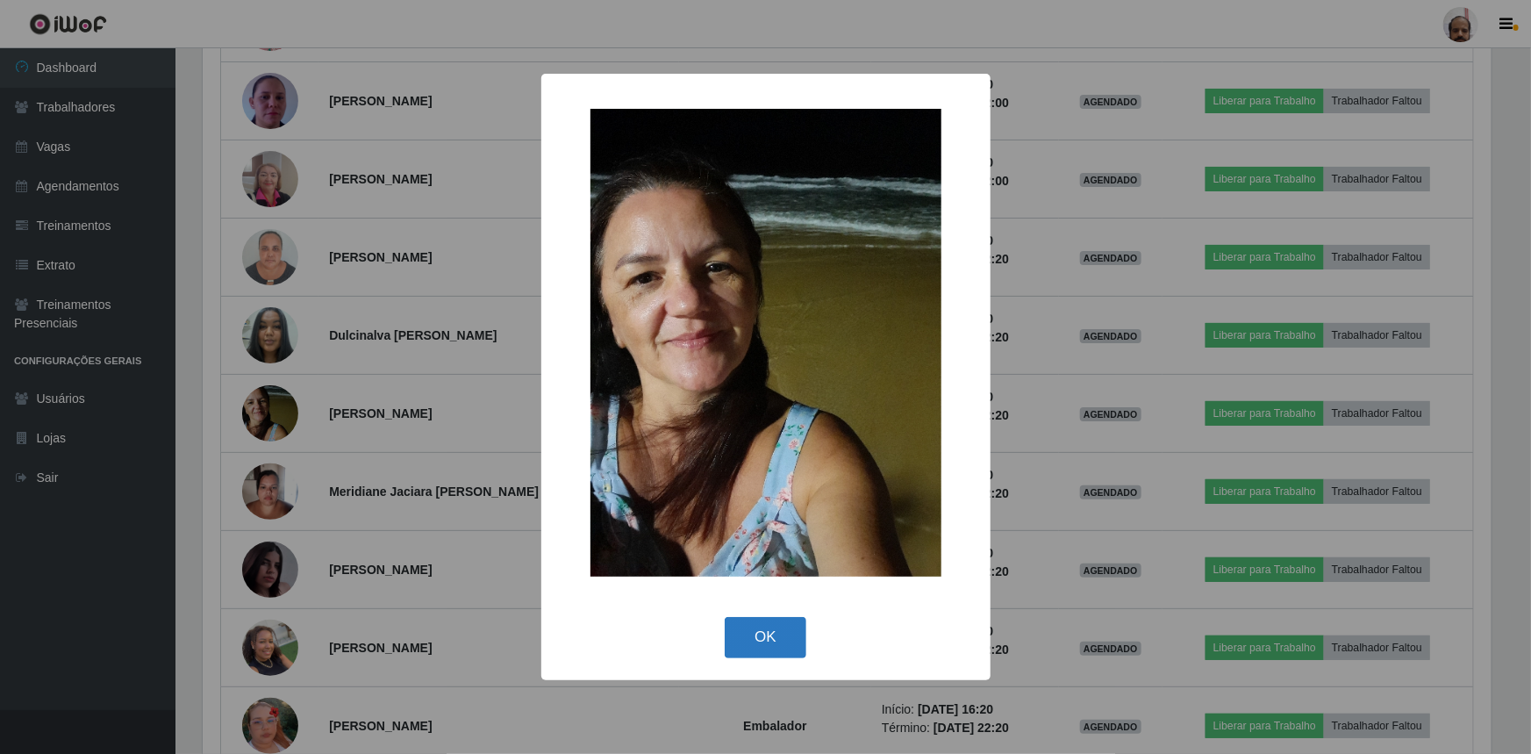
click at [752, 643] on button "OK" at bounding box center [766, 637] width 82 height 41
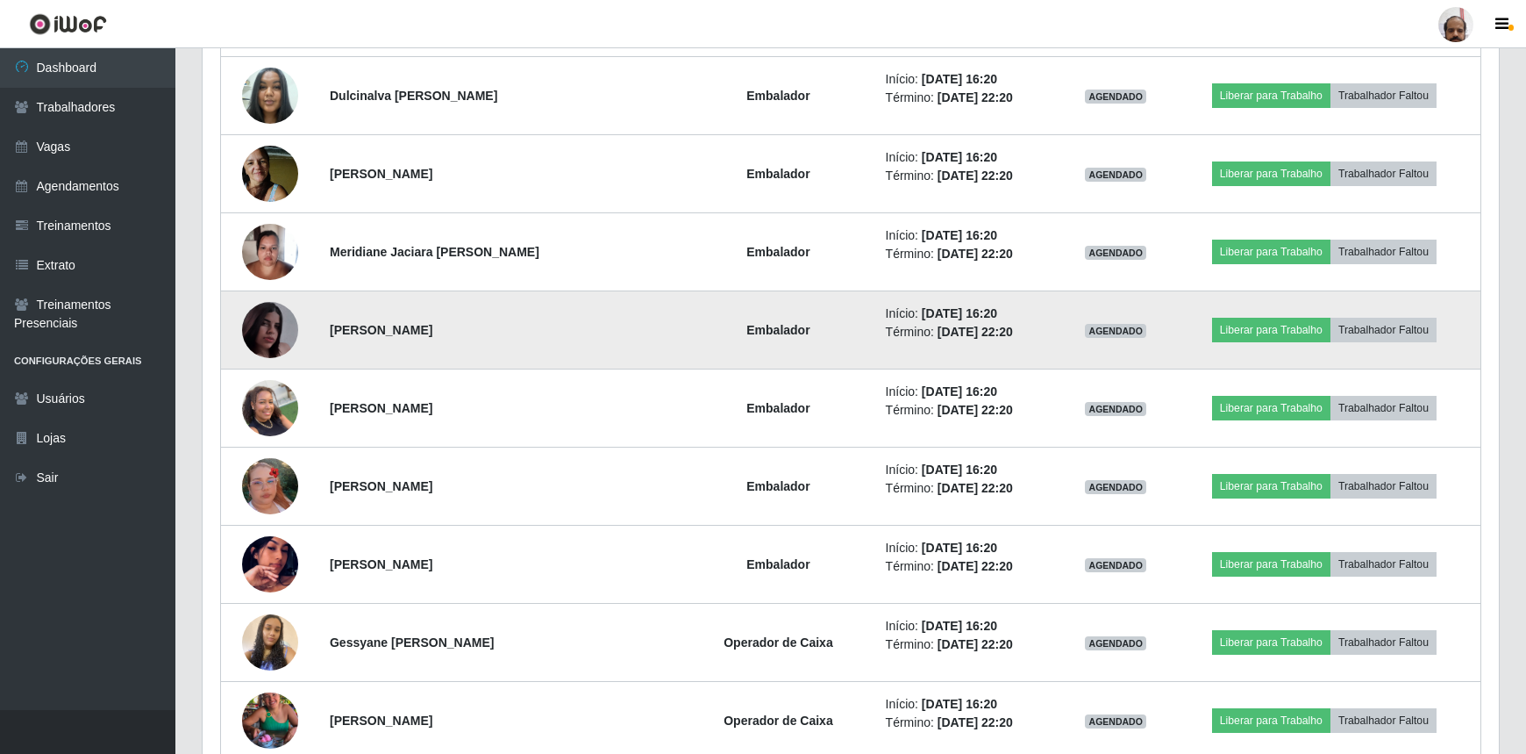
click at [273, 318] on img at bounding box center [270, 330] width 56 height 100
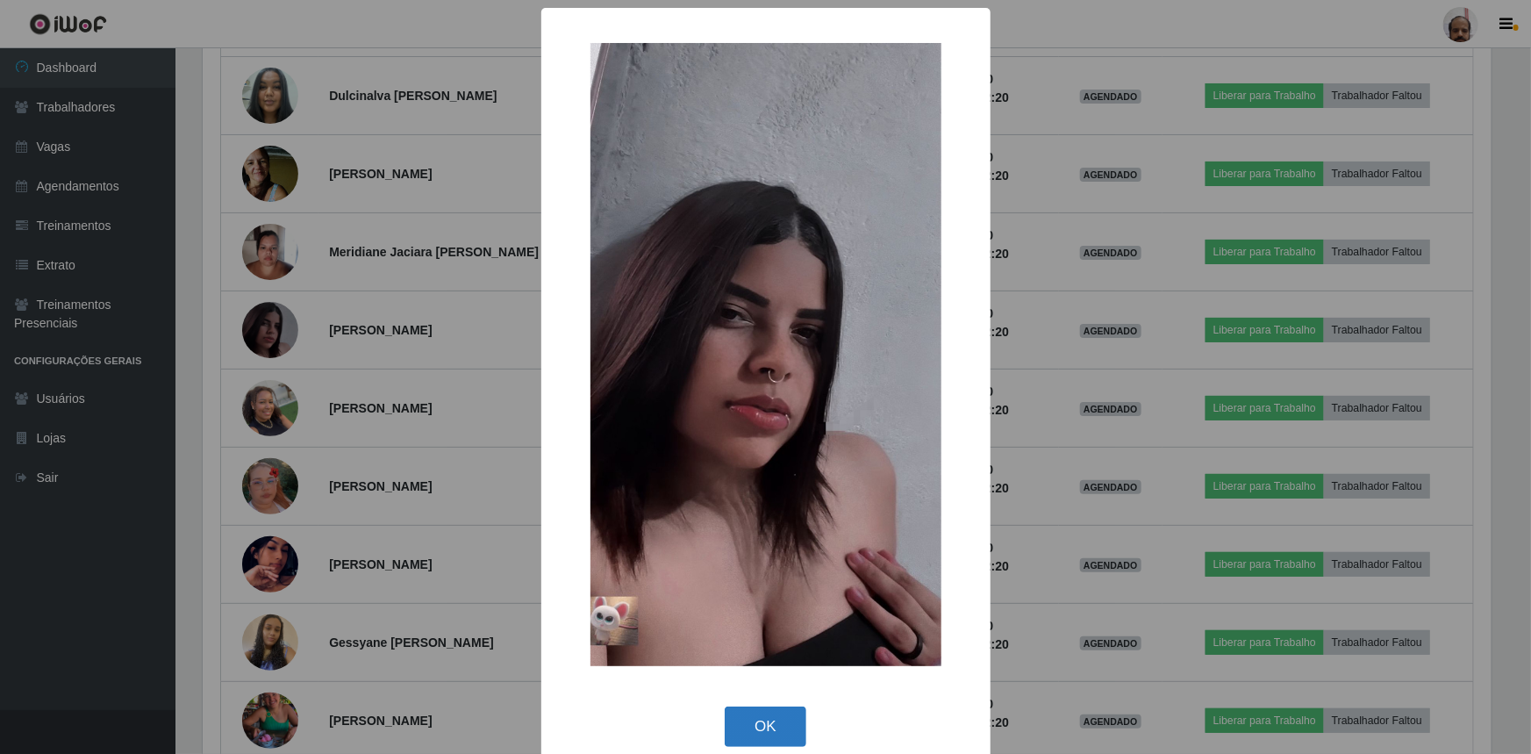
click at [768, 708] on button "OK" at bounding box center [766, 726] width 82 height 41
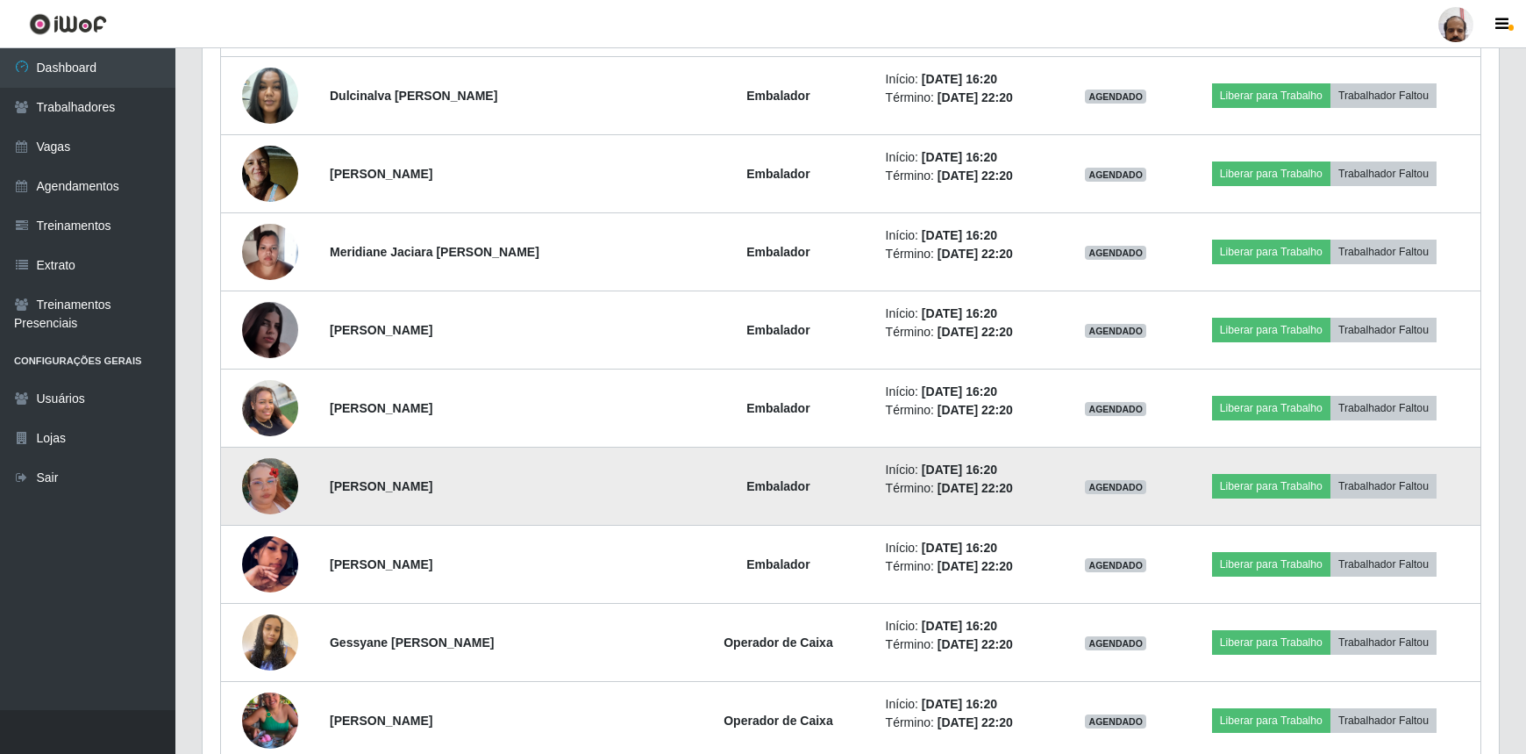
click at [289, 472] on img at bounding box center [270, 486] width 56 height 100
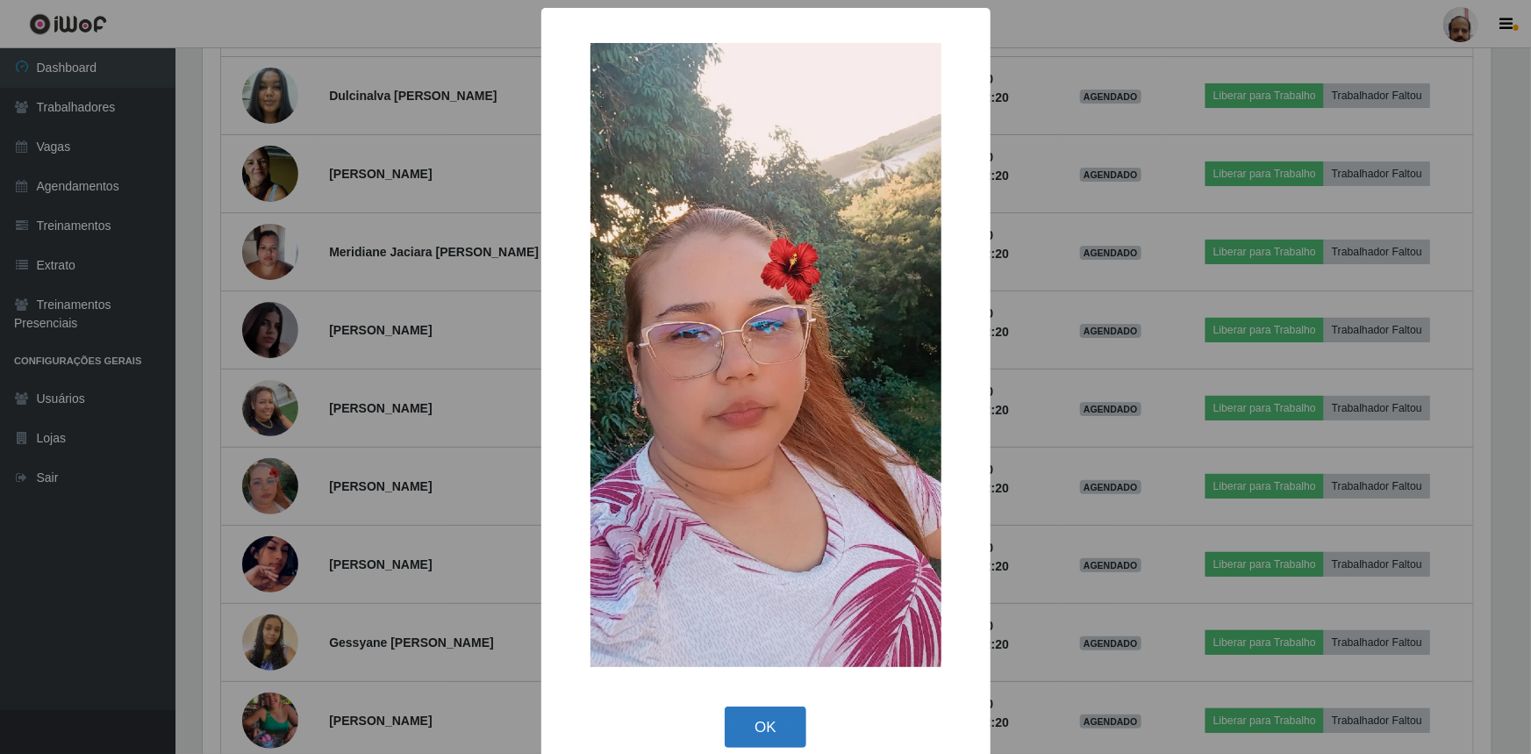
click at [782, 720] on button "OK" at bounding box center [766, 726] width 82 height 41
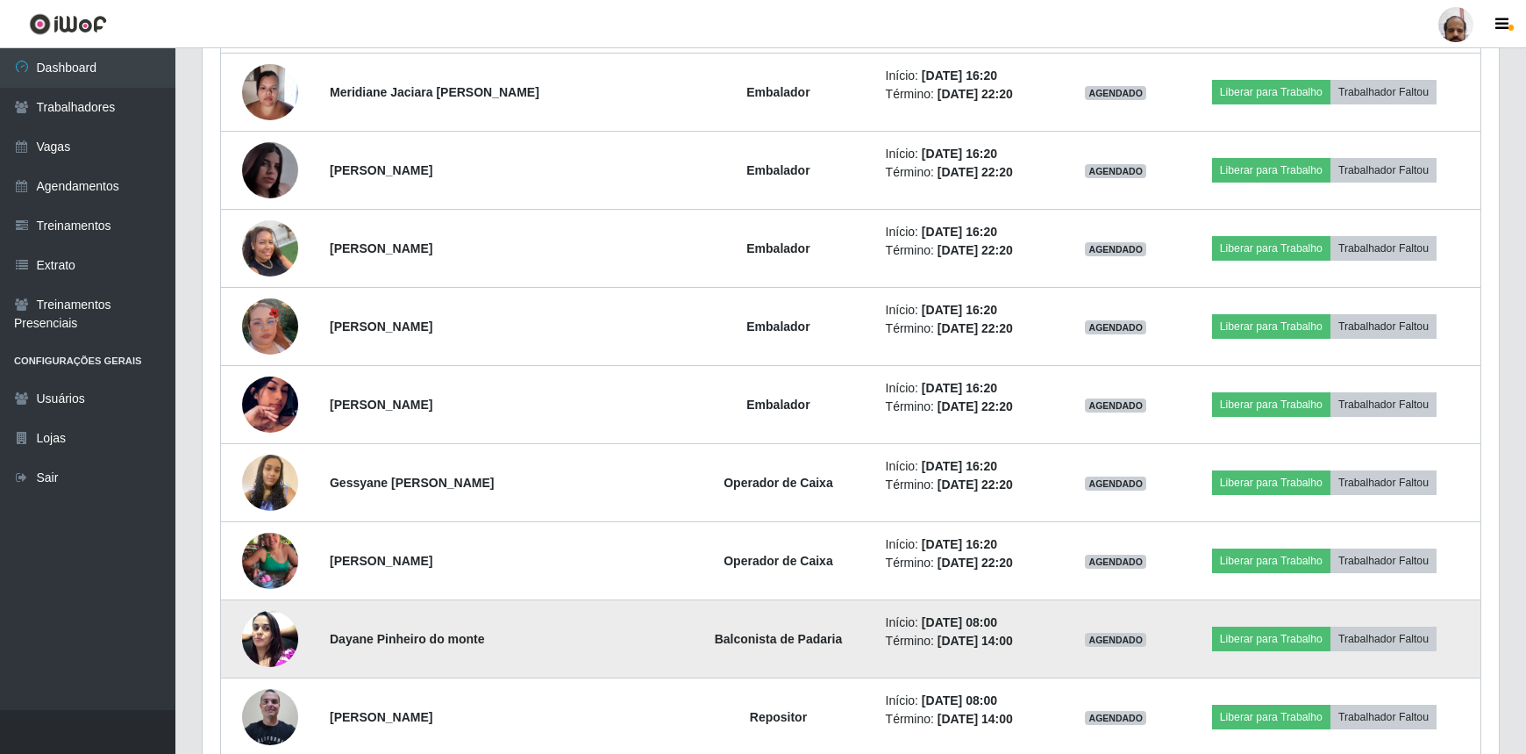
click at [283, 614] on img at bounding box center [270, 638] width 56 height 75
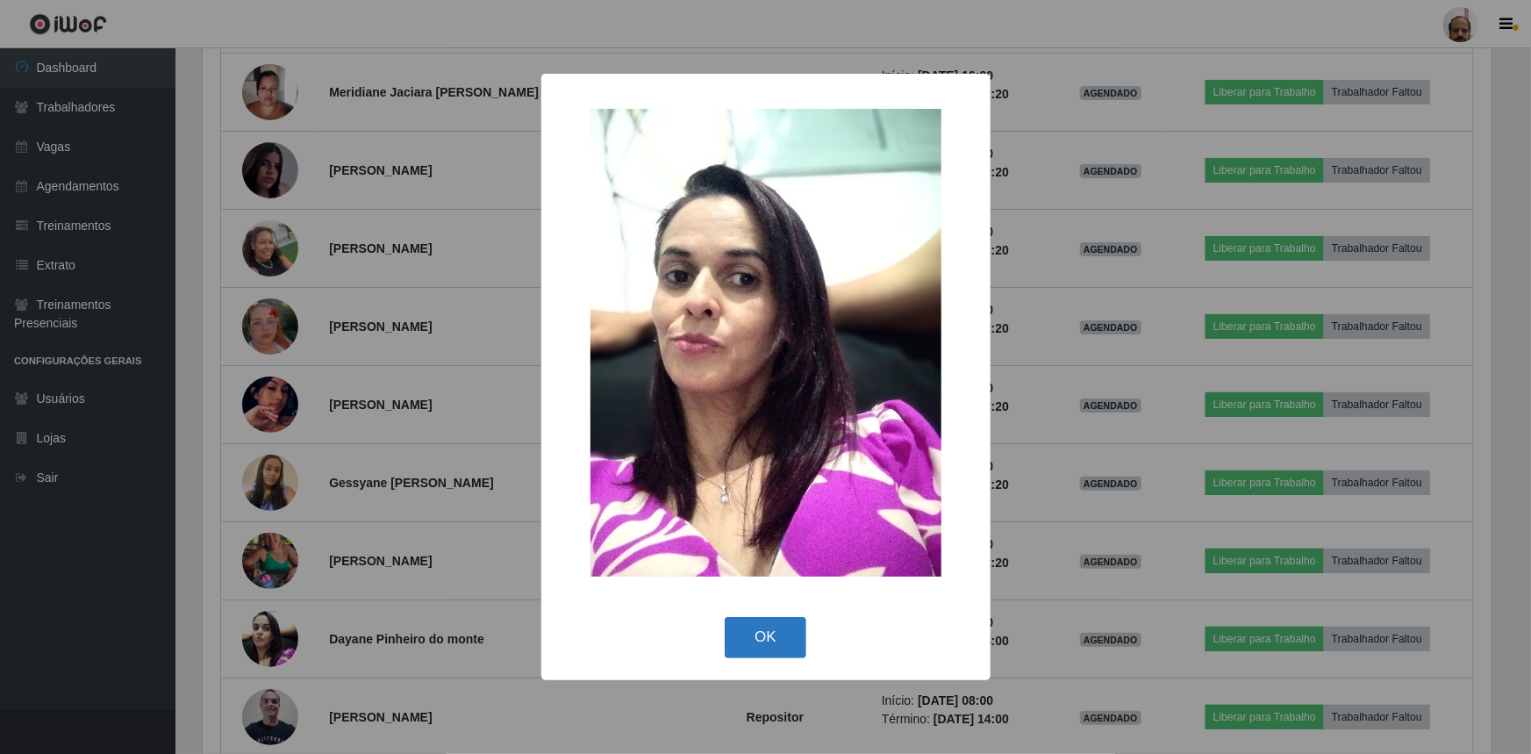
click at [760, 644] on button "OK" at bounding box center [766, 637] width 82 height 41
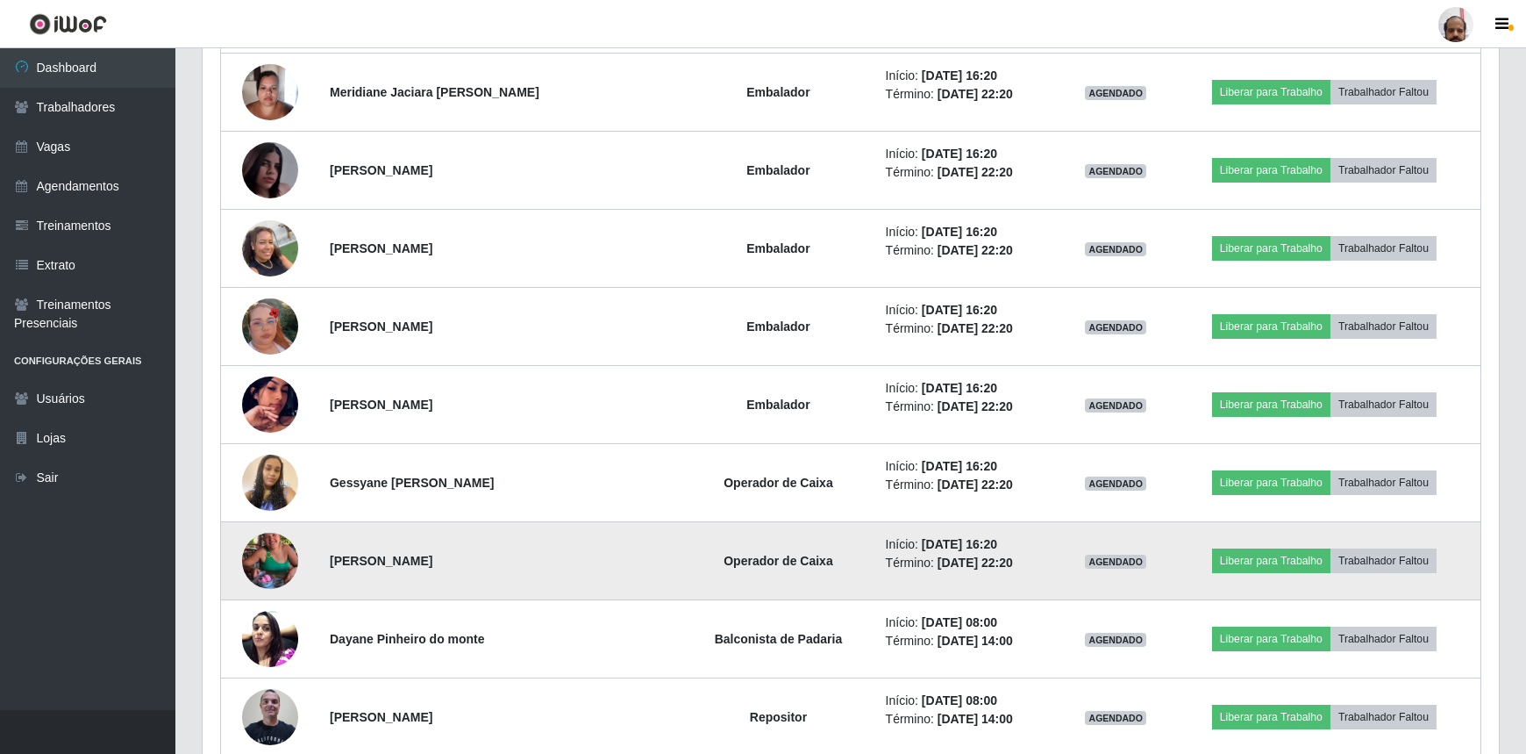
click at [260, 537] on img at bounding box center [270, 561] width 56 height 100
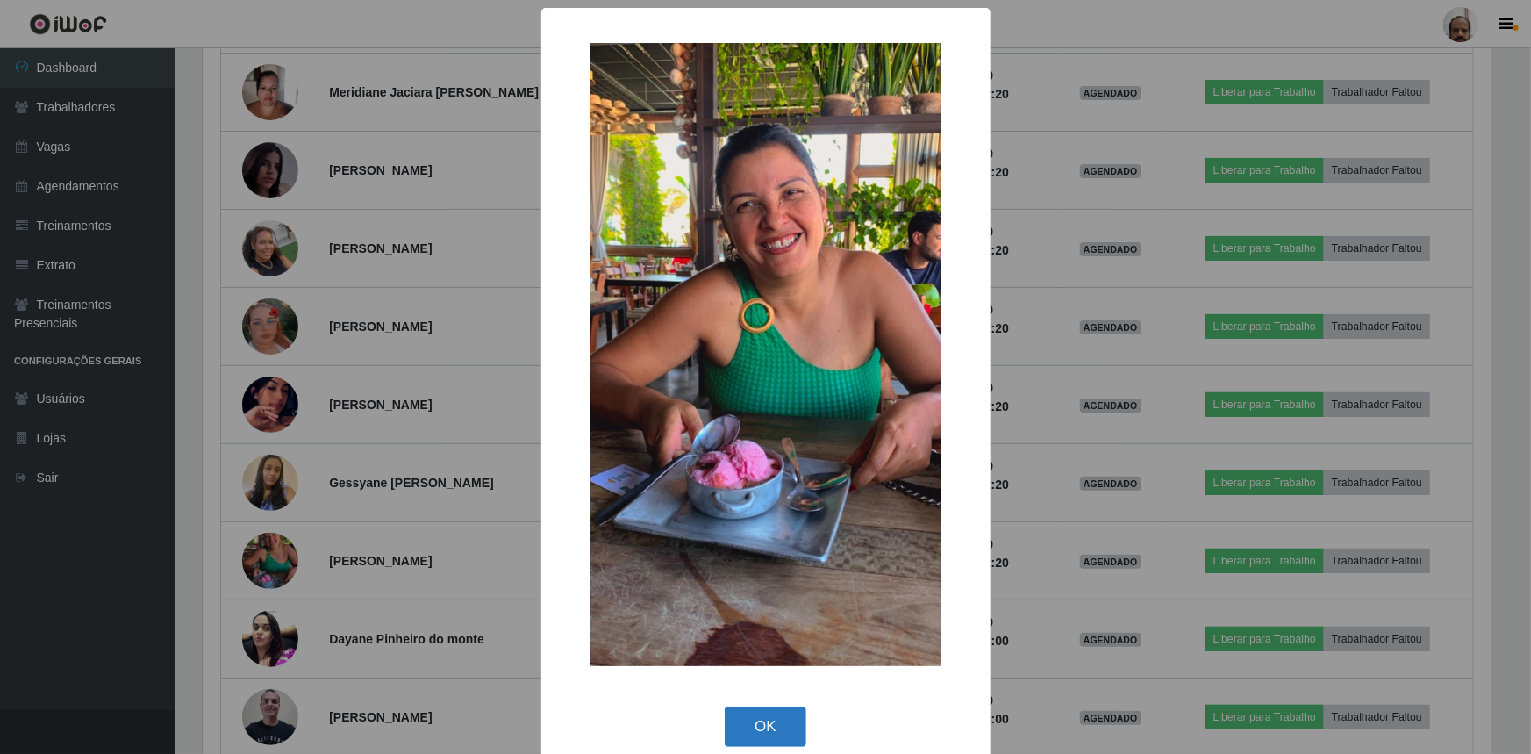
click at [770, 719] on button "OK" at bounding box center [766, 726] width 82 height 41
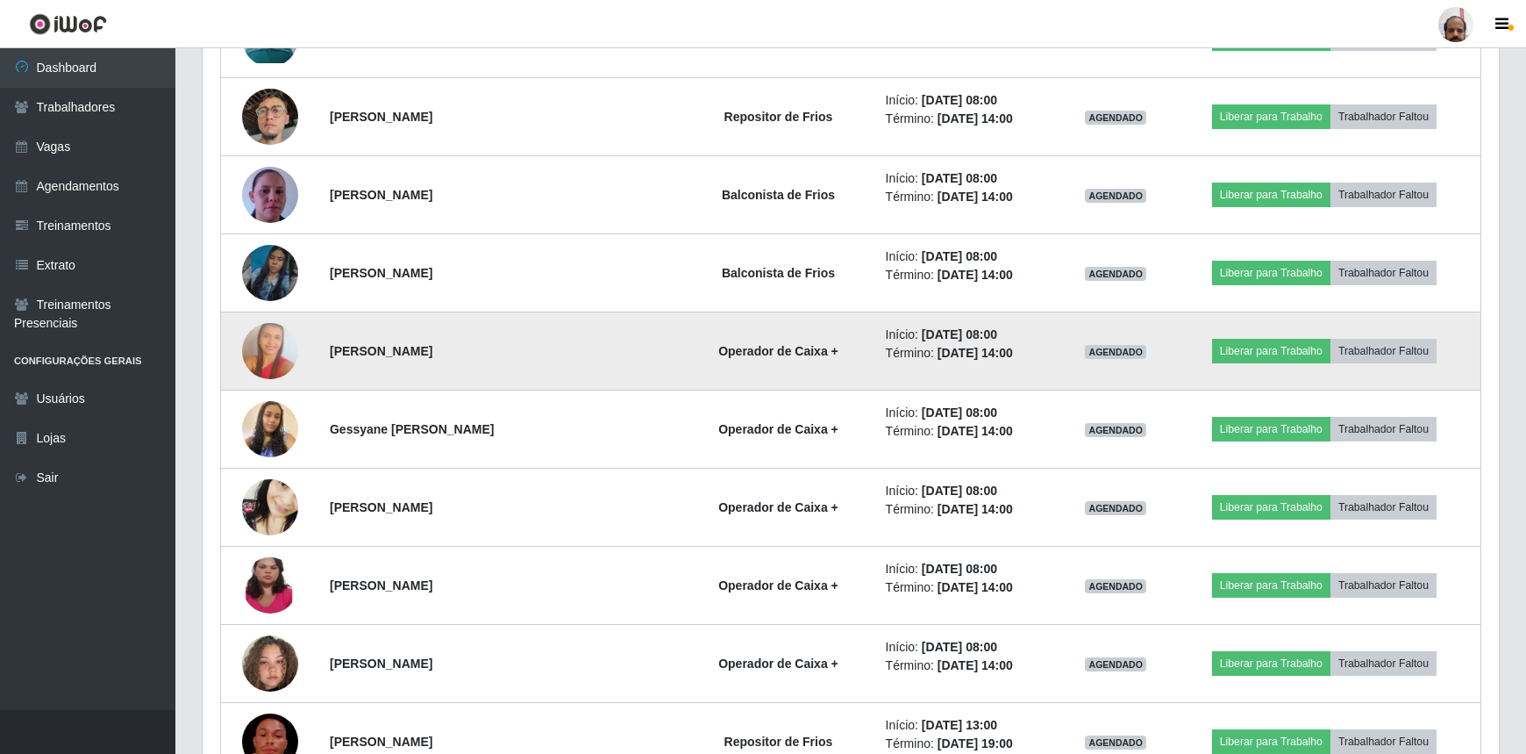
click at [268, 325] on img at bounding box center [270, 351] width 56 height 85
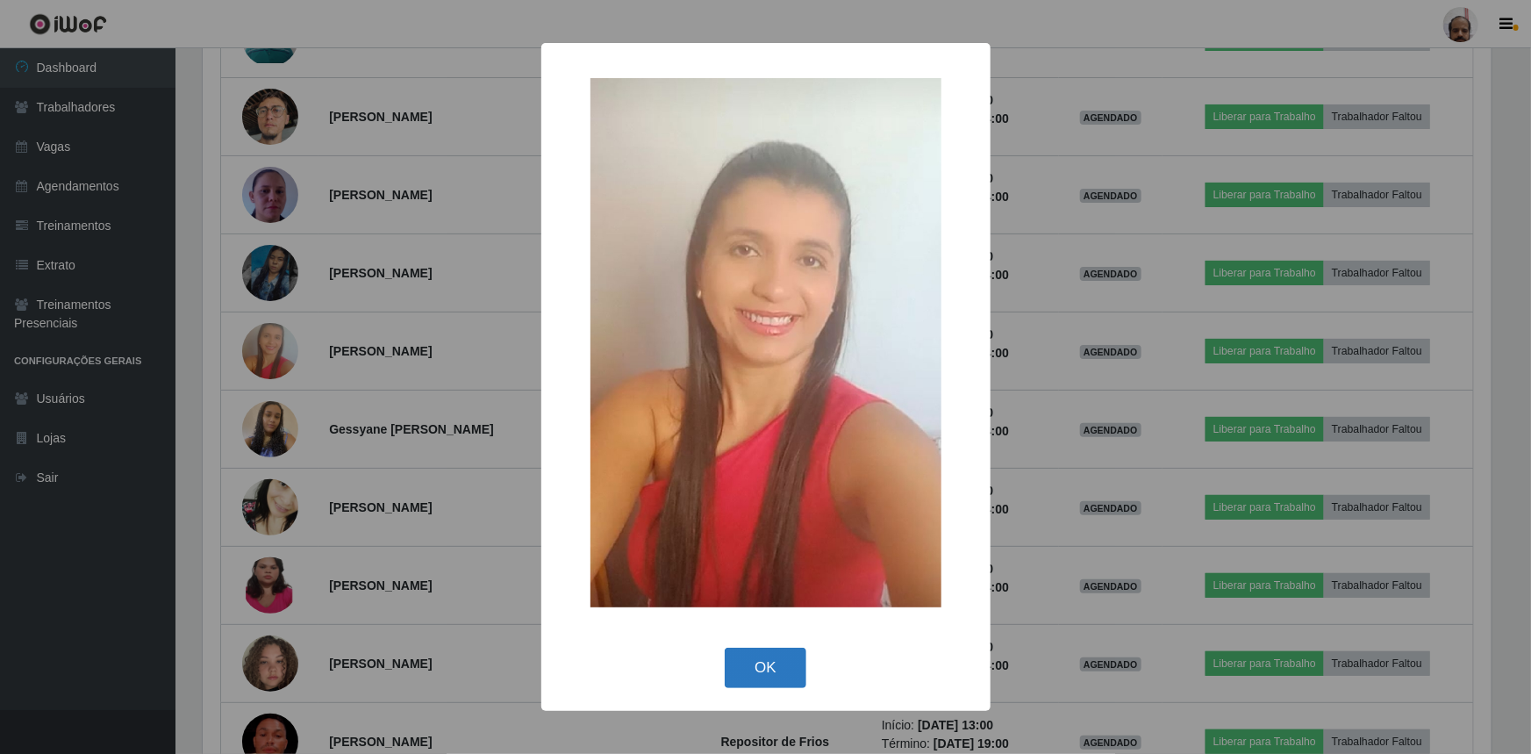
click at [778, 672] on button "OK" at bounding box center [766, 667] width 82 height 41
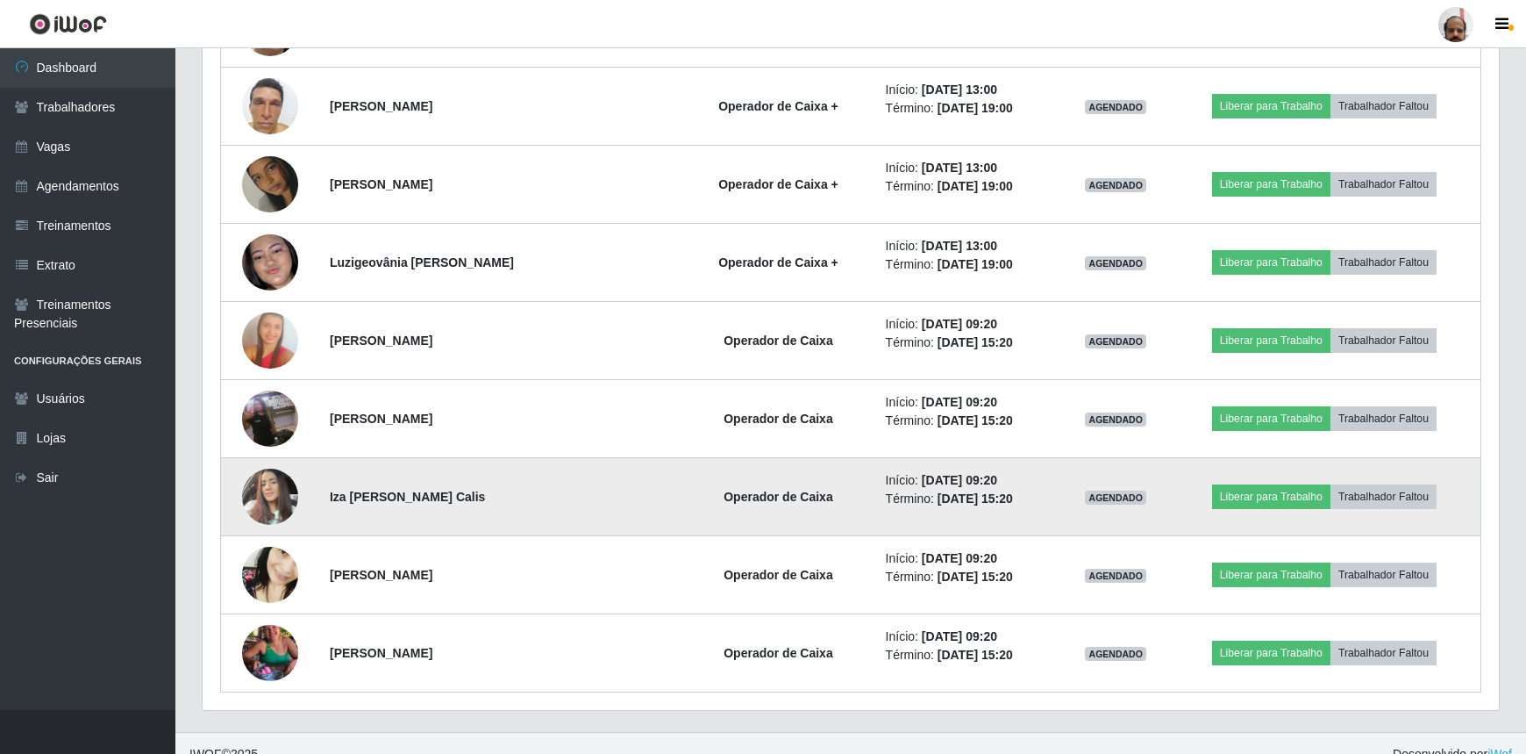
click at [273, 474] on img at bounding box center [270, 496] width 56 height 75
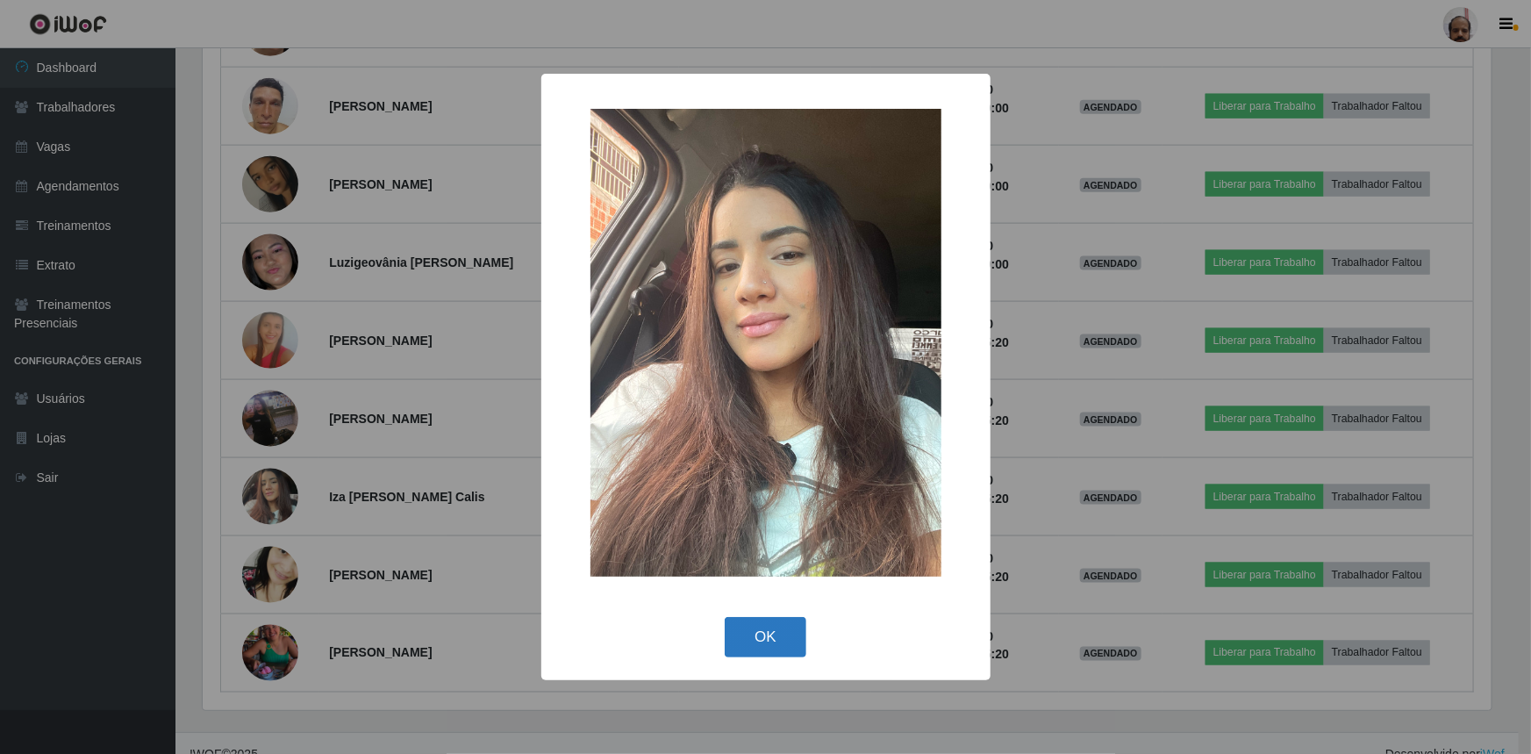
click at [779, 631] on button "OK" at bounding box center [766, 637] width 82 height 41
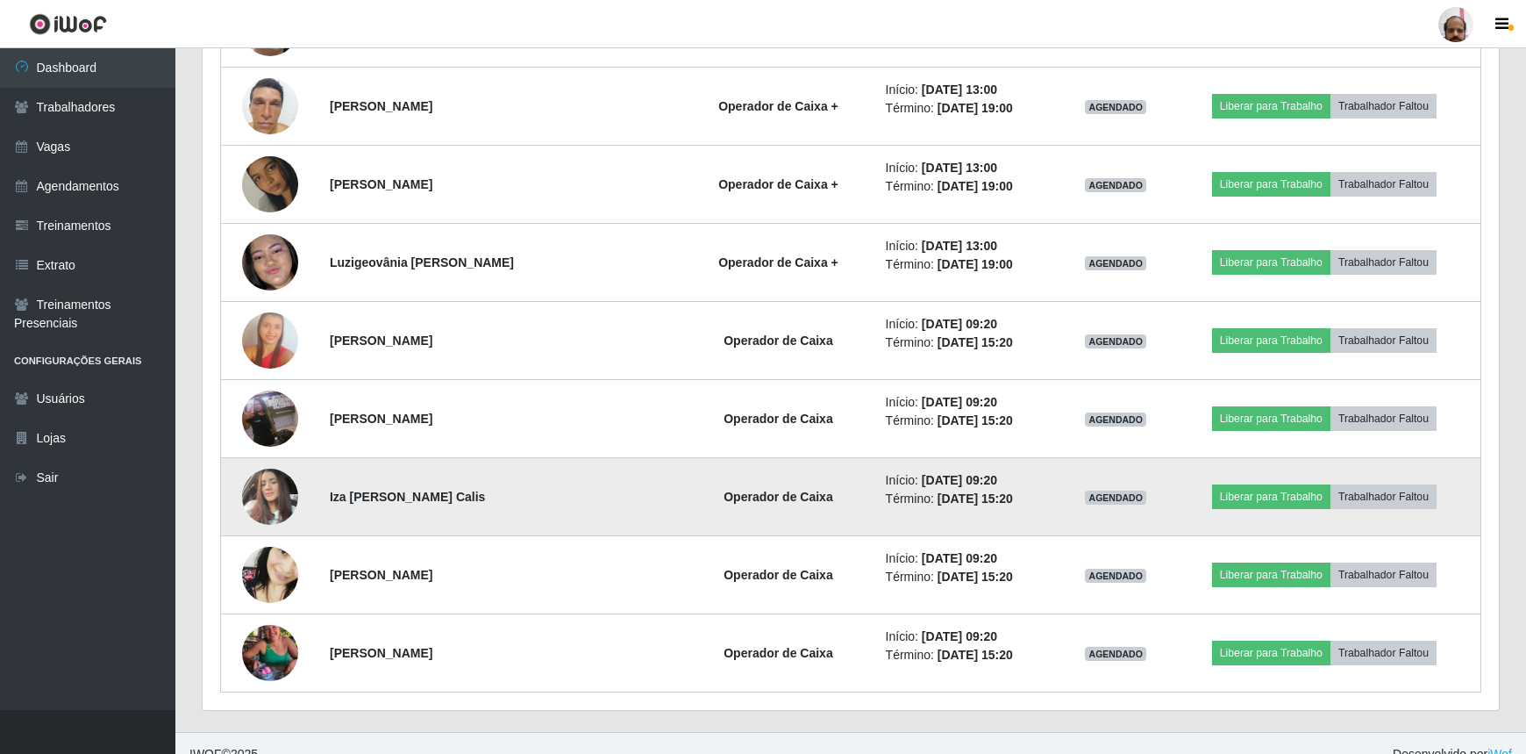
click at [264, 472] on img at bounding box center [270, 496] width 56 height 75
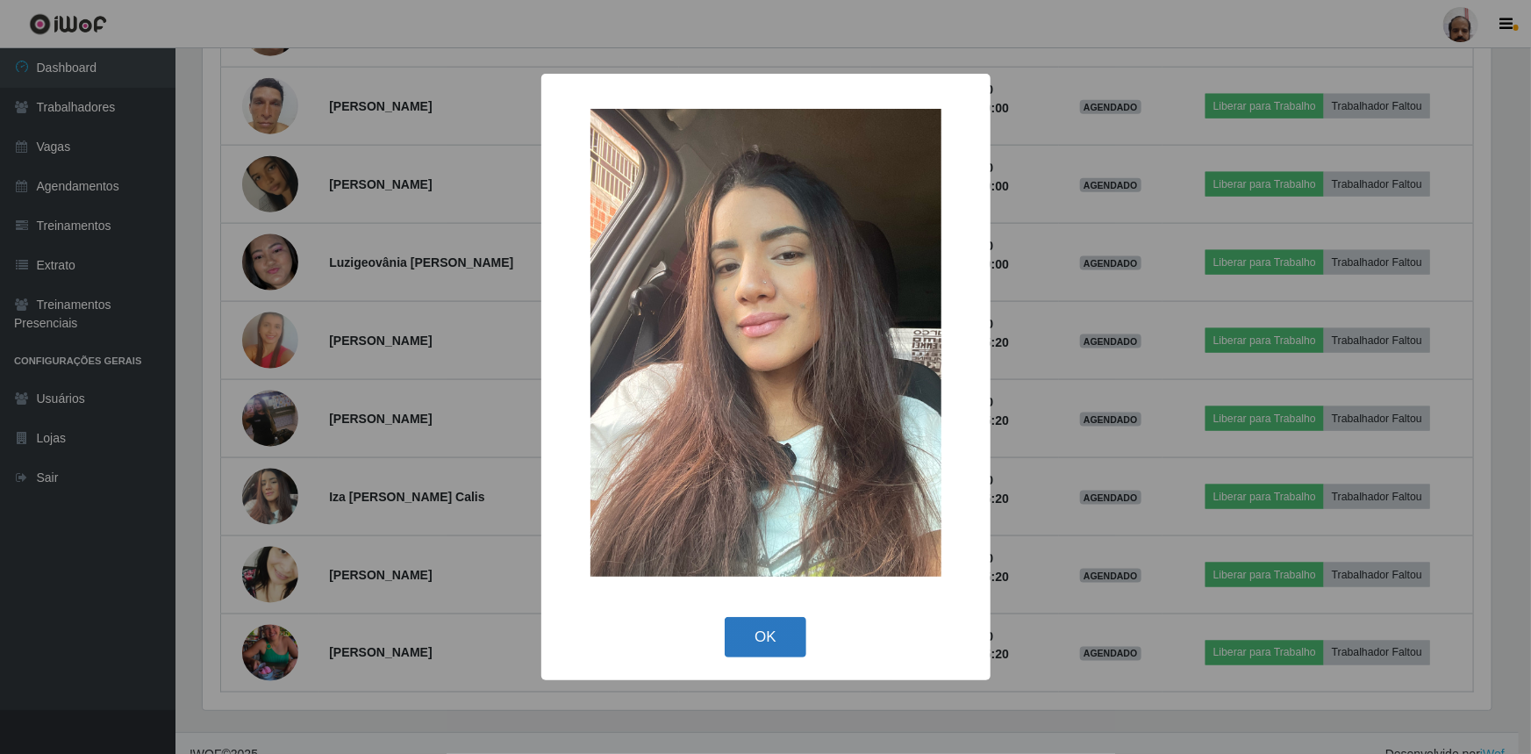
click at [783, 630] on button "OK" at bounding box center [766, 637] width 82 height 41
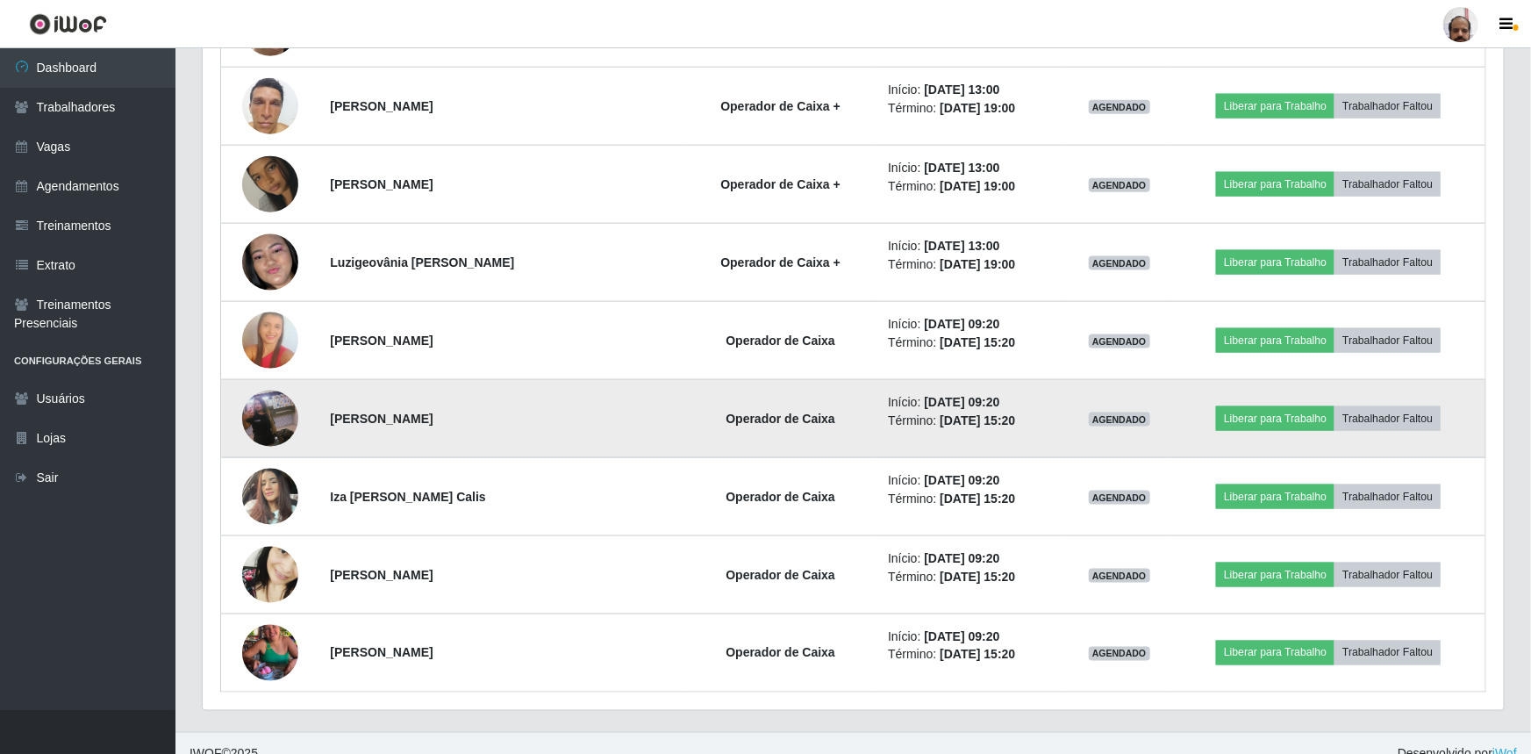
scroll to position [364, 1296]
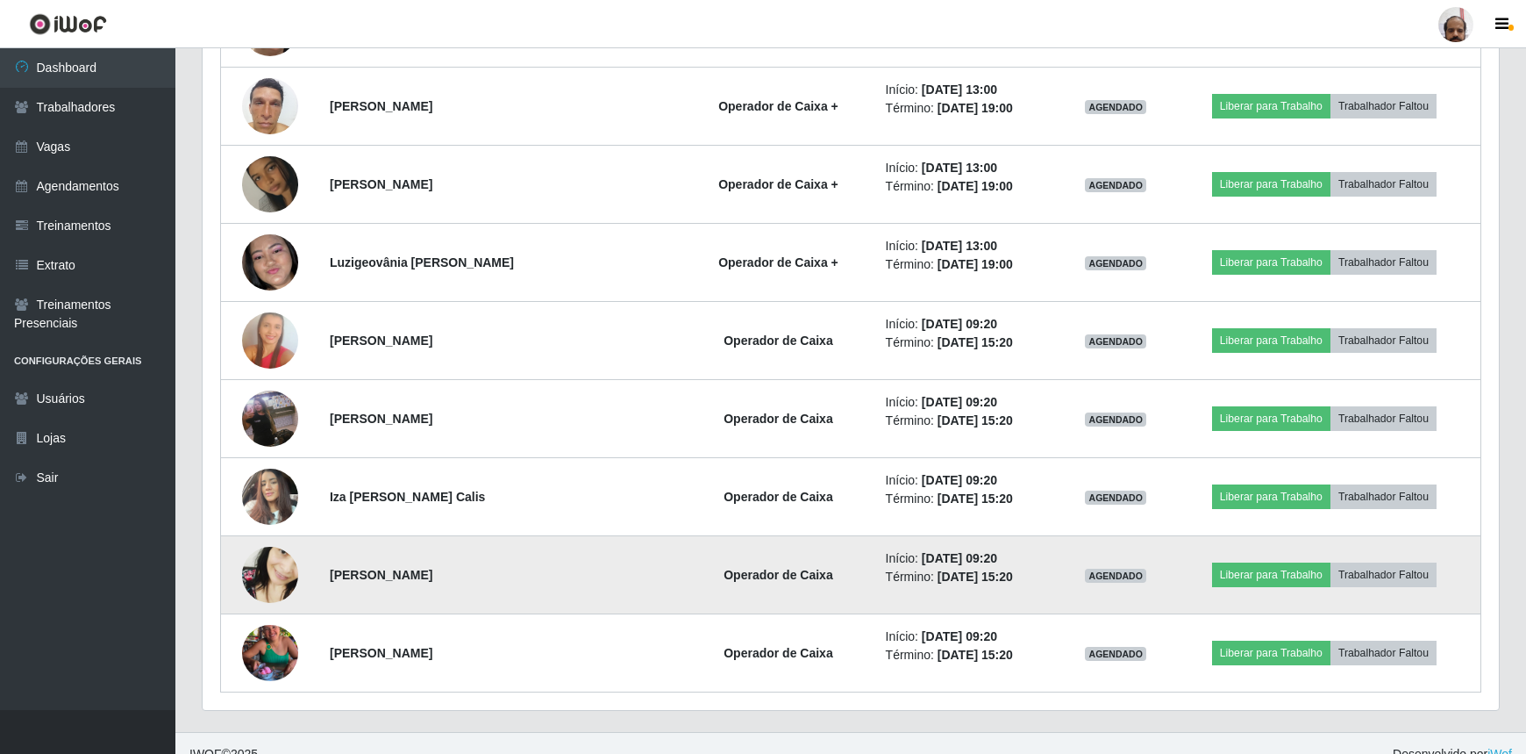
click at [273, 550] on img at bounding box center [270, 575] width 56 height 122
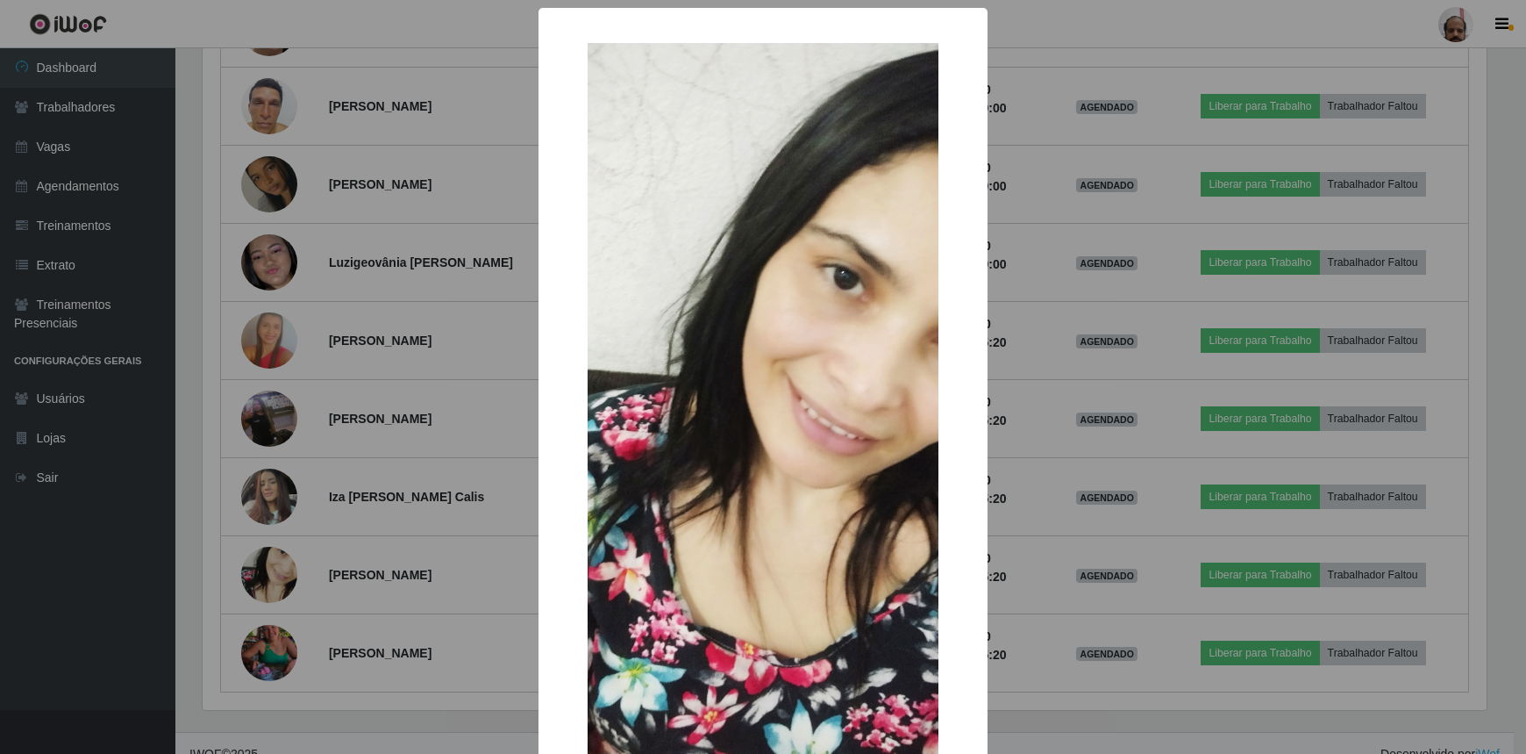
scroll to position [364, 1289]
click at [1156, 648] on div "× OK Cancel" at bounding box center [765, 377] width 1531 height 754
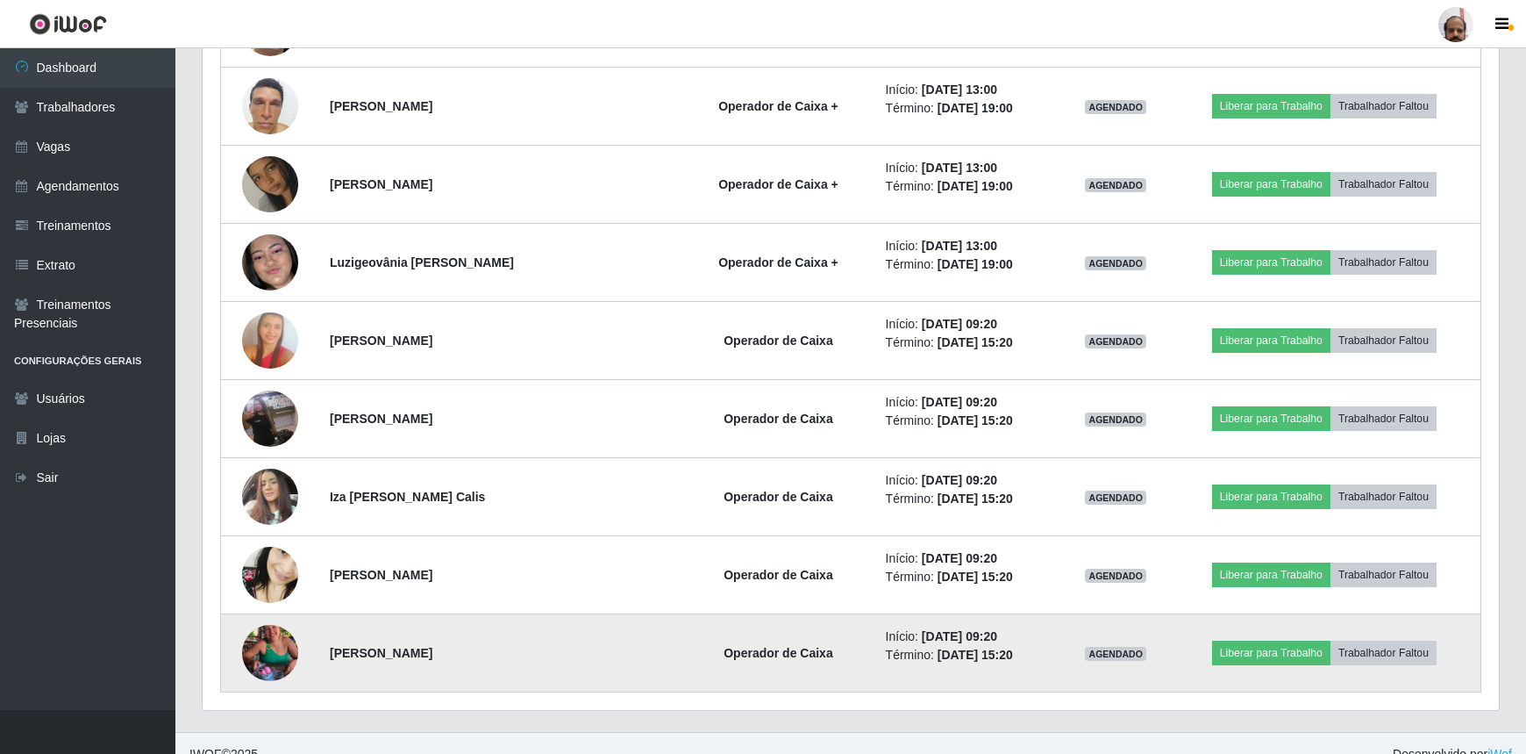
scroll to position [364, 1296]
click at [286, 625] on img at bounding box center [270, 653] width 56 height 100
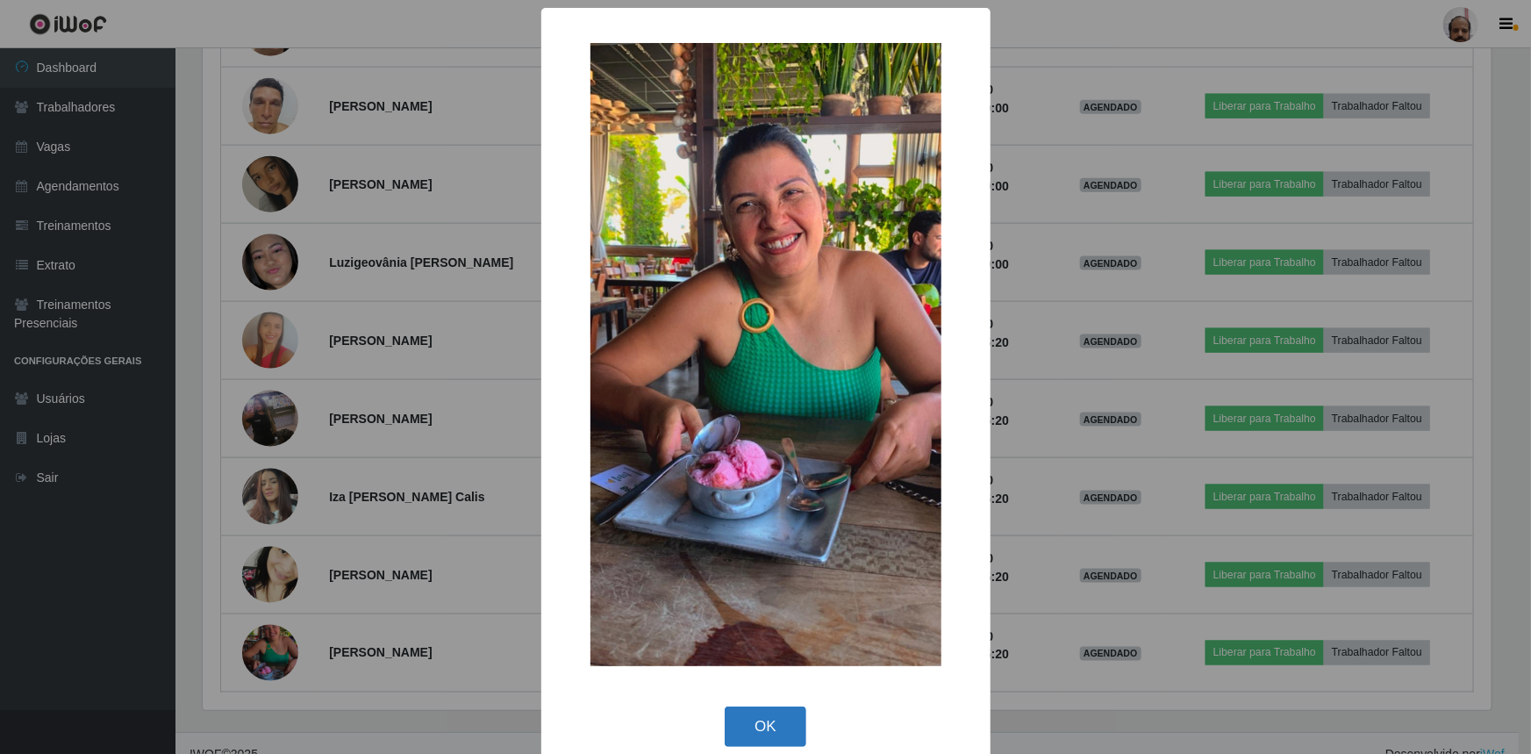
click at [771, 725] on button "OK" at bounding box center [766, 726] width 82 height 41
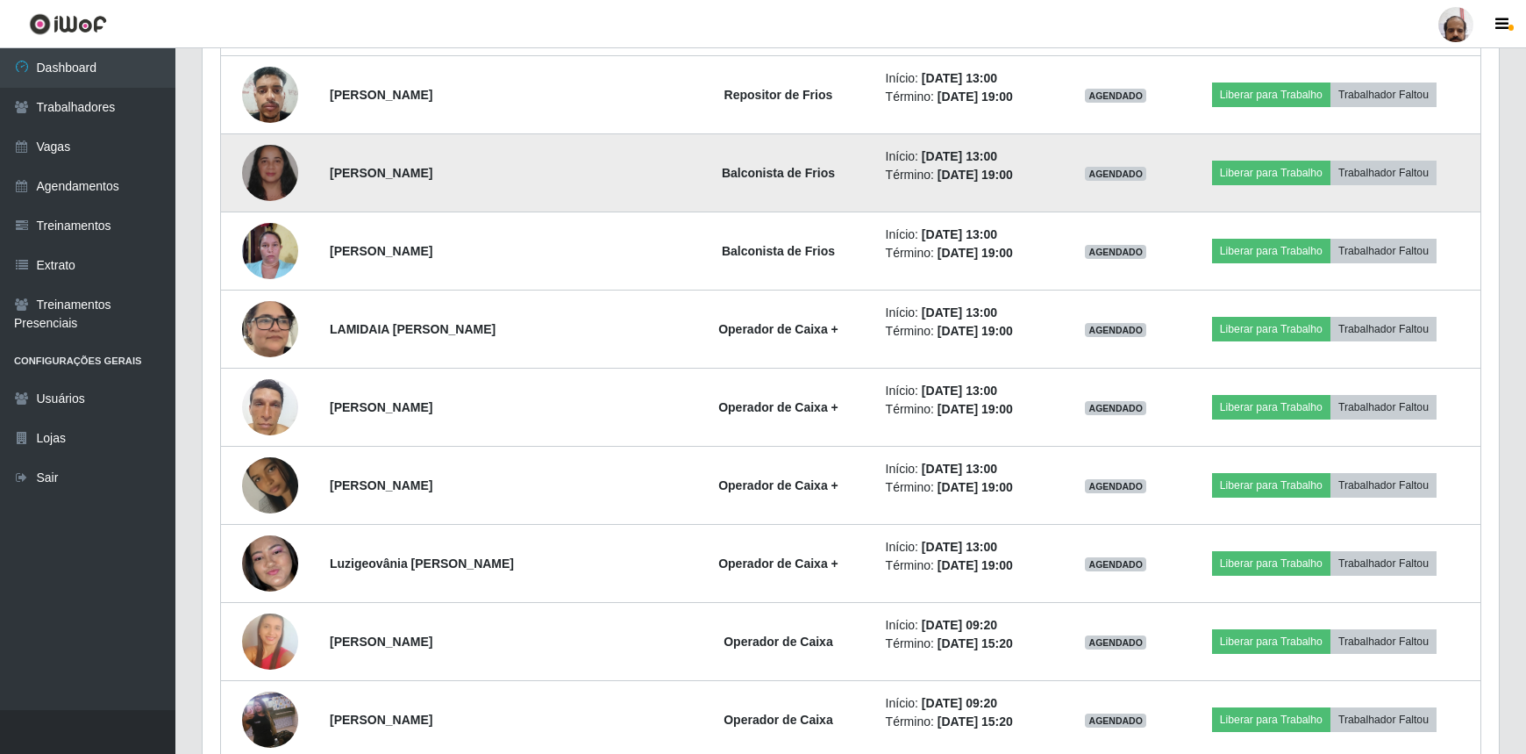
scroll to position [13962, 0]
